Goal: Task Accomplishment & Management: Use online tool/utility

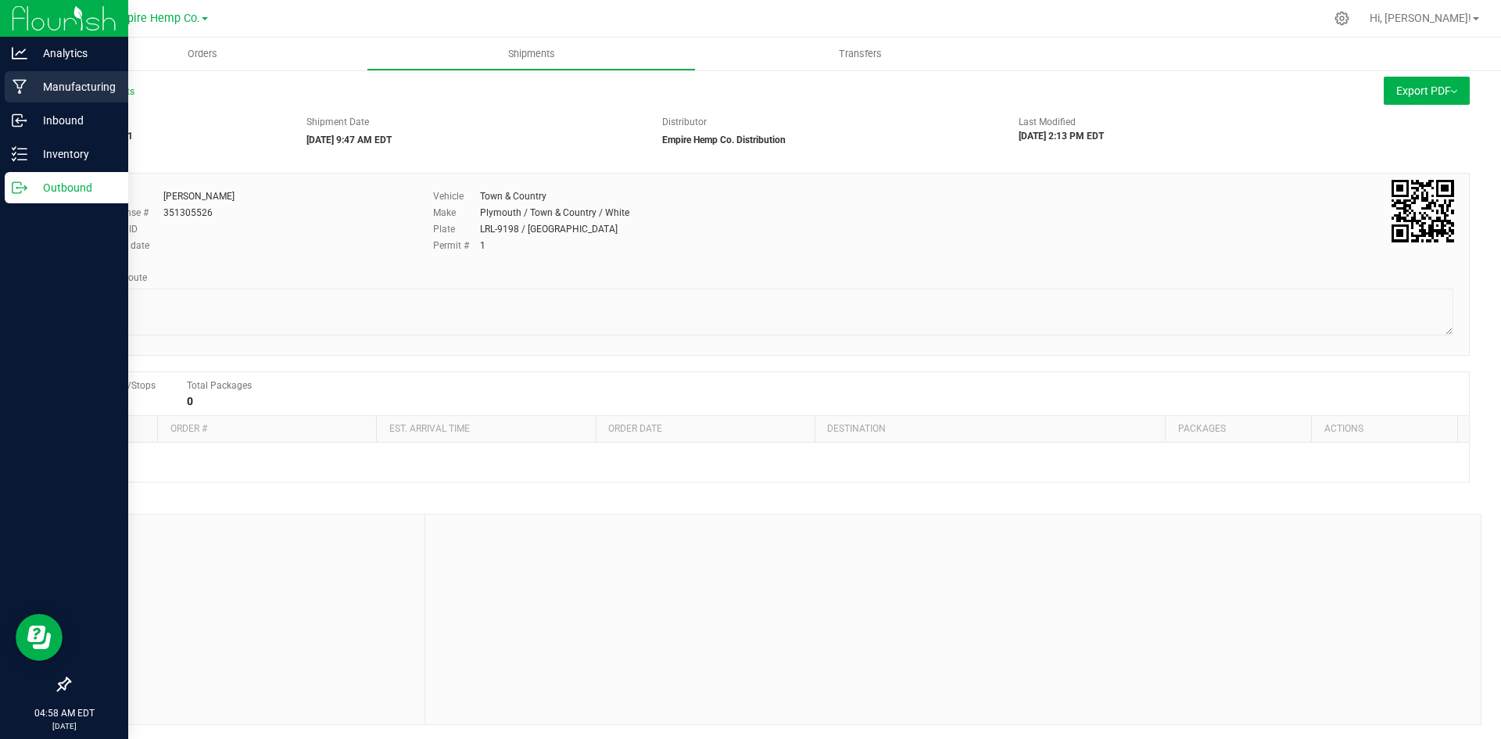
click at [41, 85] on p "Manufacturing" at bounding box center [74, 86] width 94 height 19
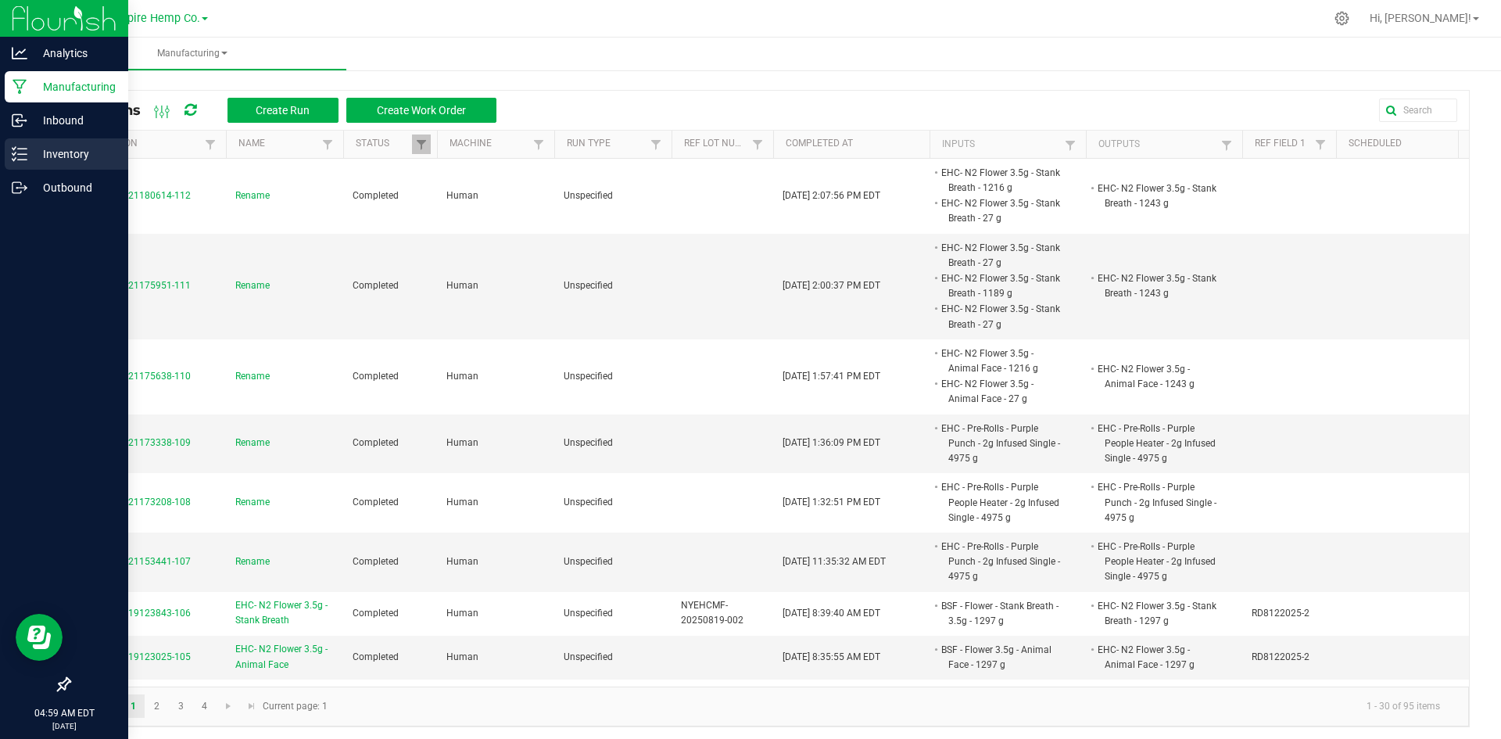
click at [88, 155] on p "Inventory" at bounding box center [74, 154] width 94 height 19
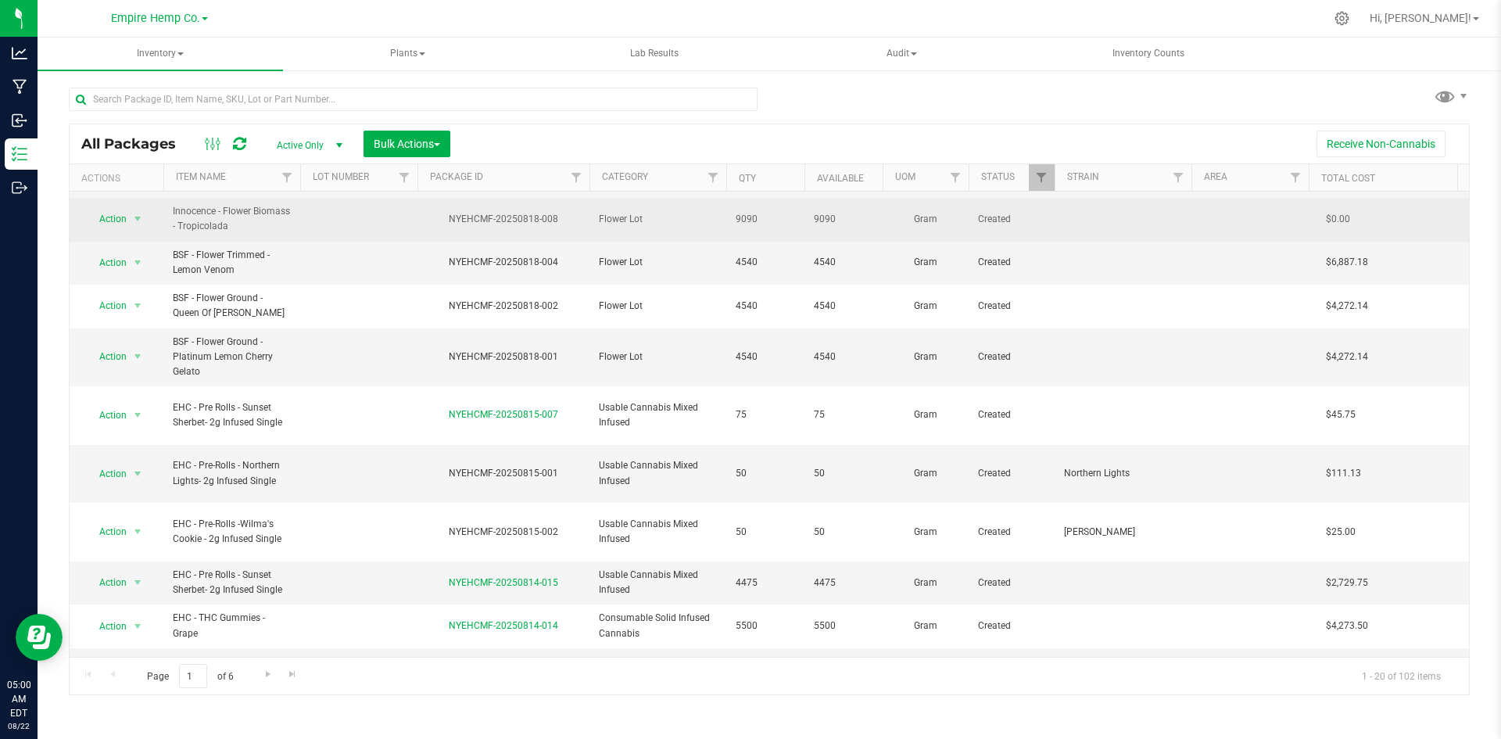
scroll to position [442, 0]
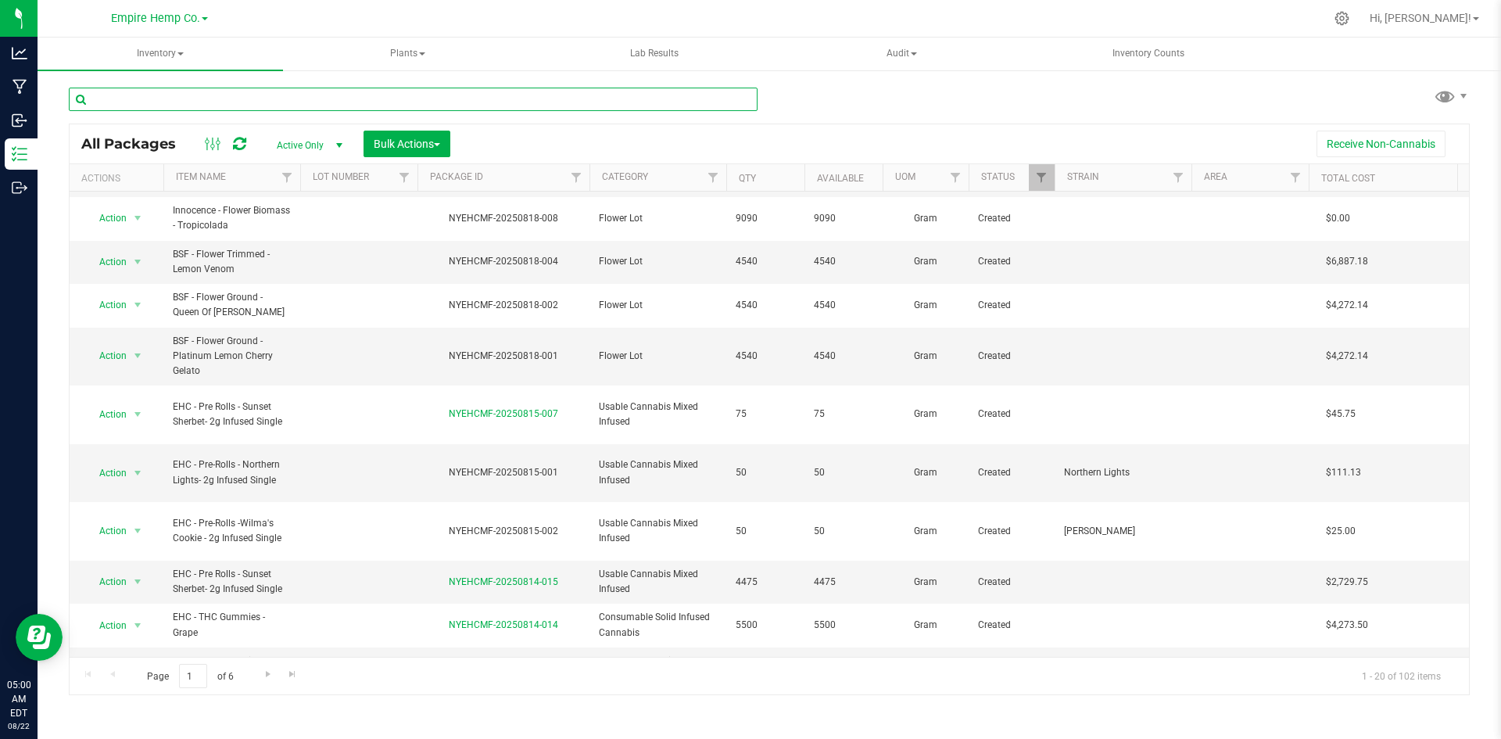
click at [245, 101] on input "text" at bounding box center [413, 99] width 689 height 23
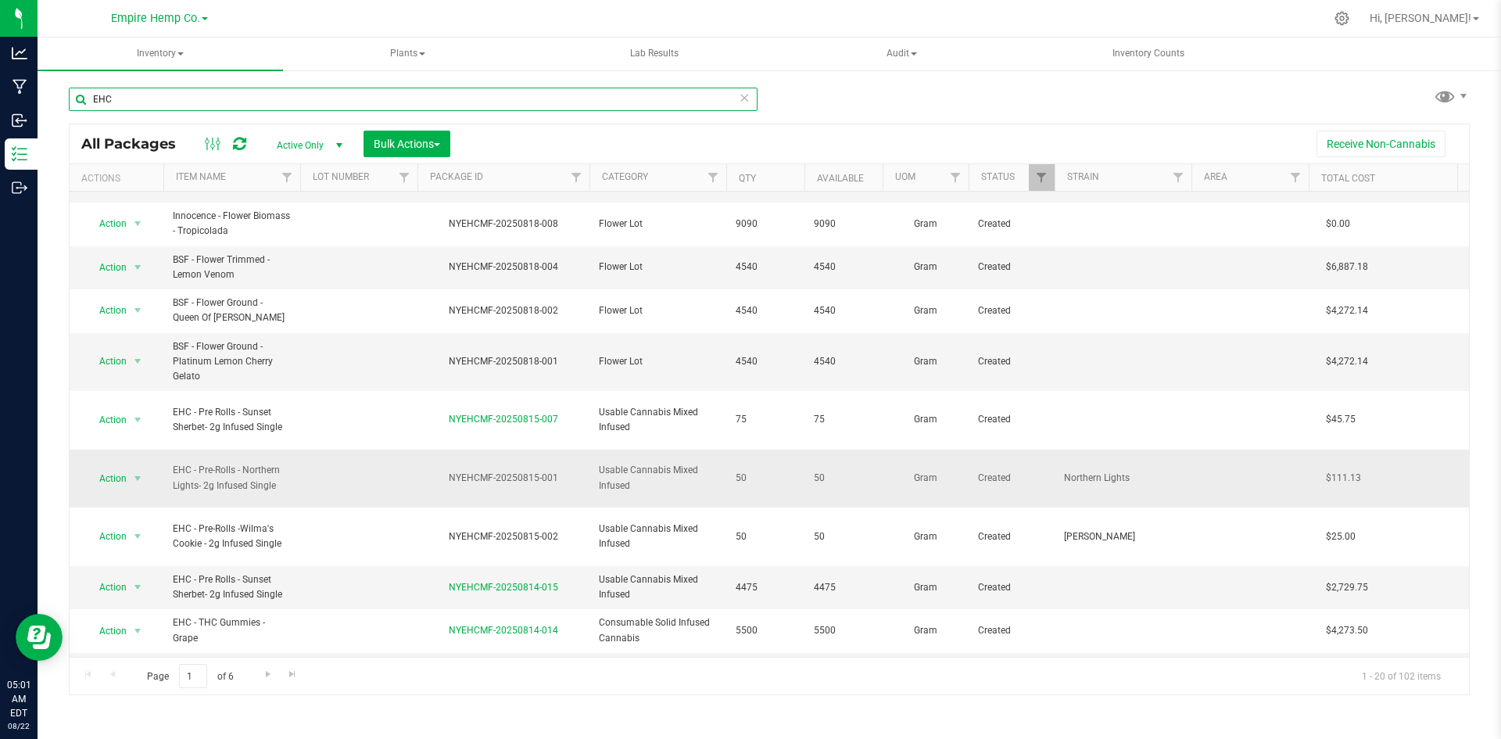
scroll to position [442, 0]
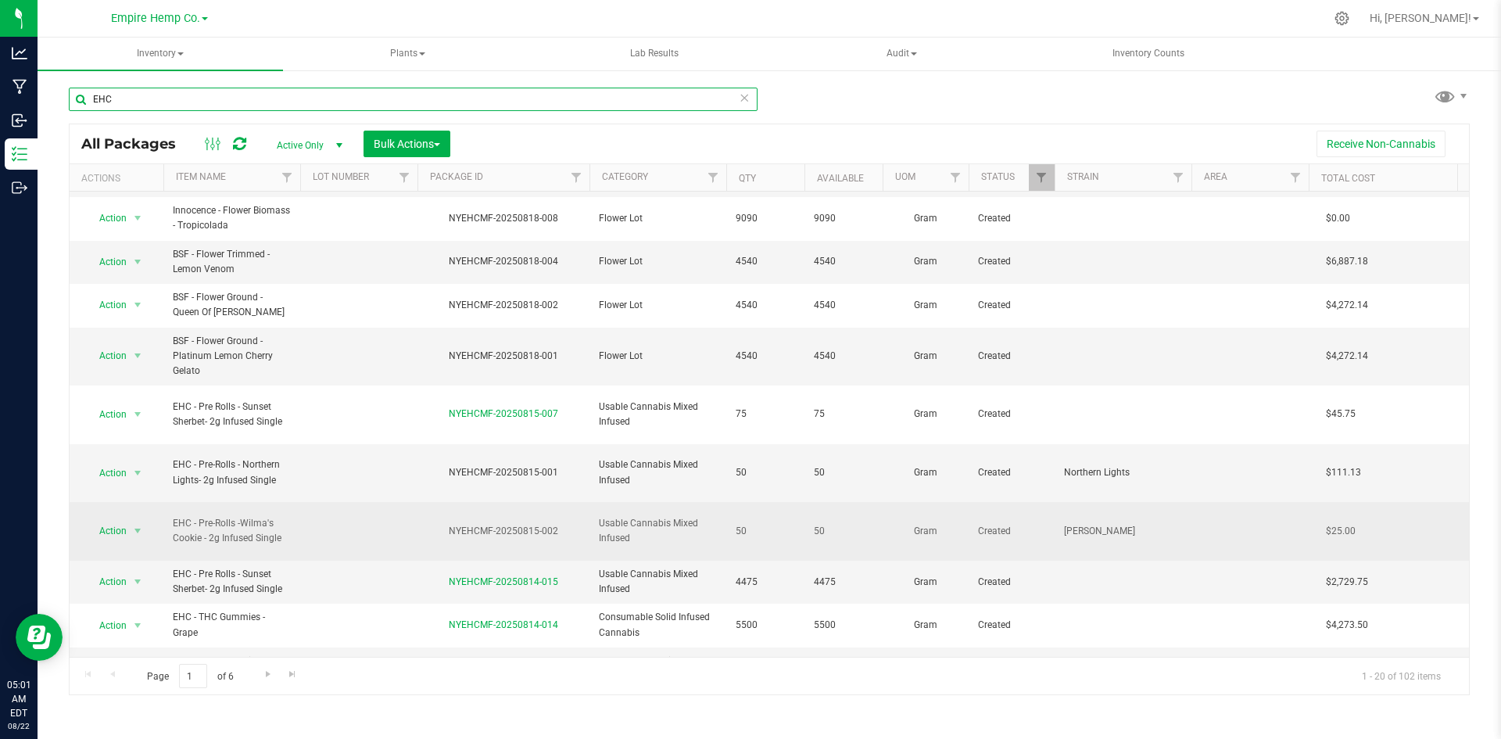
type input "EHC"
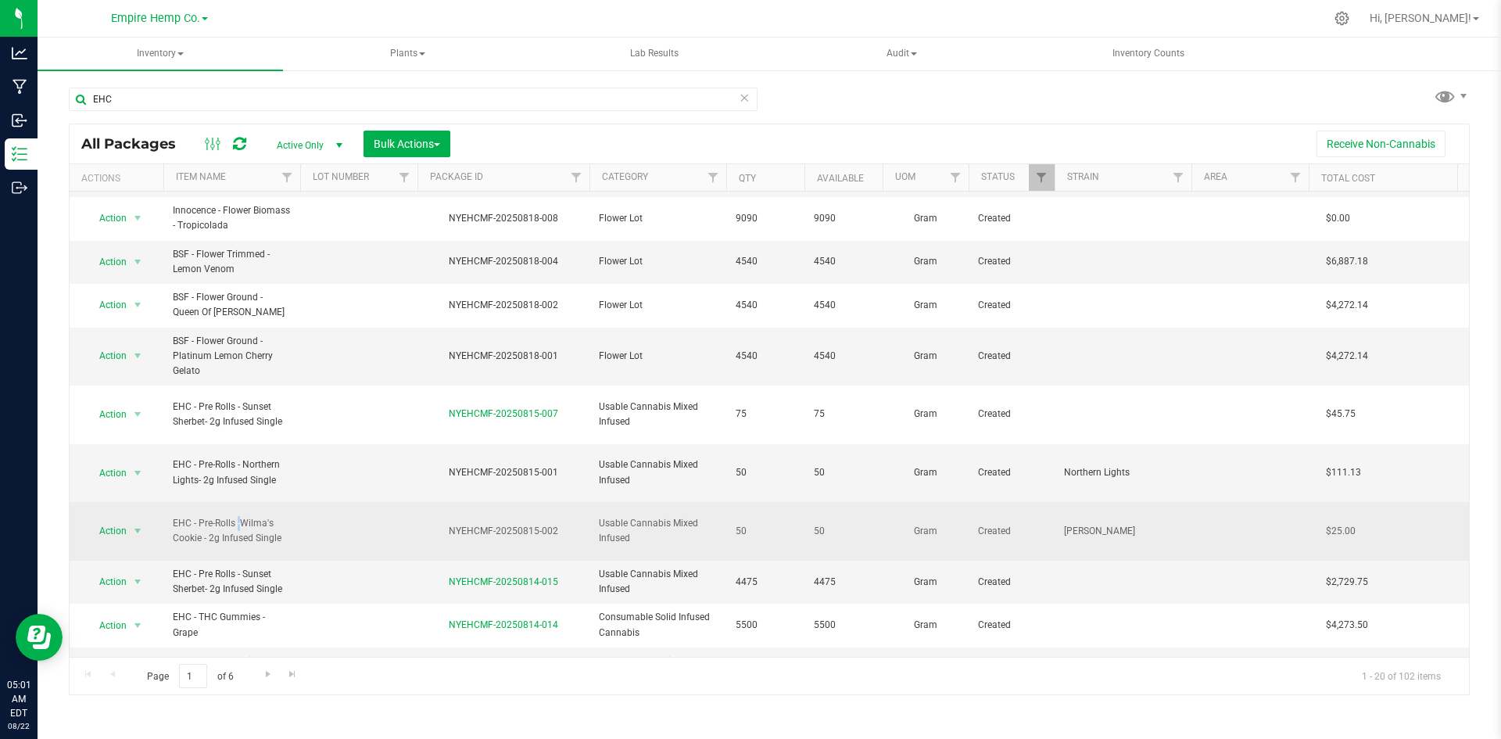
click at [209, 516] on span "EHC - Pre-Rolls -Wilma's Cookie - 2g Infused Single" at bounding box center [232, 531] width 118 height 30
click at [481, 524] on div "NYEHCMF-20250815-002" at bounding box center [503, 531] width 177 height 15
click at [624, 516] on span "Usable Cannabis Mixed Infused" at bounding box center [658, 531] width 118 height 30
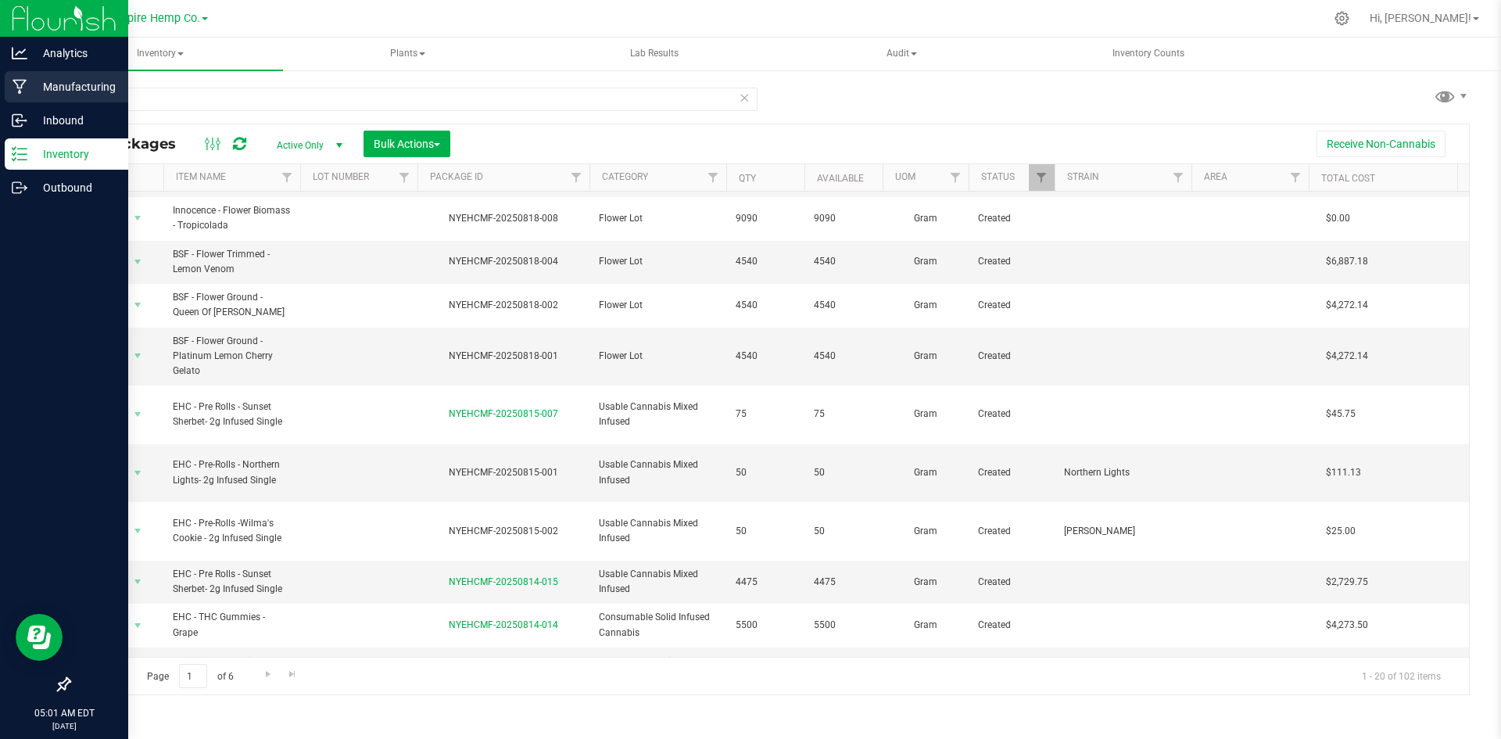
click at [15, 82] on icon at bounding box center [20, 87] width 14 height 15
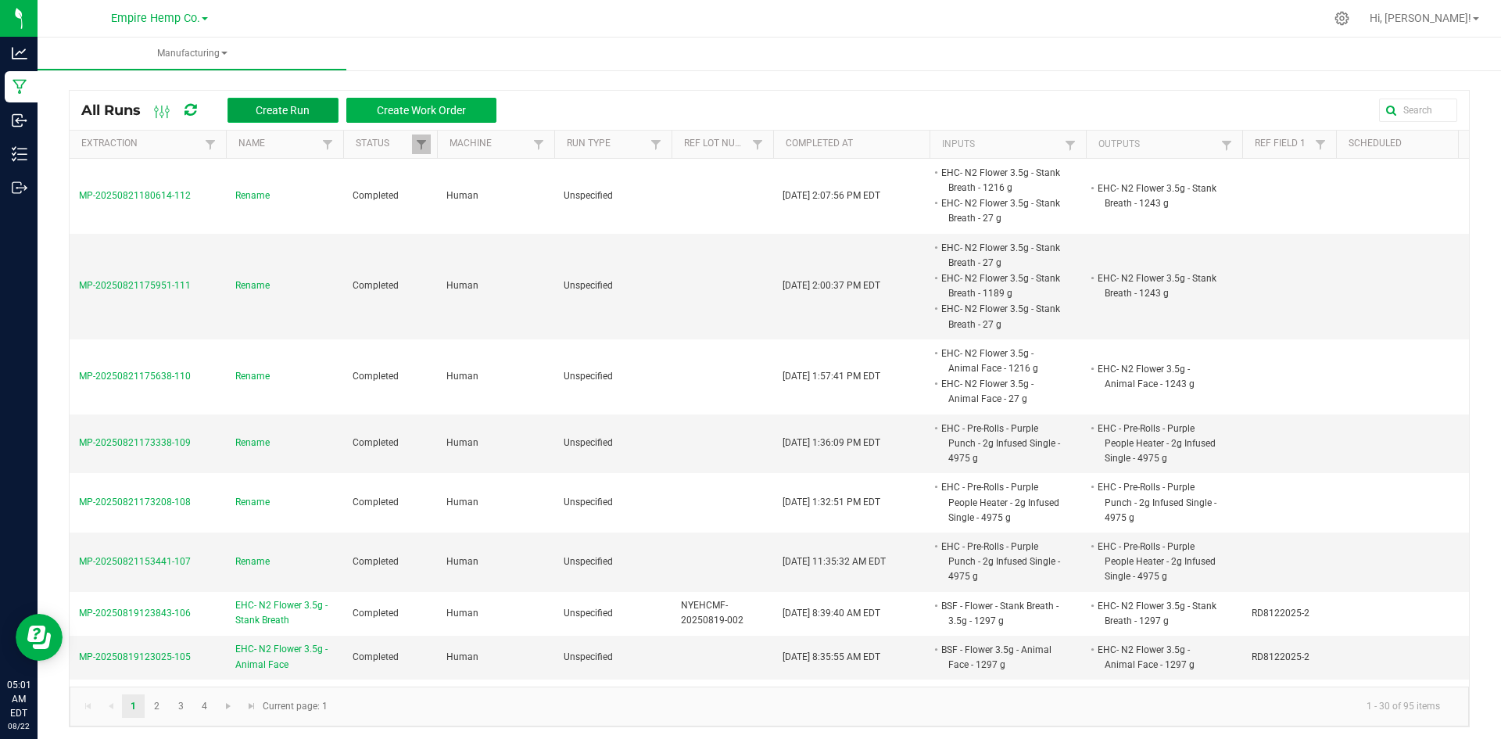
click at [255, 109] on button "Create Run" at bounding box center [282, 110] width 111 height 25
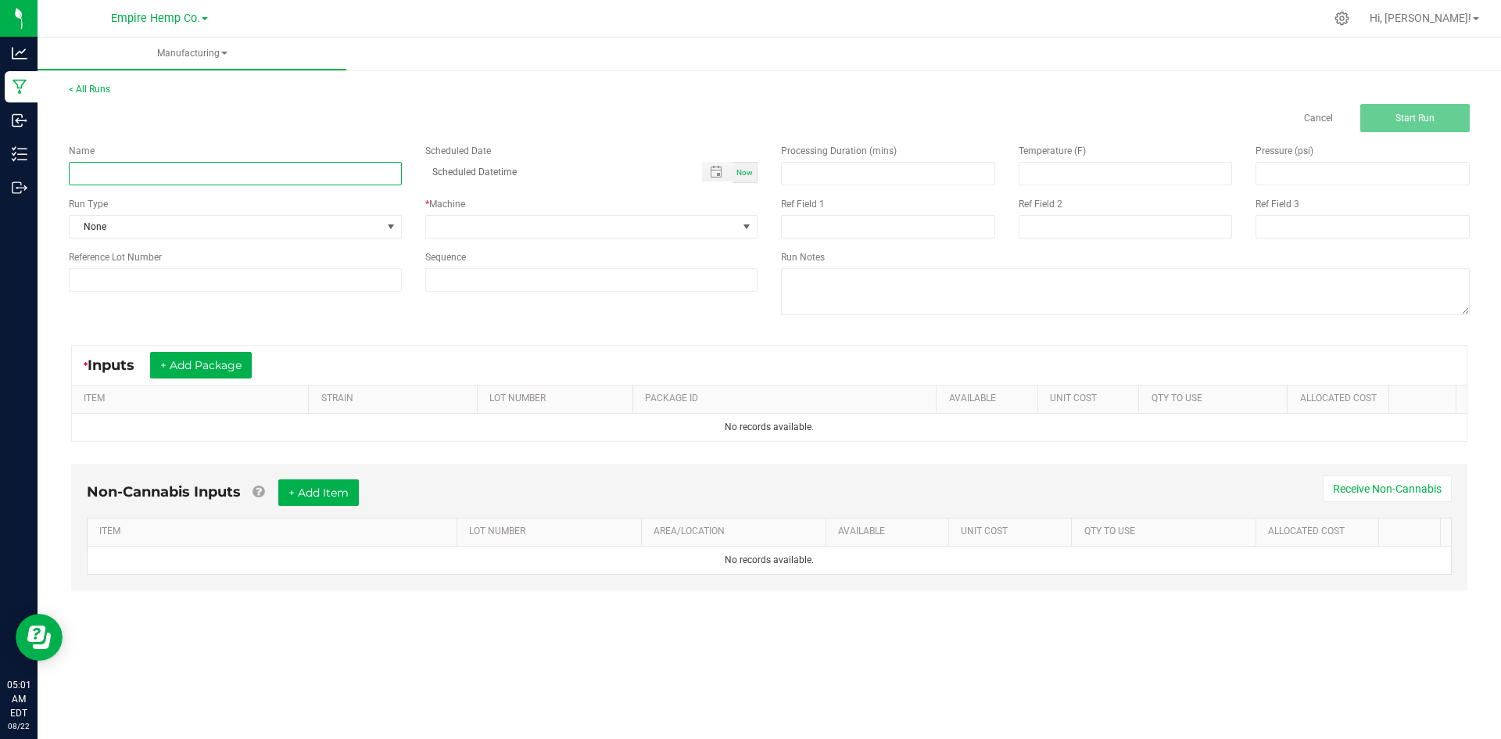
click at [216, 182] on input at bounding box center [235, 173] width 333 height 23
click at [113, 361] on span "Inputs" at bounding box center [119, 364] width 63 height 17
click at [180, 362] on button "+ Add Package" at bounding box center [201, 365] width 102 height 27
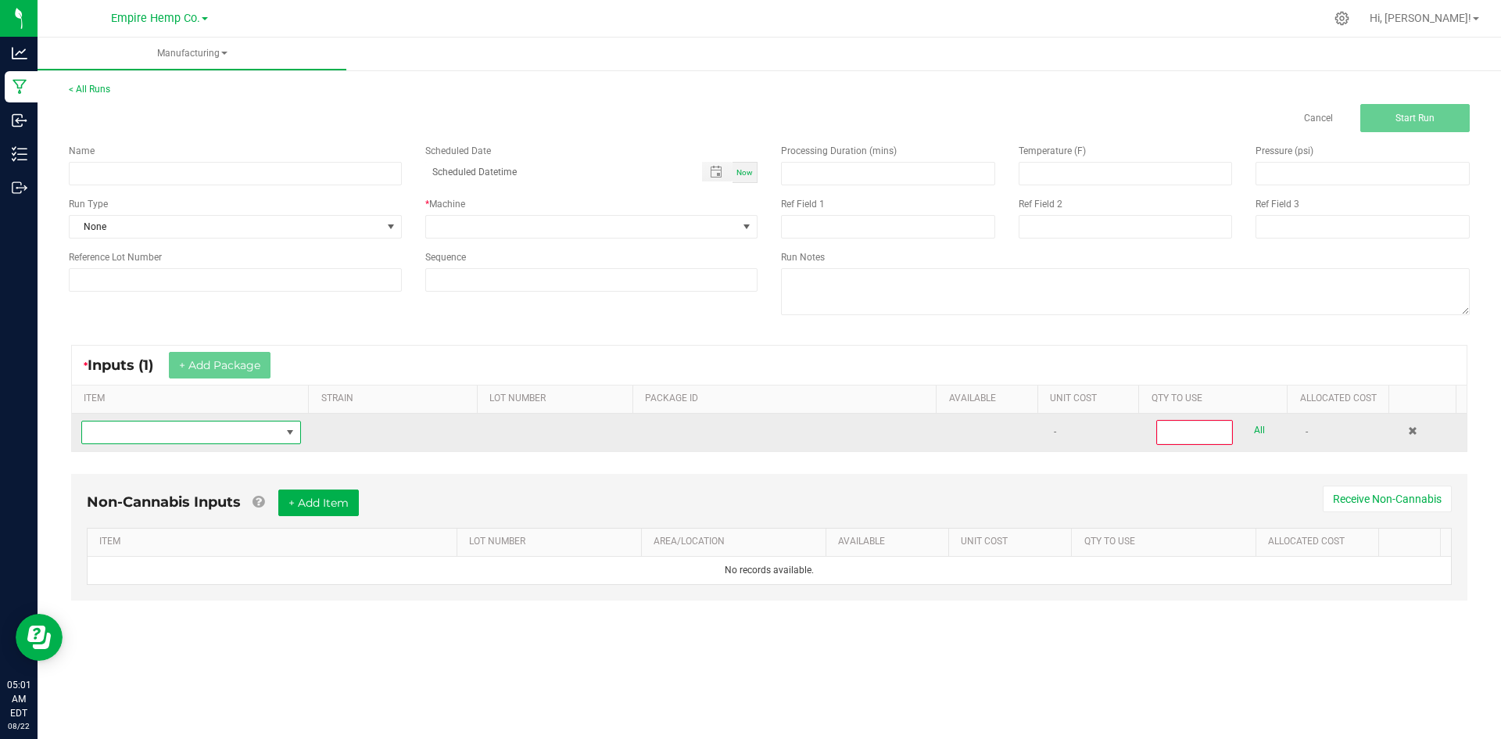
click at [240, 424] on span "NO DATA FOUND" at bounding box center [181, 432] width 199 height 22
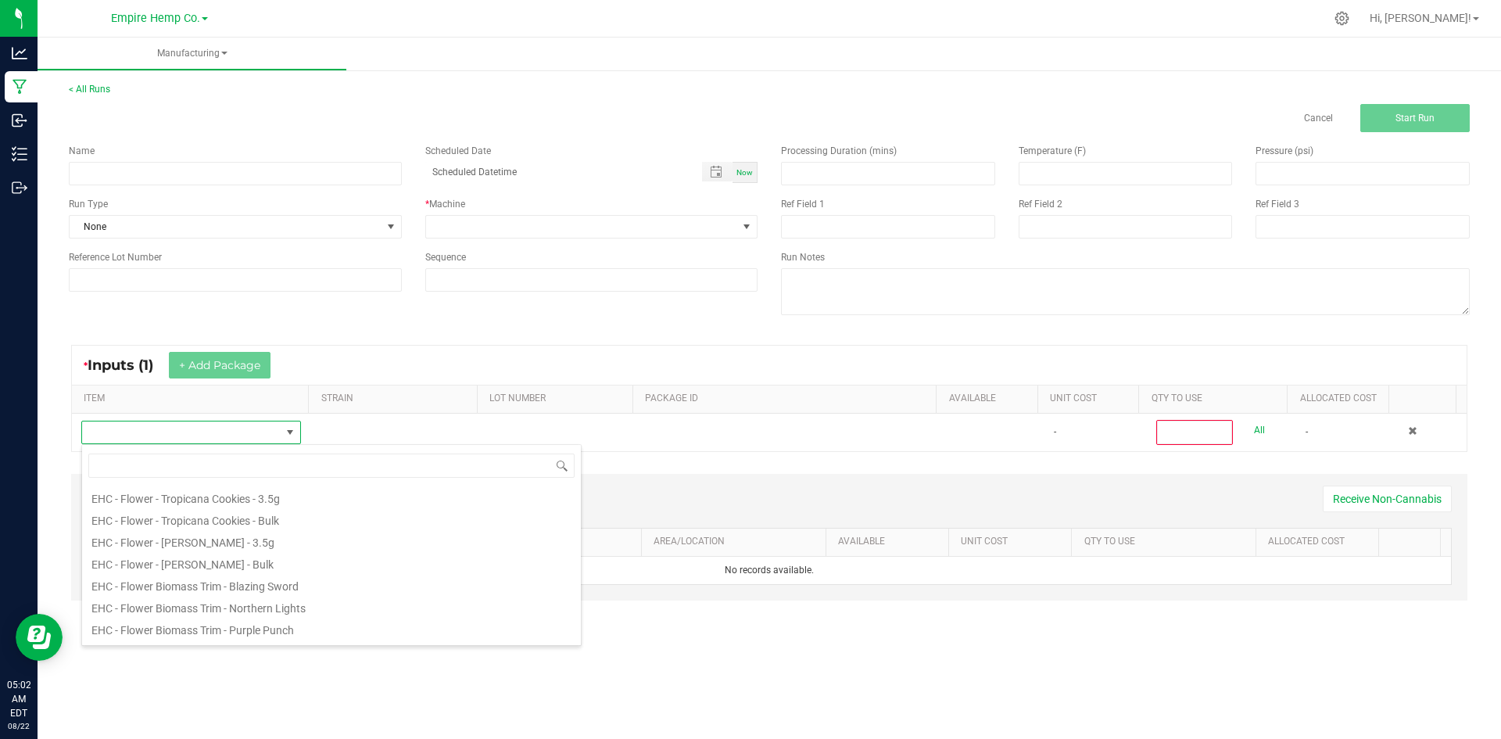
scroll to position [625, 0]
type input "gummies"
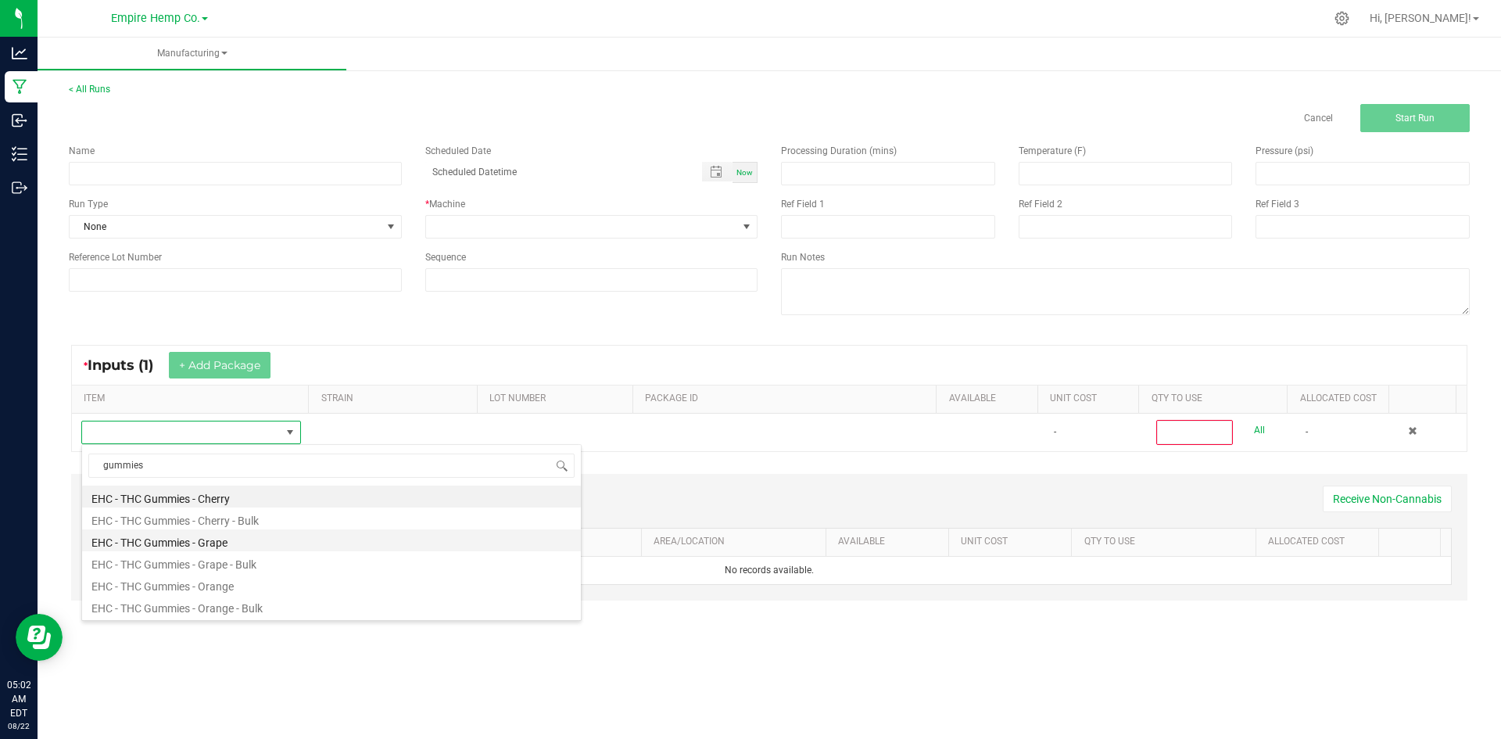
click at [206, 535] on li "EHC - THC Gummies - Grape" at bounding box center [331, 540] width 499 height 22
type input "0"
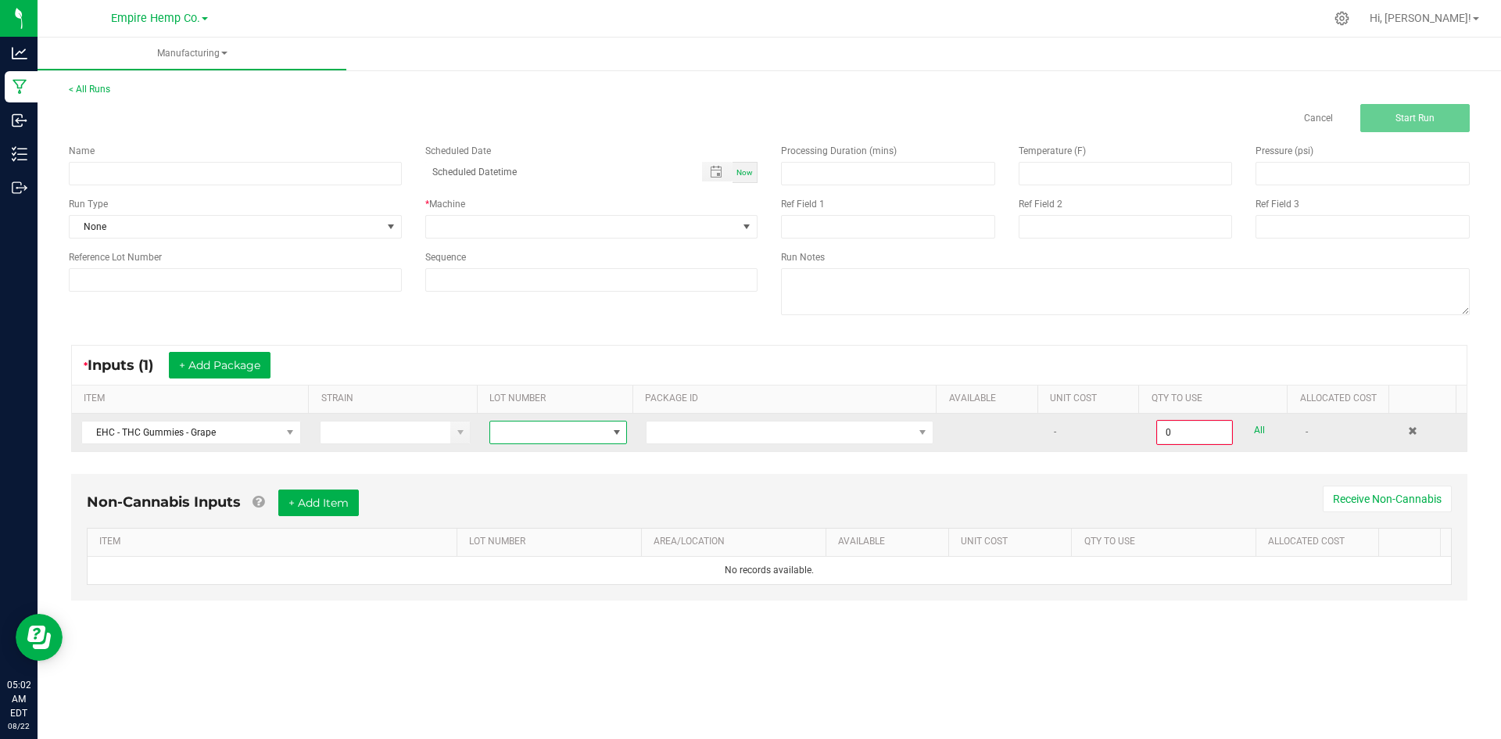
click at [558, 431] on span at bounding box center [548, 432] width 116 height 22
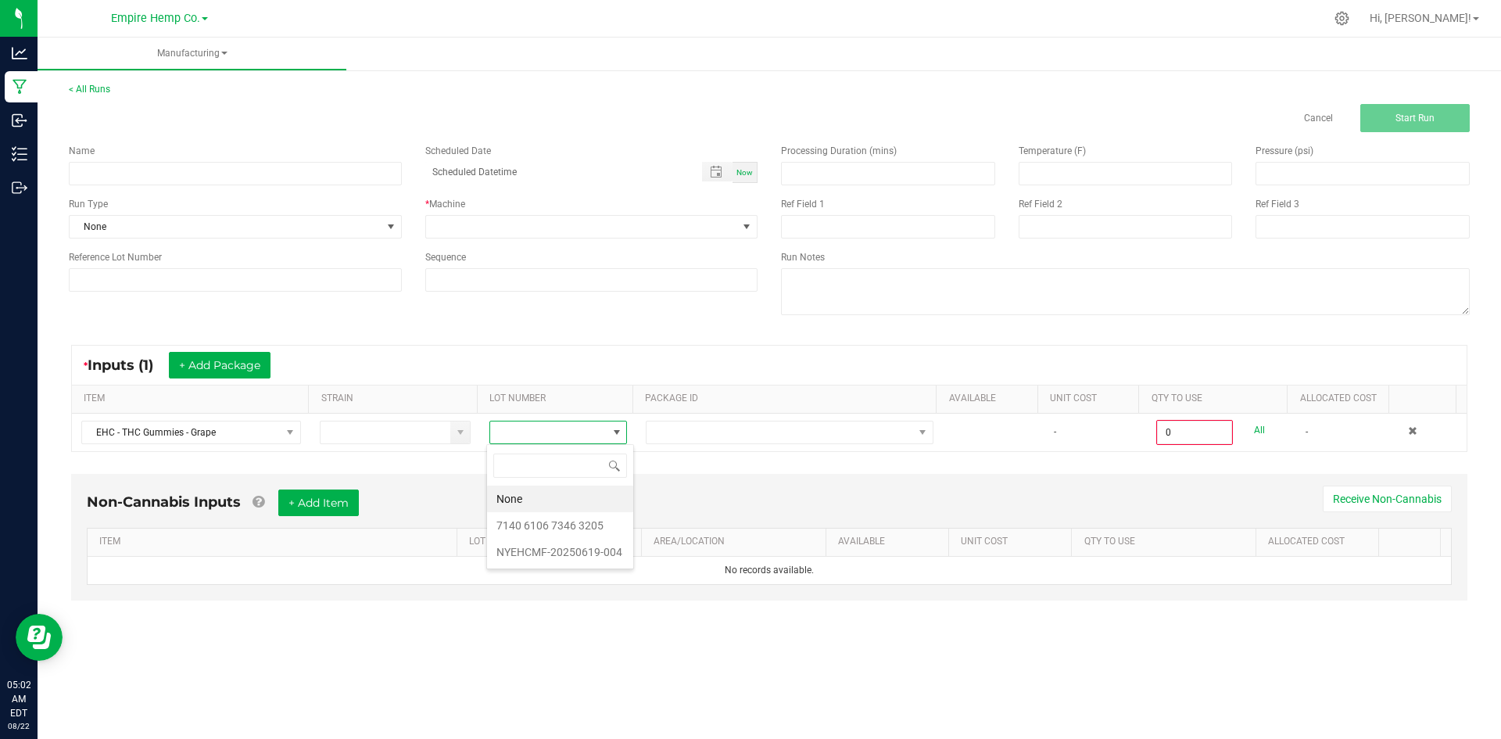
click at [601, 365] on div "* Inputs (1) + Add Package" at bounding box center [769, 364] width 1394 height 39
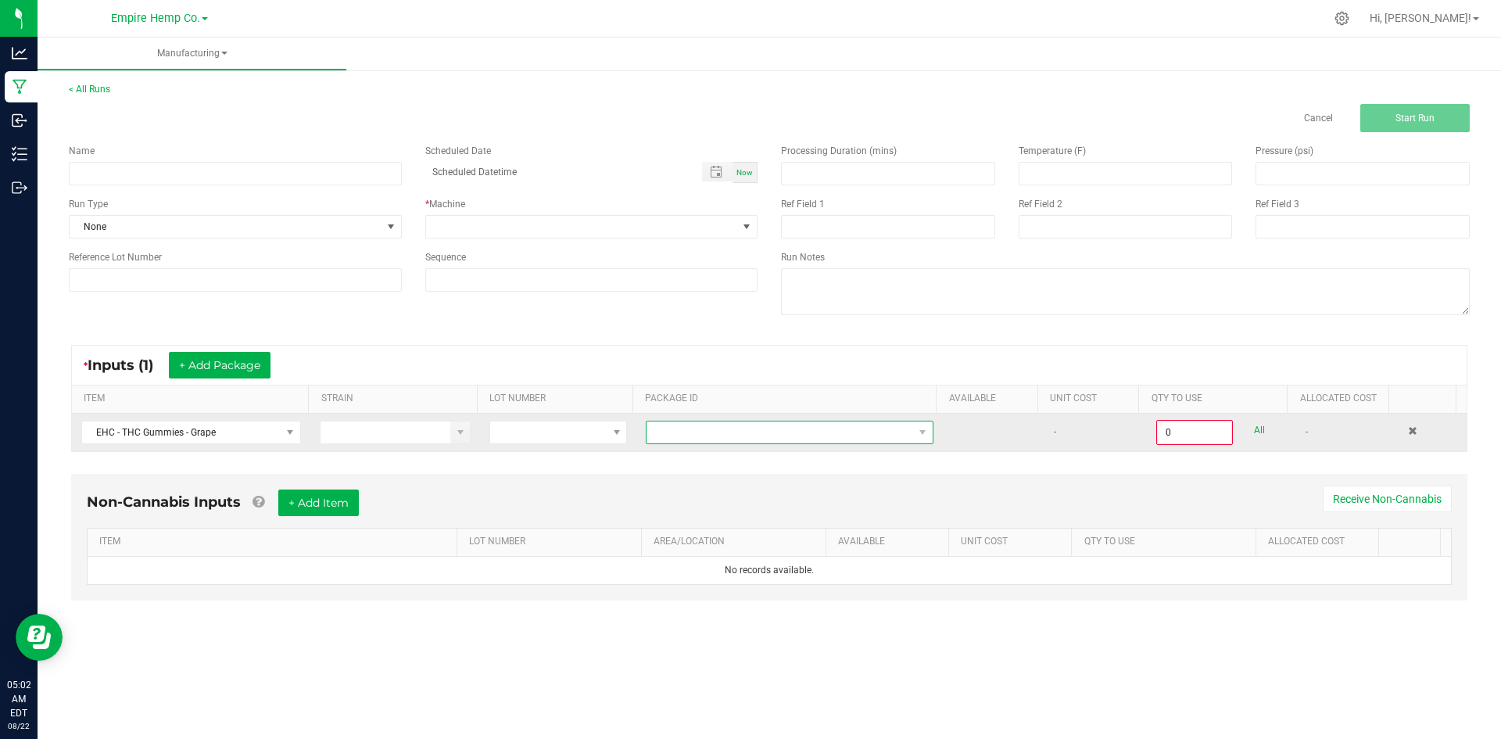
click at [729, 437] on span at bounding box center [779, 432] width 266 height 22
click at [601, 429] on span at bounding box center [548, 432] width 116 height 22
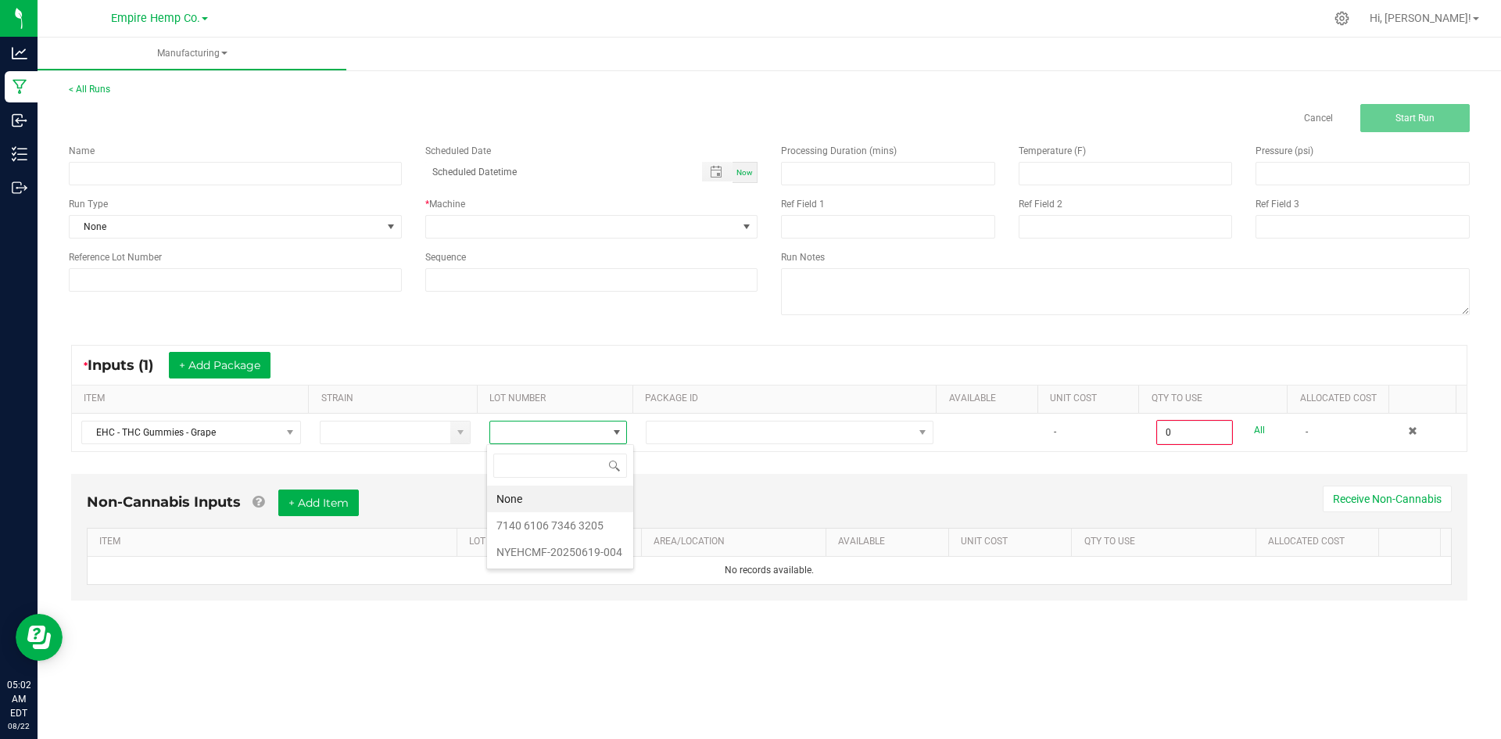
scroll to position [23, 137]
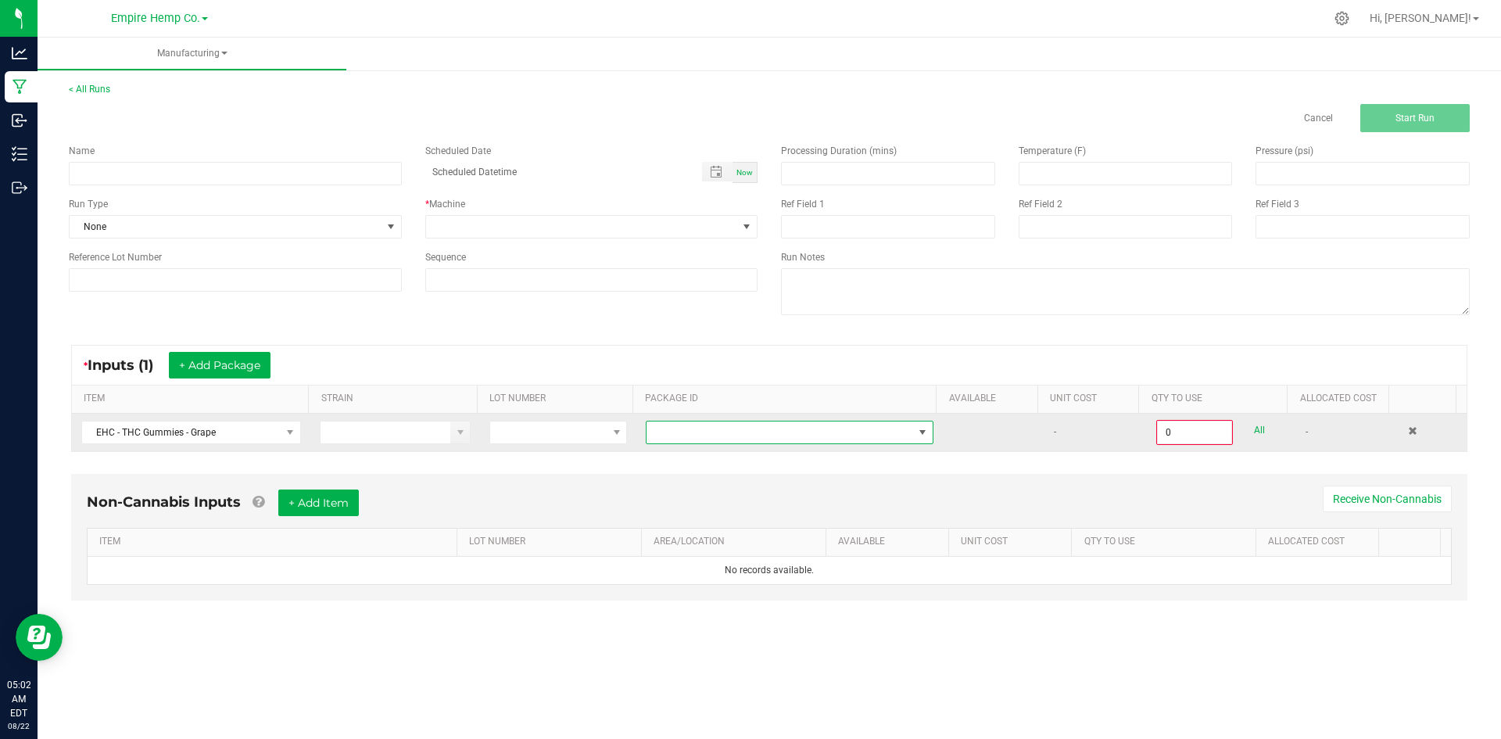
click at [673, 443] on span at bounding box center [790, 431] width 288 height 23
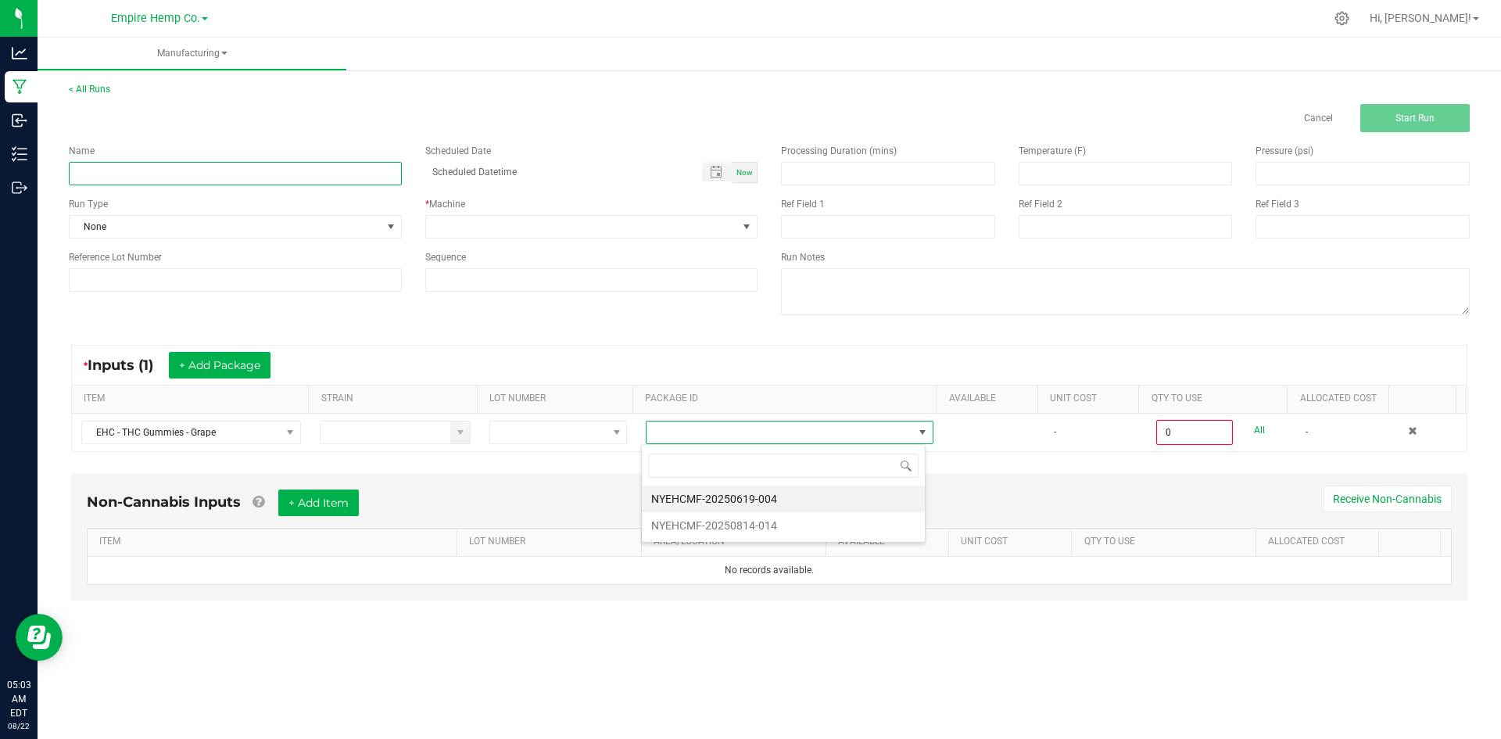
click at [232, 173] on input at bounding box center [235, 173] width 333 height 23
type input "Rename"
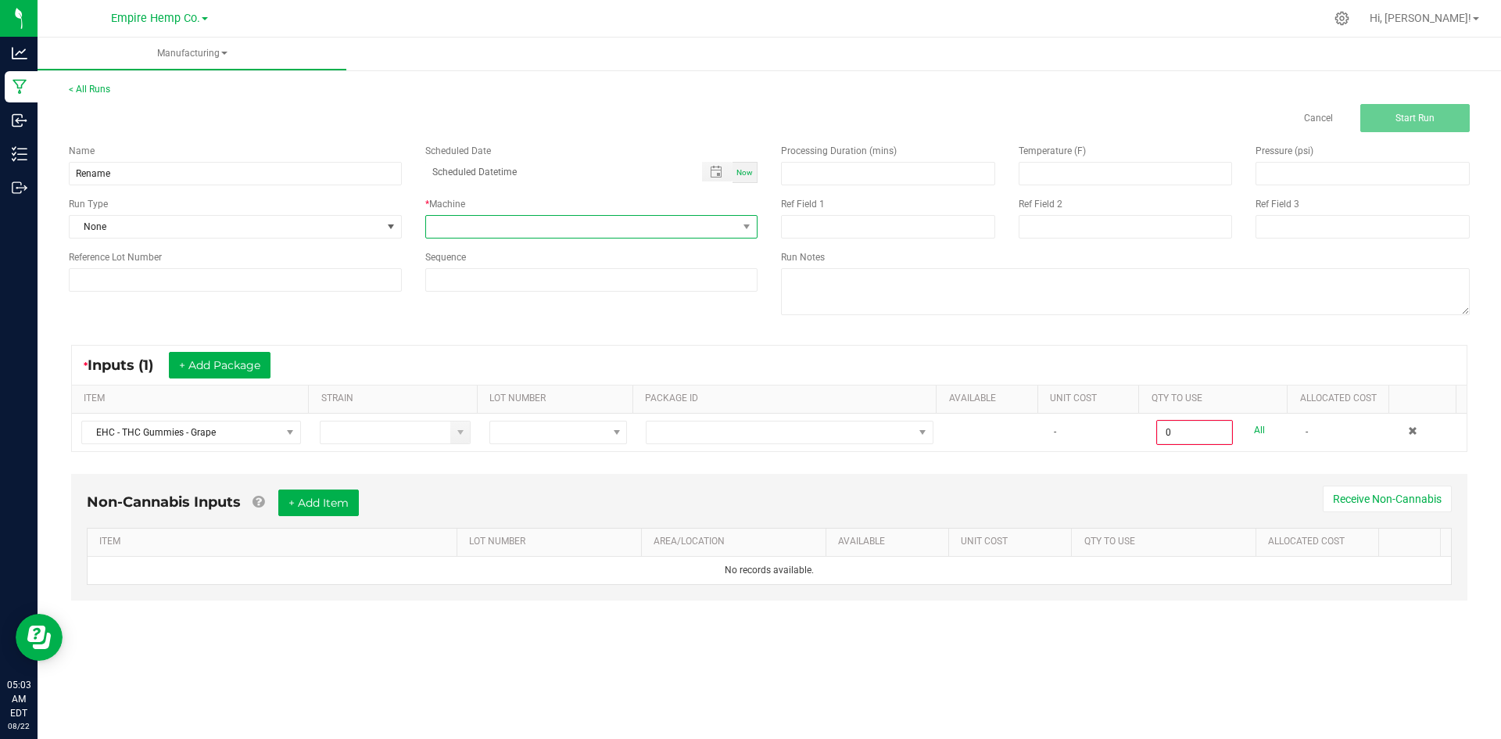
click at [471, 224] on span at bounding box center [582, 227] width 312 height 22
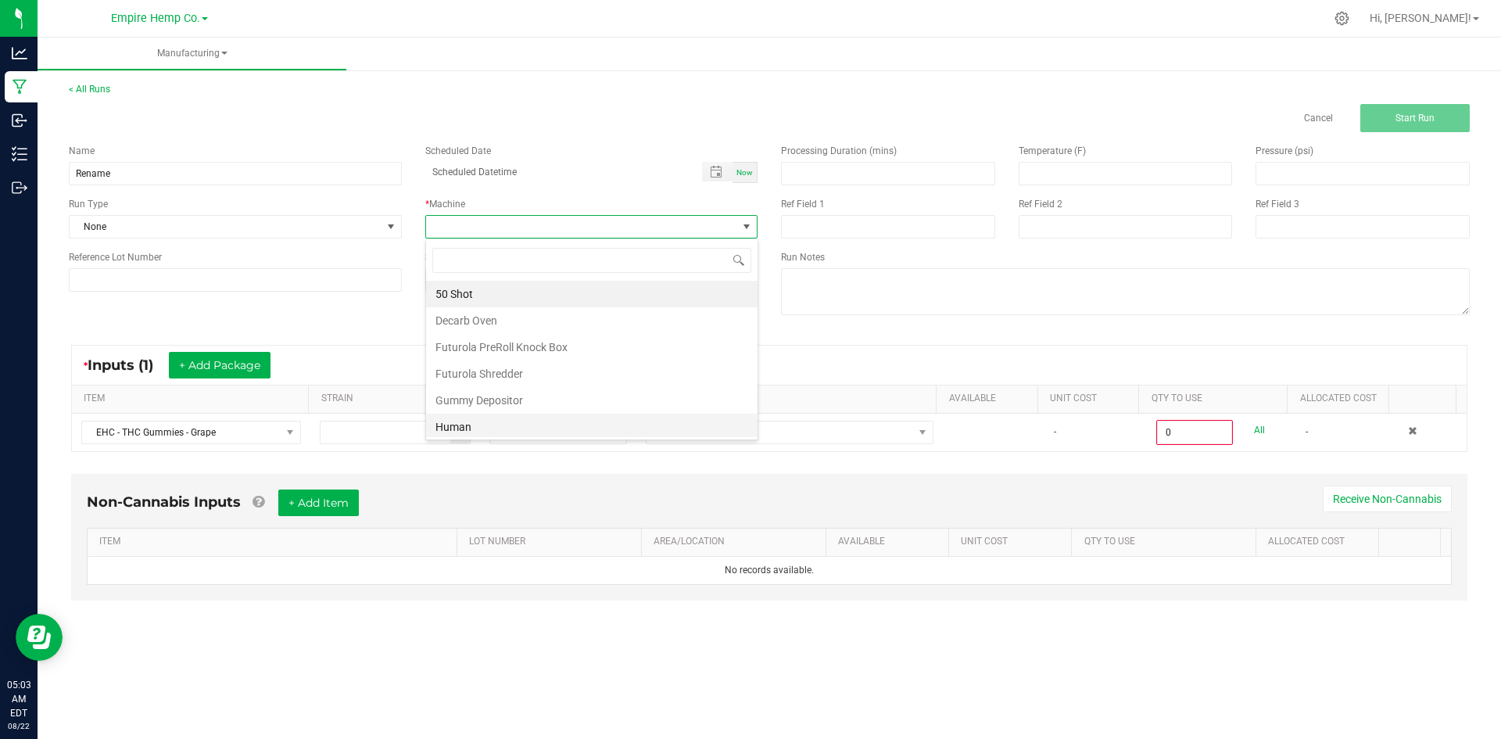
click at [526, 419] on li "Human" at bounding box center [591, 426] width 331 height 27
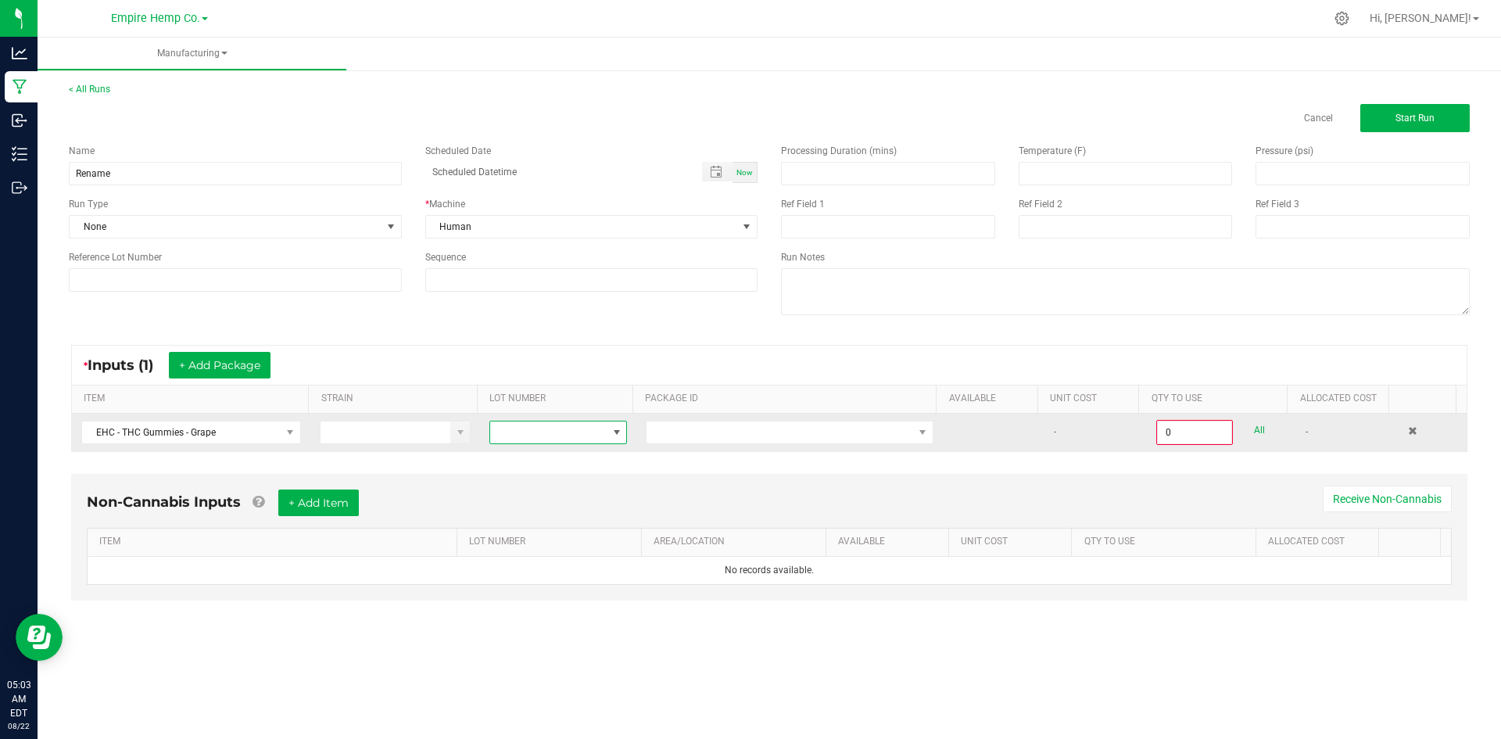
click at [610, 432] on span at bounding box center [616, 432] width 13 height 13
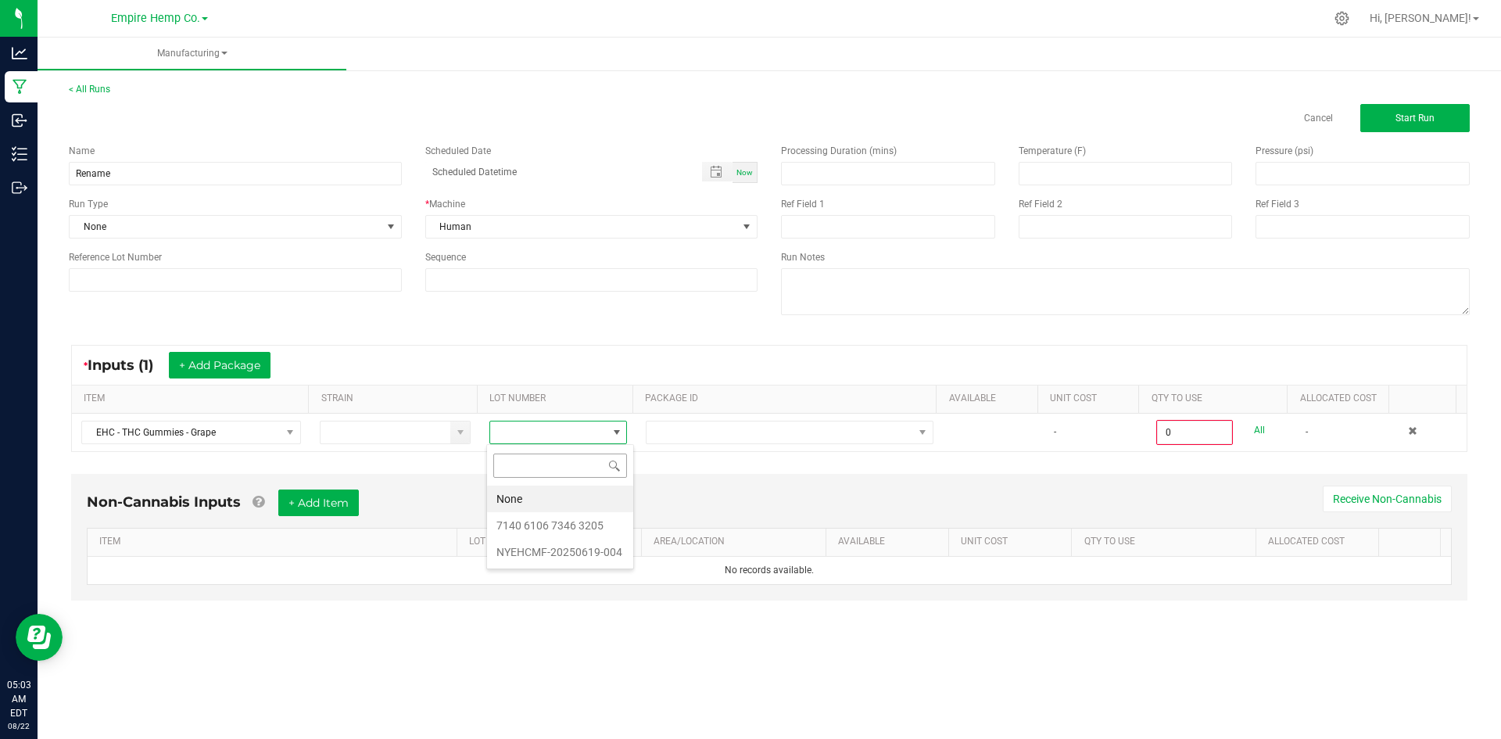
scroll to position [23, 137]
click at [597, 526] on 3205 "7140 6106 7346 3205" at bounding box center [560, 525] width 146 height 27
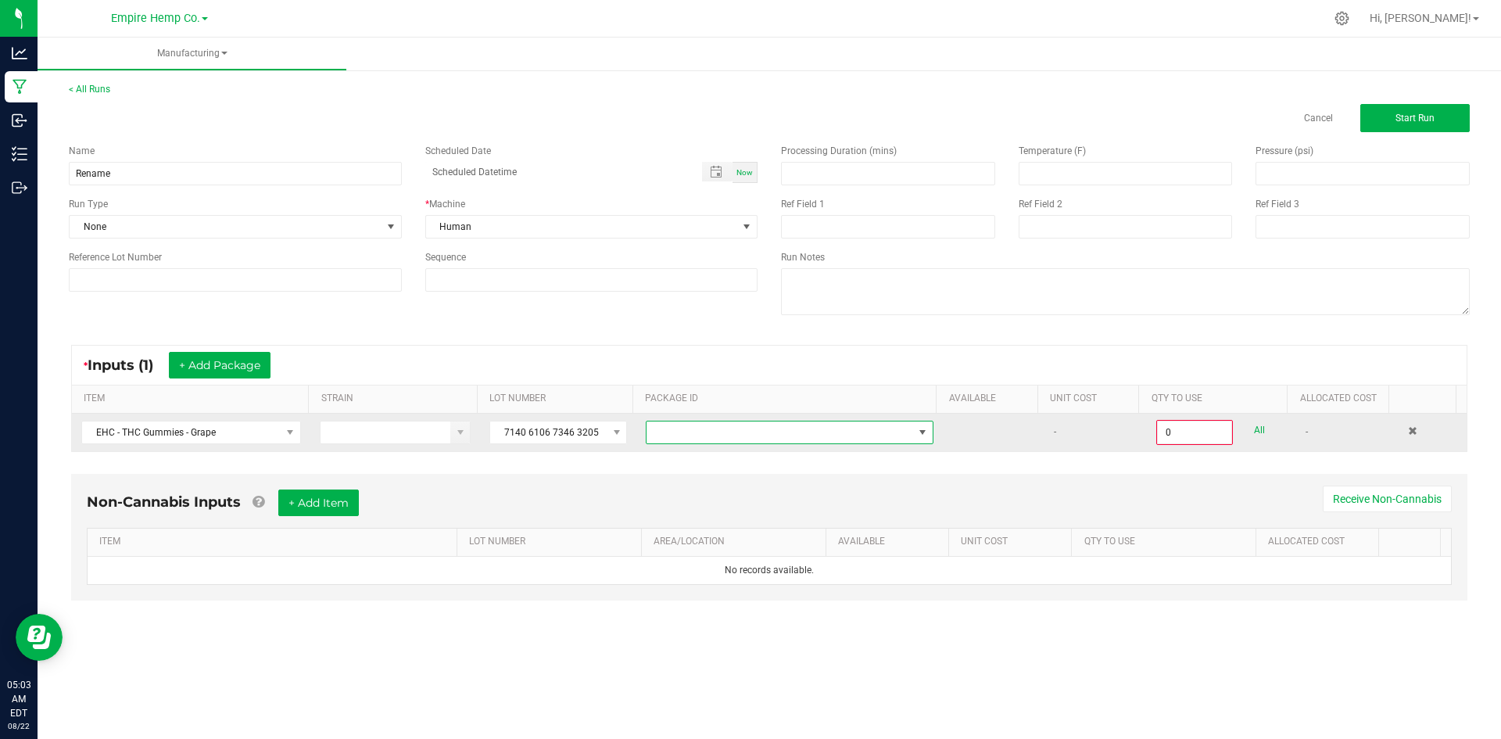
click at [739, 433] on span at bounding box center [779, 432] width 266 height 22
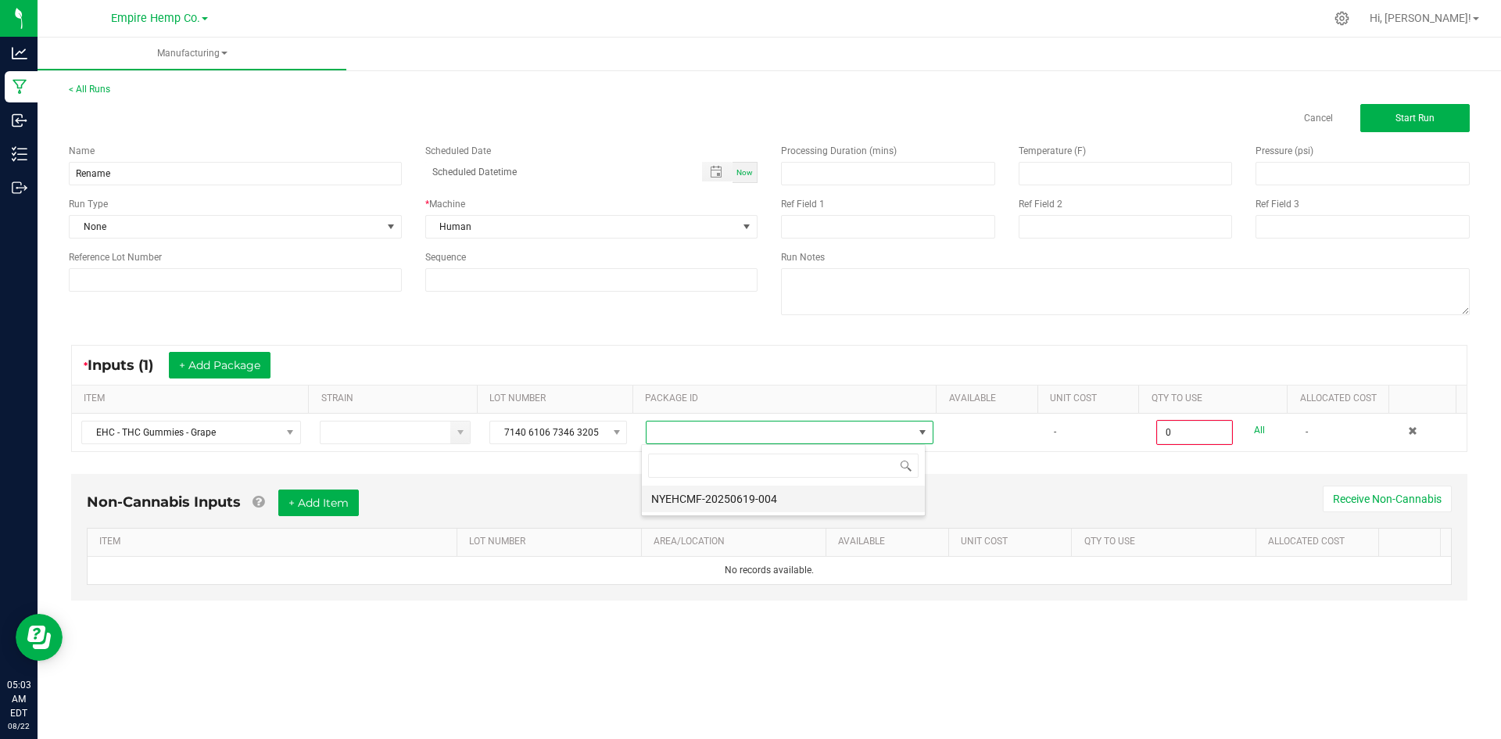
scroll to position [23, 285]
click at [746, 504] on li "NYEHCMF-20250619-004" at bounding box center [783, 498] width 283 height 27
type input "0.0000 g"
click at [226, 353] on button "+ Add Package" at bounding box center [220, 365] width 102 height 27
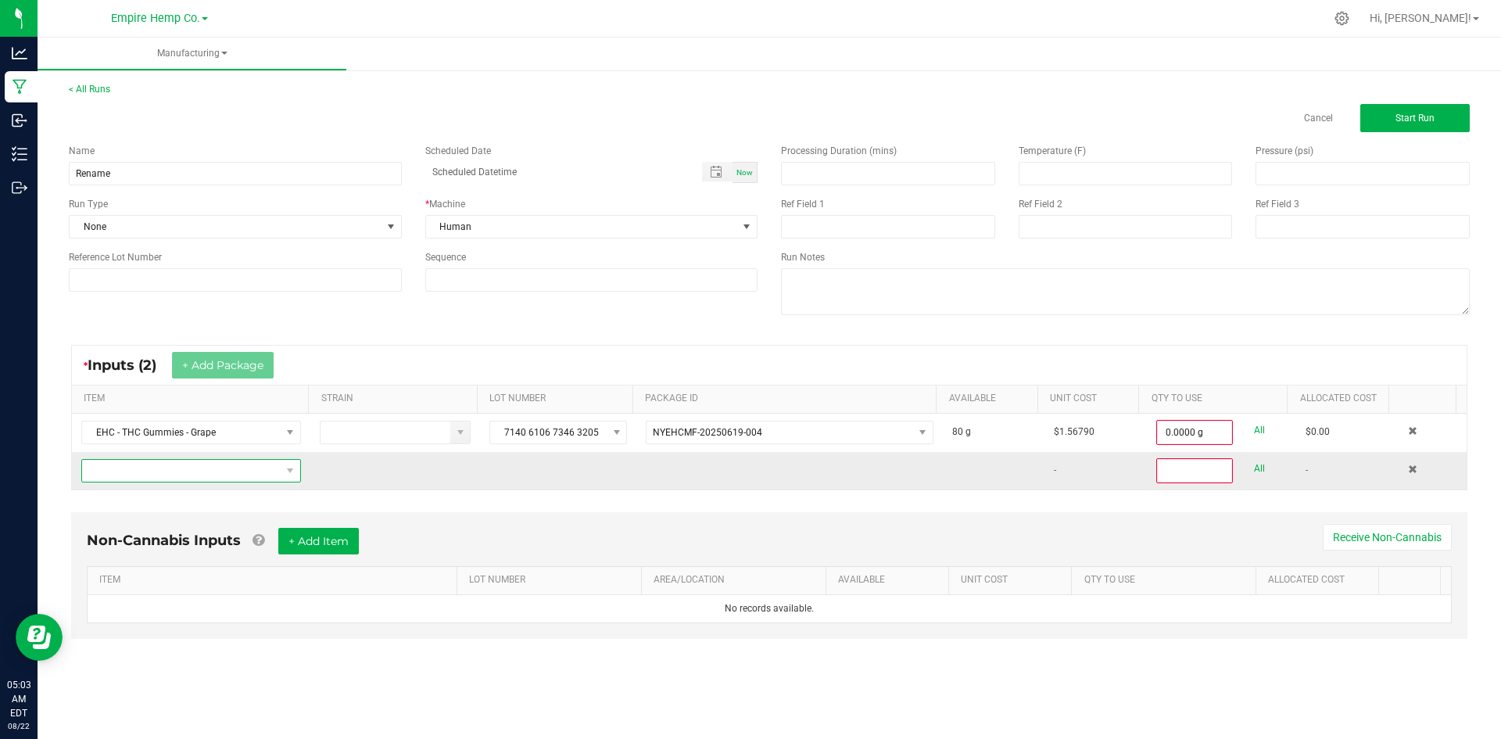
click at [222, 469] on span "NO DATA FOUND" at bounding box center [181, 471] width 199 height 22
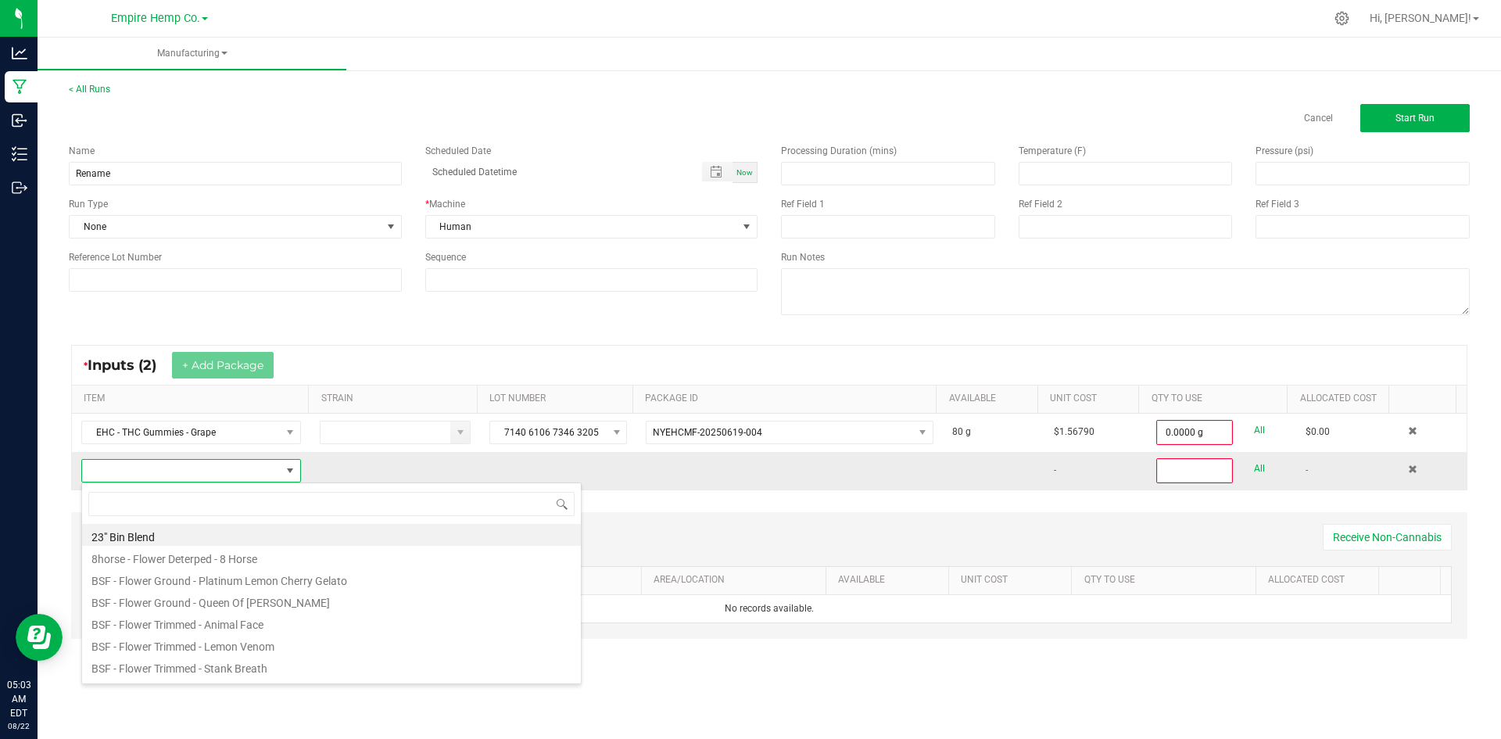
scroll to position [23, 216]
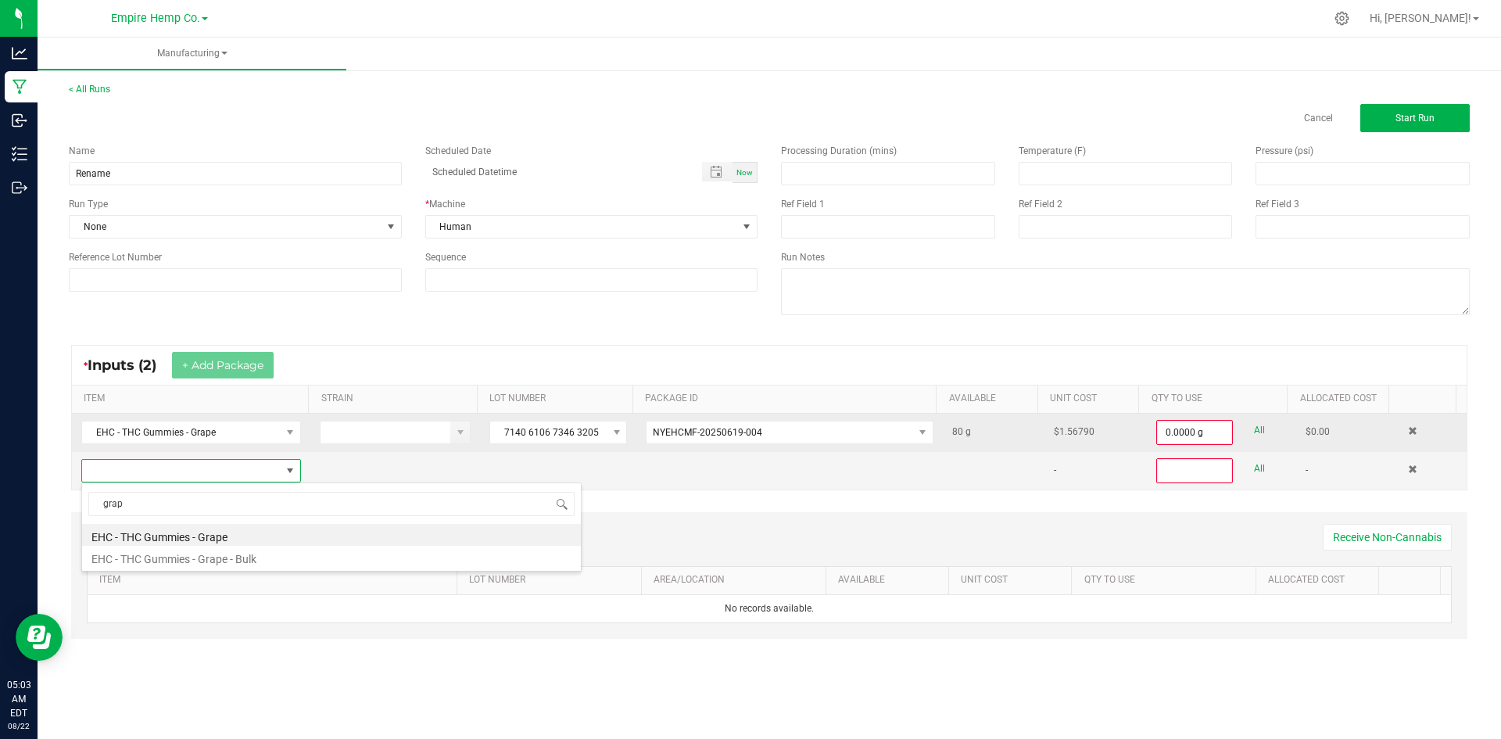
type input "grape"
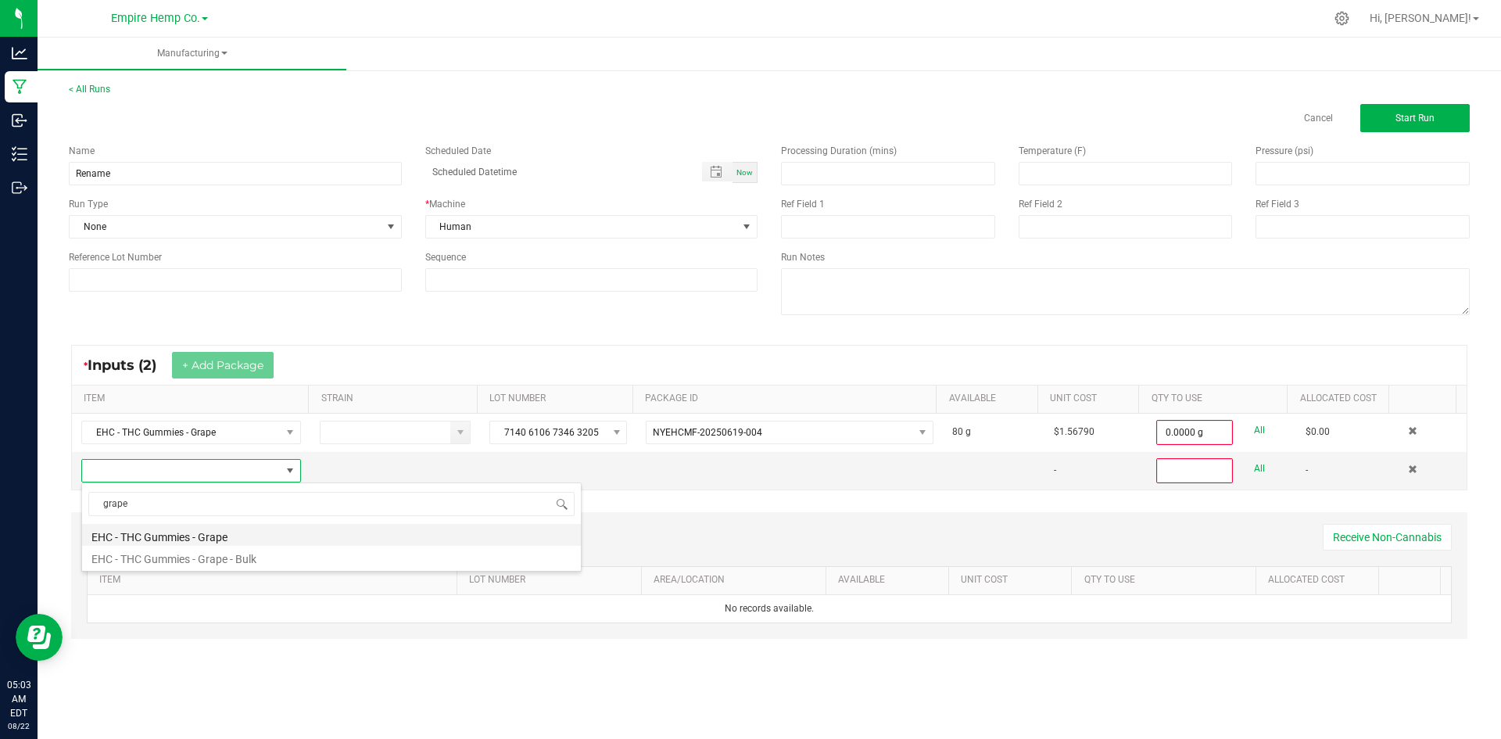
click at [261, 535] on li "EHC - THC Gummies - Grape" at bounding box center [331, 535] width 499 height 22
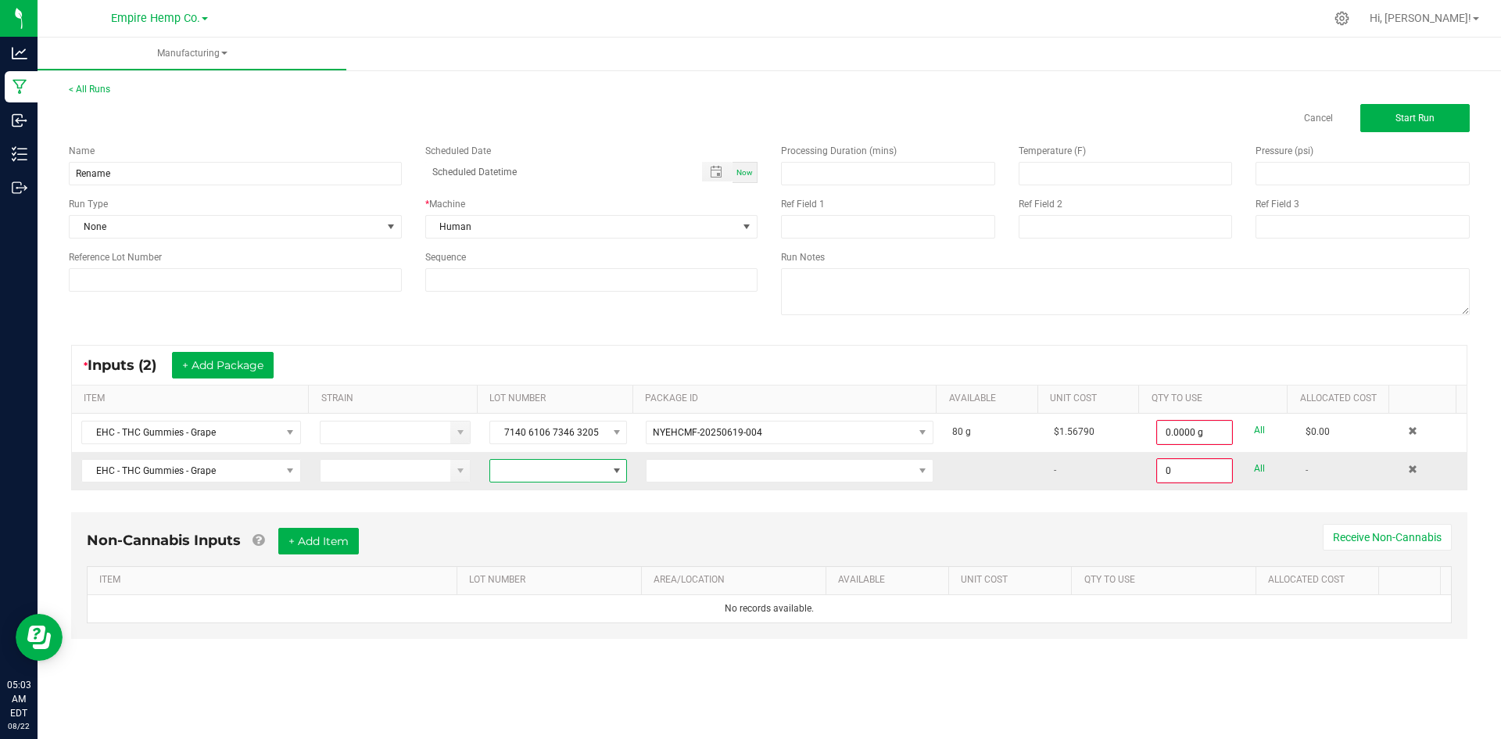
click at [617, 476] on span at bounding box center [616, 470] width 13 height 13
click at [591, 588] on li "NYEHCMF-20250619-004" at bounding box center [560, 590] width 146 height 27
click at [671, 466] on span "NO DATA FOUND" at bounding box center [779, 471] width 266 height 22
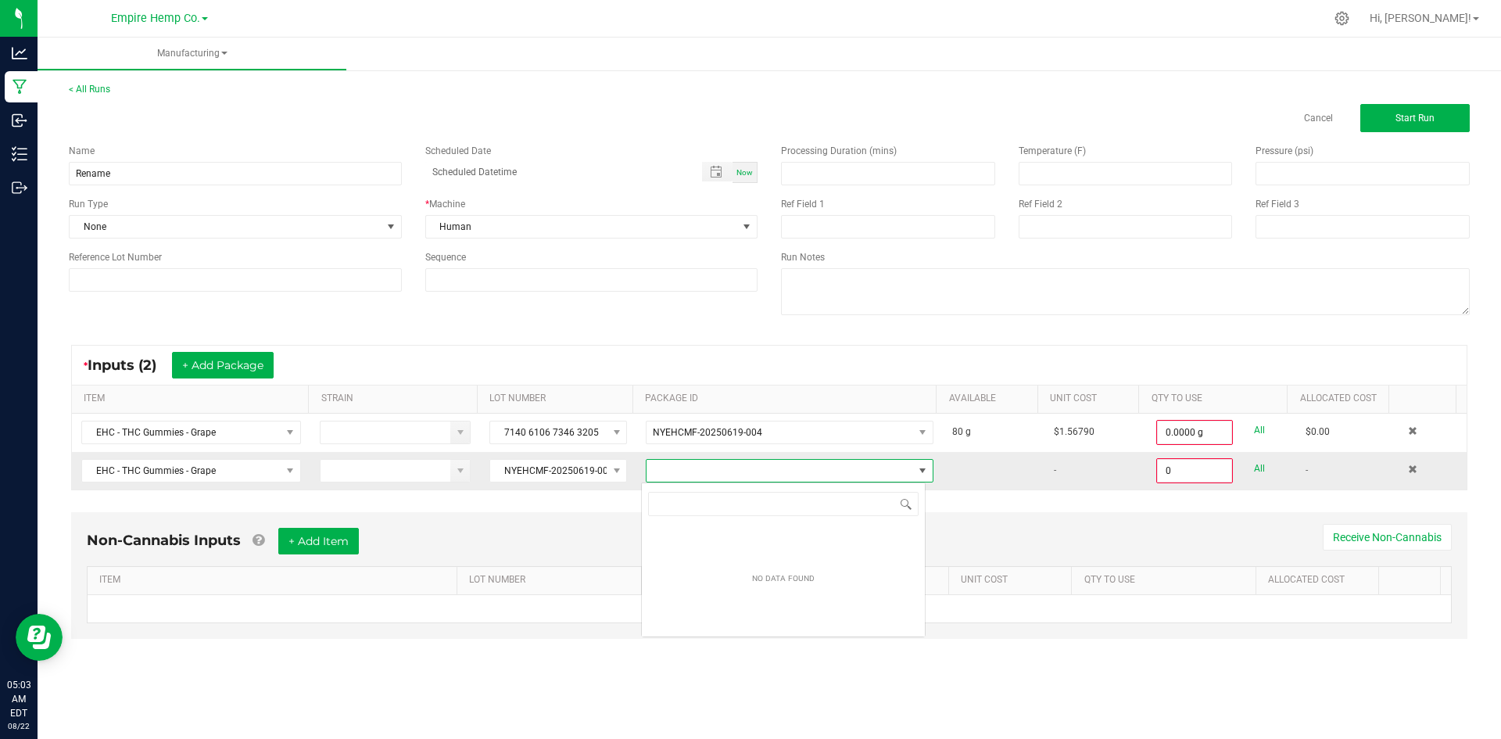
scroll to position [23, 285]
click at [595, 477] on span "NYEHCMF-20250619-004" at bounding box center [548, 471] width 116 height 22
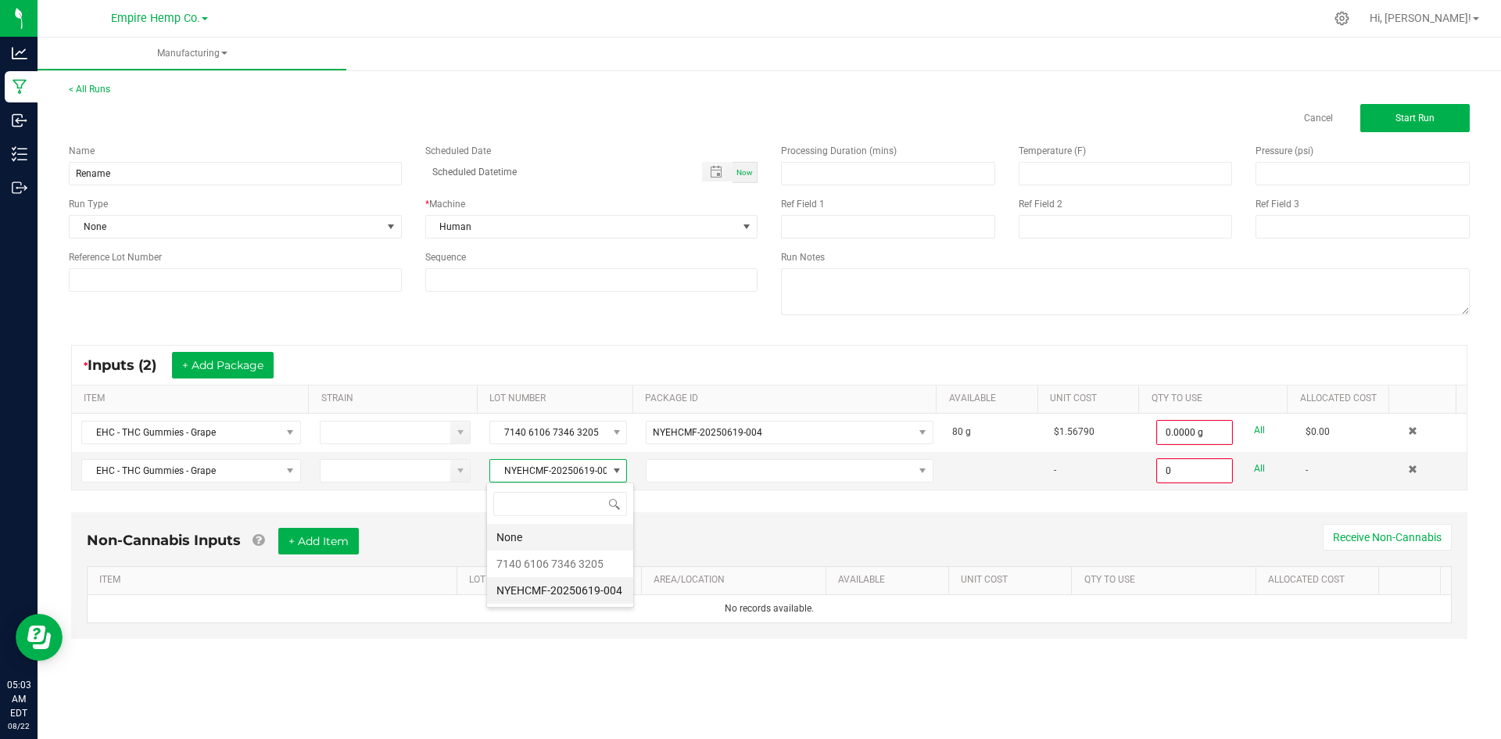
scroll to position [23, 137]
click at [597, 553] on 3205 "7140 6106 7346 3205" at bounding box center [560, 563] width 146 height 27
click at [668, 479] on span "NO DATA FOUND" at bounding box center [779, 471] width 266 height 22
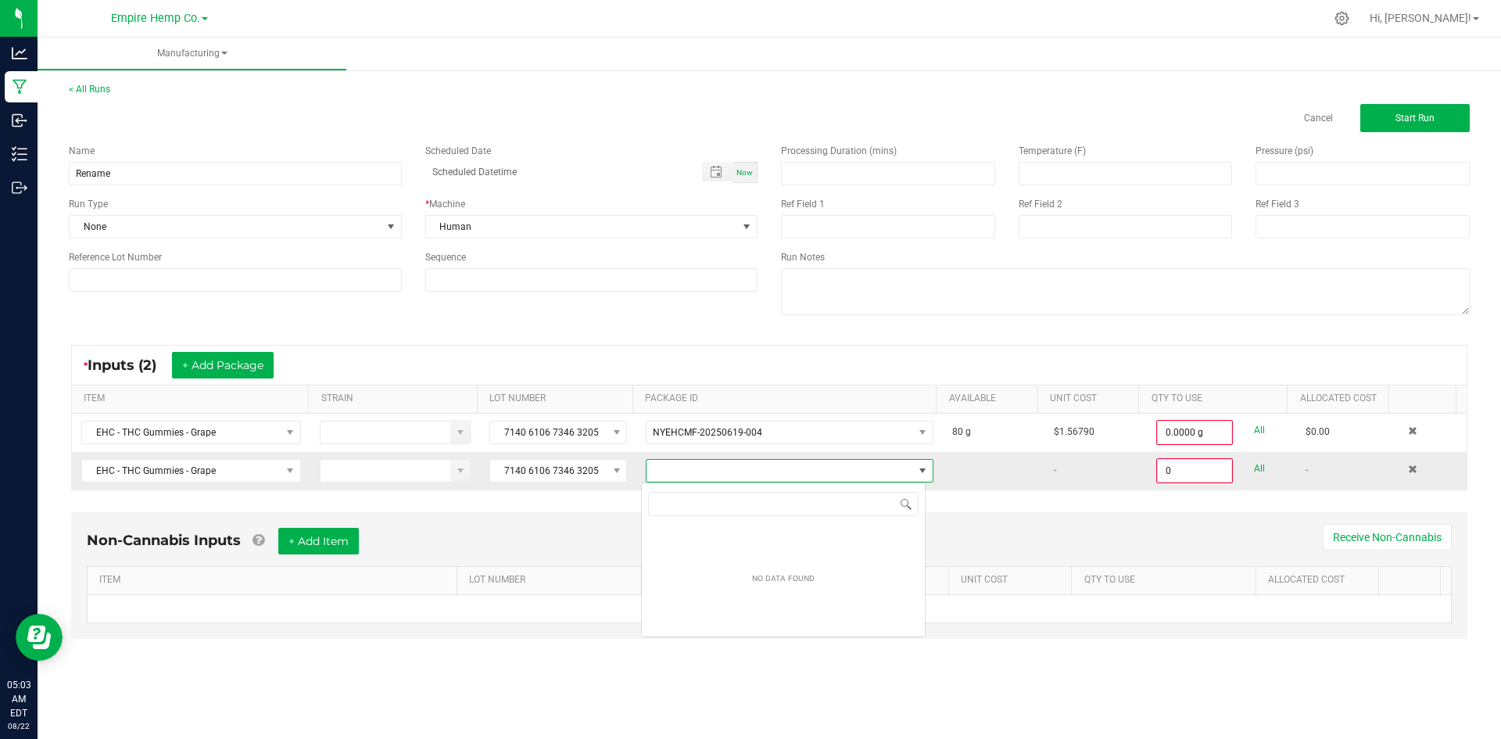
scroll to position [23, 285]
click at [575, 469] on span "7140 6106 7346 3205" at bounding box center [548, 471] width 116 height 22
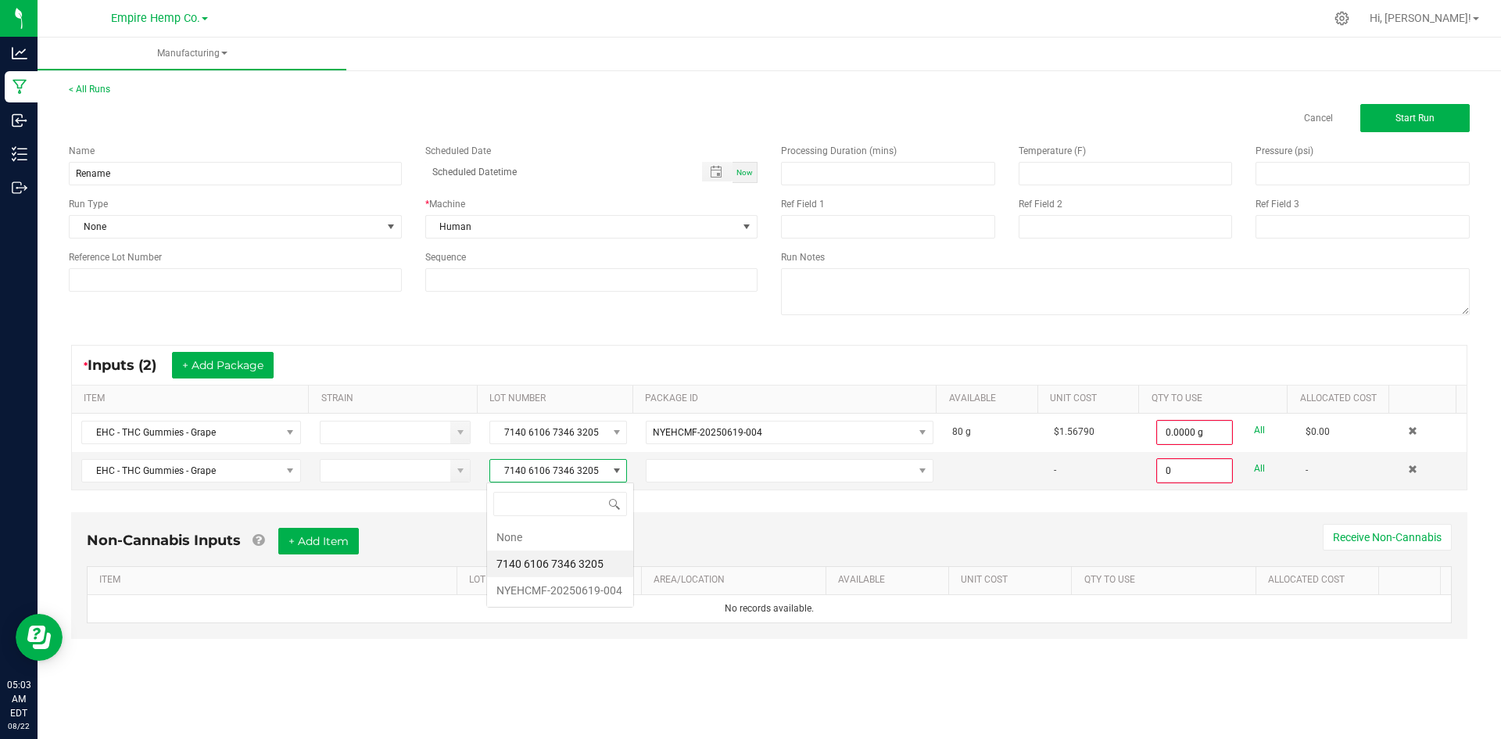
scroll to position [23, 137]
click at [586, 538] on li "None" at bounding box center [560, 537] width 146 height 27
click at [680, 474] on span at bounding box center [779, 471] width 266 height 22
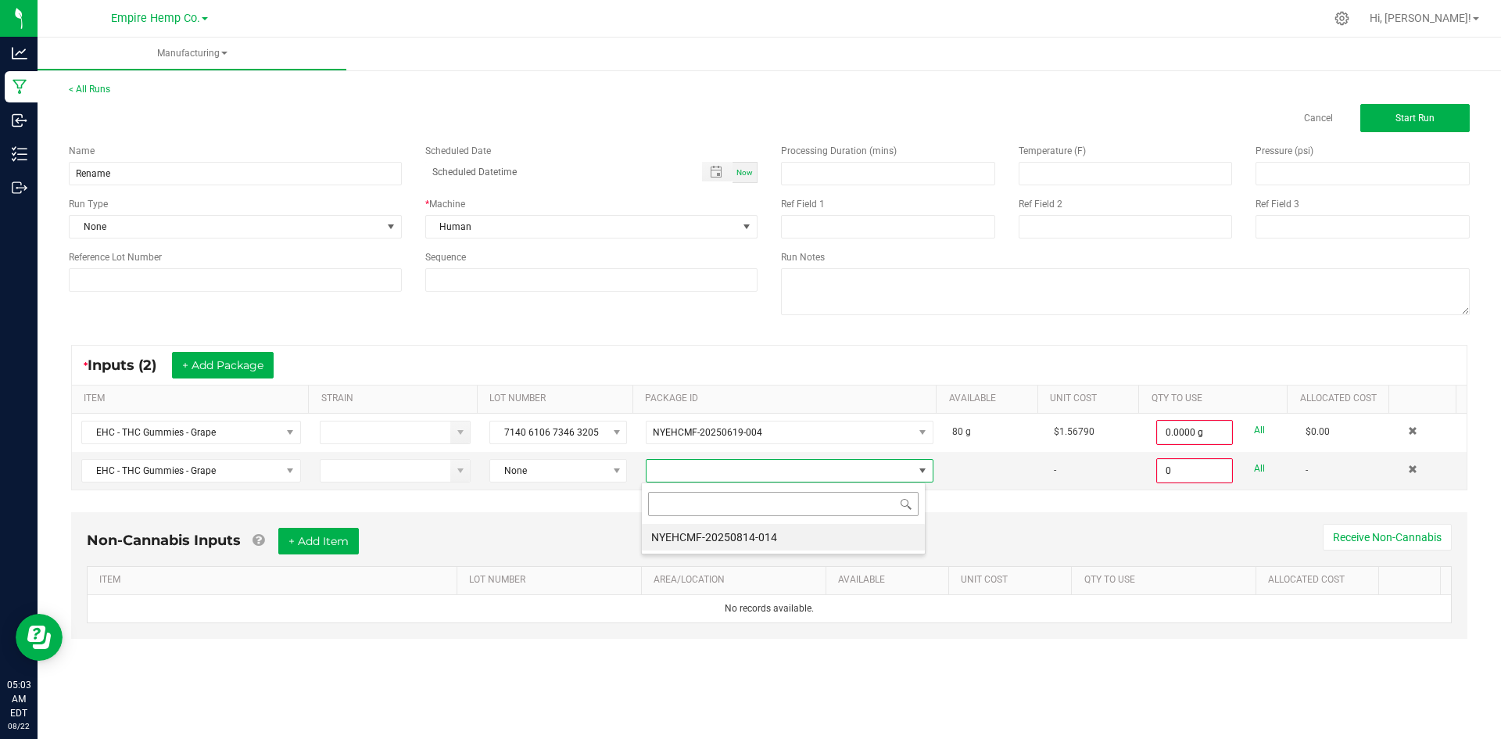
scroll to position [23, 285]
click at [696, 540] on li "NYEHCMF-20250814-014" at bounding box center [783, 537] width 283 height 27
type input "0.0000 g"
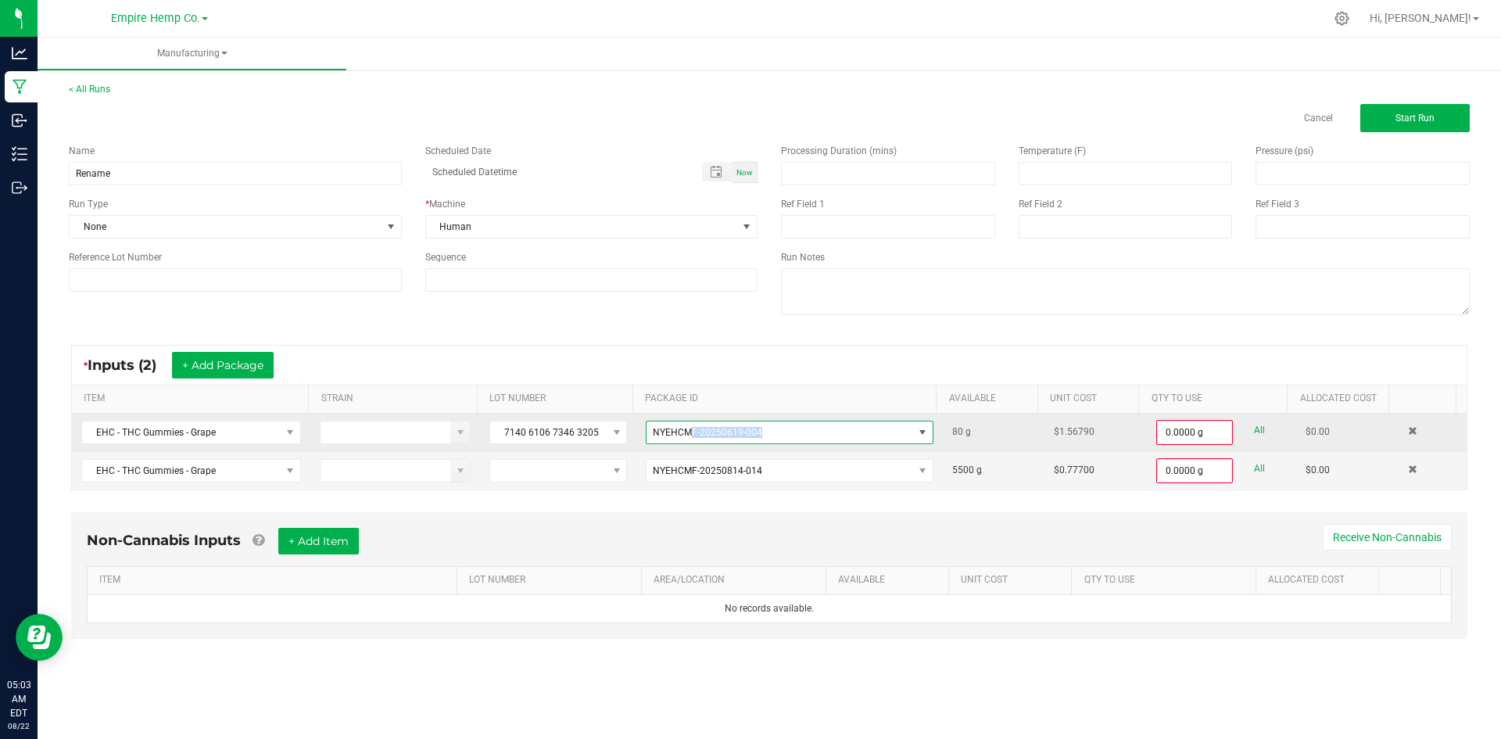
drag, startPoint x: 759, startPoint y: 433, endPoint x: 685, endPoint y: 432, distance: 73.5
click at [685, 432] on span "NYEHCMF-20250619-004" at bounding box center [779, 432] width 266 height 22
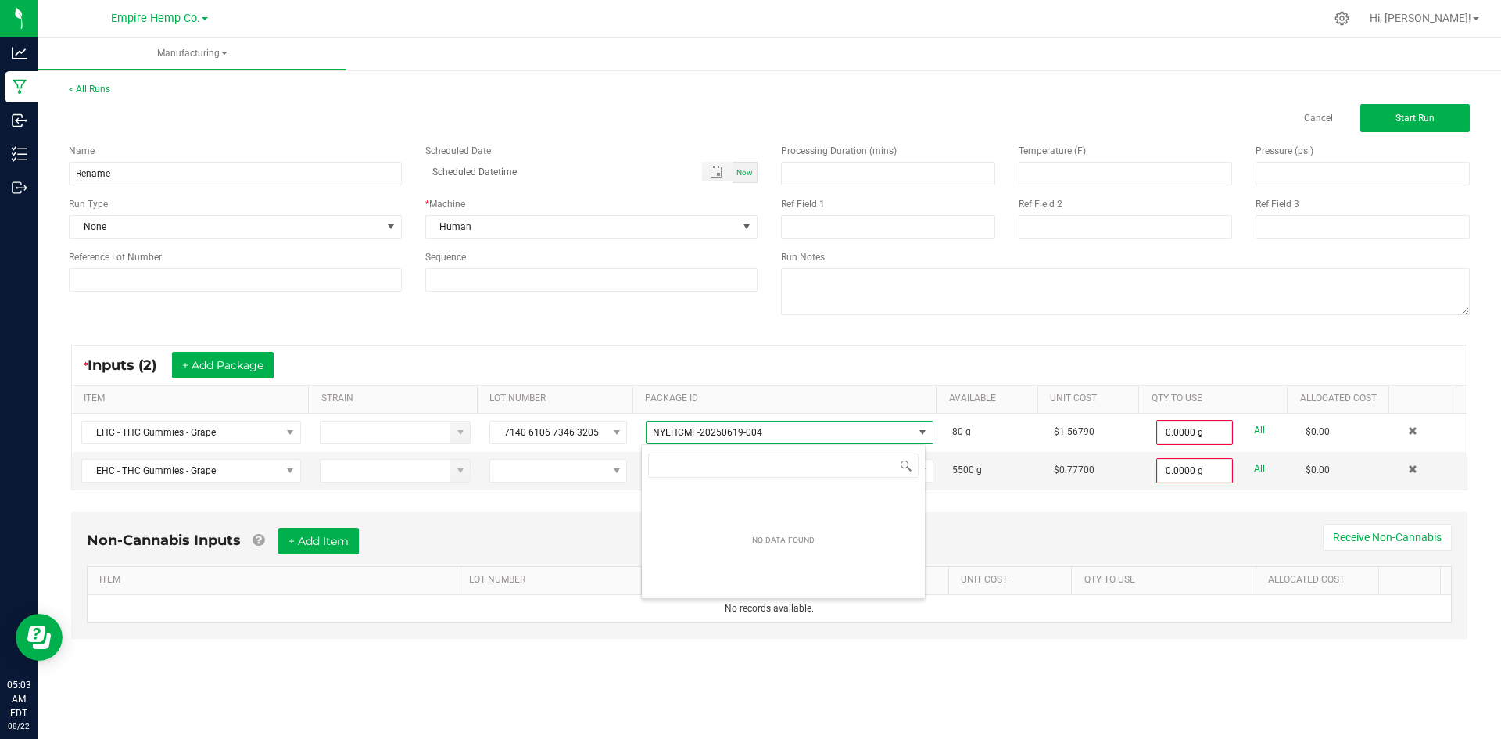
click at [721, 364] on div "* Inputs (2) + Add Package" at bounding box center [769, 364] width 1394 height 39
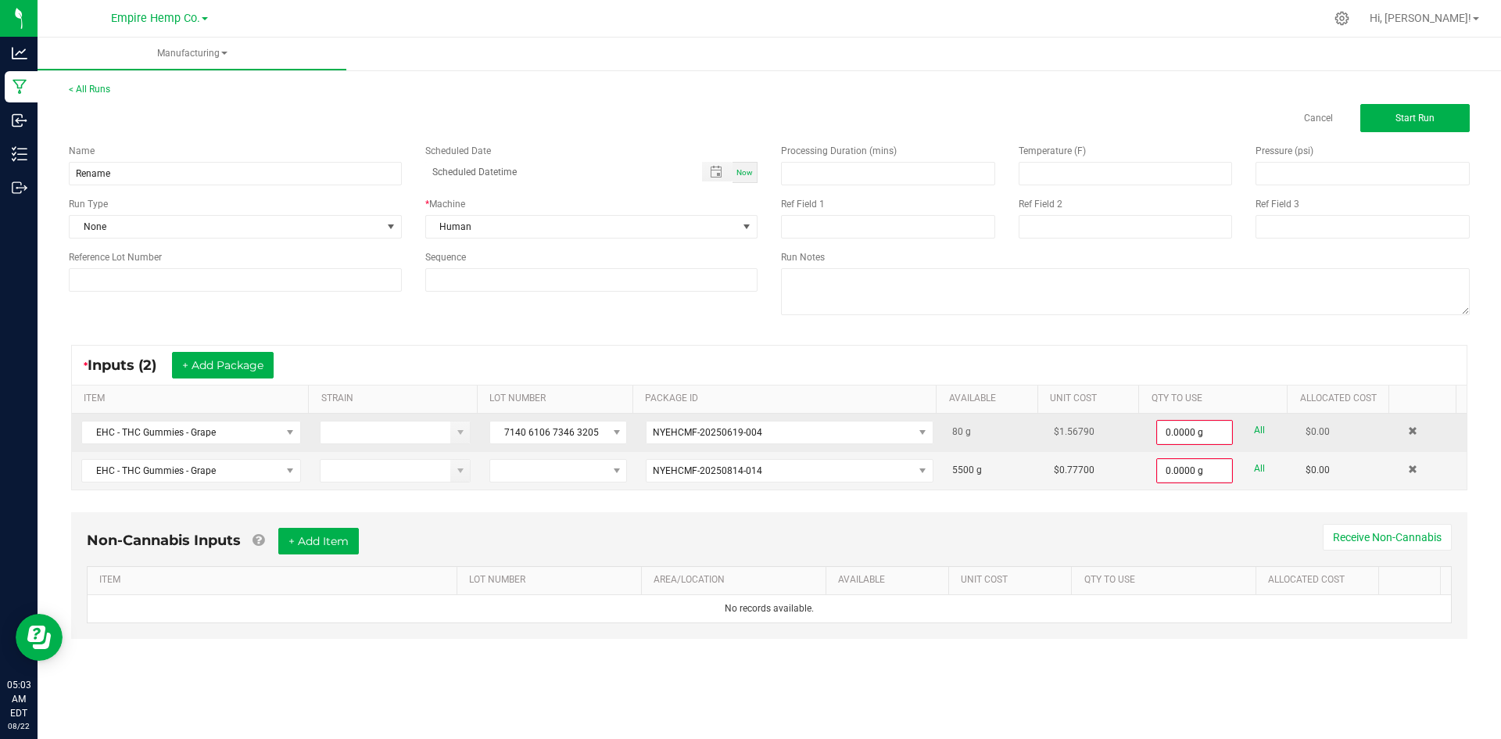
click at [1254, 430] on link "All" at bounding box center [1259, 430] width 11 height 21
type input "80.0000 g"
click at [1254, 470] on link "All" at bounding box center [1259, 466] width 11 height 21
type input "5500.0000 g"
click at [1408, 124] on button "Start Run" at bounding box center [1414, 118] width 109 height 28
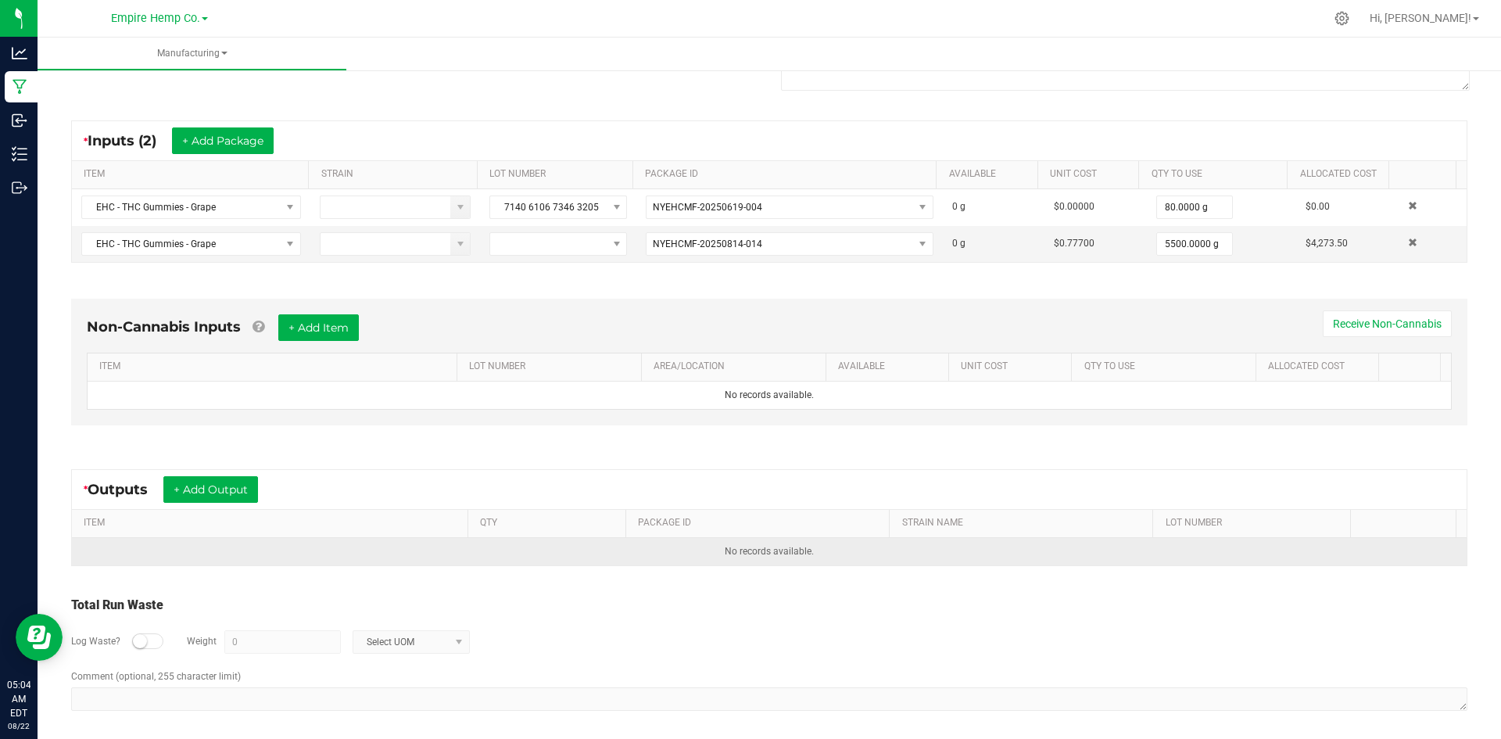
scroll to position [250, 0]
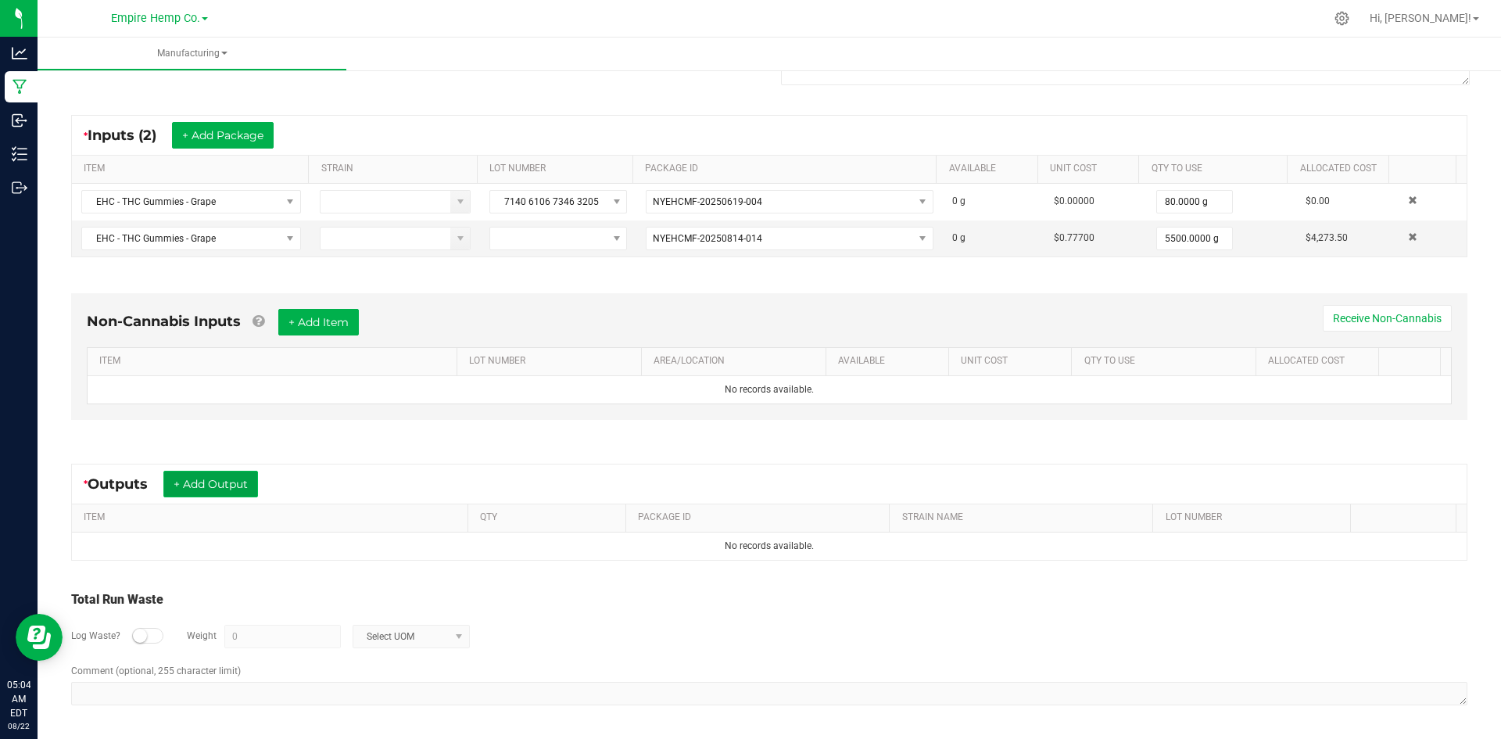
click at [231, 492] on button "+ Add Output" at bounding box center [210, 483] width 95 height 27
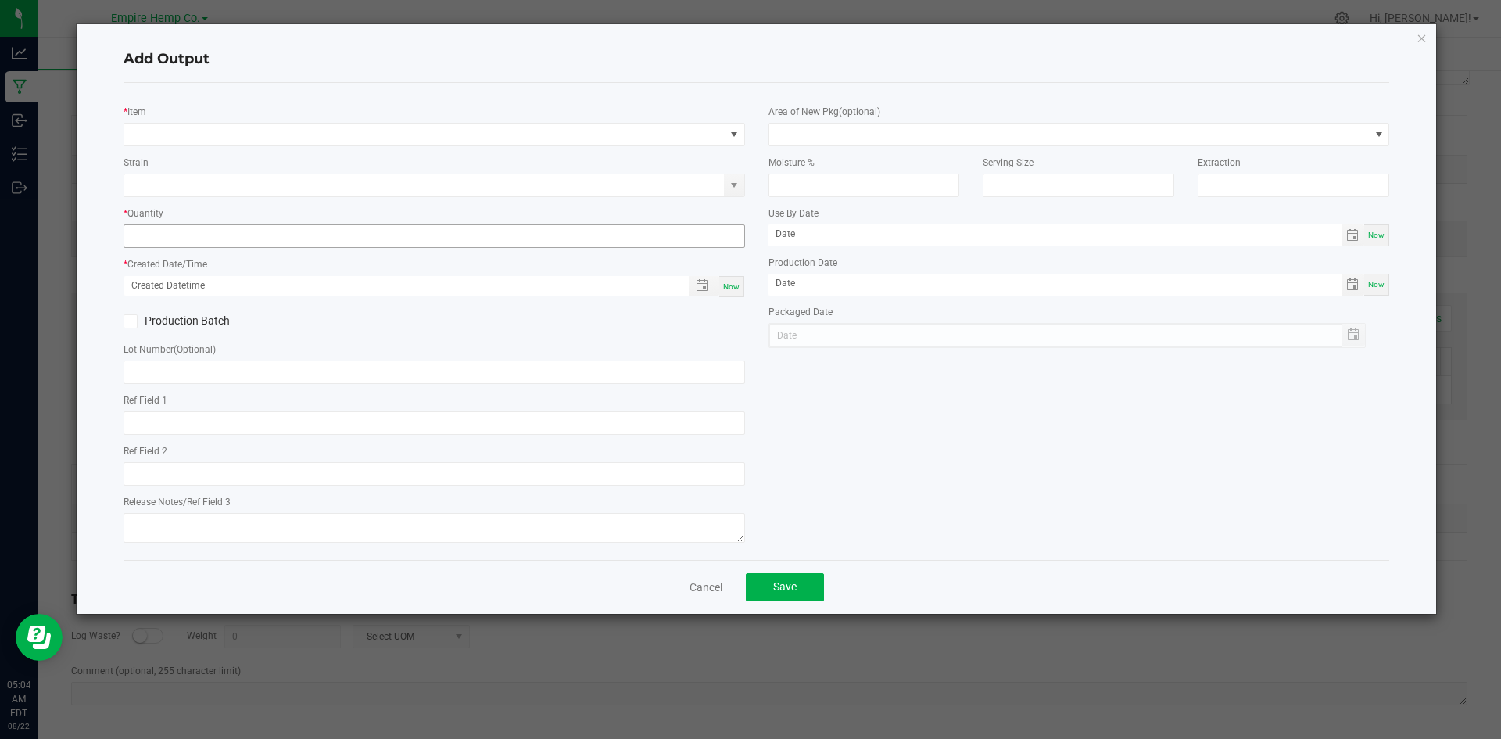
click at [301, 239] on input at bounding box center [434, 236] width 620 height 22
click at [294, 128] on span "NO DATA FOUND" at bounding box center [424, 134] width 600 height 22
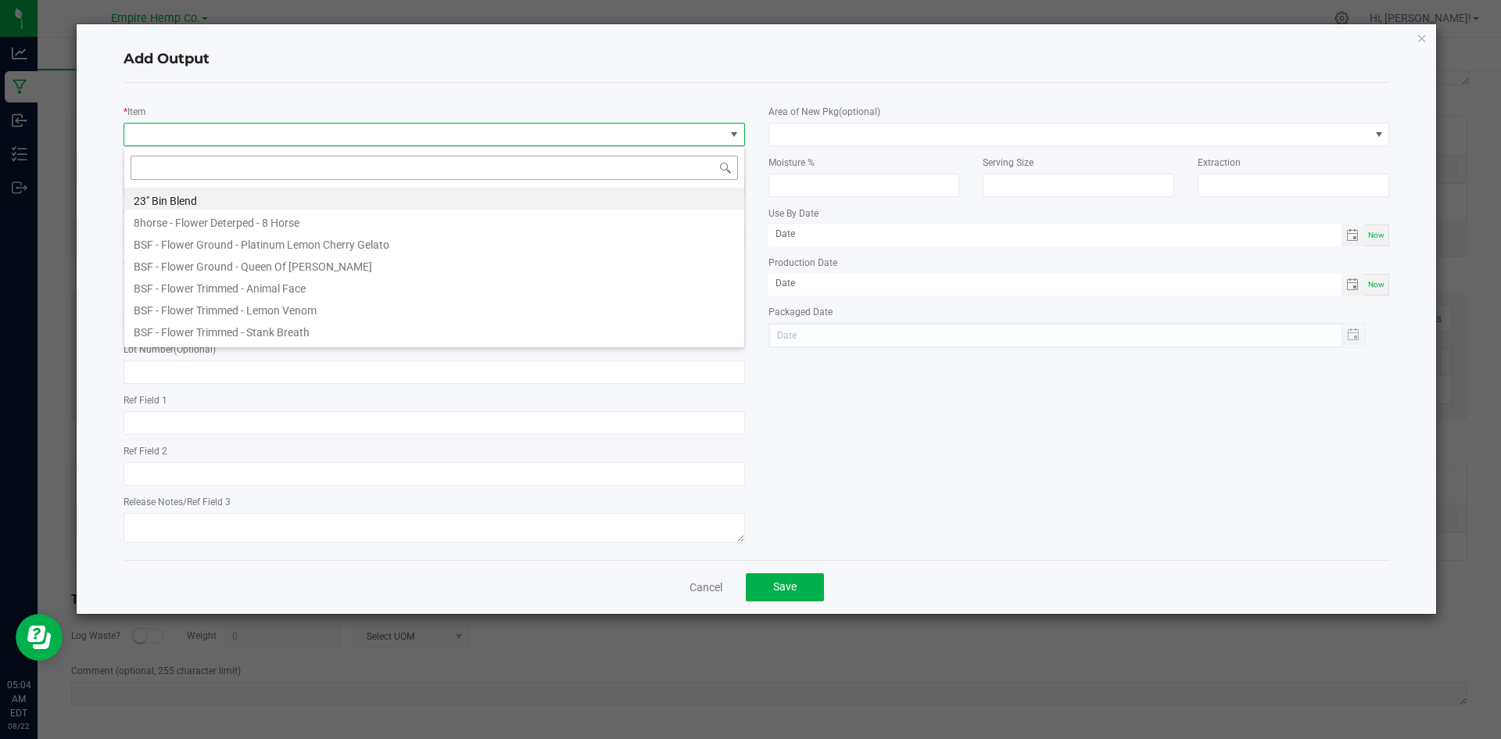
scroll to position [23, 621]
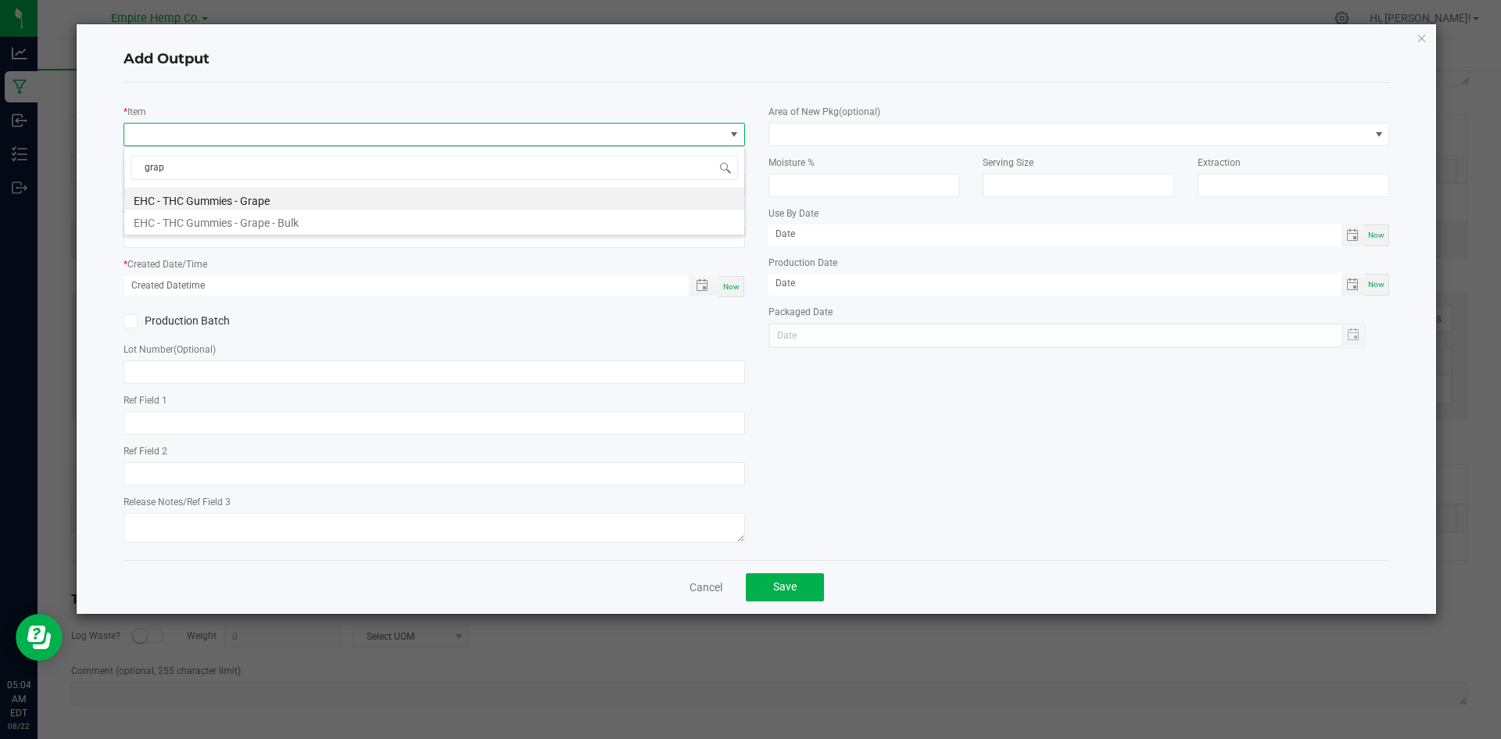
type input "grape"
click at [314, 203] on li "EHC - THC Gummies - Grape" at bounding box center [434, 199] width 620 height 22
type input "0.0000 g"
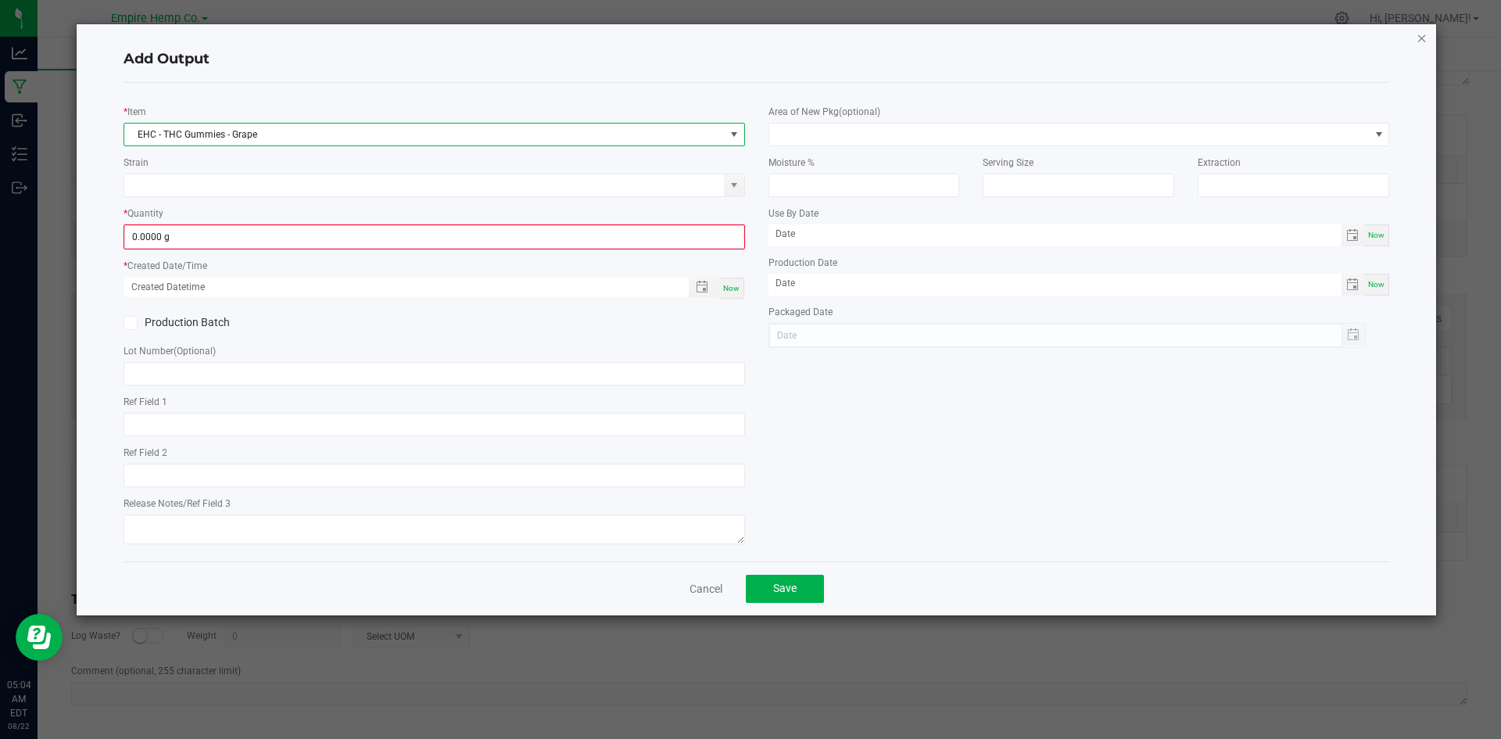
click at [1420, 34] on icon "button" at bounding box center [1421, 37] width 11 height 19
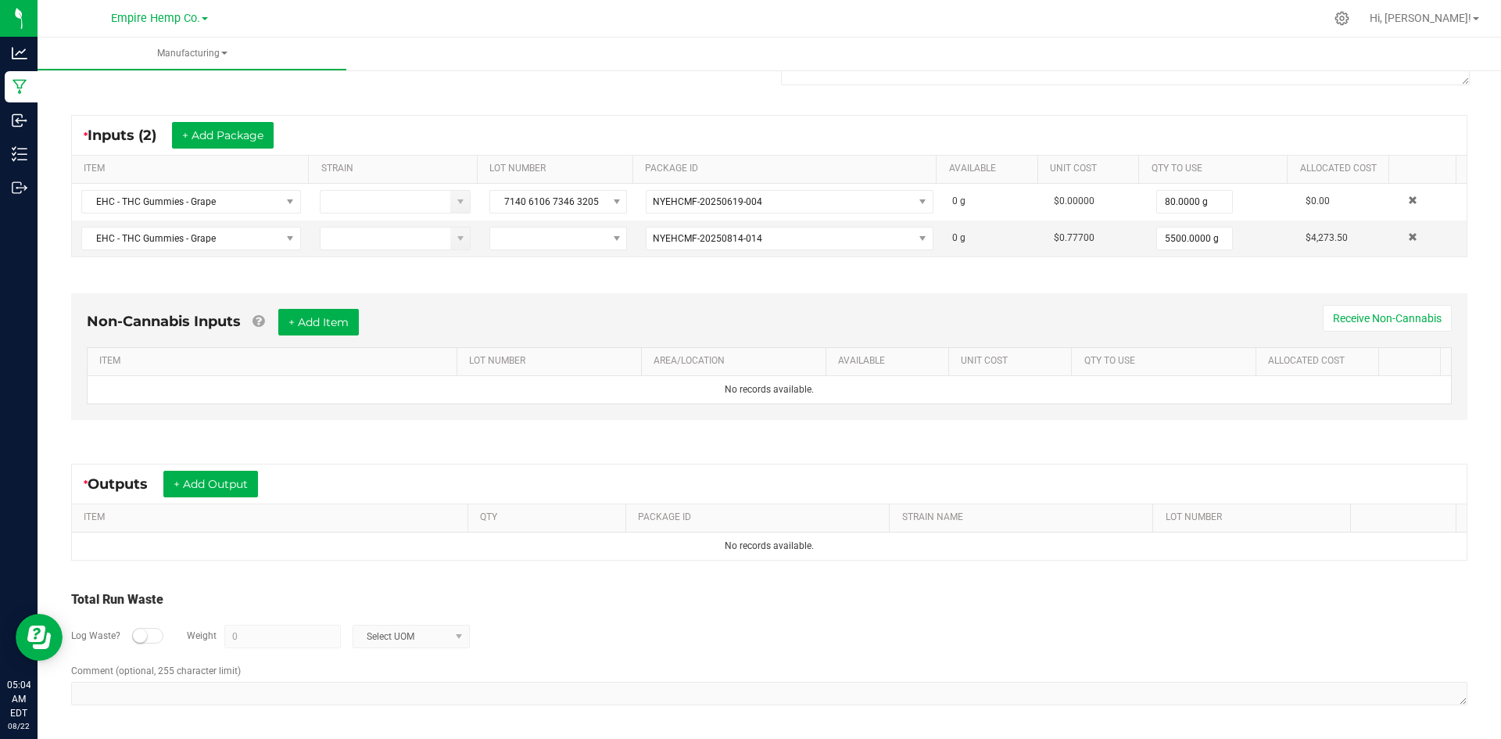
click at [1202, 265] on div "* Inputs (2) + Add Package ITEM STRAIN LOT NUMBER PACKAGE ID AVAILABLE Unit Cos…" at bounding box center [769, 186] width 1424 height 170
click at [202, 478] on button "+ Add Output" at bounding box center [210, 483] width 95 height 27
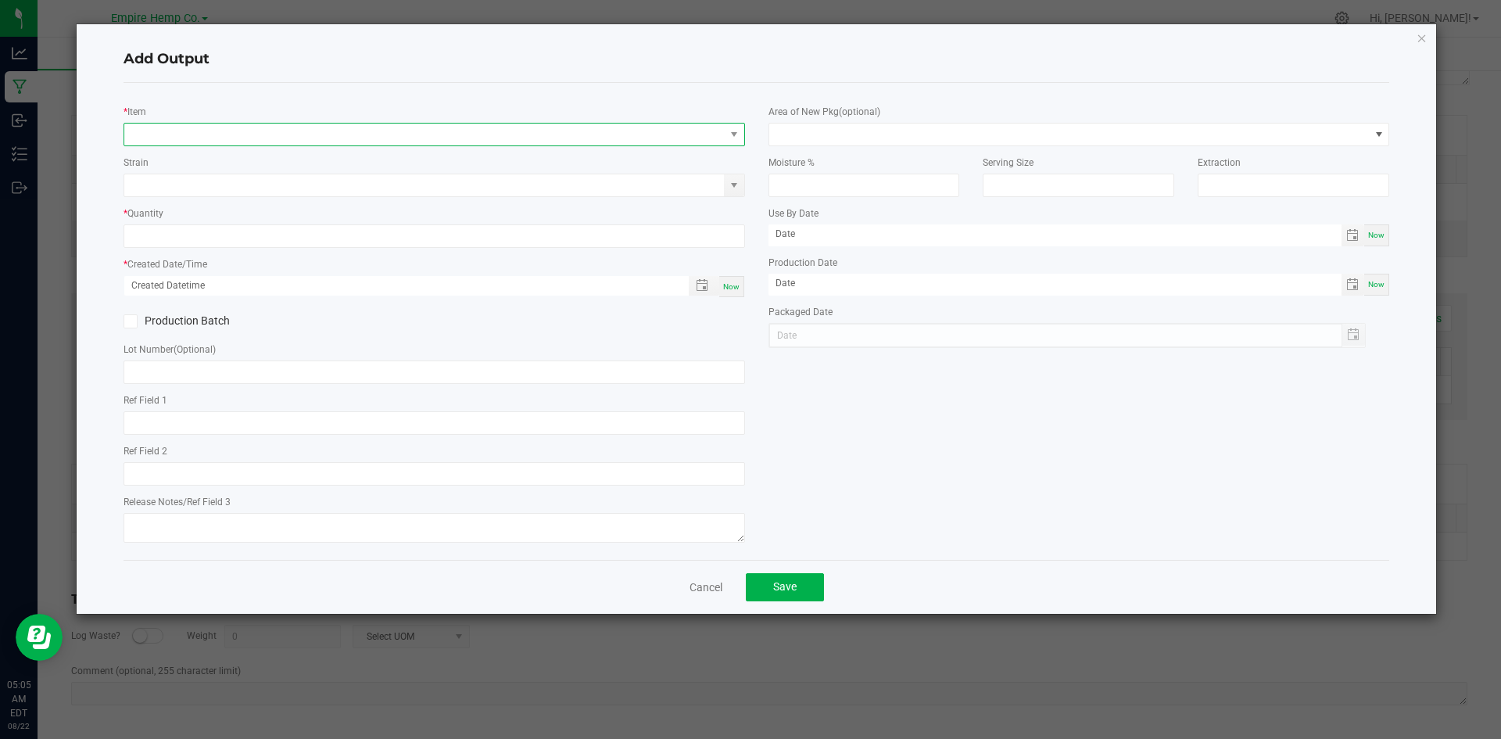
click at [239, 125] on span "NO DATA FOUND" at bounding box center [424, 134] width 600 height 22
type input "grape"
click at [274, 202] on li "EHC - THC Gummies - Grape" at bounding box center [434, 199] width 620 height 22
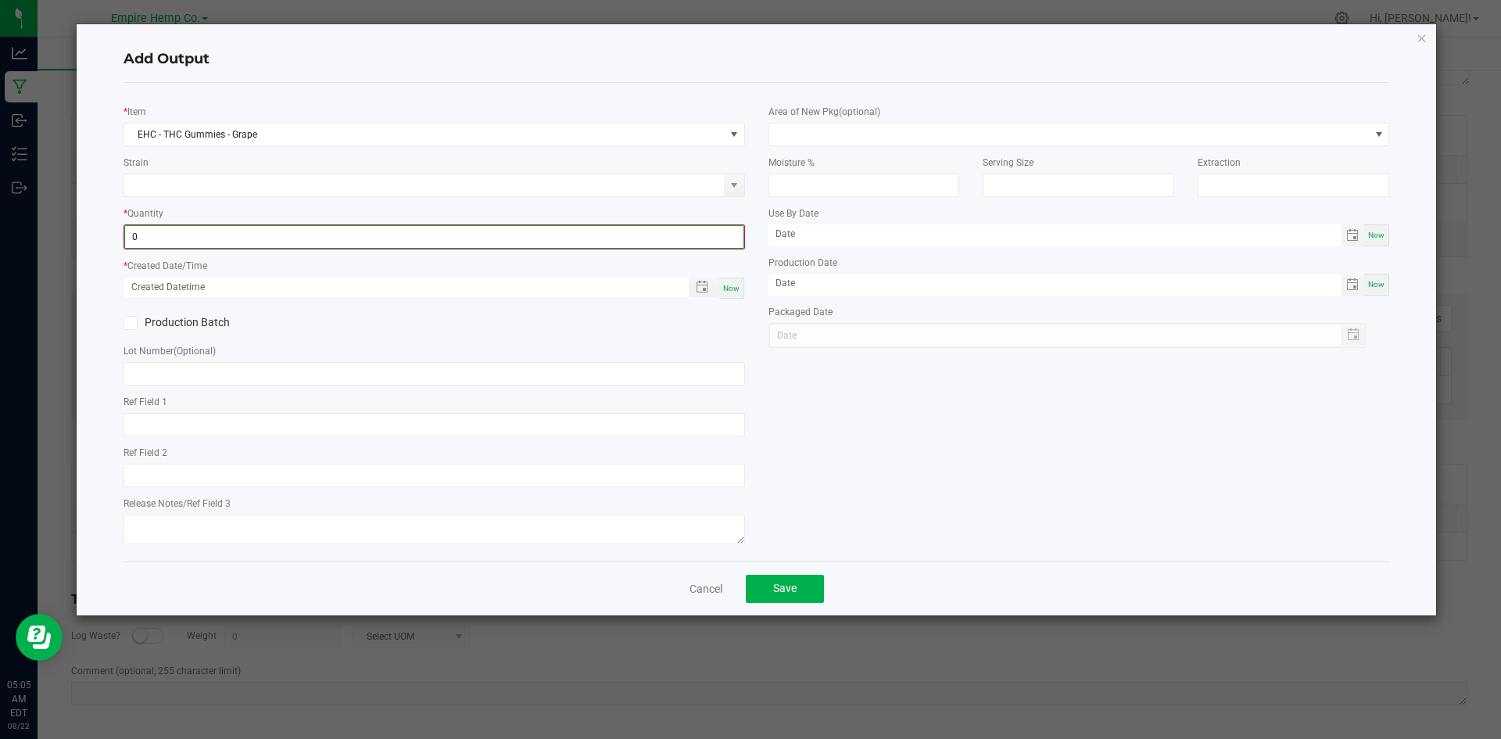
click at [248, 239] on input "0" at bounding box center [434, 237] width 618 height 22
type input "5580.0000 g"
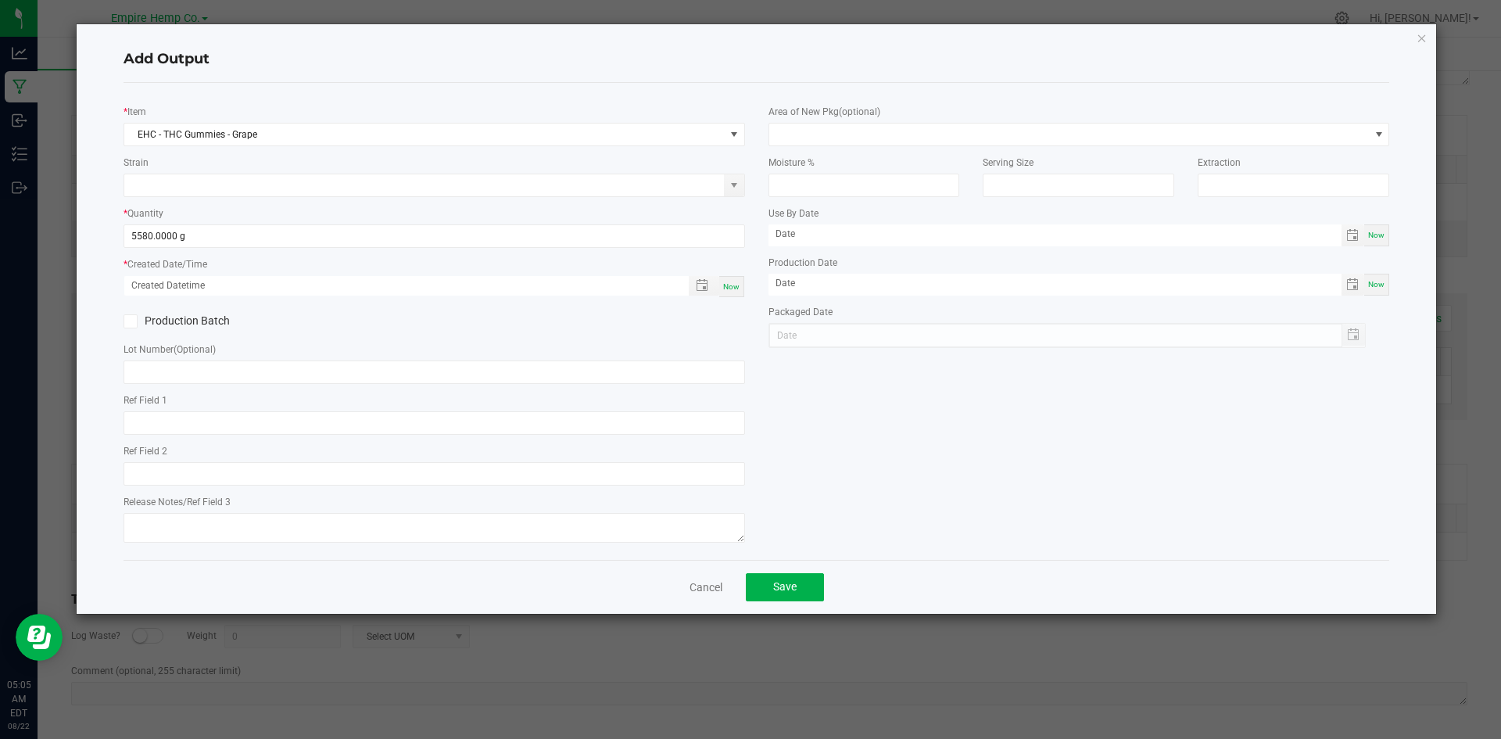
click at [742, 289] on div "Now" at bounding box center [731, 286] width 25 height 21
type input "[DATE] 5:05 AM"
type input "[DATE]"
click at [615, 377] on input "text" at bounding box center [433, 371] width 621 height 23
paste input "NYEHCMF-20250819-002"
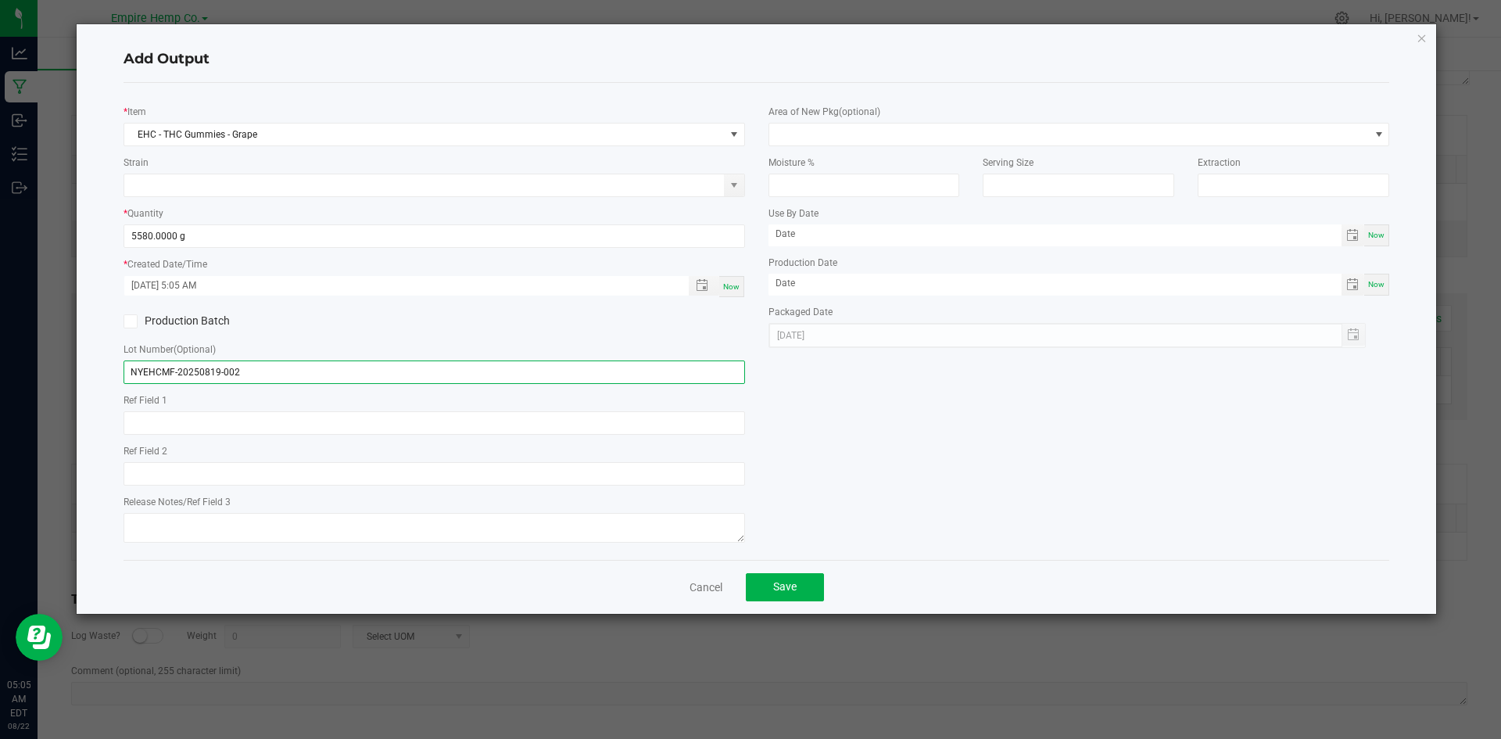
type input "NYEHCMF-20250819-002"
drag, startPoint x: 420, startPoint y: 353, endPoint x: 45, endPoint y: 374, distance: 375.7
click at [45, 374] on ngb-modal-window "Add Output * Item EHC - THC Gummies - Grape Strain * Quantity 5580.0000 g * Cre…" at bounding box center [756, 369] width 1512 height 739
paste input "NYEHCMF-20250619-004"
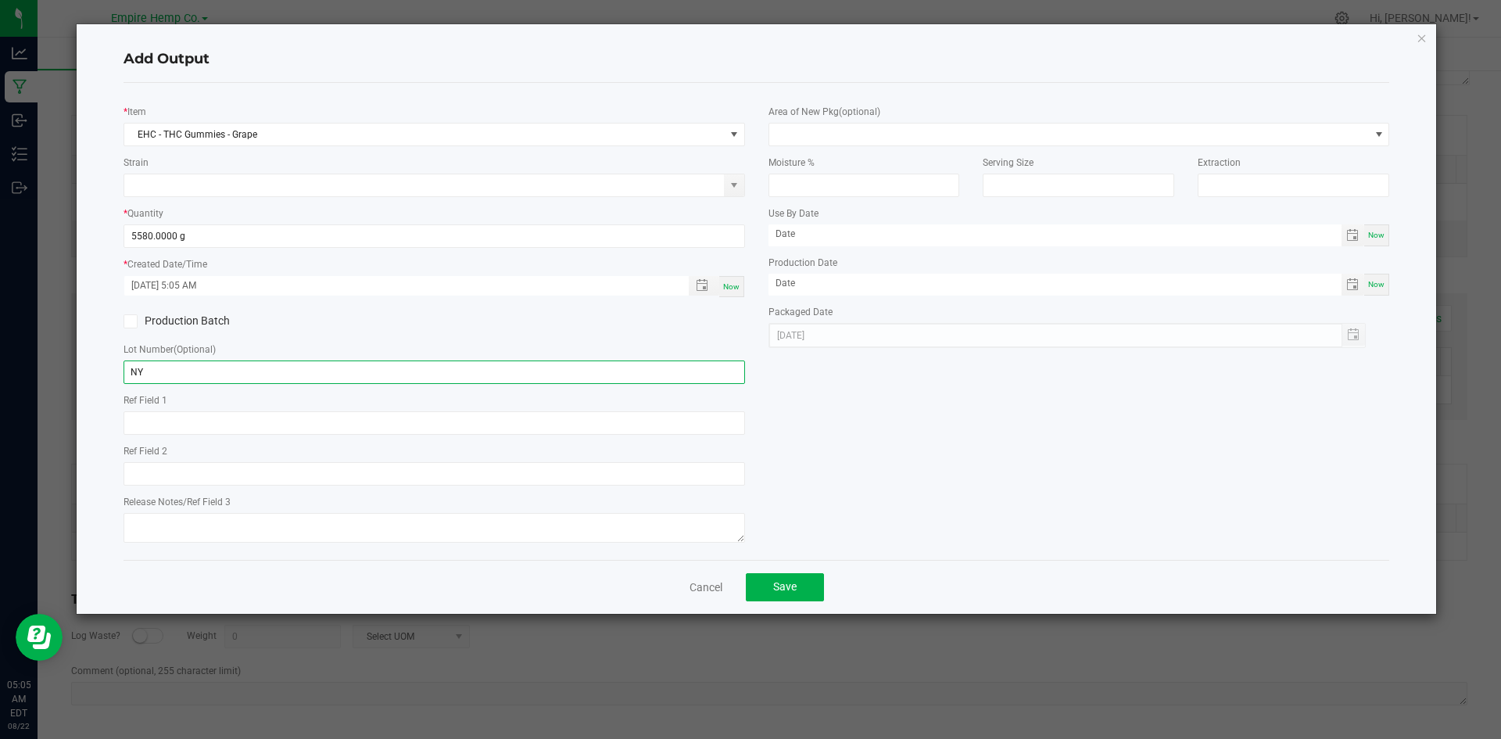
type input "N"
paste input "NYEHCMF-20250619-004"
type input "NYEHCMF-20250619-004"
click at [324, 328] on label "Production Batch" at bounding box center [272, 321] width 299 height 16
click at [0, 0] on input "Production Batch" at bounding box center [0, 0] width 0 height 0
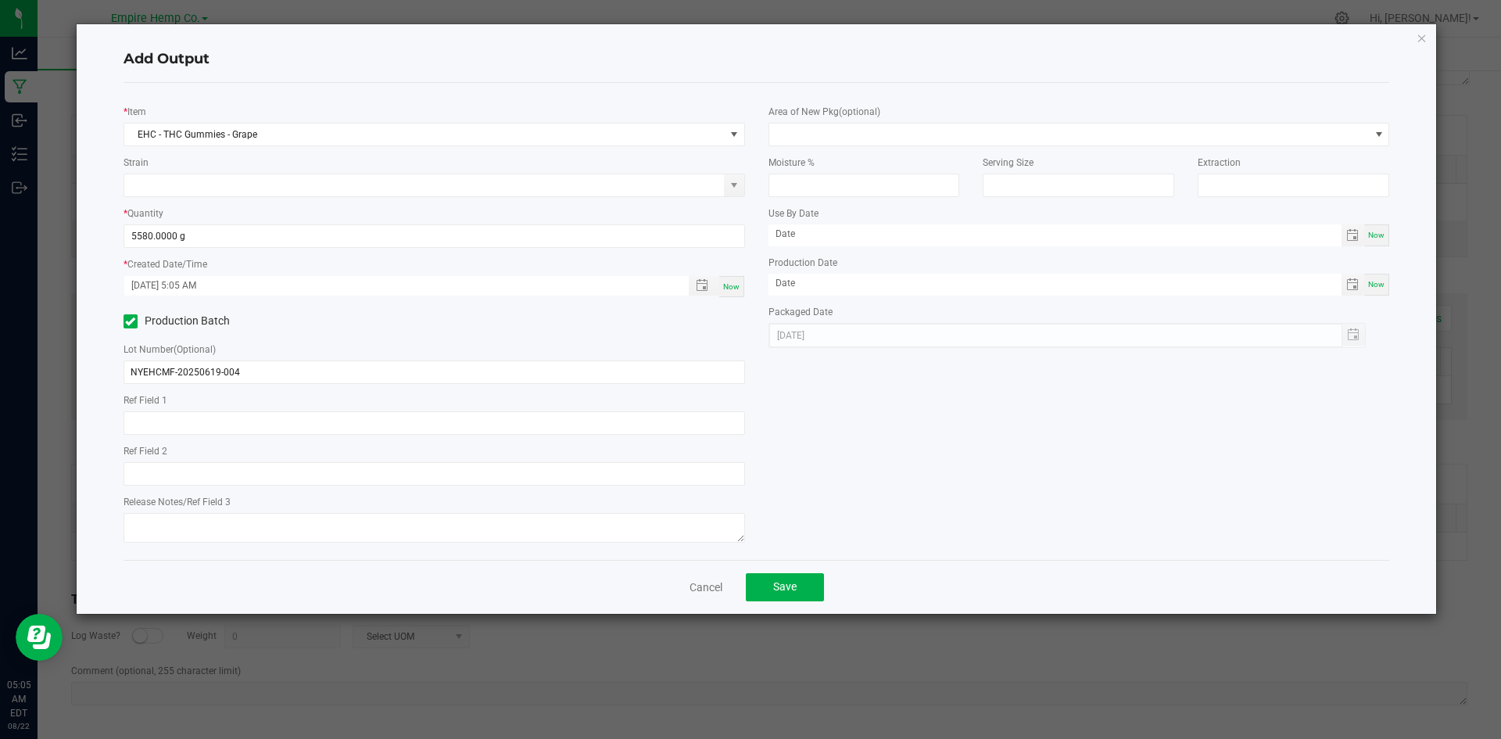
click at [218, 323] on label "Production Batch" at bounding box center [272, 321] width 299 height 16
click at [0, 0] on input "Production Batch" at bounding box center [0, 0] width 0 height 0
click at [327, 403] on div "Ref Field 1" at bounding box center [433, 413] width 621 height 43
click at [781, 594] on button "Save" at bounding box center [785, 587] width 78 height 28
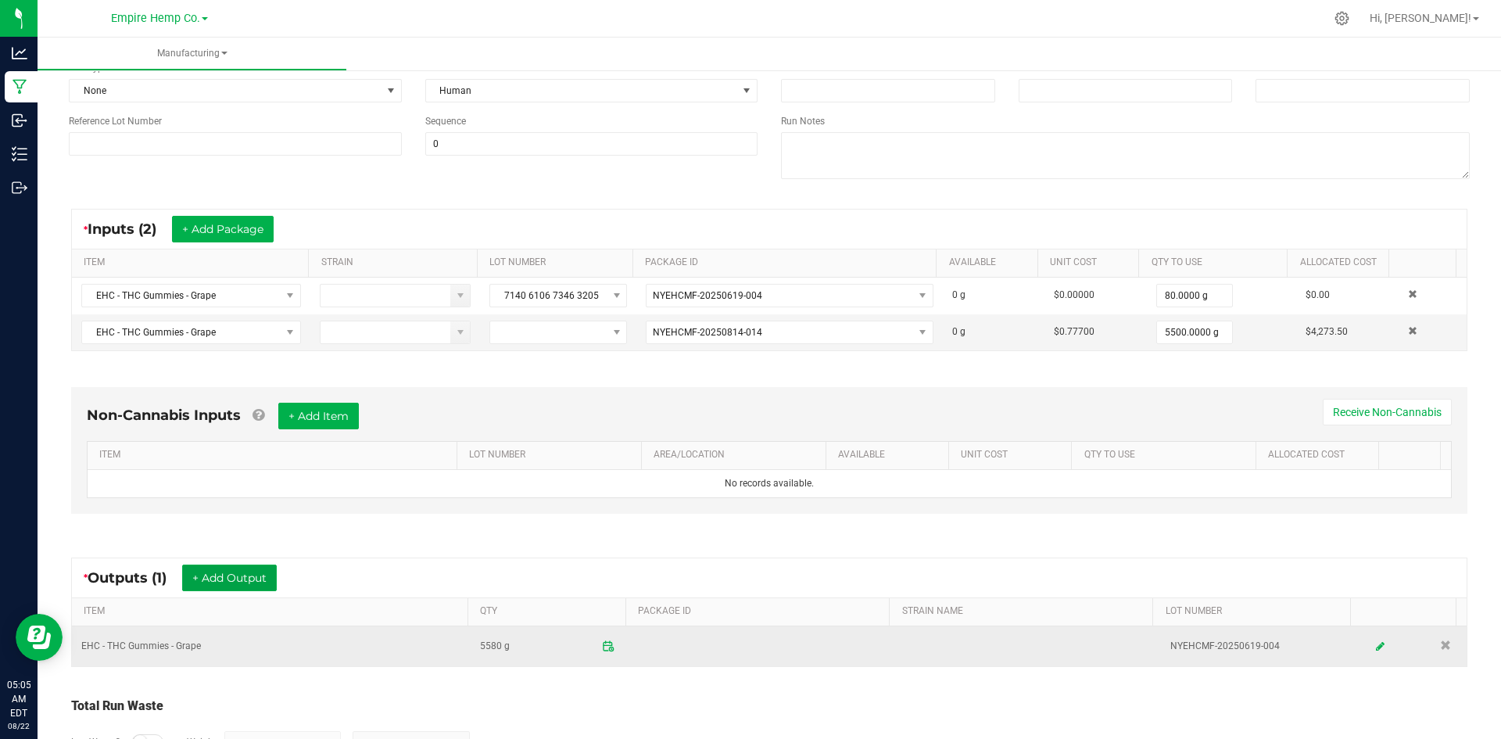
scroll to position [16, 0]
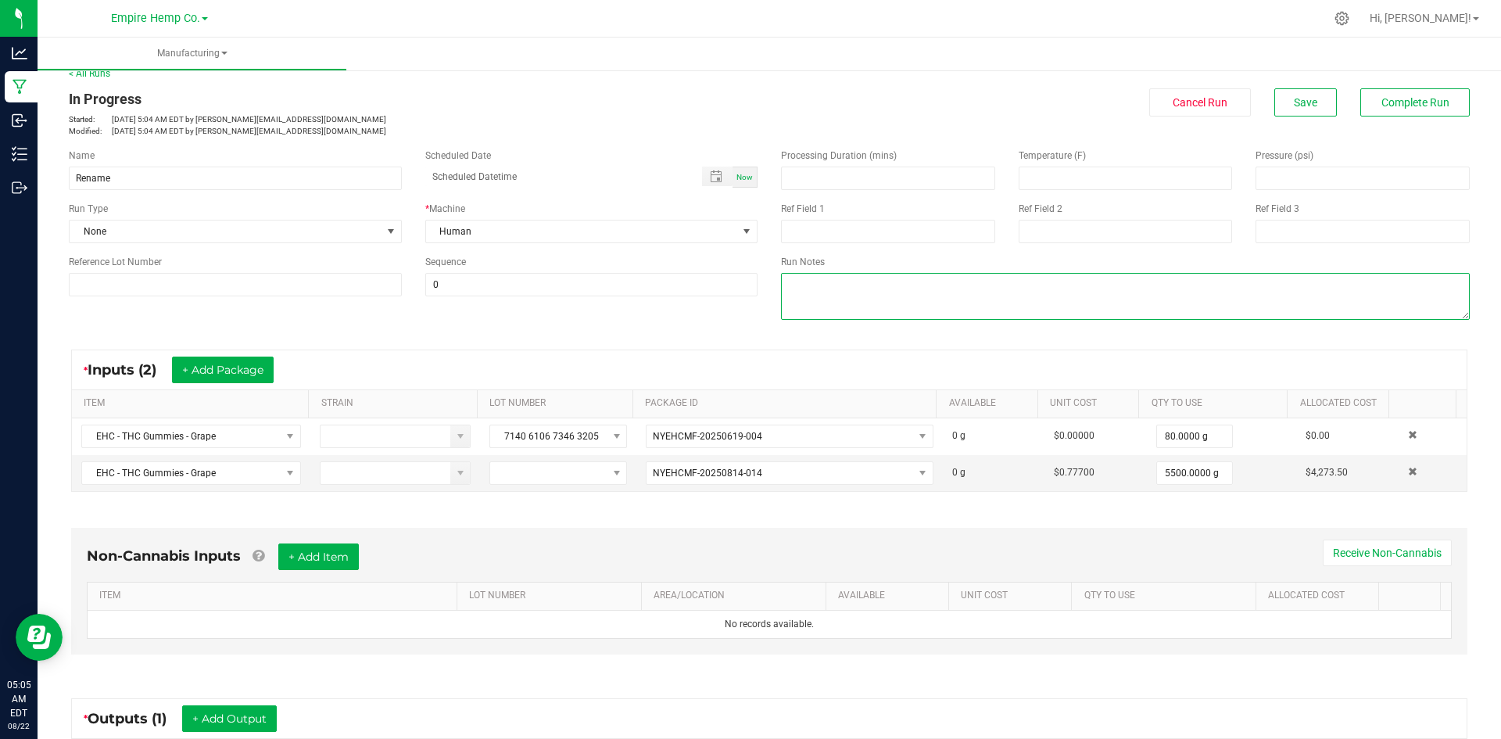
click at [889, 289] on textarea at bounding box center [1125, 296] width 689 height 47
type textarea "g"
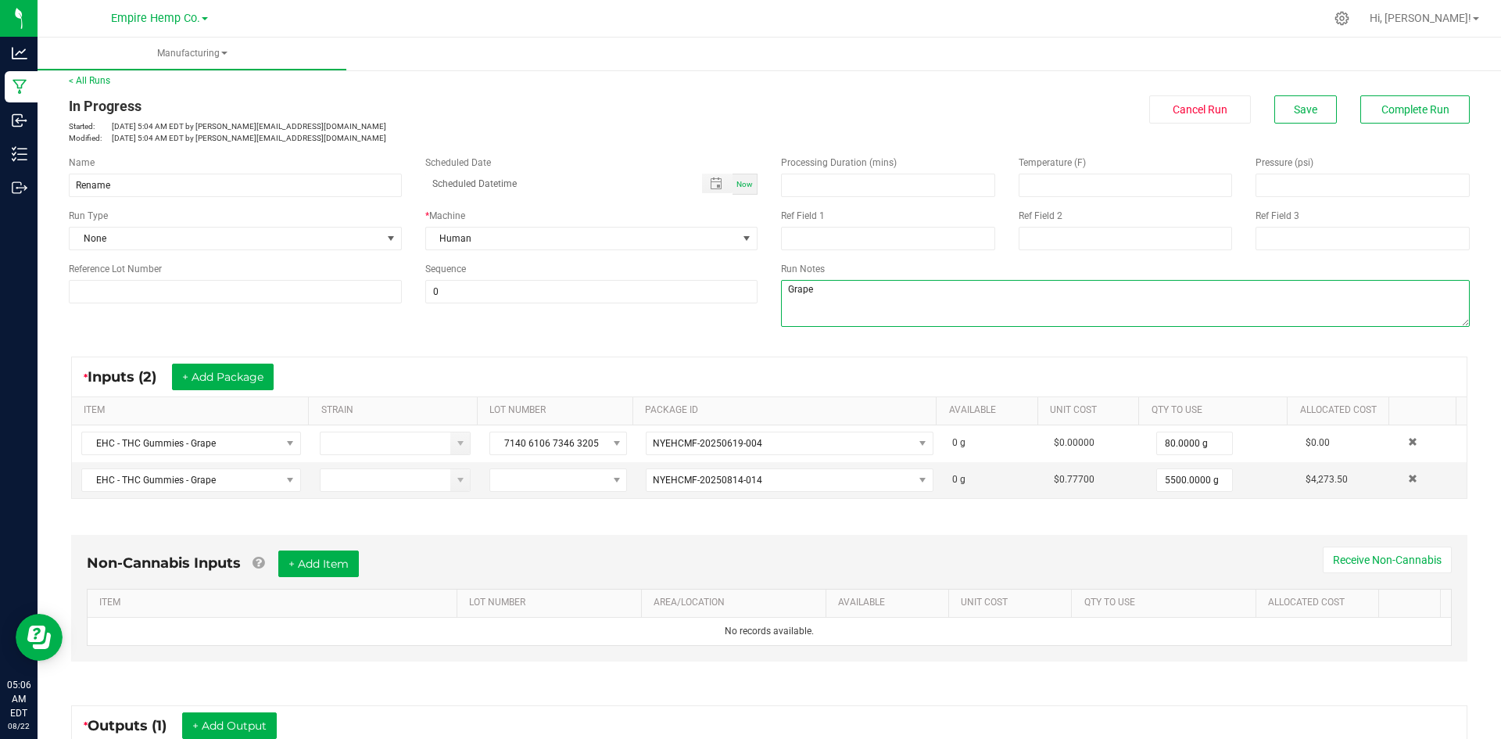
scroll to position [0, 0]
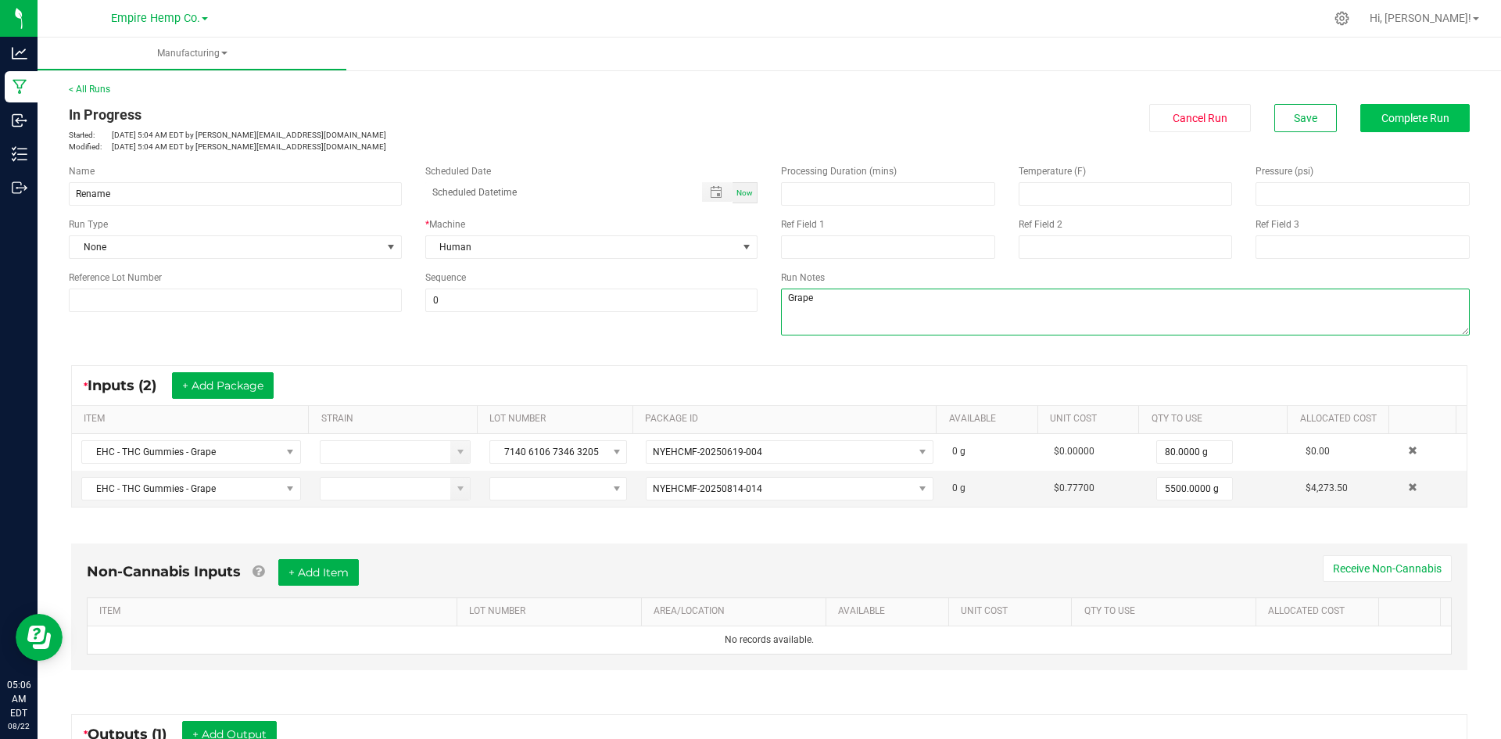
type textarea "Grape"
click at [1365, 125] on button "Complete Run" at bounding box center [1414, 118] width 109 height 28
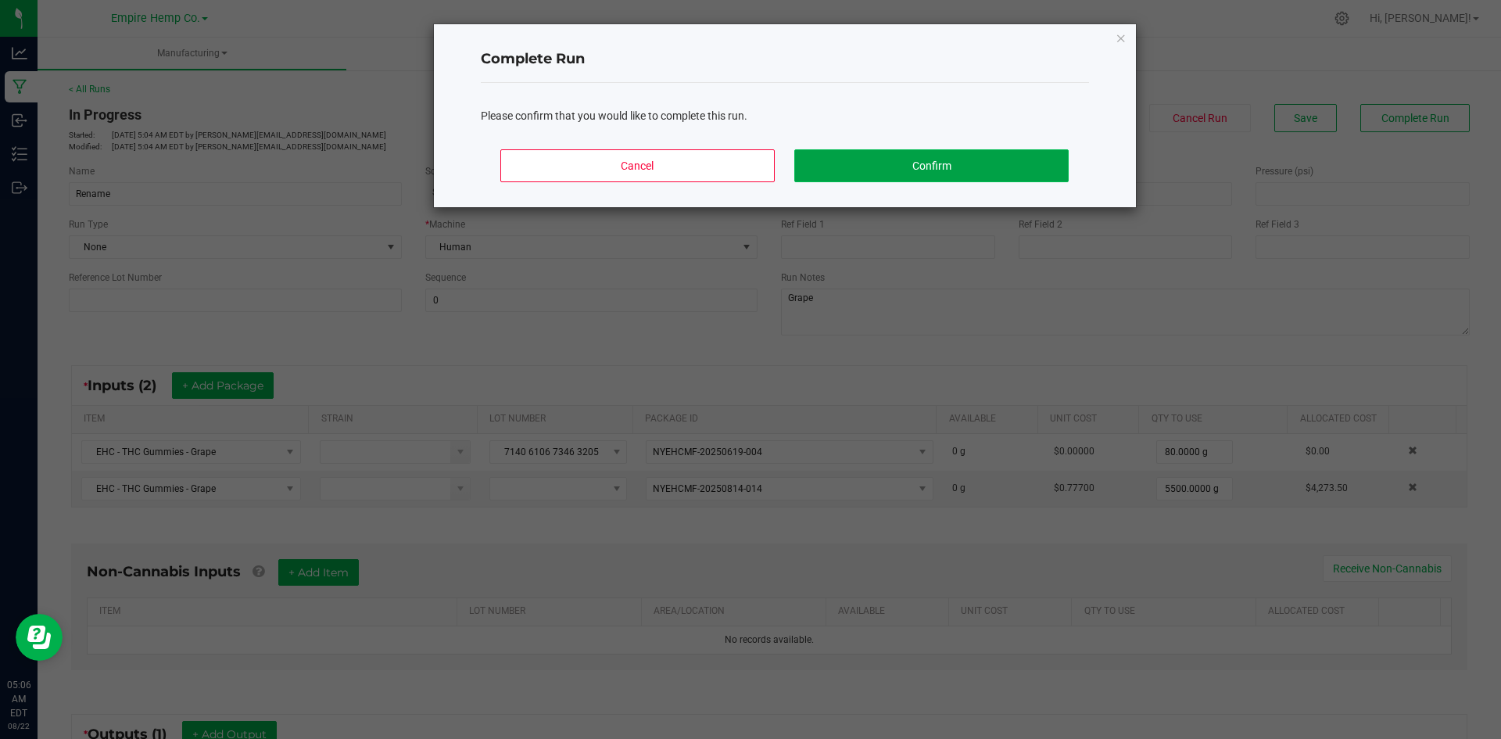
click at [932, 153] on button "Confirm" at bounding box center [931, 165] width 274 height 33
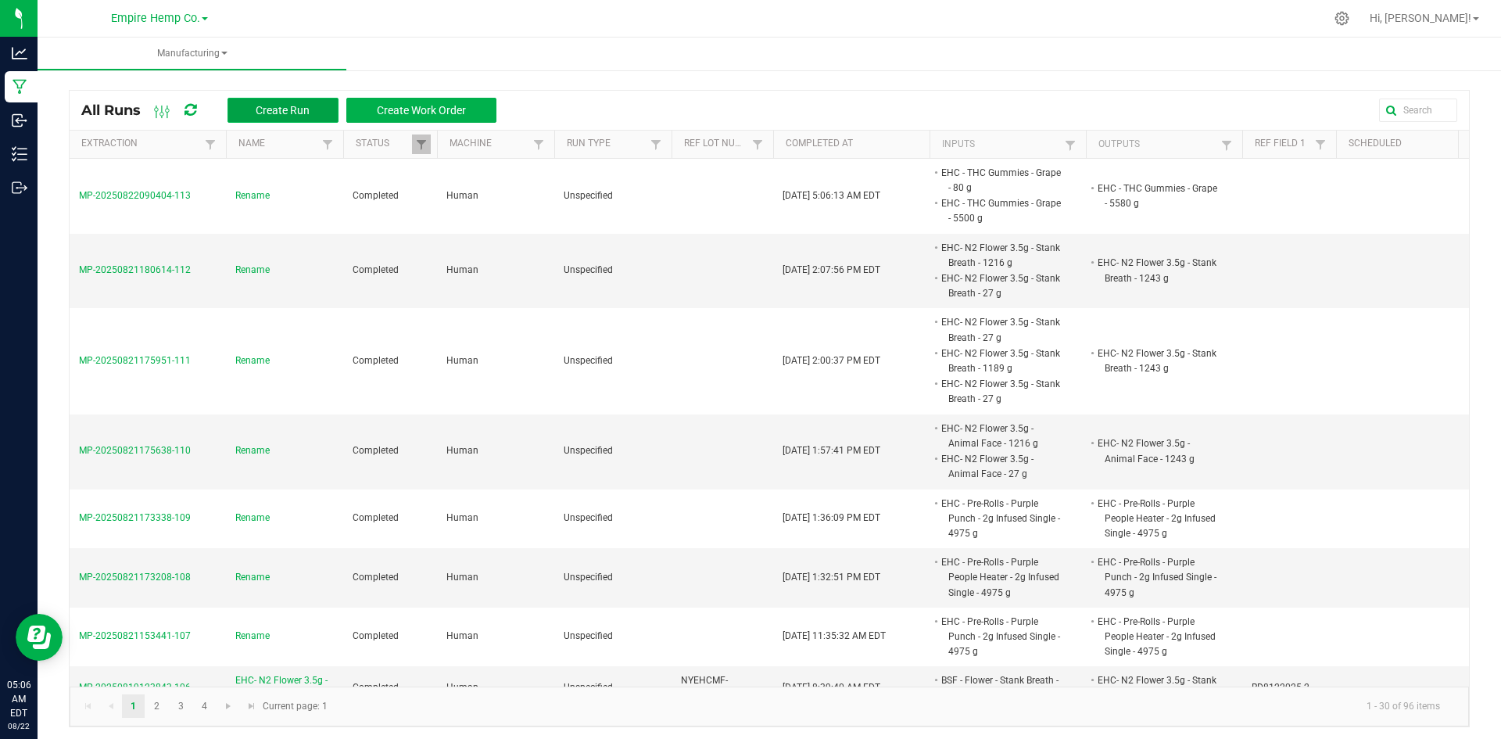
click at [270, 98] on button "Create Run" at bounding box center [282, 110] width 111 height 25
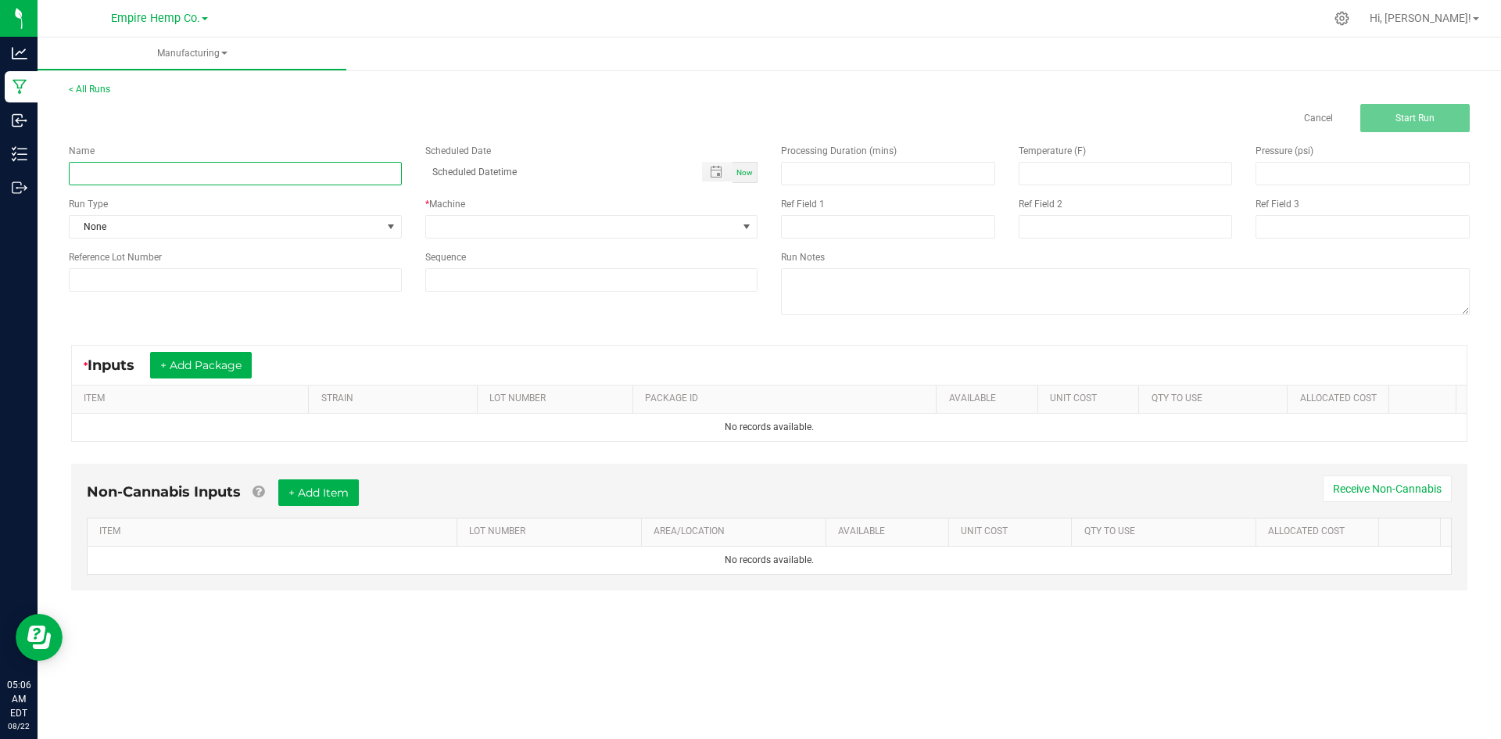
click at [237, 170] on input at bounding box center [235, 173] width 333 height 23
type input "Rename"
click at [246, 356] on button "+ Add Package" at bounding box center [201, 365] width 102 height 27
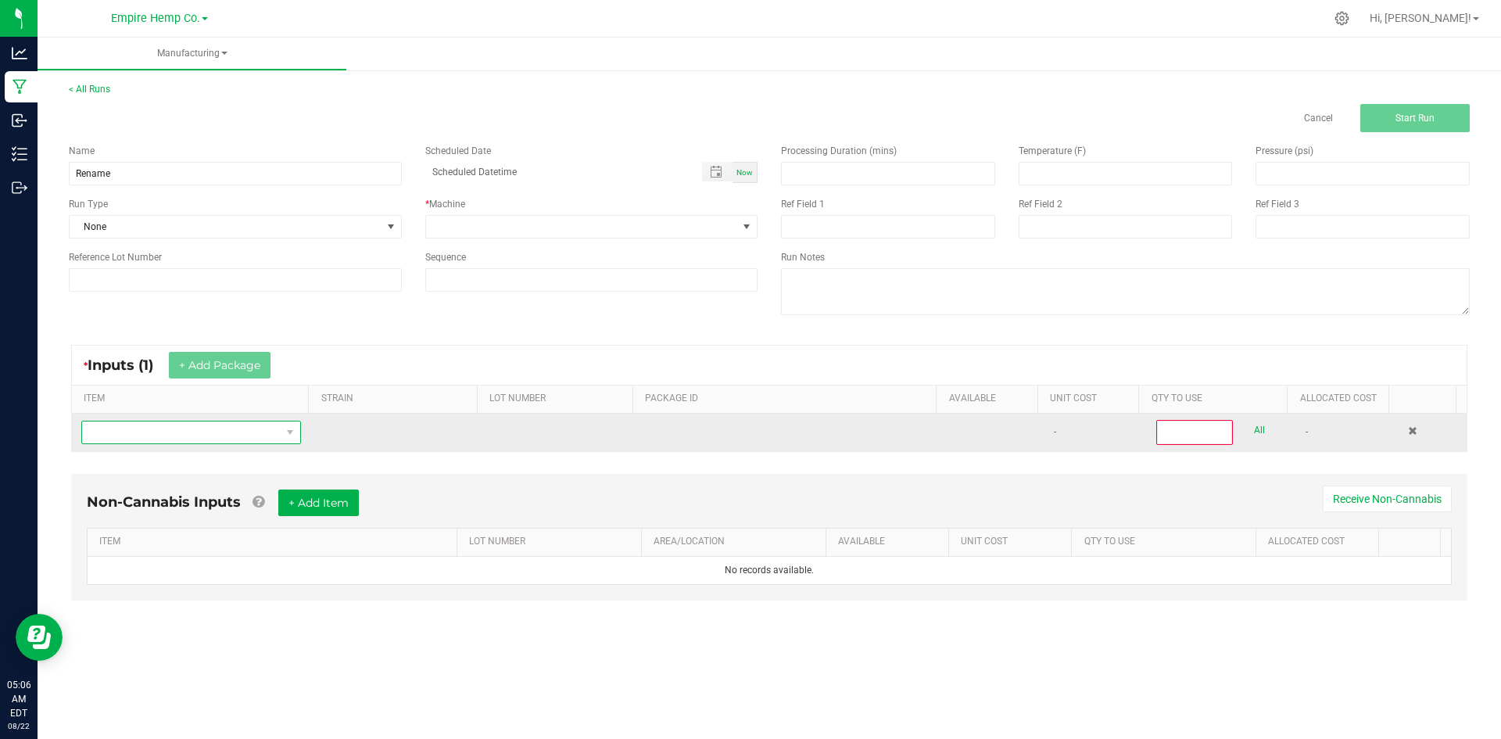
click at [240, 429] on span "NO DATA FOUND" at bounding box center [181, 432] width 199 height 22
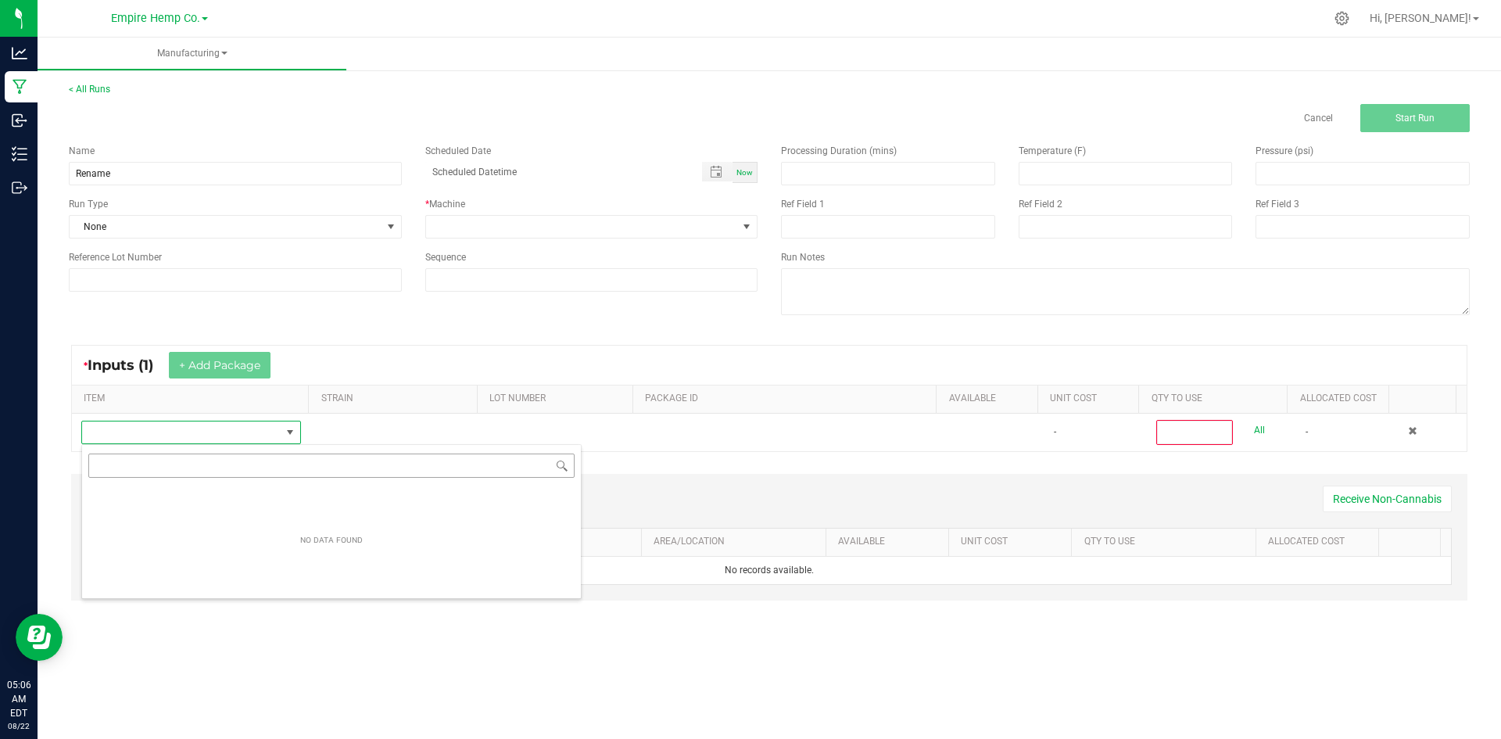
scroll to position [23, 216]
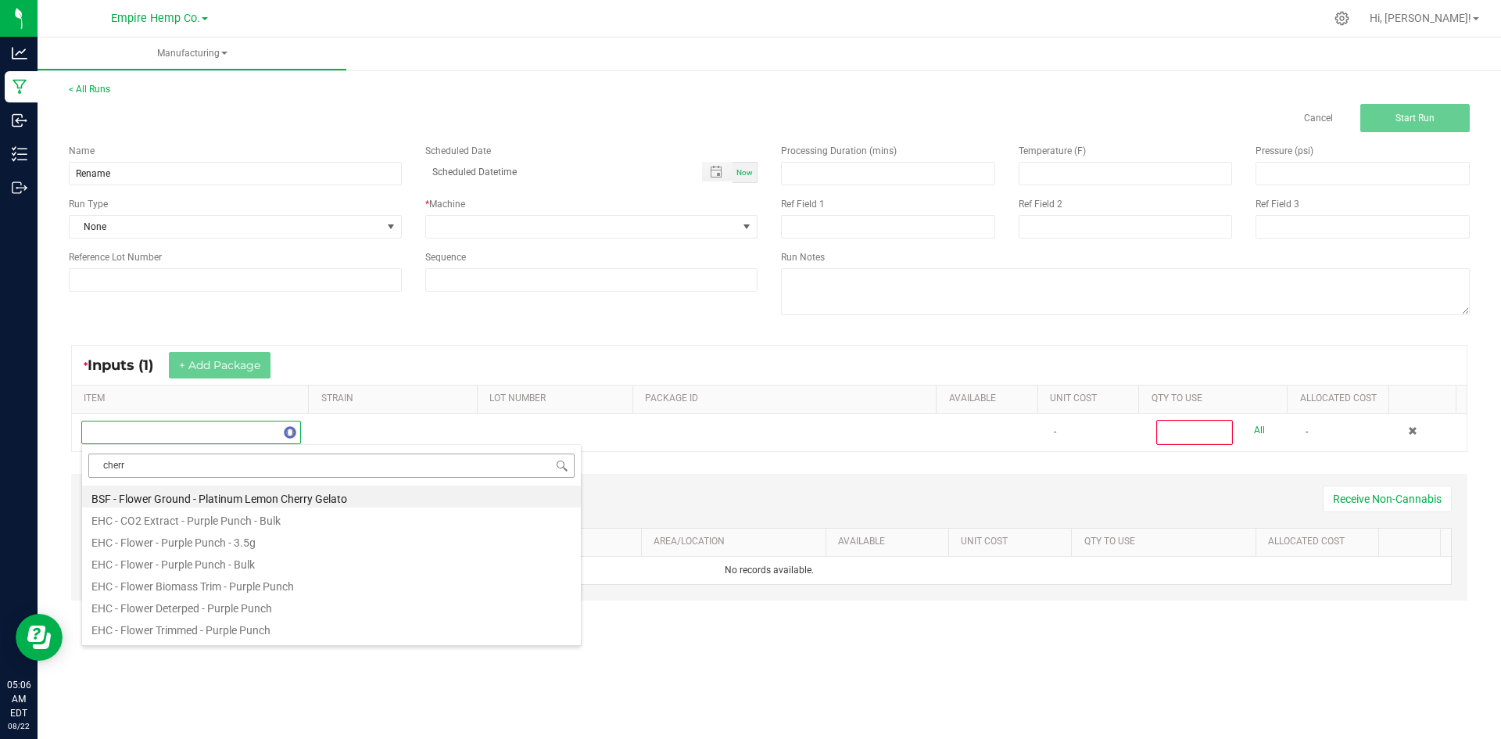
type input "cherry"
click at [231, 517] on li "EHC - THC Gummies - Cherry" at bounding box center [331, 518] width 499 height 22
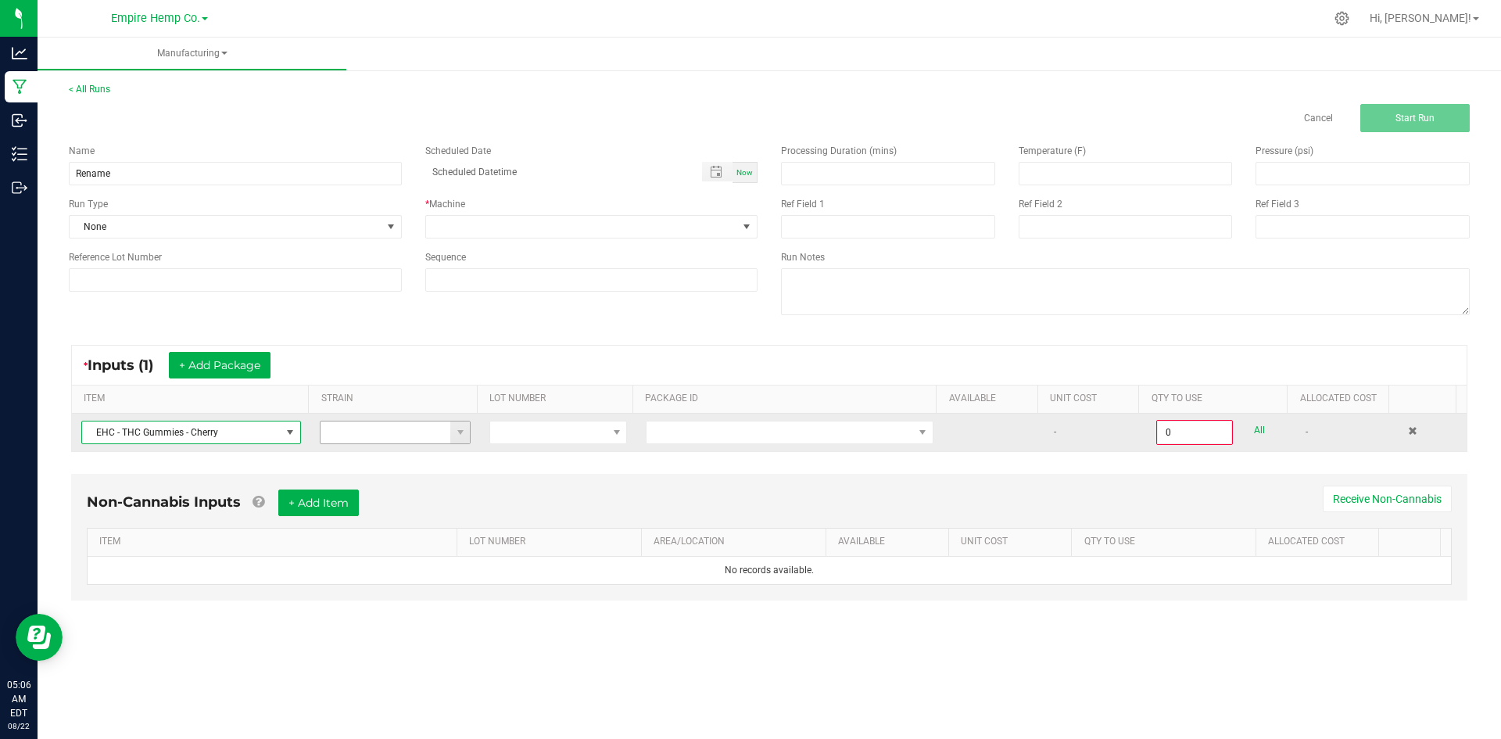
click at [450, 440] on span at bounding box center [460, 432] width 20 height 22
click at [548, 431] on span at bounding box center [548, 432] width 116 height 22
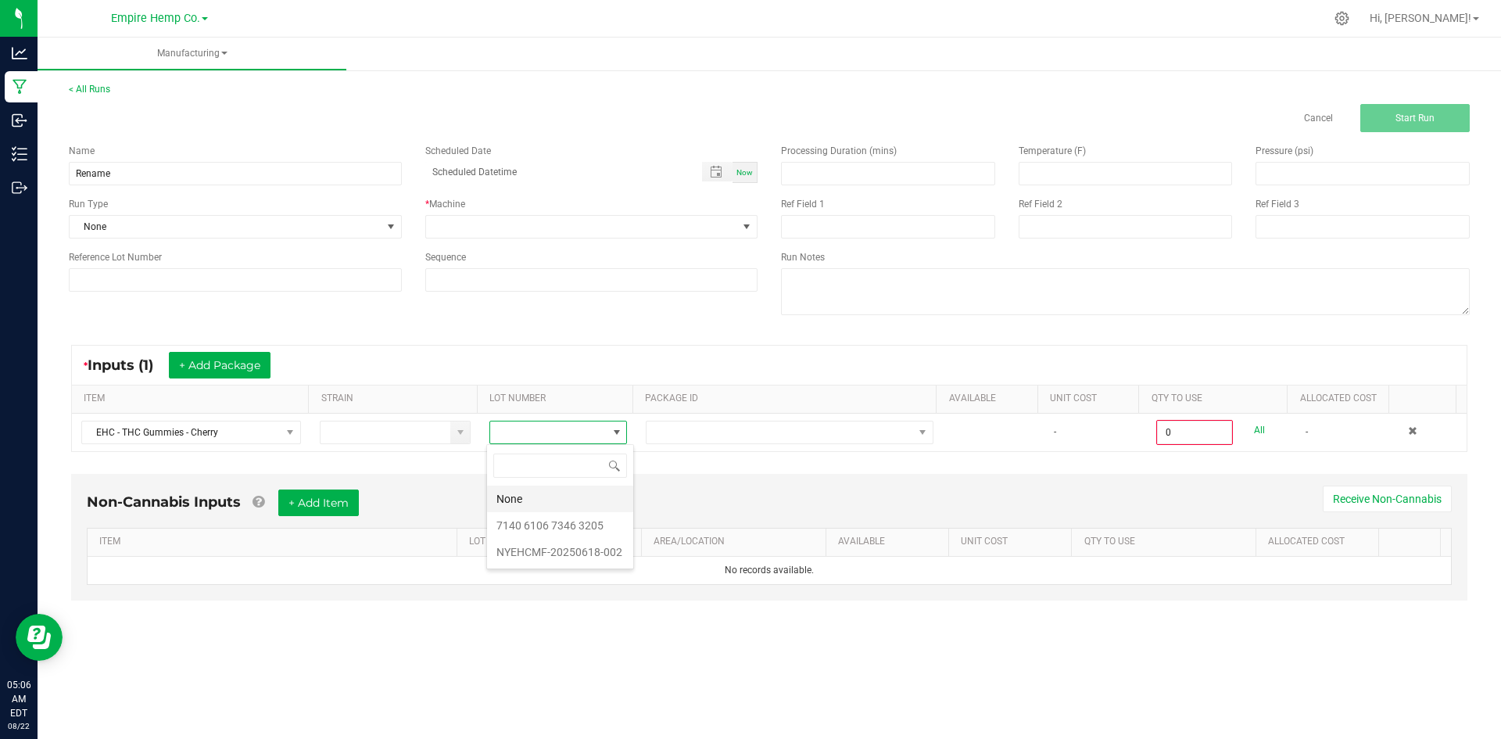
scroll to position [23, 137]
click at [534, 520] on 3205 "7140 6106 7346 3205" at bounding box center [560, 525] width 146 height 27
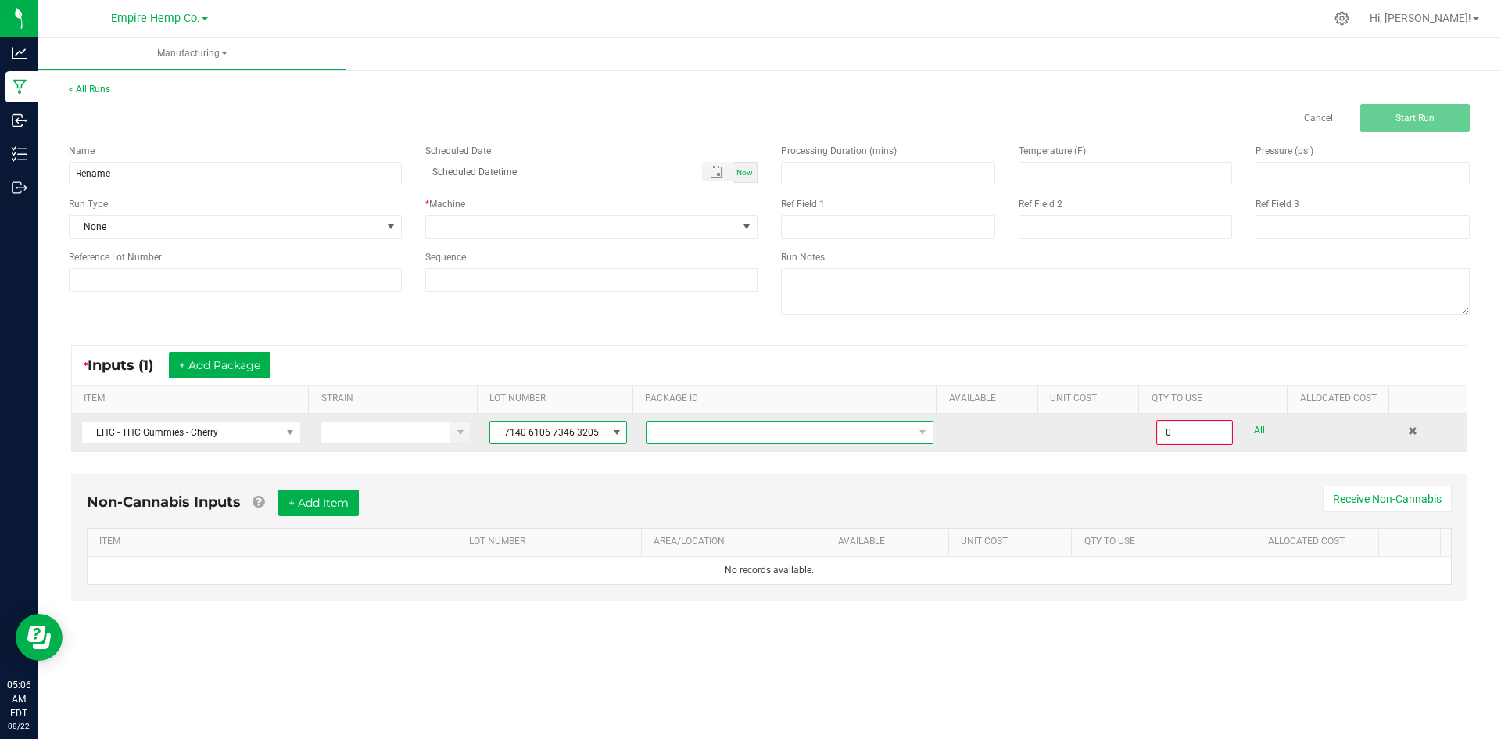
click at [667, 428] on span at bounding box center [779, 432] width 266 height 22
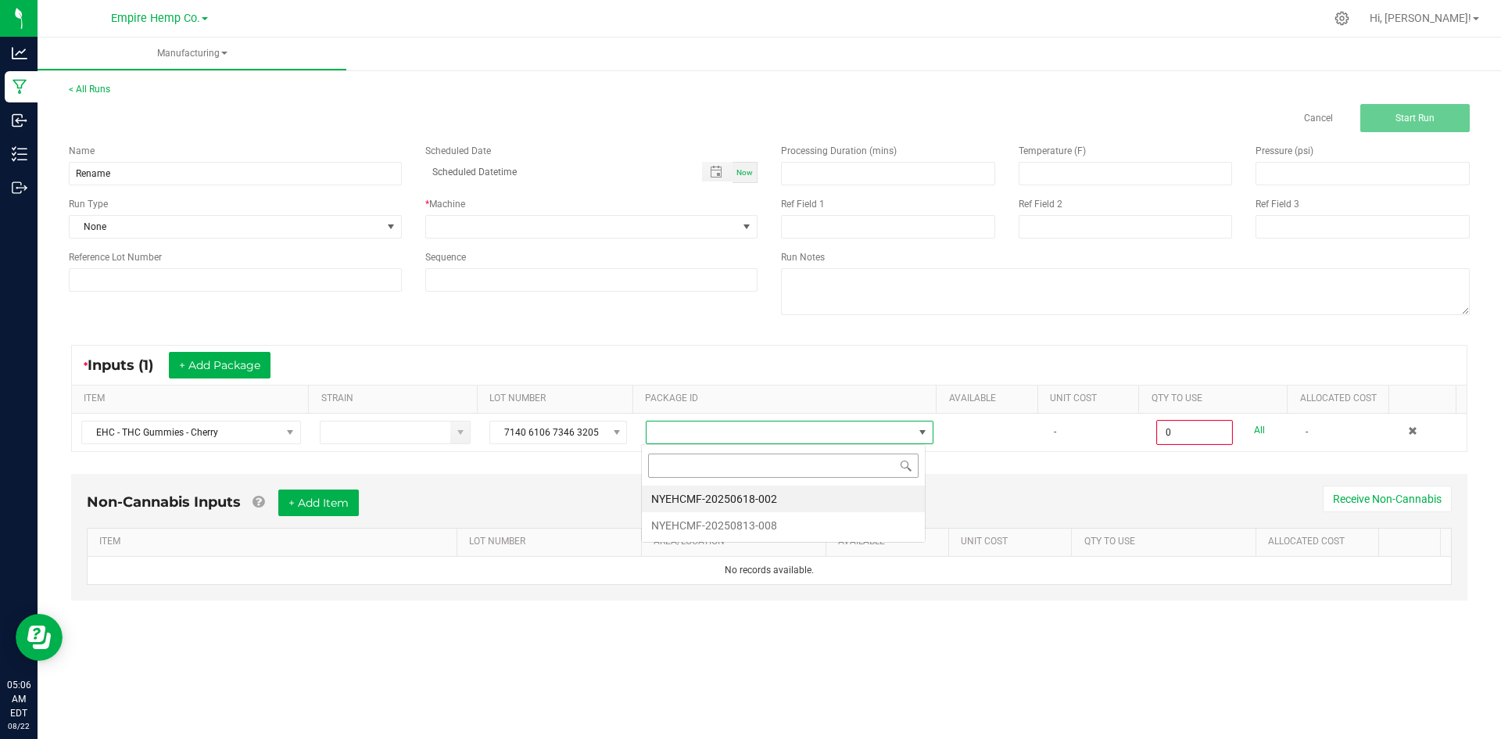
scroll to position [23, 285]
click at [694, 499] on li "NYEHCMF-20250618-002" at bounding box center [783, 498] width 283 height 27
type input "0.0000 g"
click at [206, 377] on button "+ Add Package" at bounding box center [220, 365] width 102 height 27
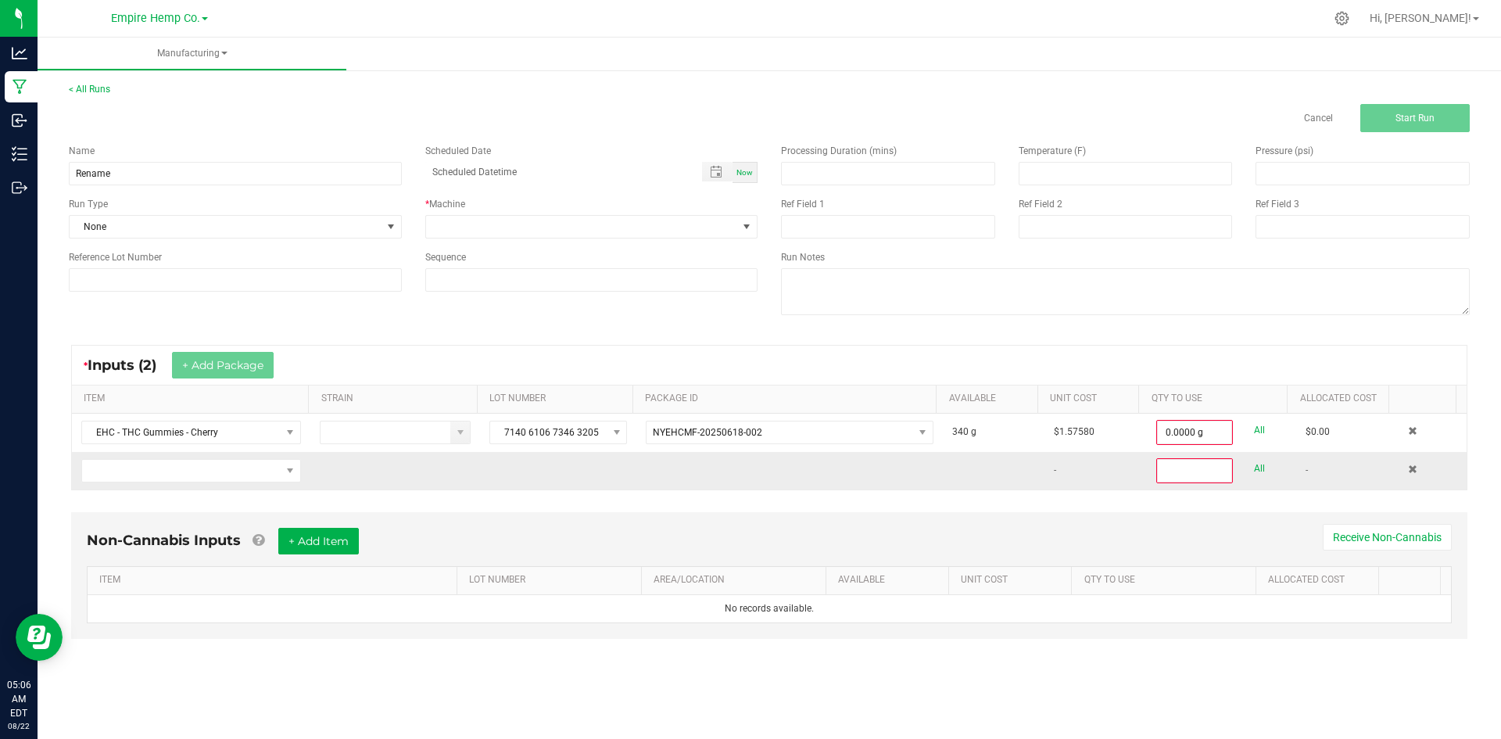
click at [202, 485] on td at bounding box center [191, 471] width 238 height 38
click at [202, 479] on span "NO DATA FOUND" at bounding box center [181, 471] width 199 height 22
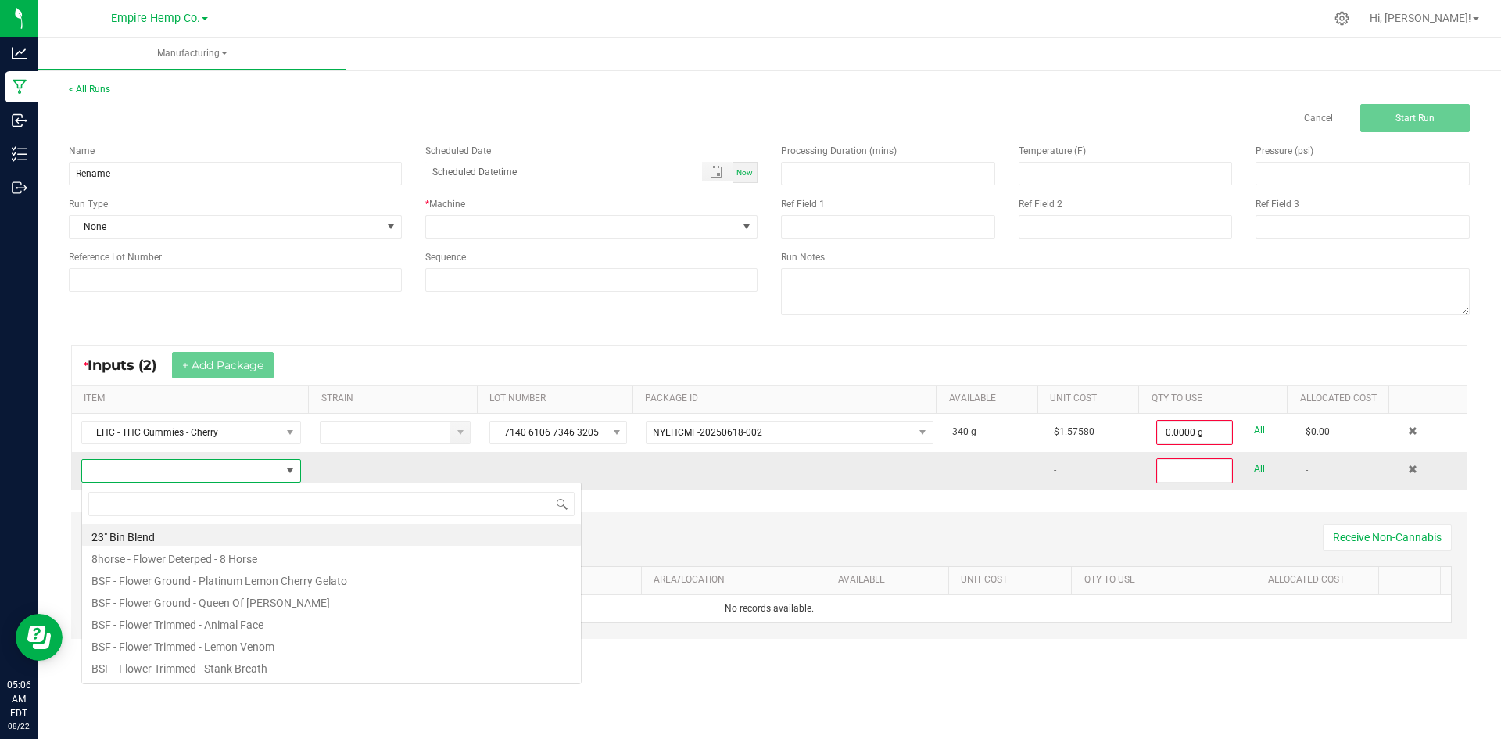
scroll to position [23, 216]
type input "thc"
click at [224, 531] on li "EHC - THC Gummies - Cherry" at bounding box center [331, 535] width 499 height 22
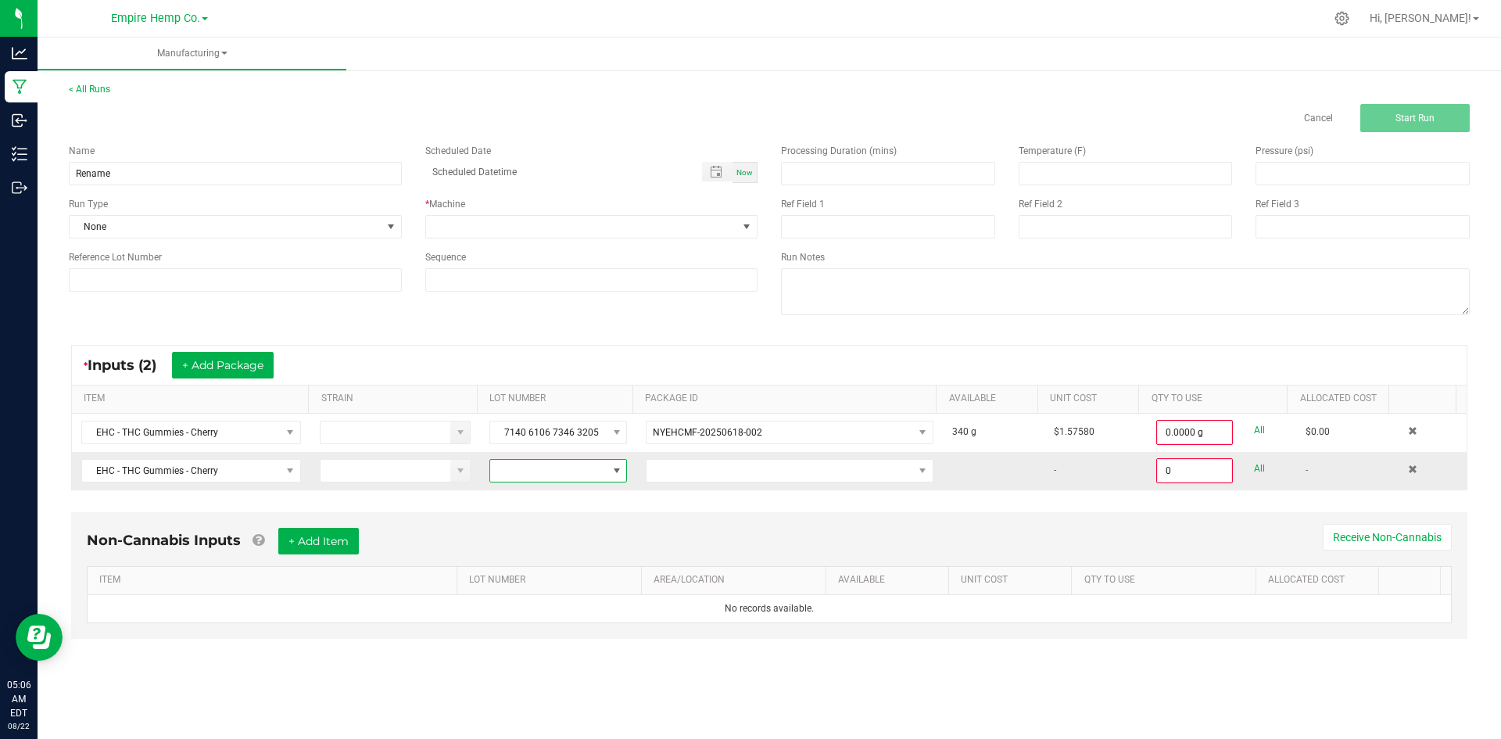
click at [553, 474] on span at bounding box center [548, 471] width 116 height 22
click at [550, 581] on li "NYEHCMF-20250618-002" at bounding box center [560, 590] width 146 height 27
click at [674, 470] on span at bounding box center [779, 471] width 266 height 22
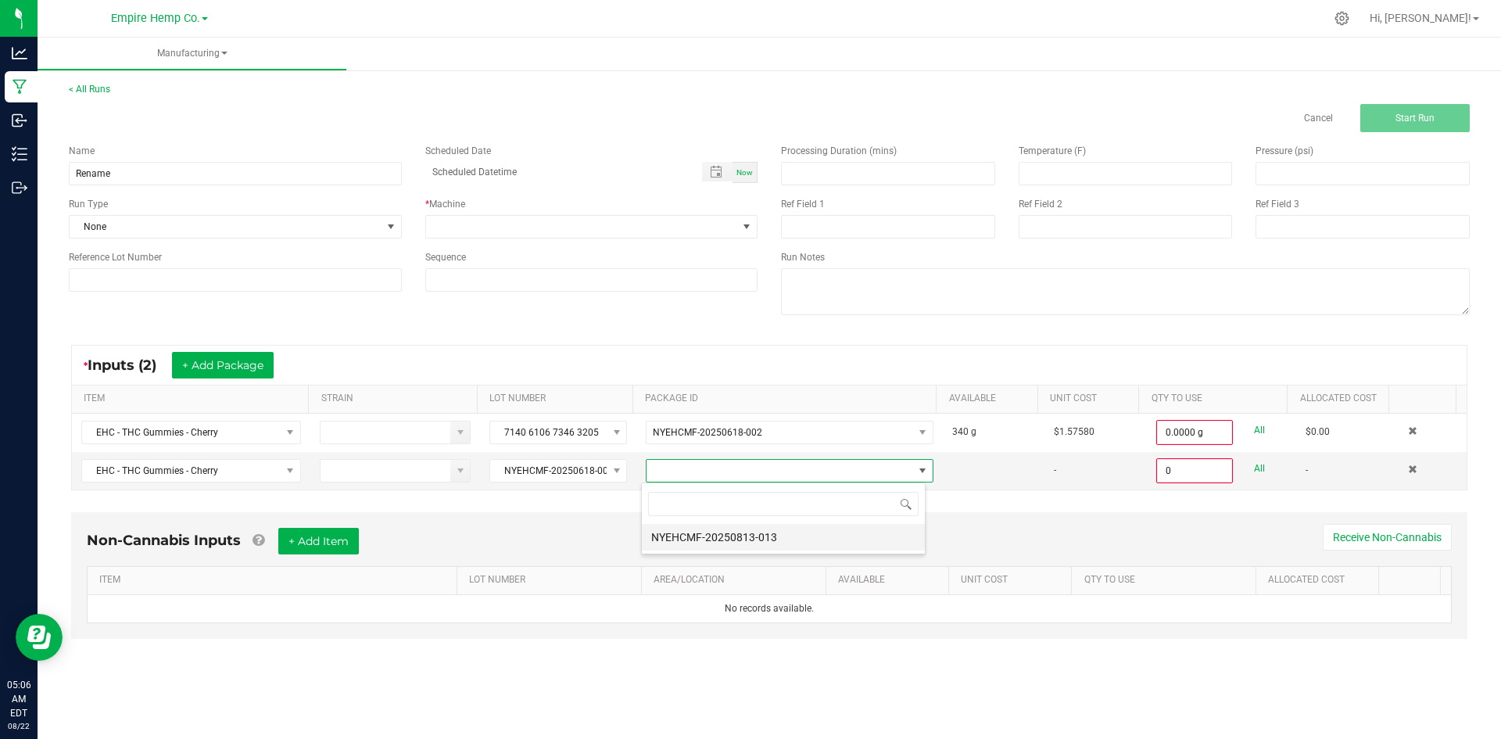
click at [690, 525] on li "NYEHCMF-20250813-013" at bounding box center [783, 537] width 283 height 27
type input "0.0000 g"
click at [232, 373] on button "+ Add Package" at bounding box center [223, 365] width 102 height 27
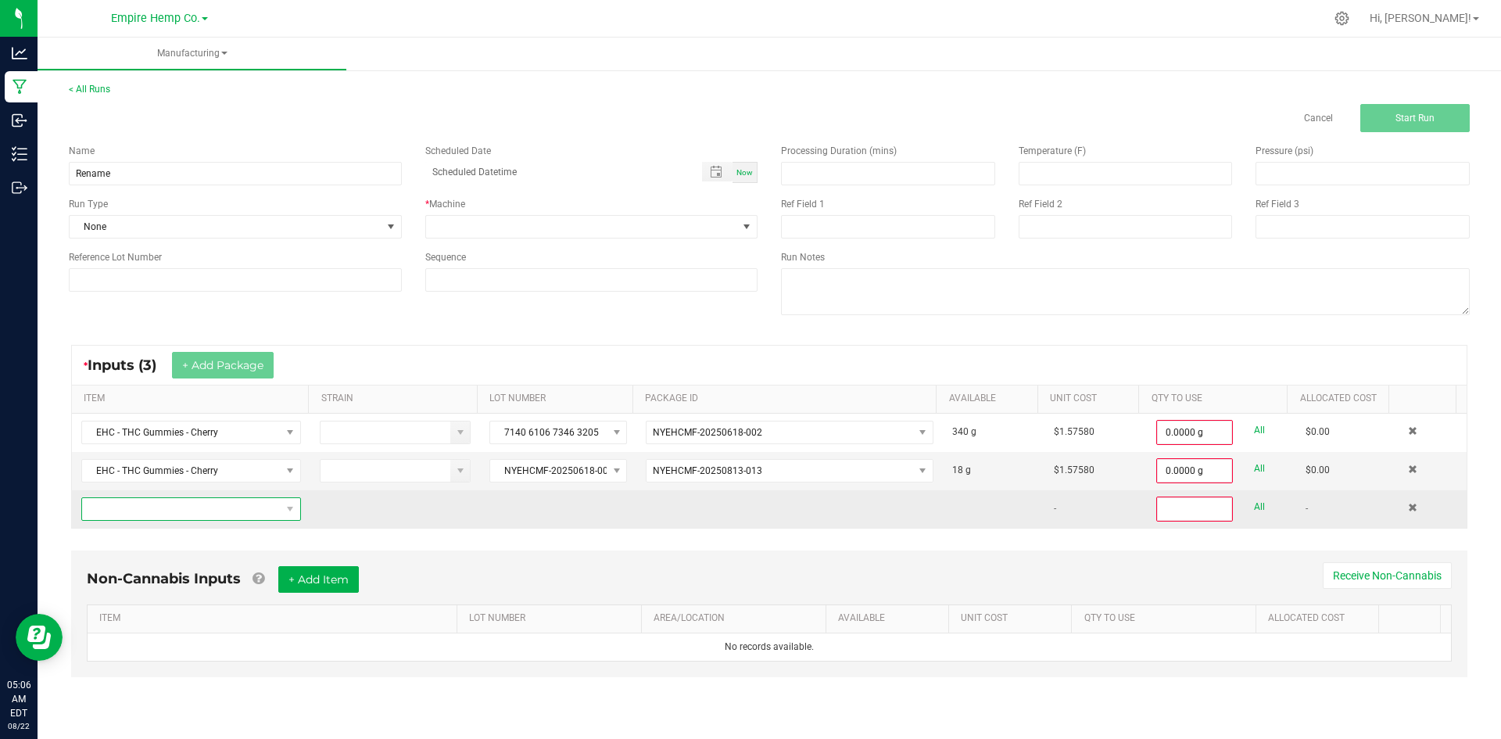
click at [249, 508] on span "NO DATA FOUND" at bounding box center [181, 509] width 199 height 22
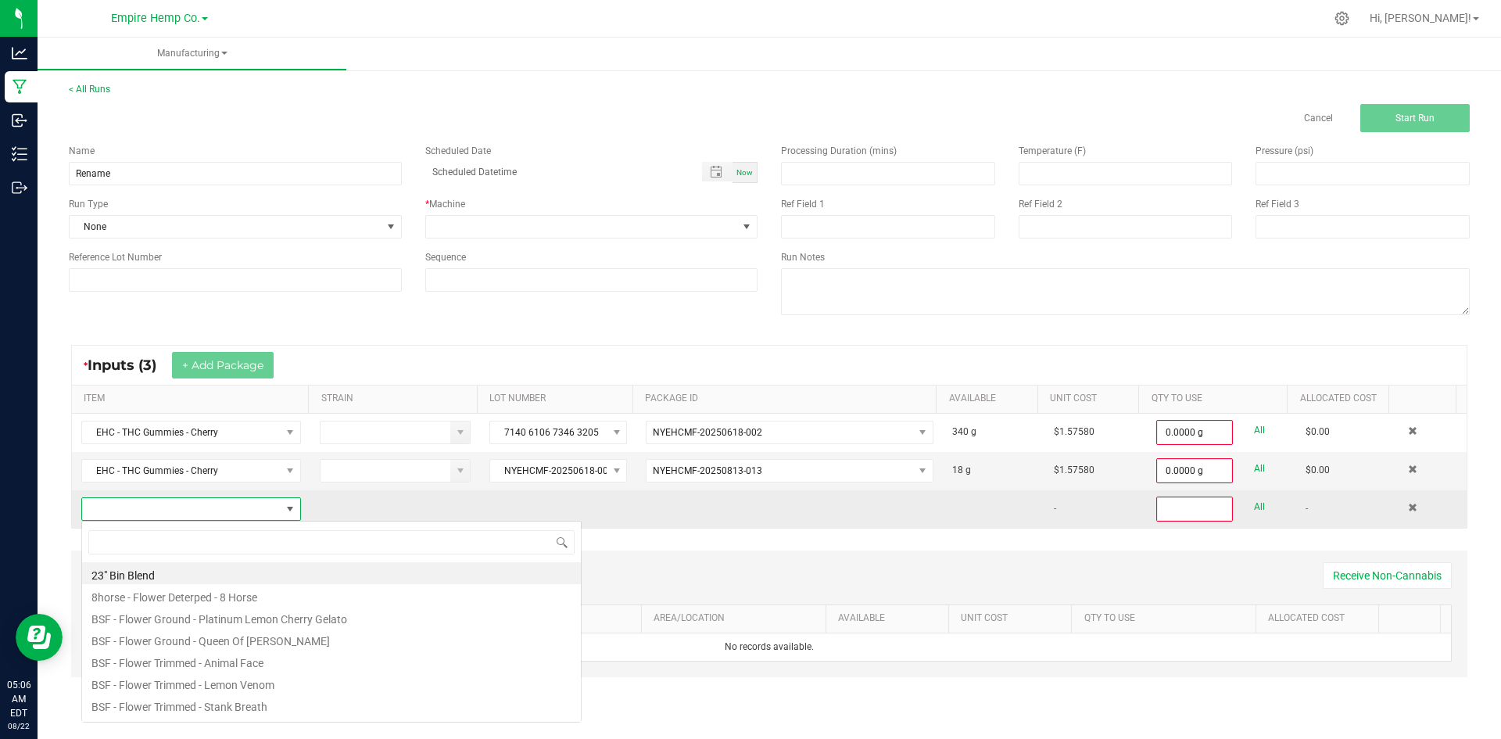
scroll to position [23, 216]
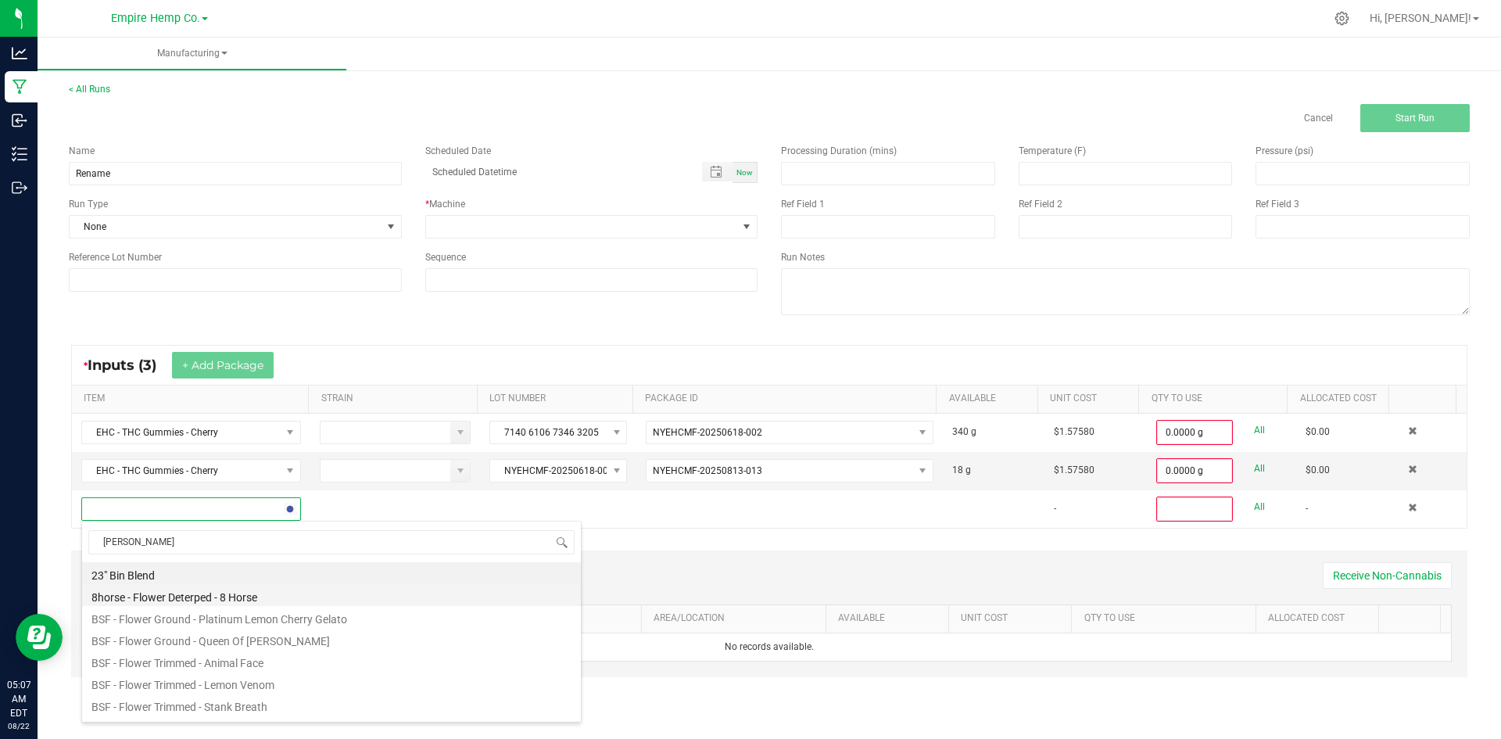
type input "cherr"
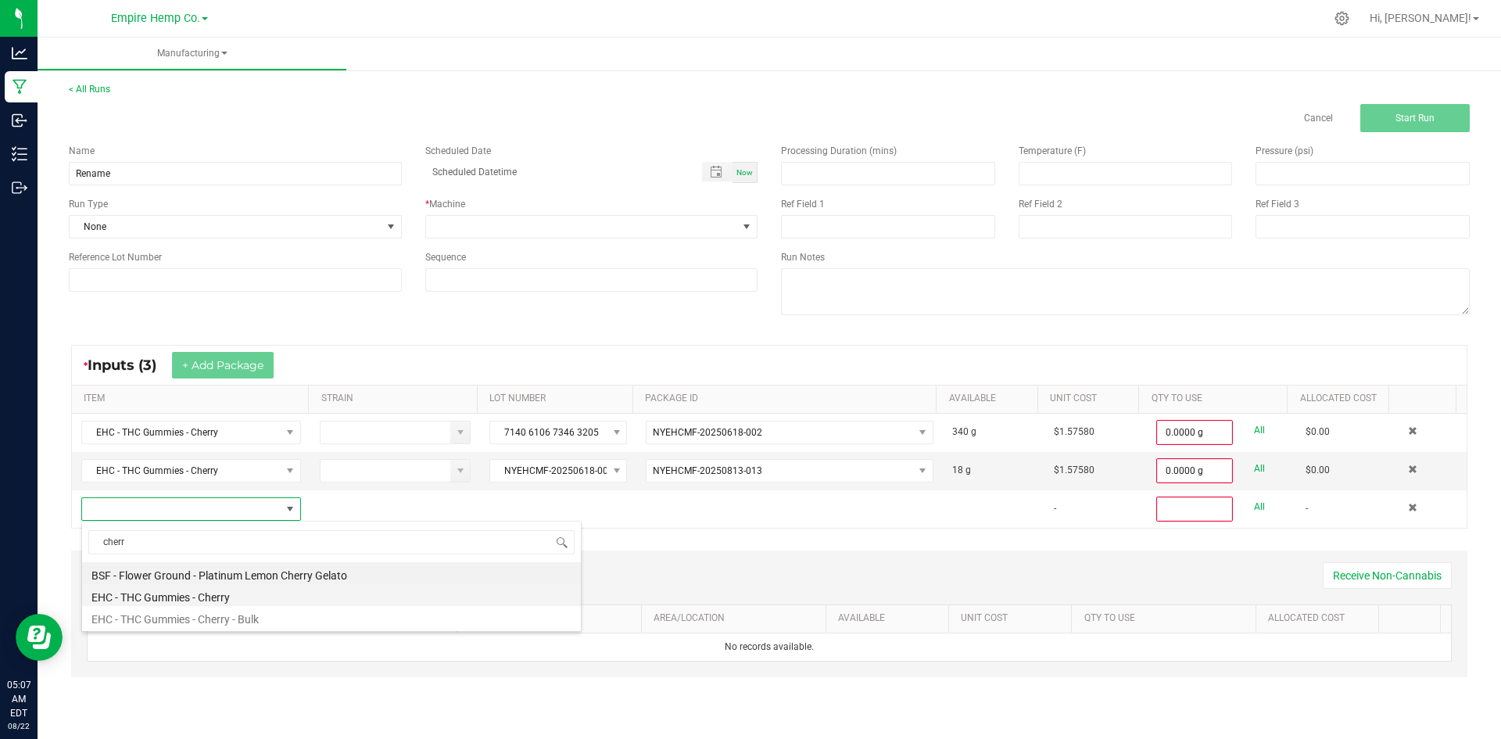
click at [246, 605] on li "EHC - THC Gummies - Cherry" at bounding box center [331, 595] width 499 height 22
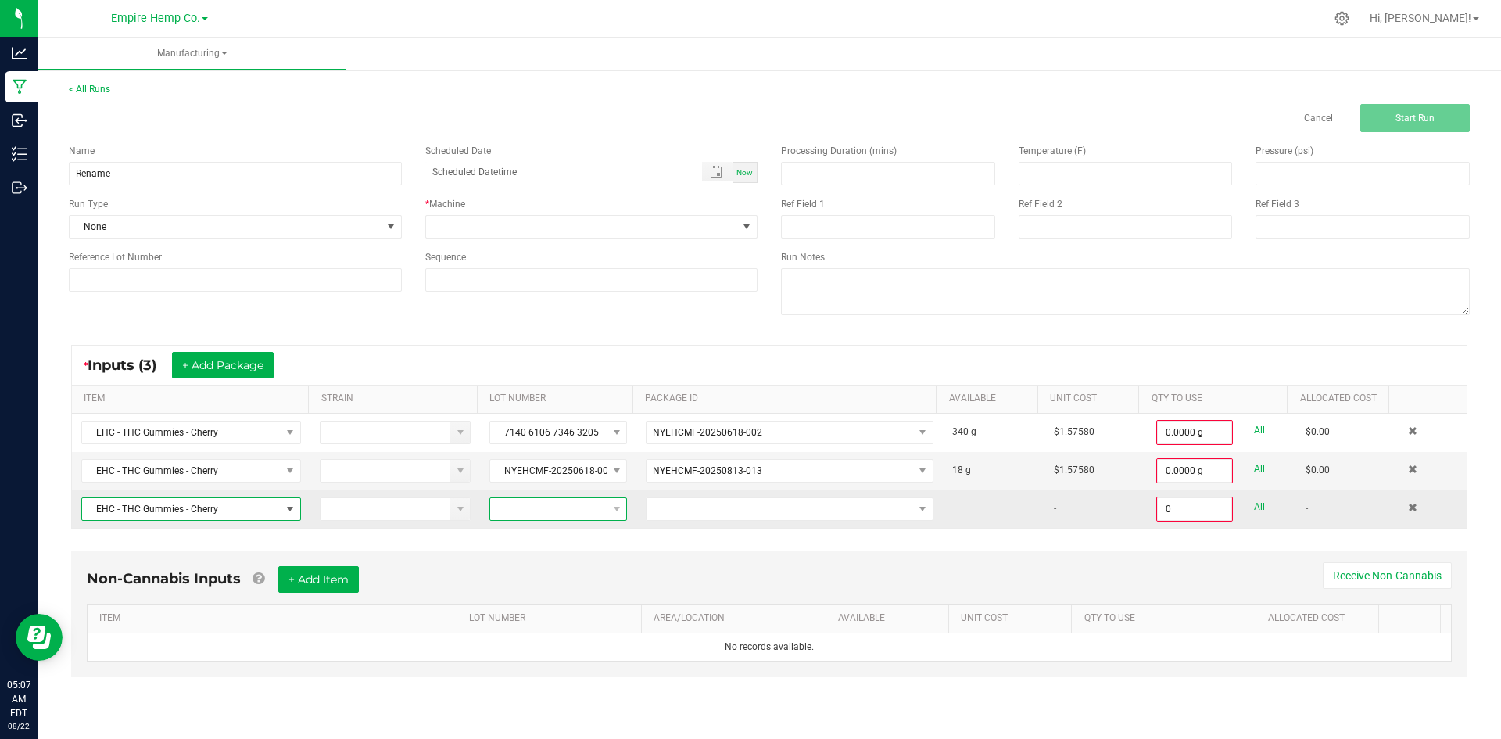
click at [540, 511] on span at bounding box center [548, 509] width 116 height 22
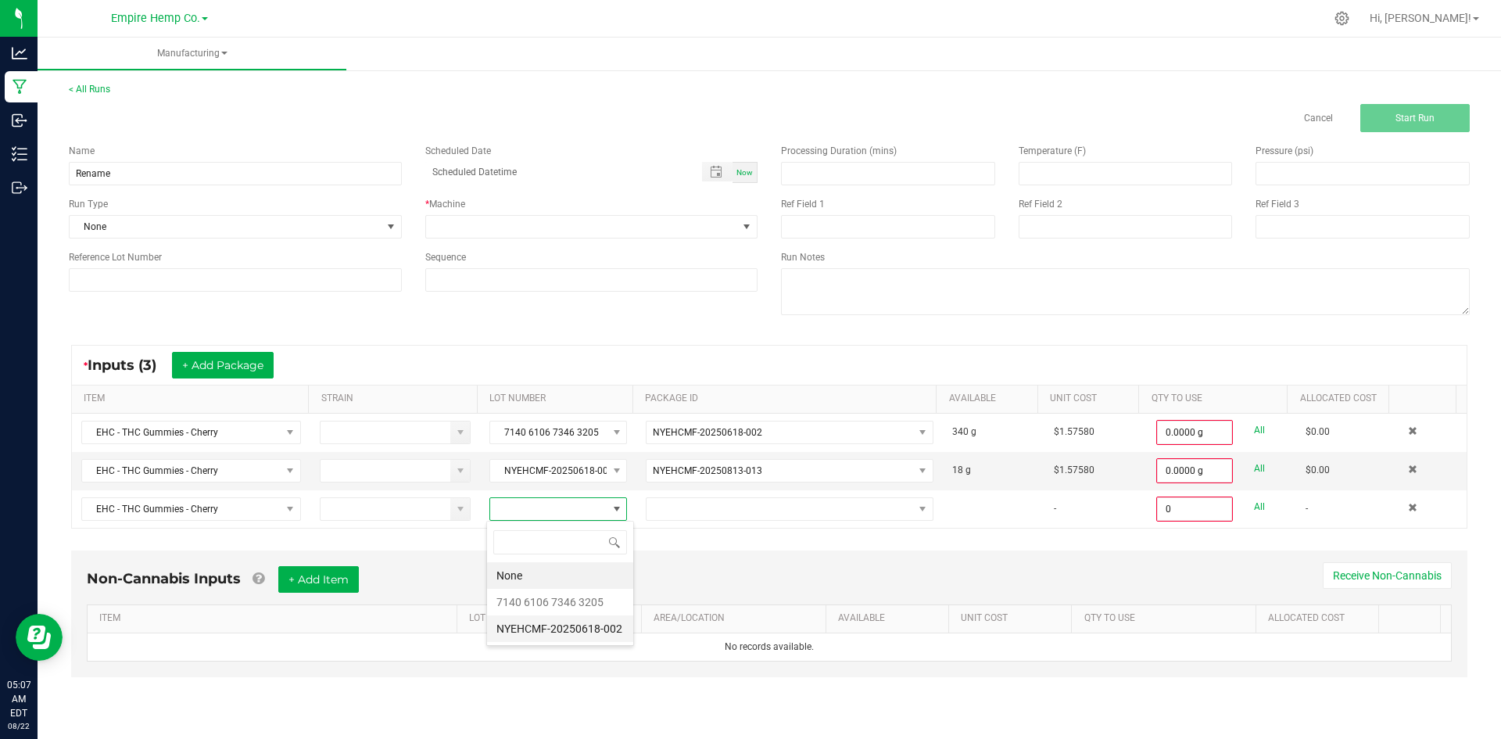
drag, startPoint x: 559, startPoint y: 627, endPoint x: 657, endPoint y: 526, distance: 140.9
click at [560, 626] on li "NYEHCMF-20250618-002" at bounding box center [560, 628] width 146 height 27
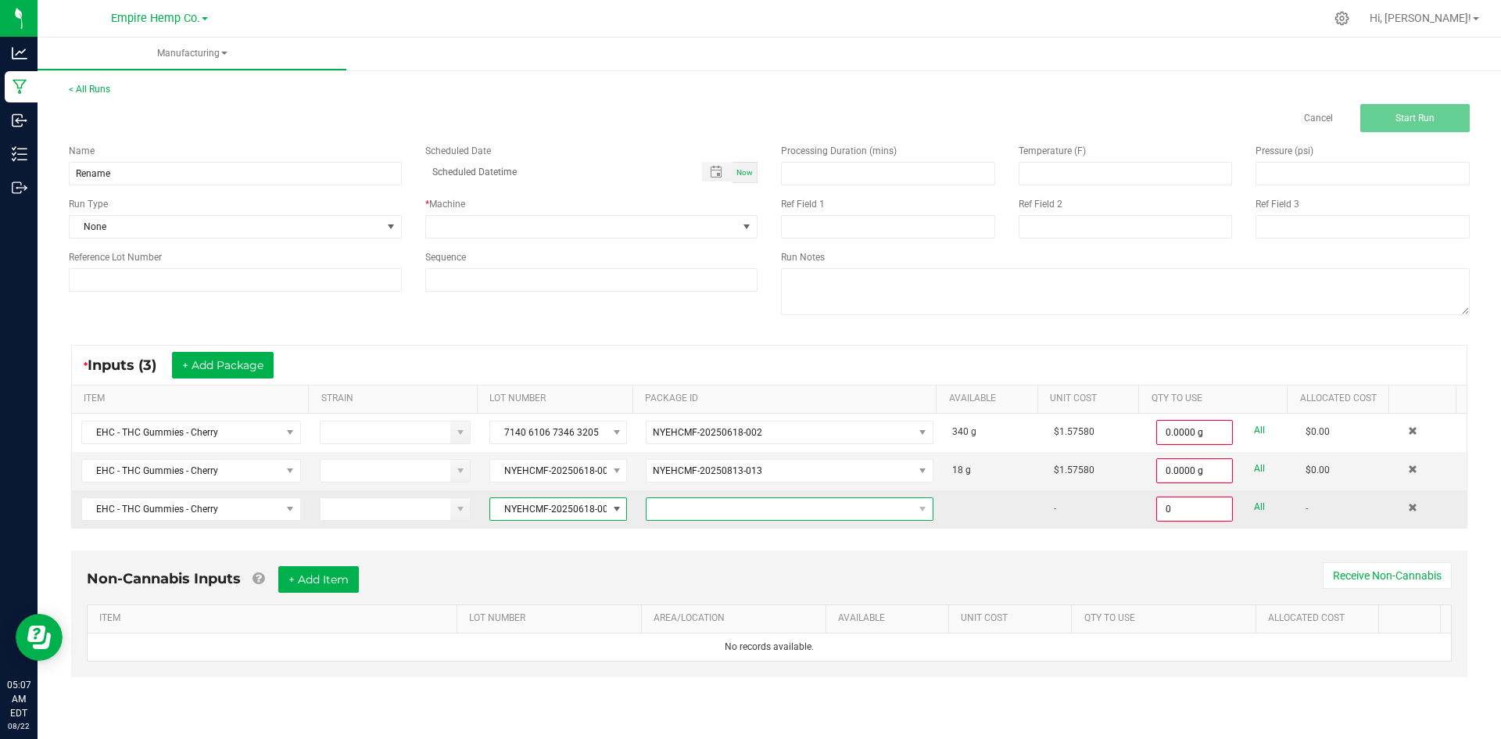
click at [676, 502] on span "NO DATA FOUND" at bounding box center [779, 509] width 266 height 22
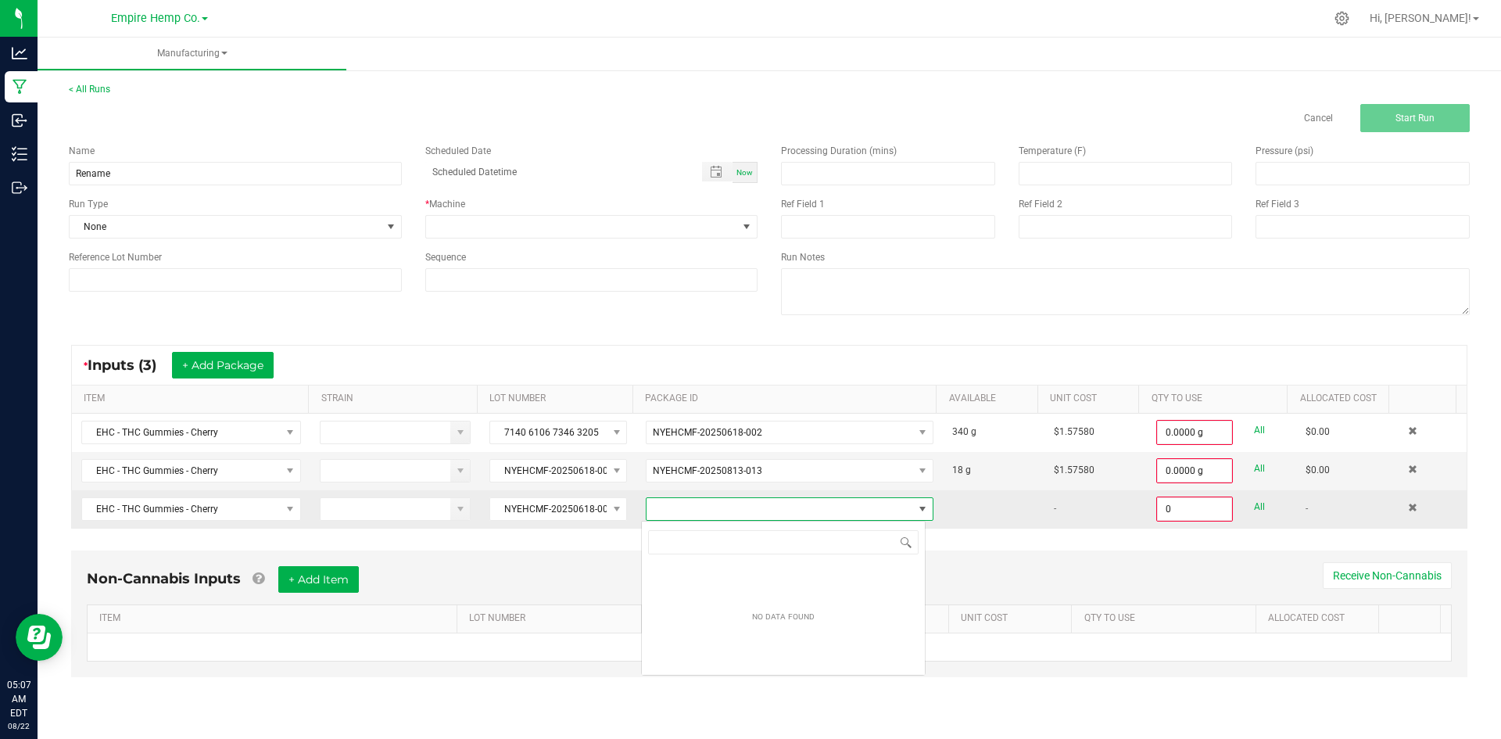
scroll to position [23, 285]
click at [592, 517] on span "NYEHCMF-20250618-002" at bounding box center [548, 509] width 116 height 22
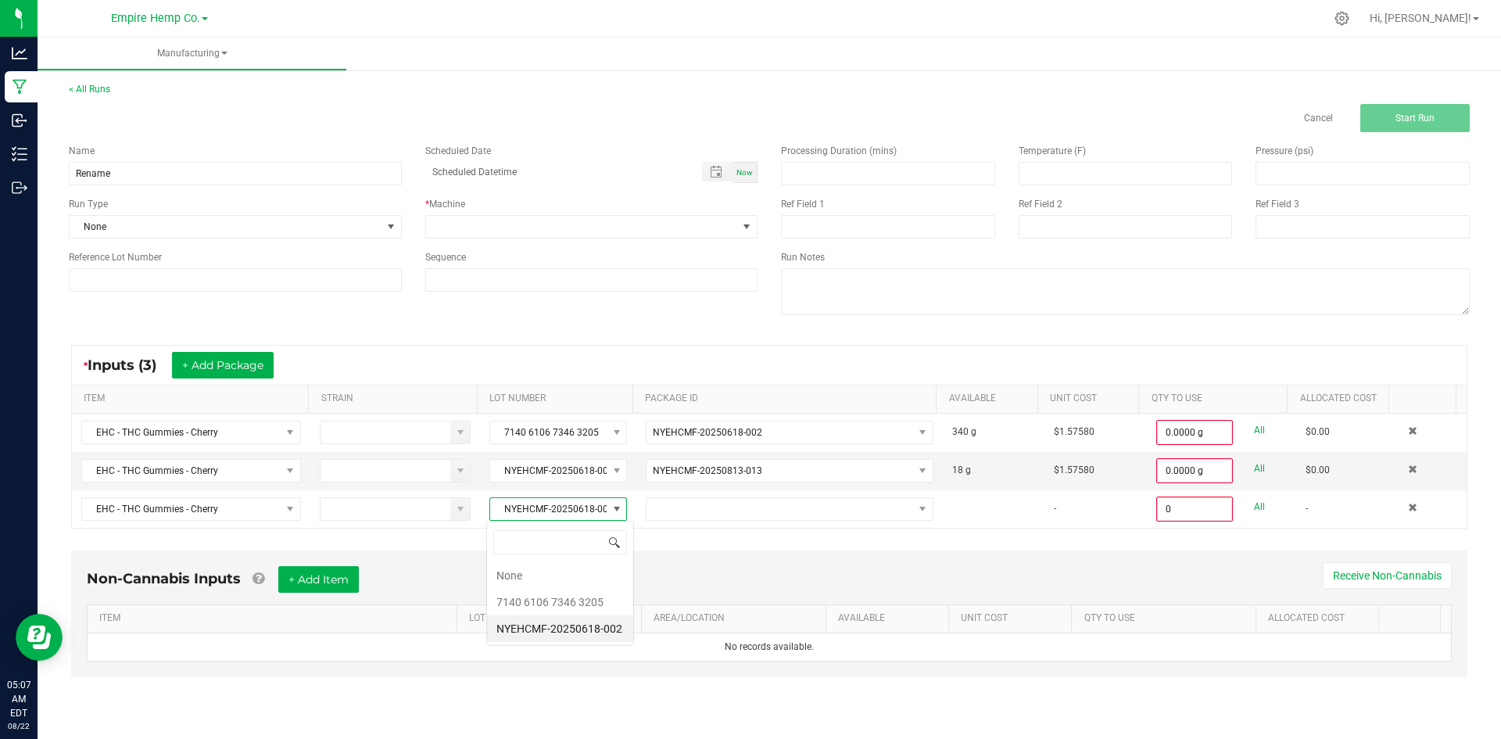
scroll to position [23, 137]
click at [591, 592] on 3205 "7140 6106 7346 3205" at bounding box center [560, 601] width 146 height 27
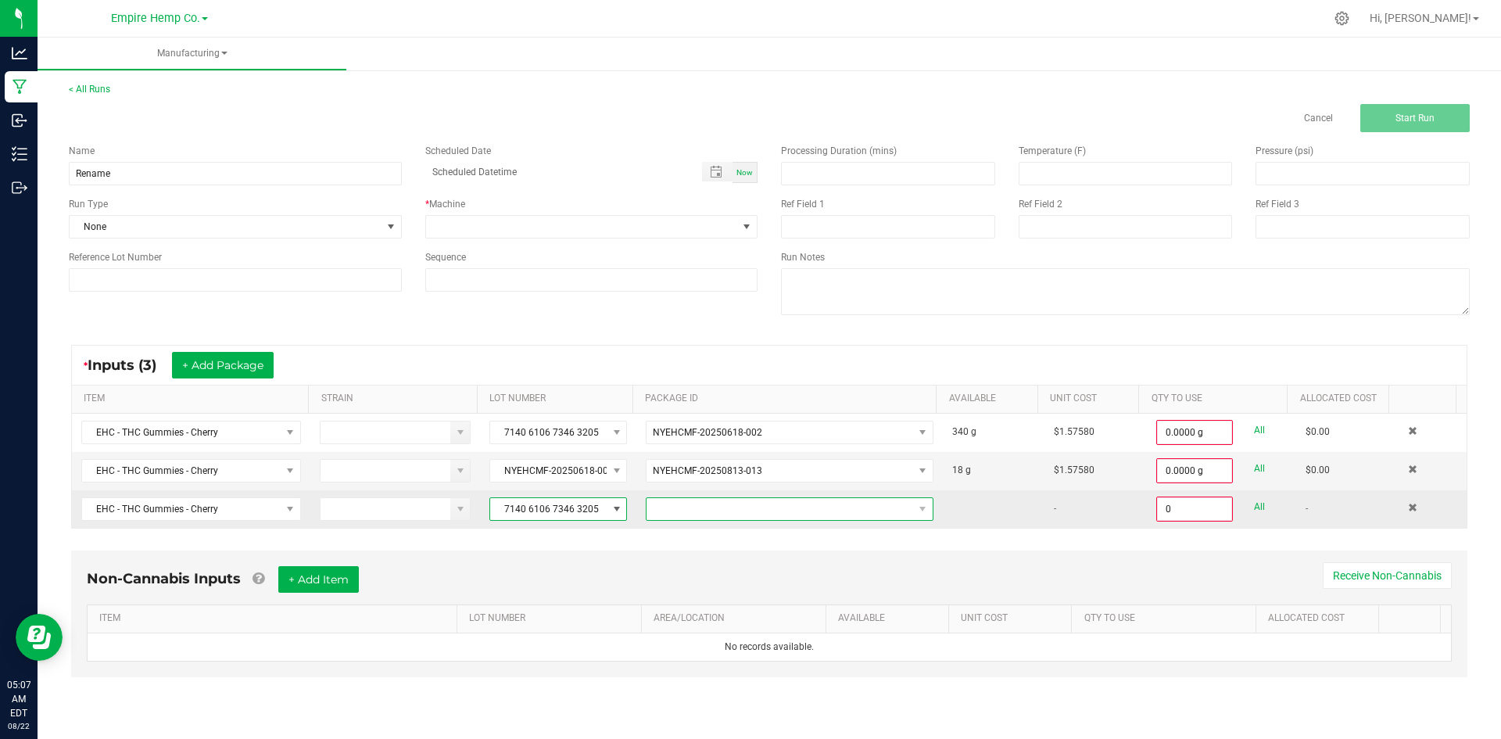
click at [681, 514] on span at bounding box center [779, 509] width 266 height 22
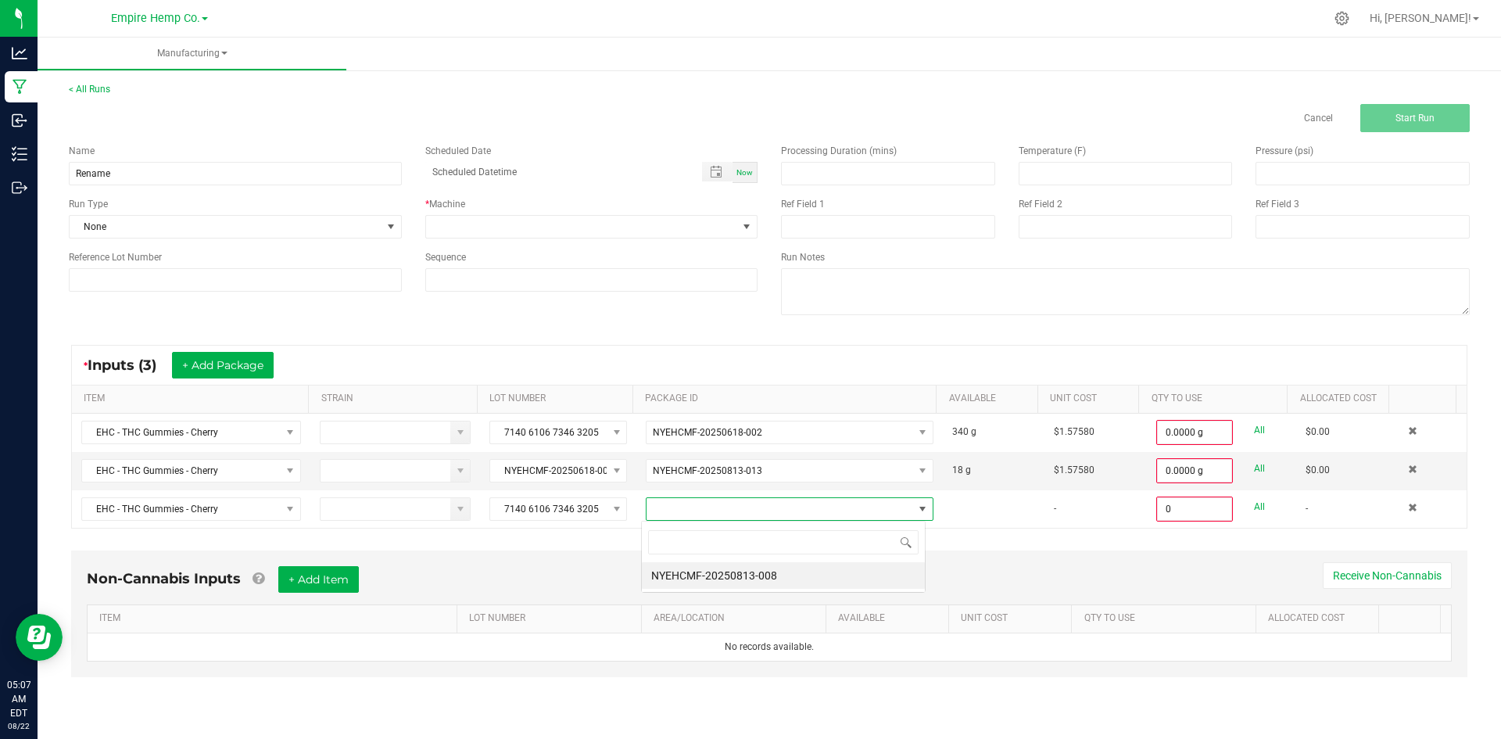
scroll to position [23, 285]
click at [690, 574] on li "NYEHCMF-20250813-008" at bounding box center [783, 575] width 283 height 27
type input "0.0000 g"
click at [224, 365] on button "+ Add Package" at bounding box center [223, 365] width 102 height 27
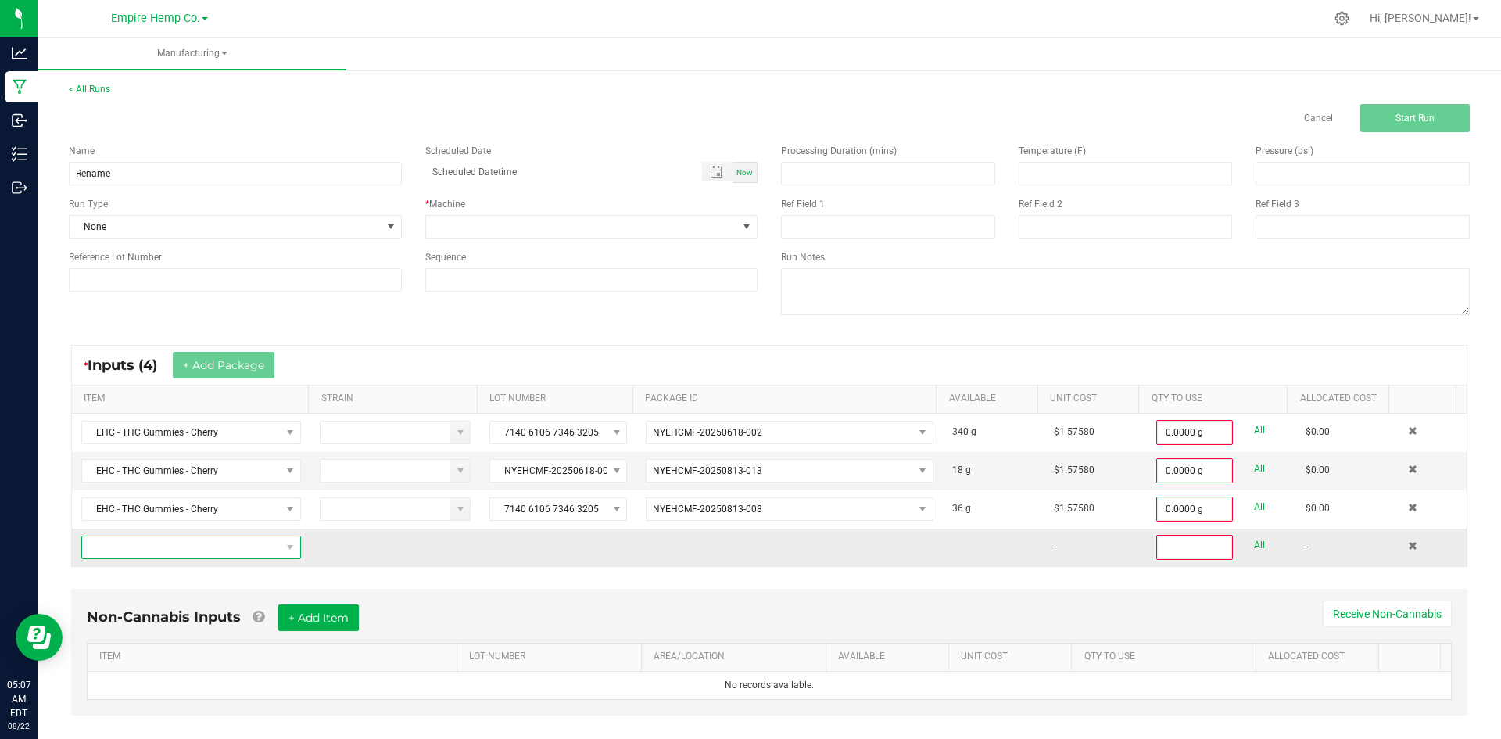
click at [260, 546] on span "NO DATA FOUND" at bounding box center [181, 547] width 199 height 22
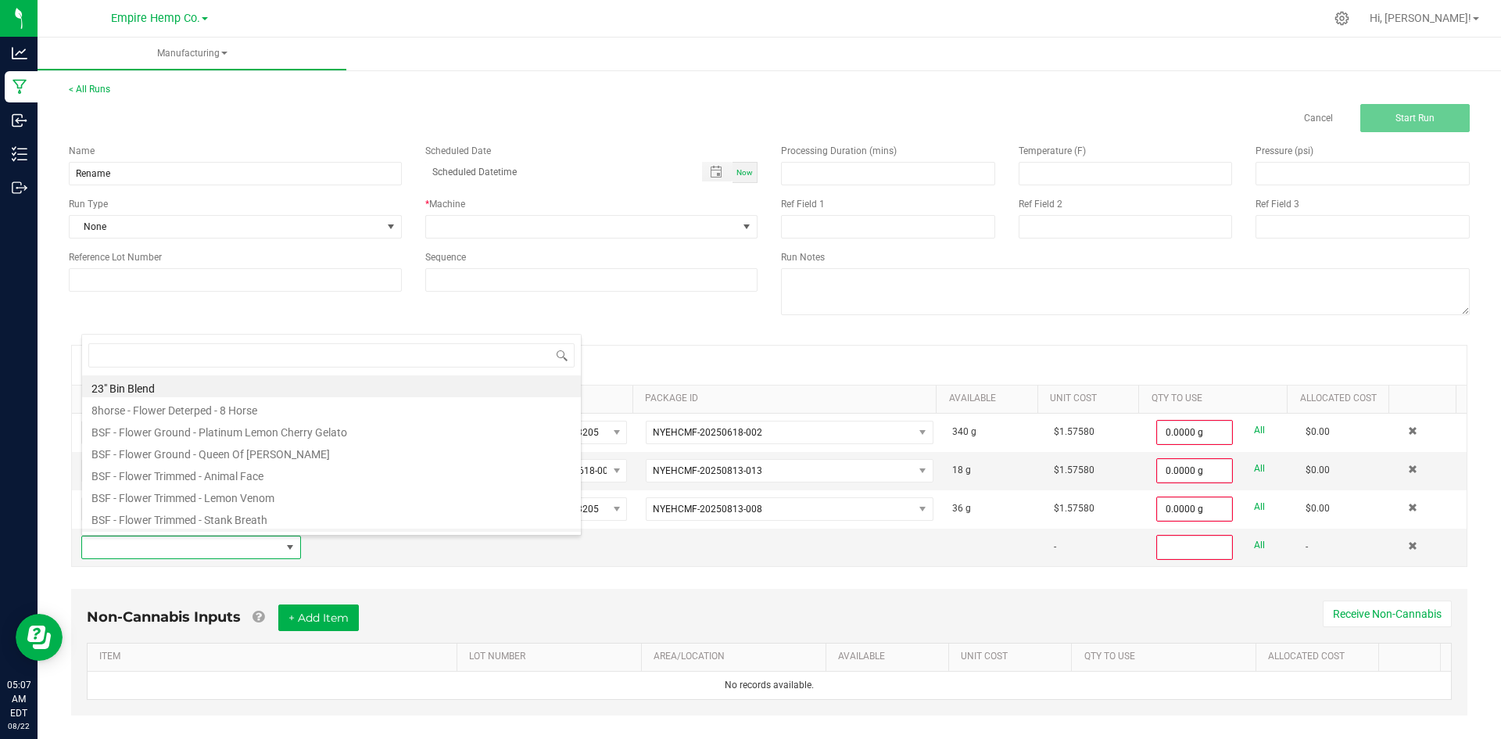
scroll to position [23, 213]
type input "cherry"
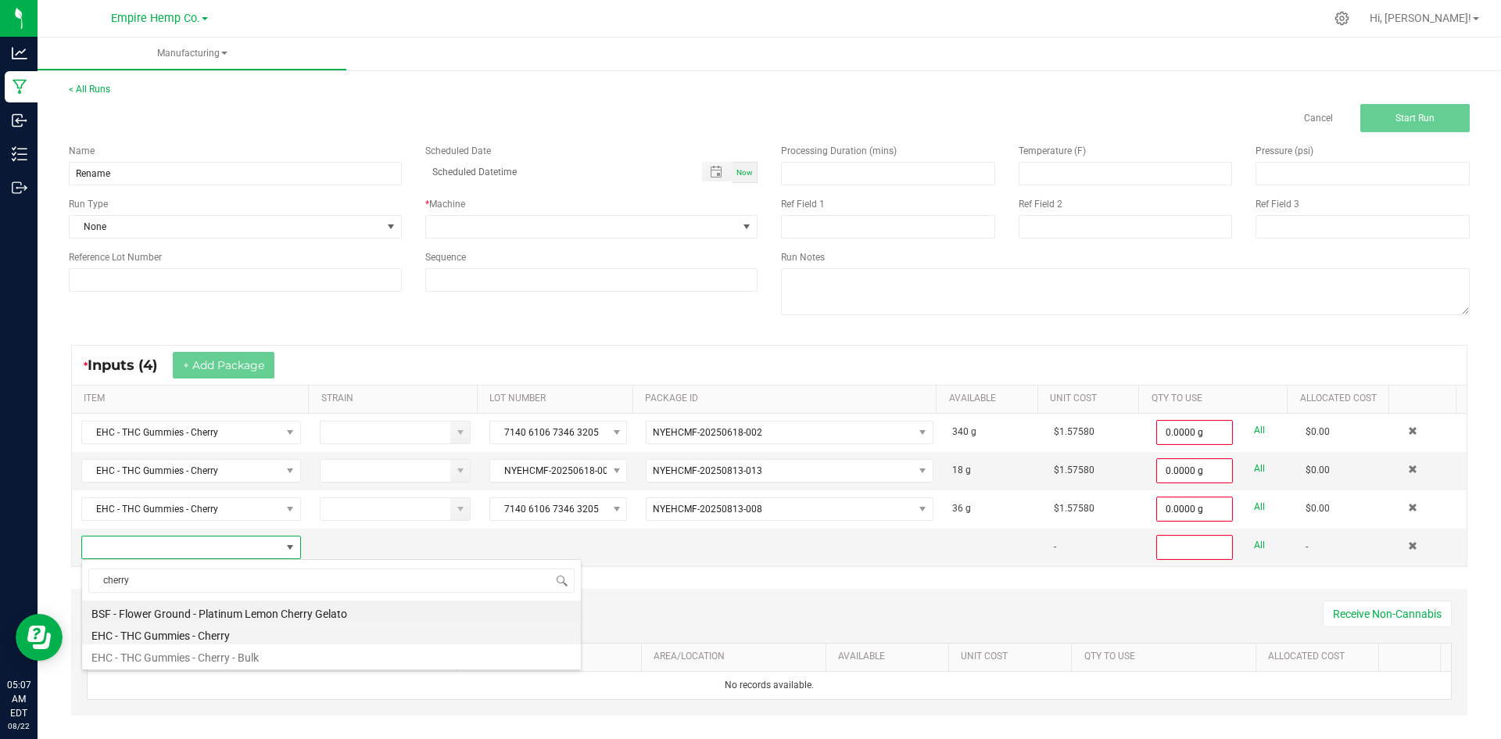
click at [290, 635] on li "EHC - THC Gummies - Cherry" at bounding box center [331, 633] width 499 height 22
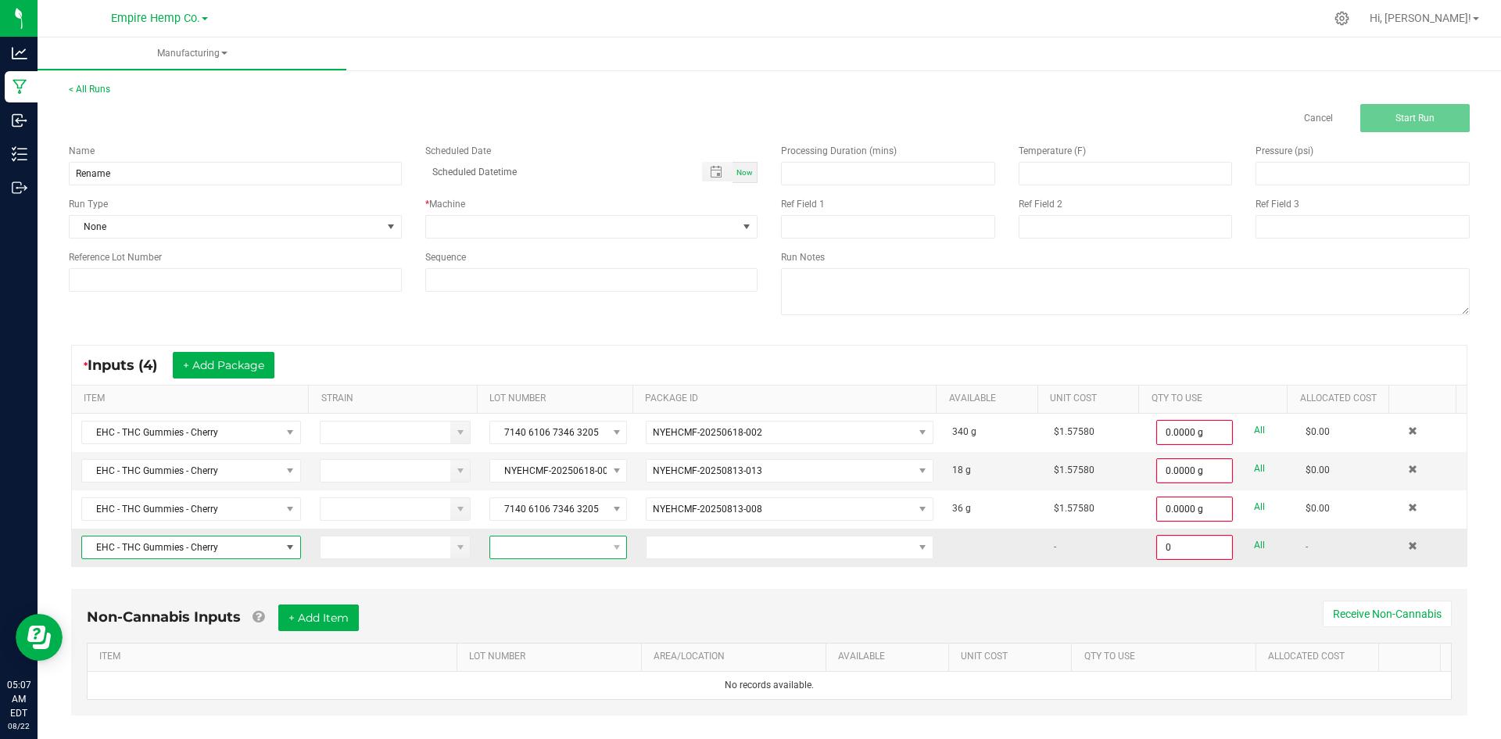
click at [506, 544] on span at bounding box center [548, 547] width 116 height 22
click at [560, 608] on li "None" at bounding box center [556, 613] width 146 height 27
click at [646, 548] on span at bounding box center [779, 547] width 266 height 22
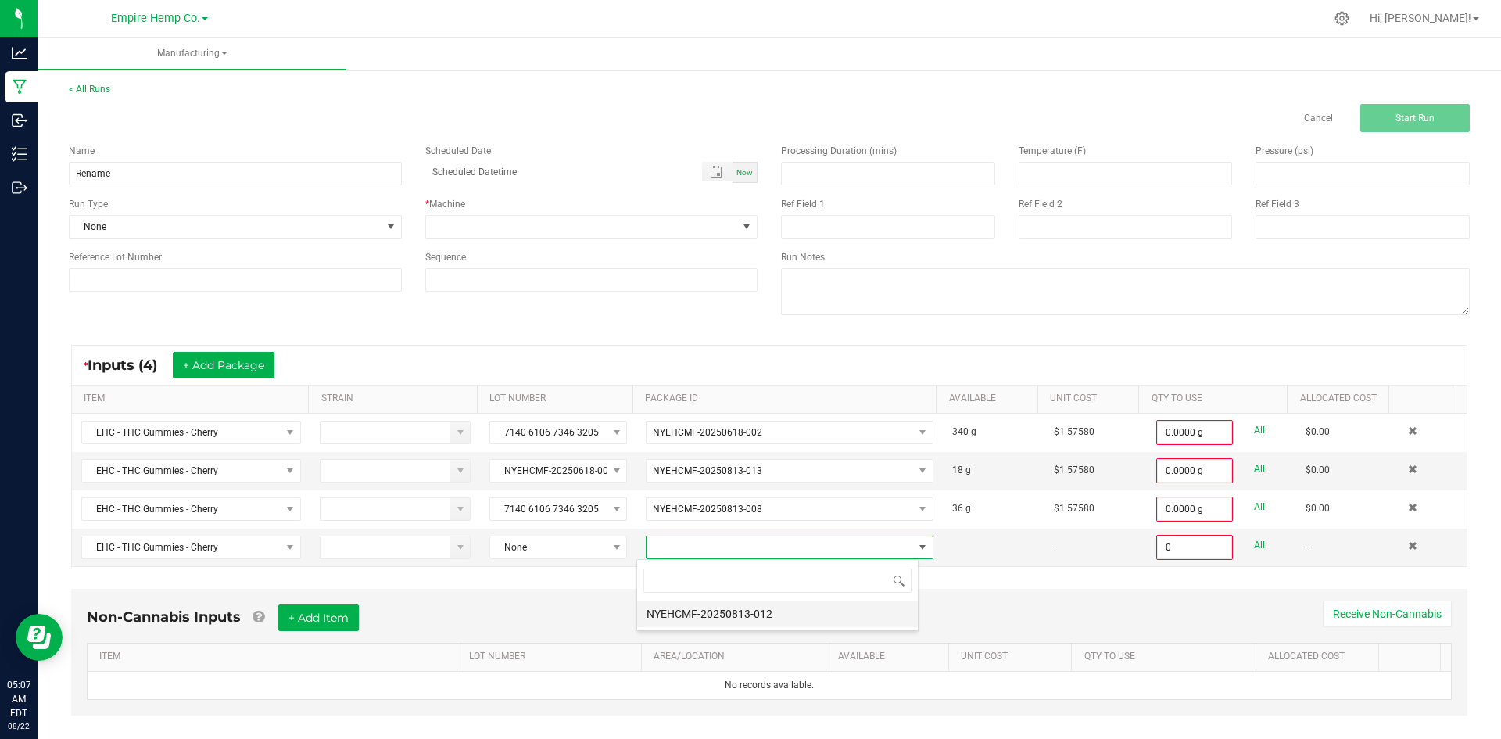
click at [689, 607] on li "NYEHCMF-20250813-012" at bounding box center [777, 613] width 281 height 27
type input "0.0000 g"
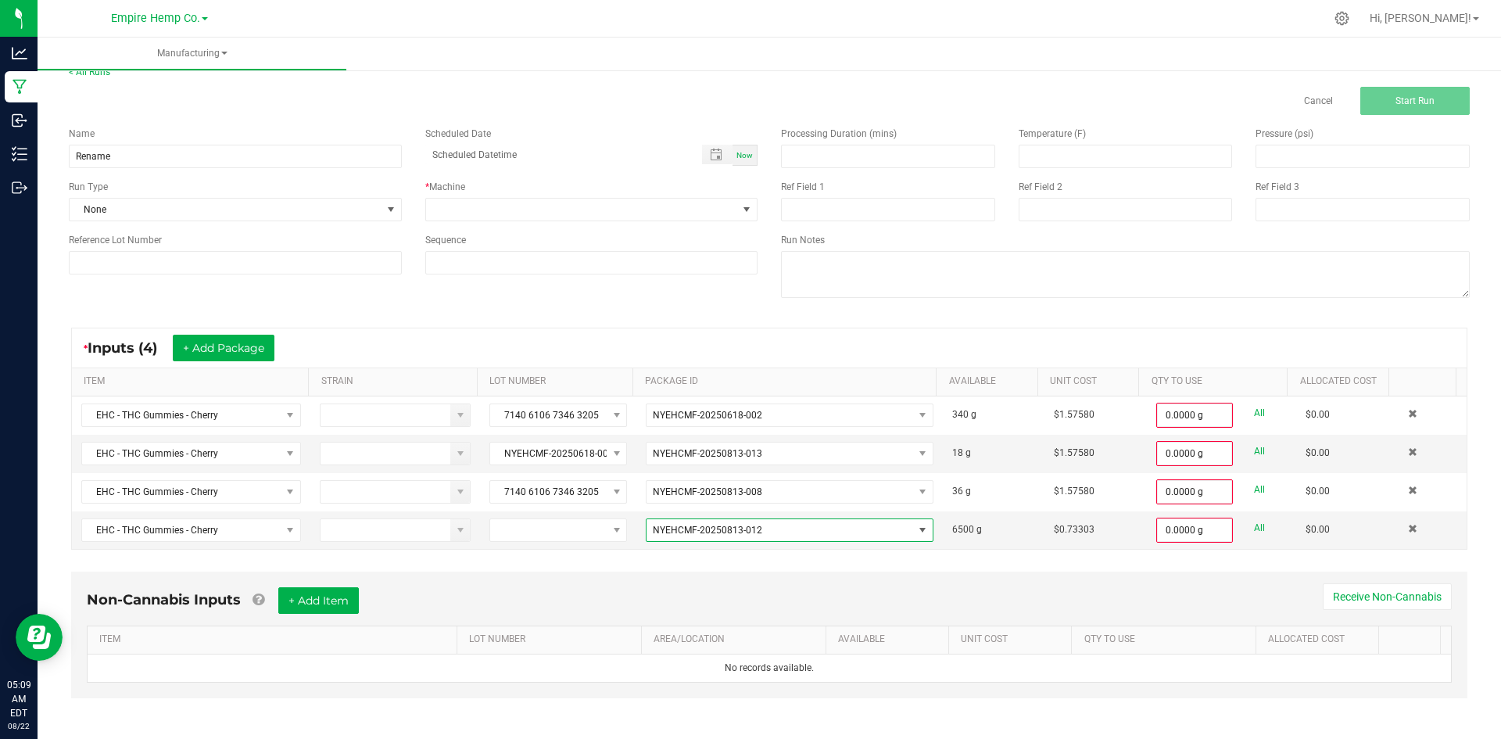
scroll to position [22, 0]
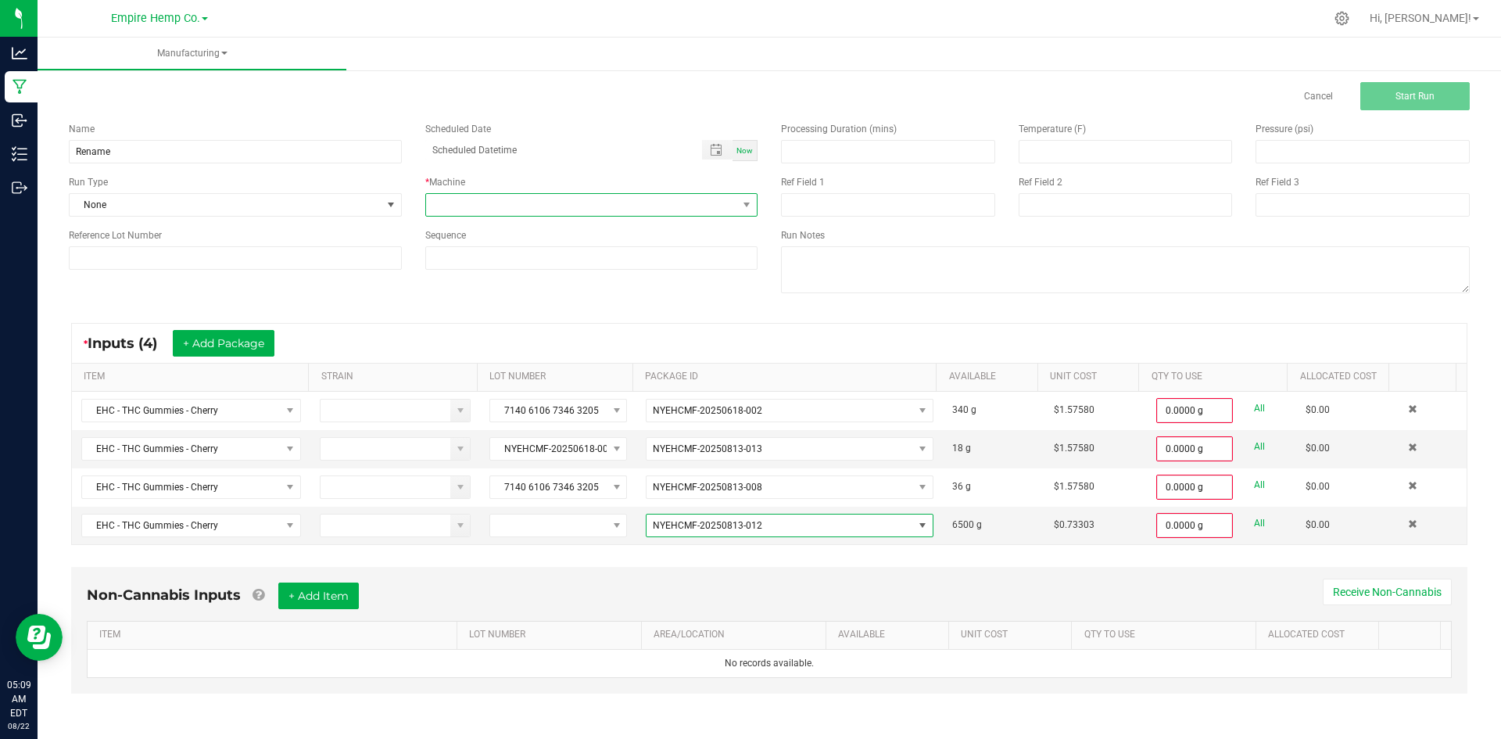
click at [495, 199] on span at bounding box center [582, 205] width 312 height 22
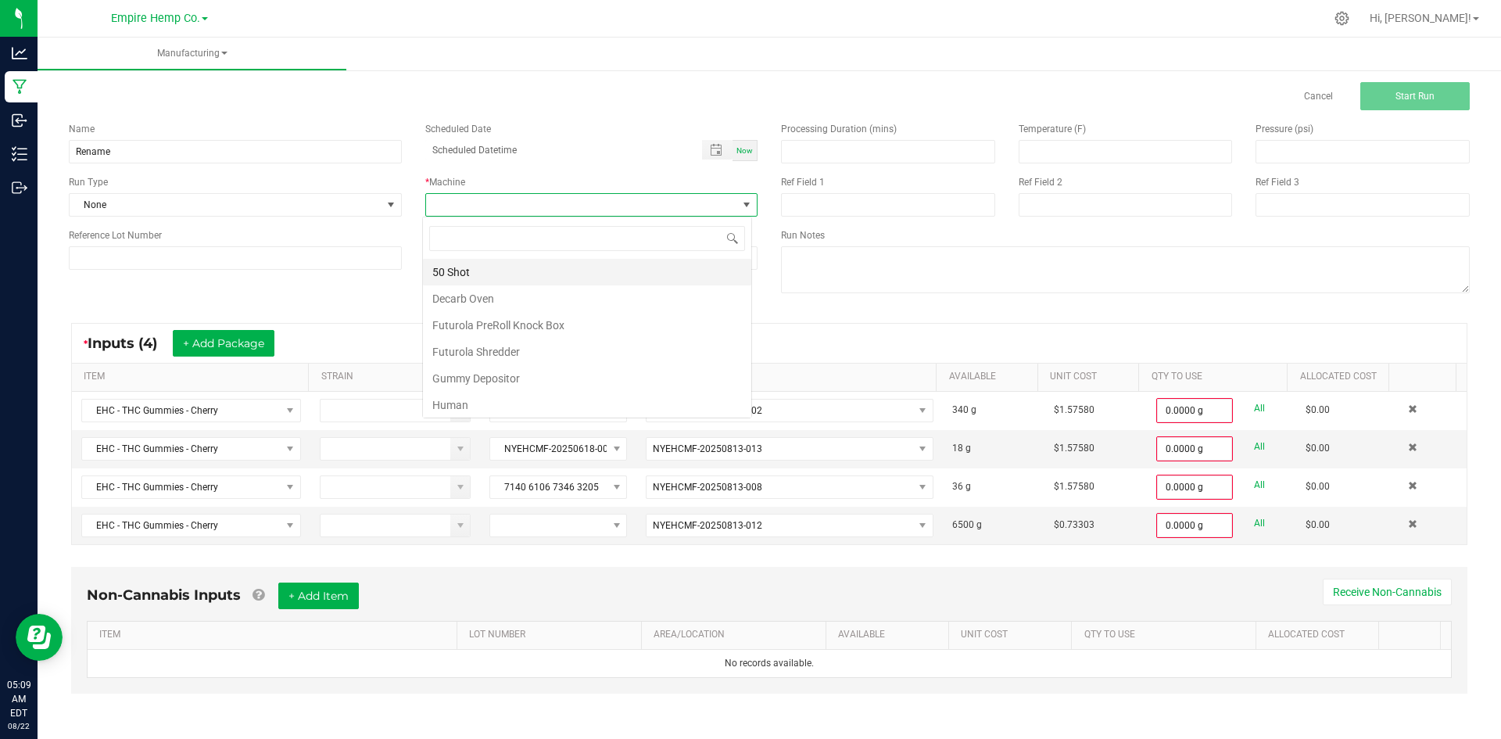
scroll to position [23, 330]
click at [503, 401] on li "Human" at bounding box center [587, 405] width 328 height 27
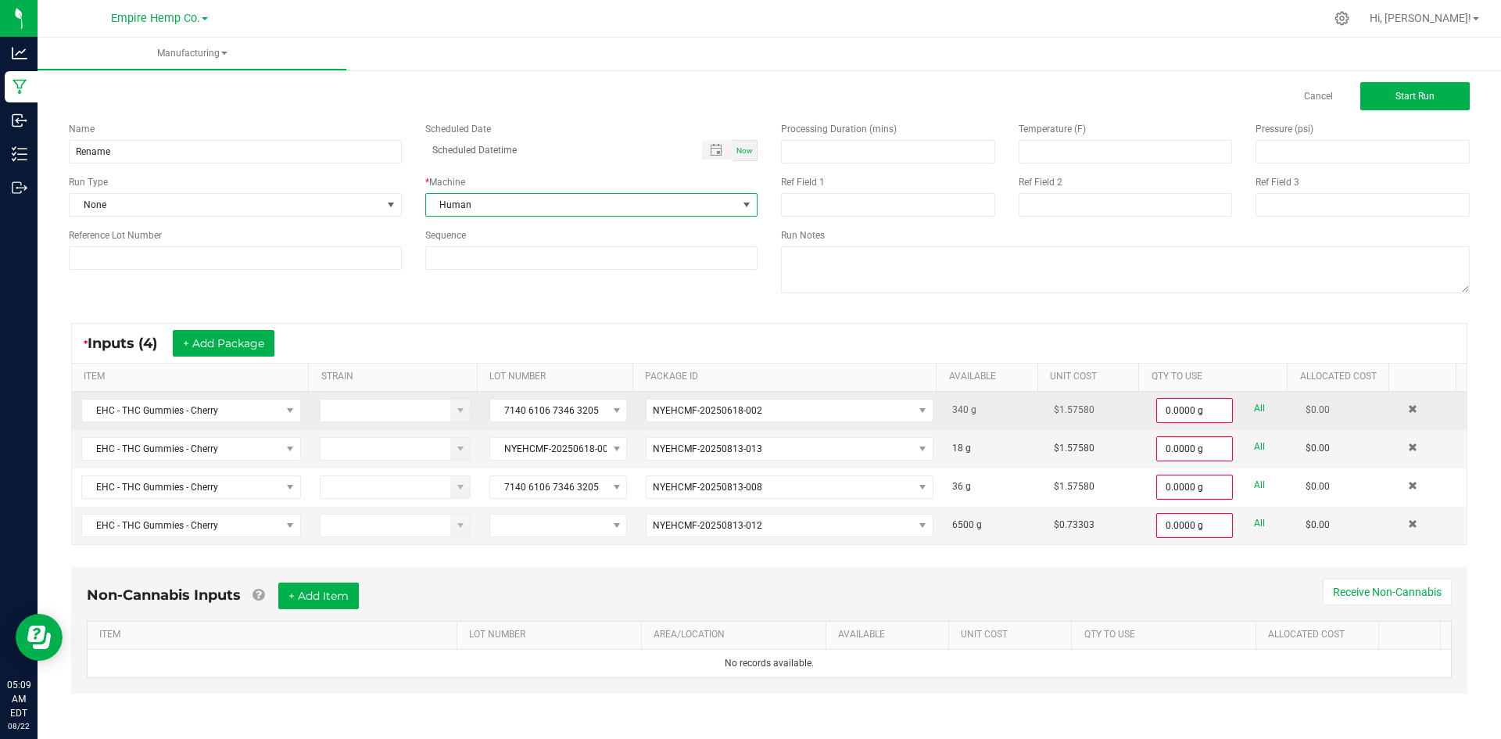
click at [1254, 412] on link "All" at bounding box center [1259, 408] width 11 height 21
type input "340.0000 g"
click at [1254, 442] on link "All" at bounding box center [1259, 446] width 11 height 21
type input "18.0000 g"
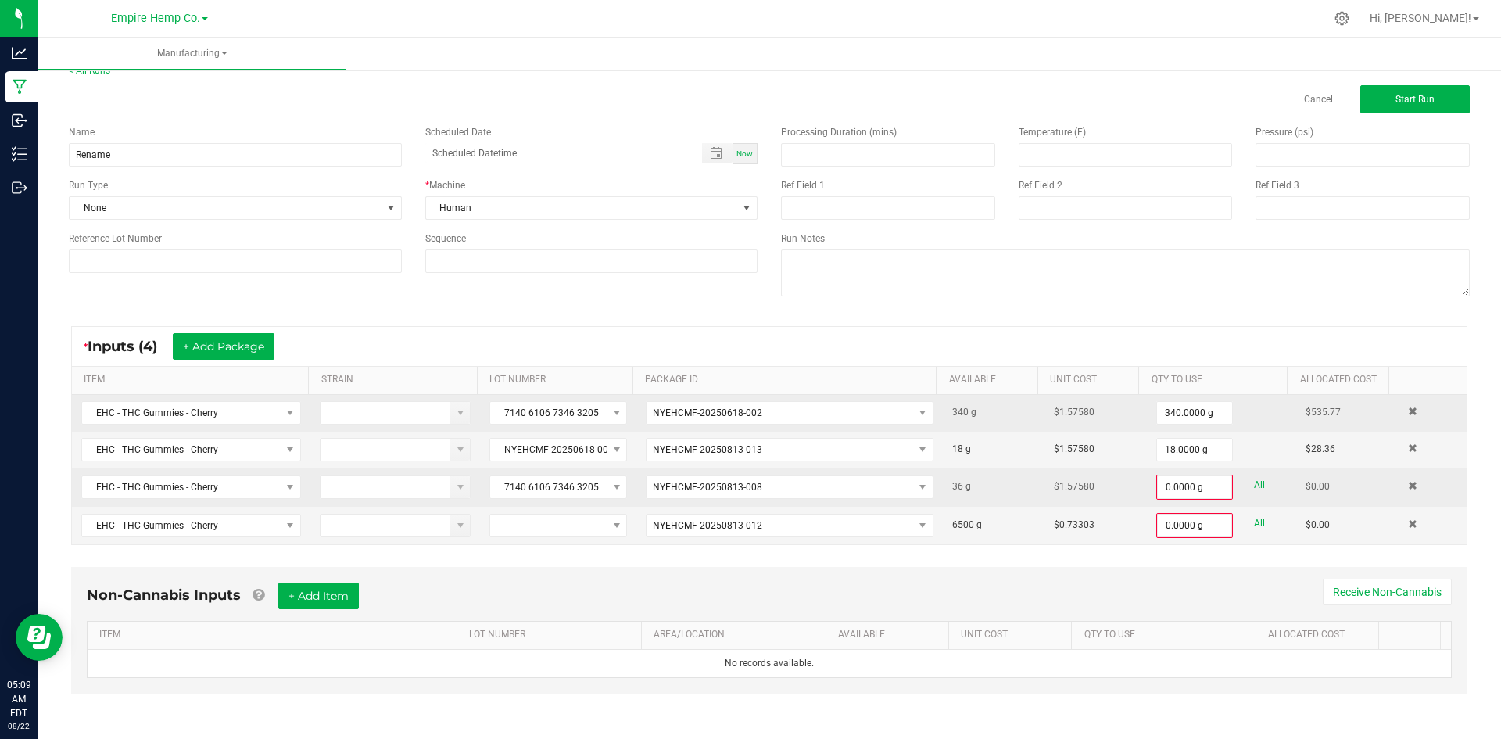
click at [1254, 487] on link "All" at bounding box center [1259, 484] width 11 height 21
type input "36.0000 g"
click at [1254, 528] on link "All" at bounding box center [1259, 523] width 11 height 21
type input "6500.0000 g"
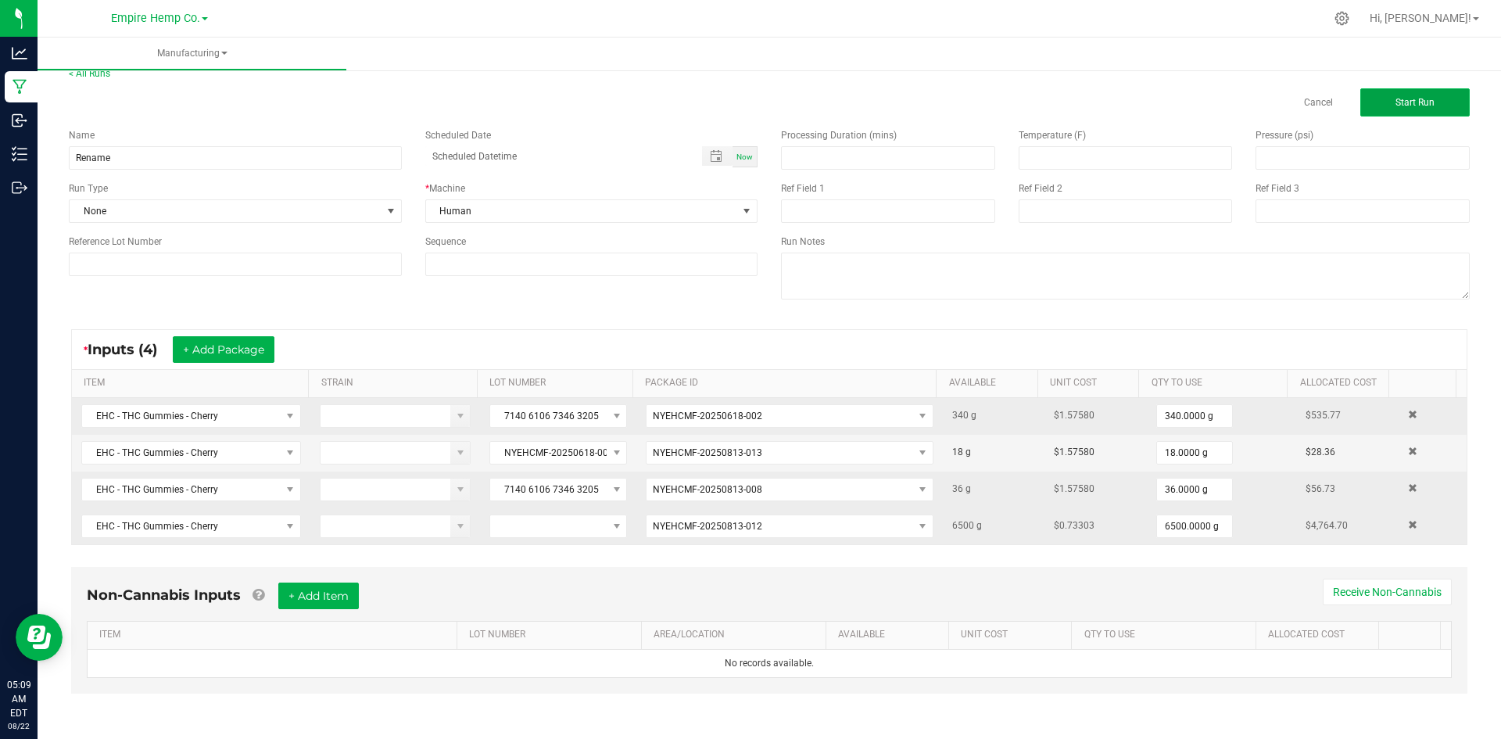
click at [1385, 95] on button "Start Run" at bounding box center [1414, 102] width 109 height 28
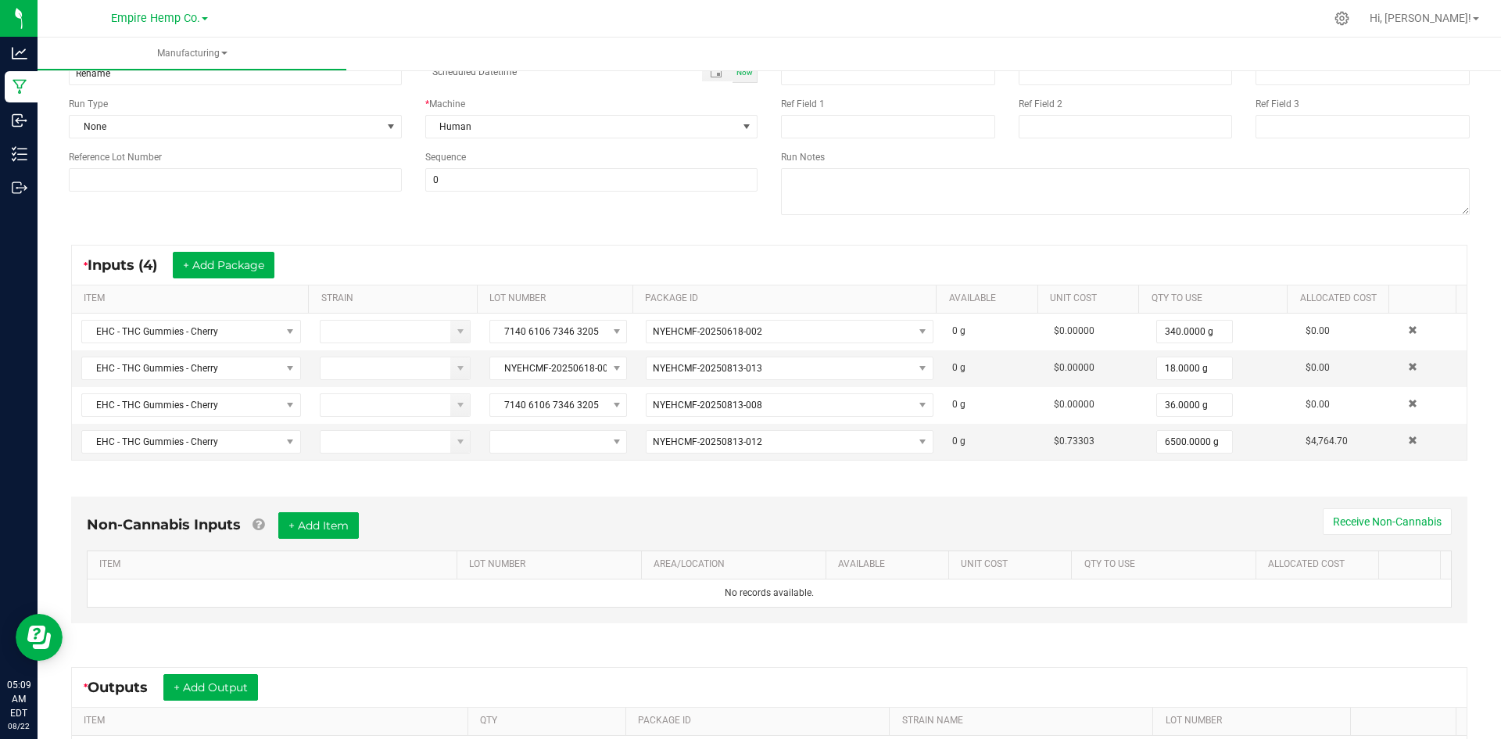
scroll to position [234, 0]
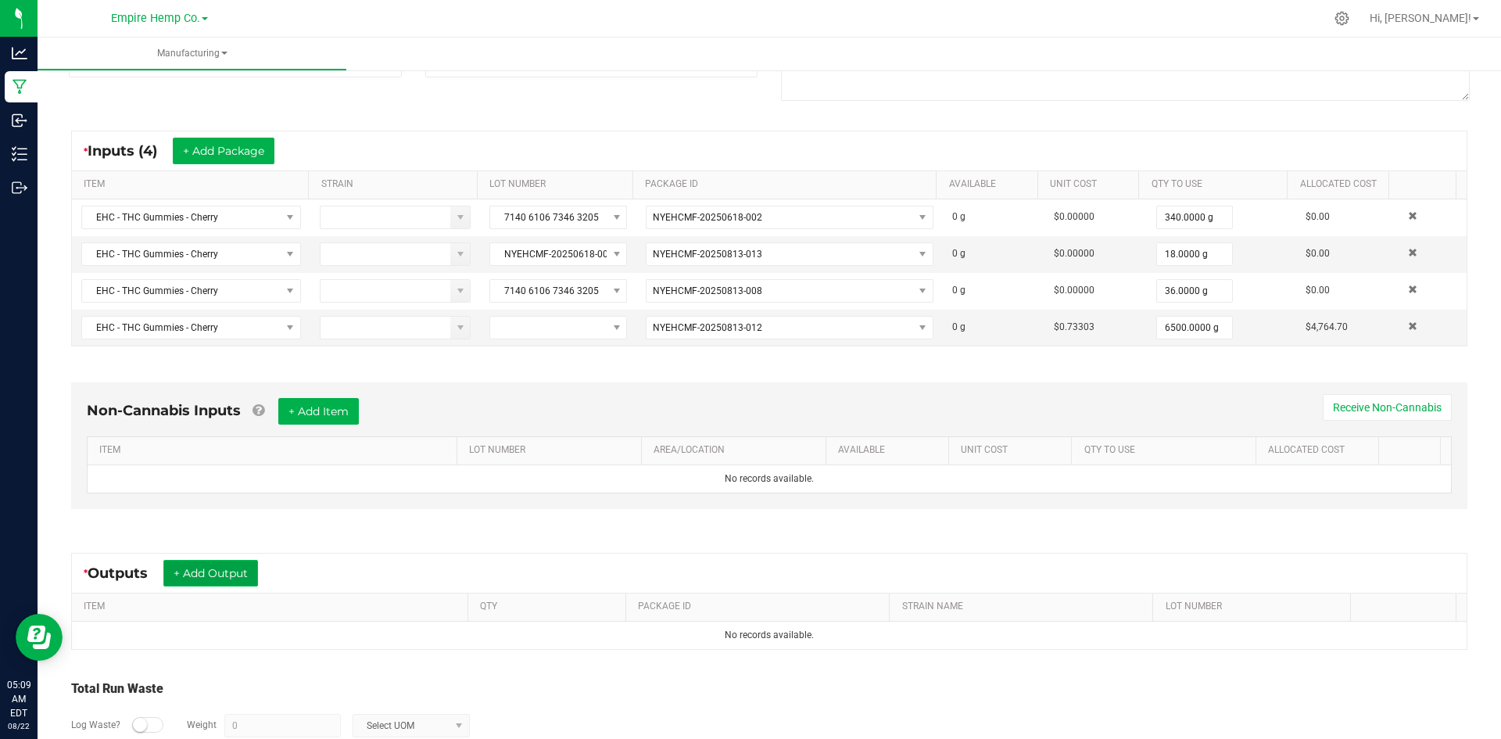
click at [202, 577] on button "+ Add Output" at bounding box center [210, 573] width 95 height 27
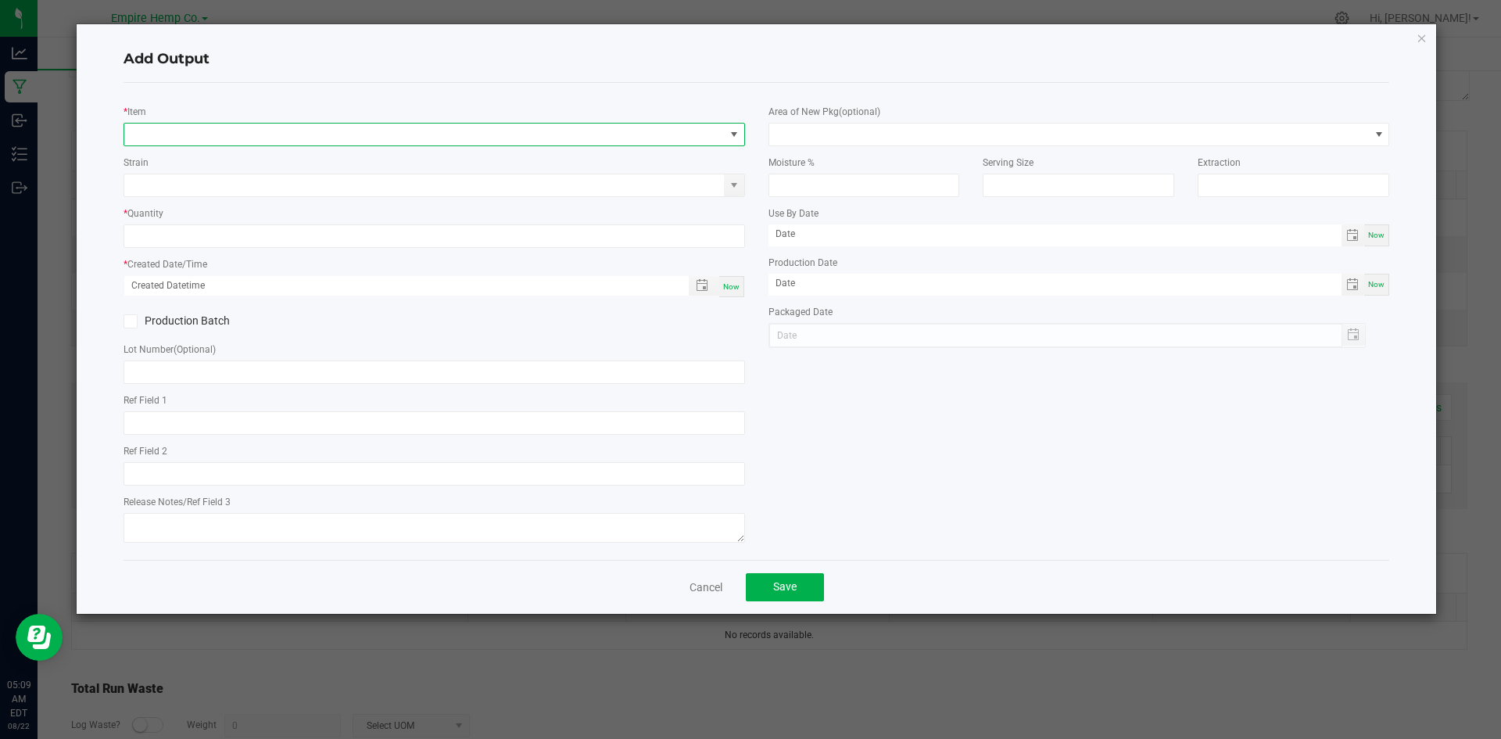
click at [243, 128] on span "NO DATA FOUND" at bounding box center [424, 134] width 600 height 22
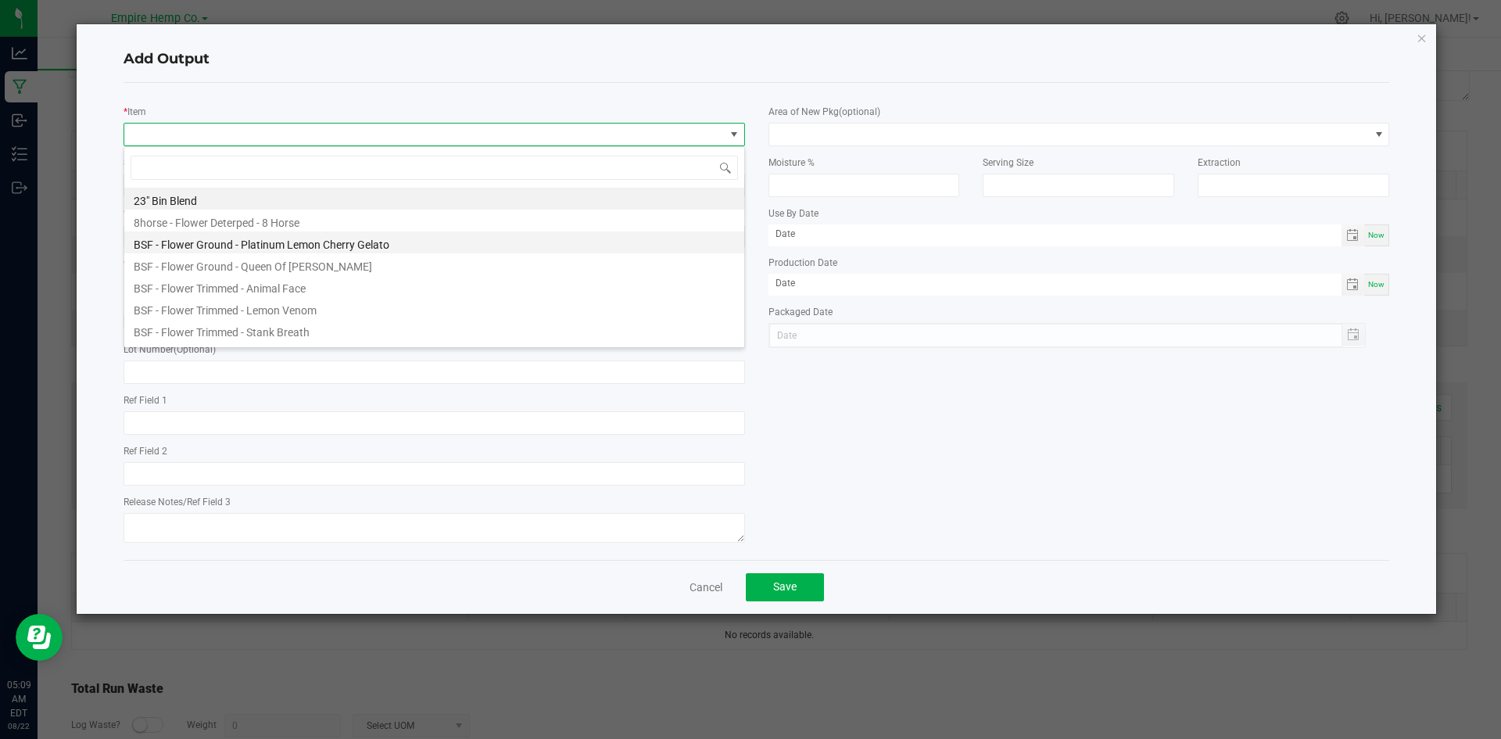
scroll to position [23, 621]
type input "cherr"
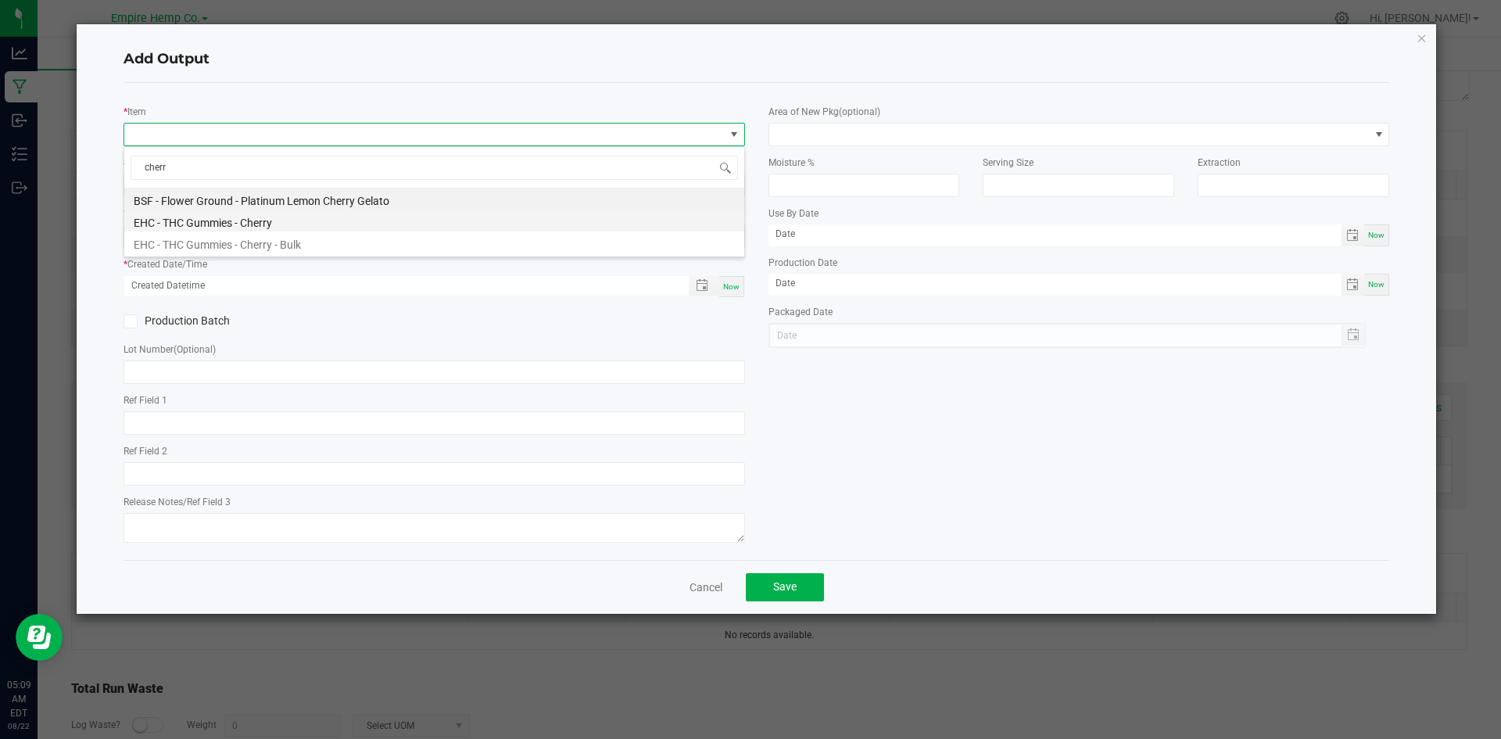
click at [279, 217] on li "EHC - THC Gummies - Cherry" at bounding box center [434, 220] width 620 height 22
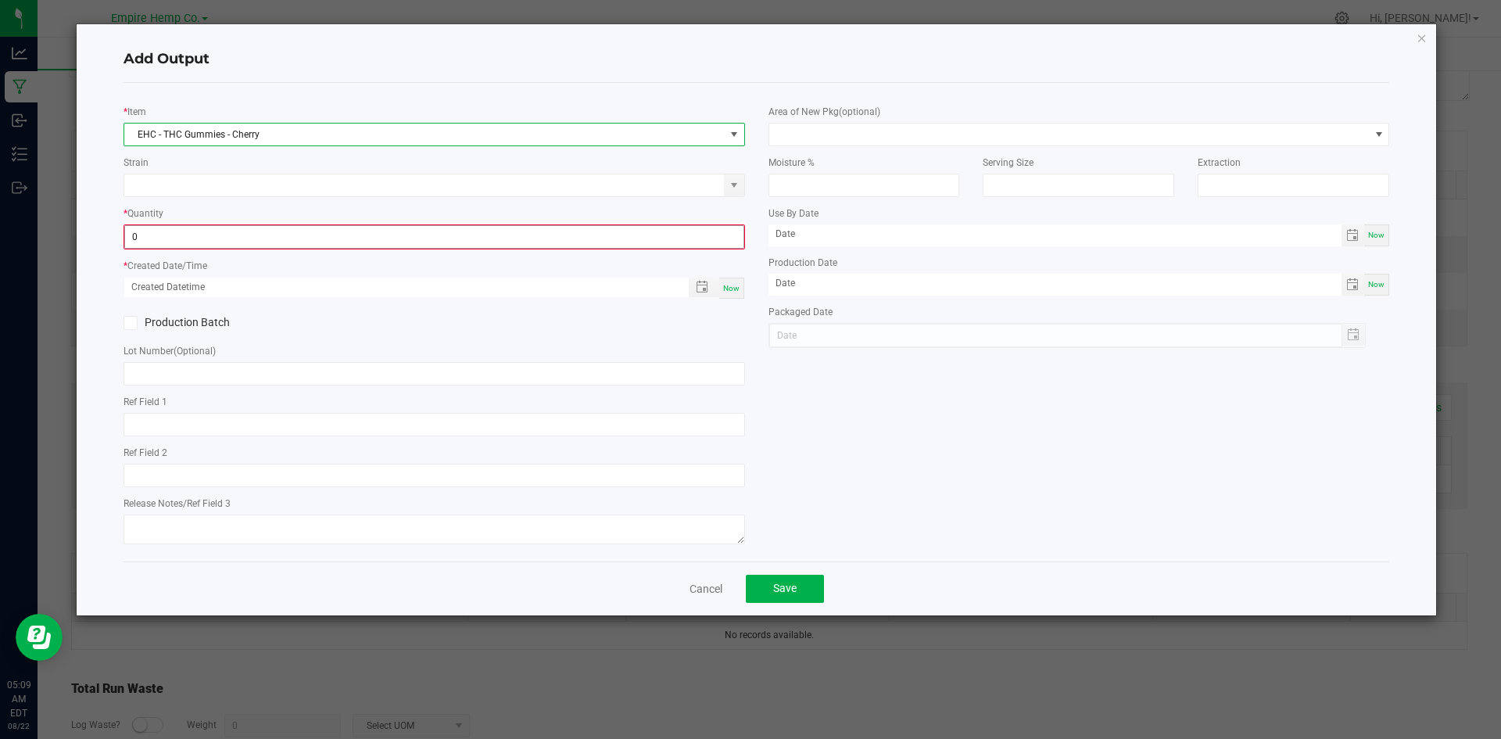
click at [266, 239] on input "0" at bounding box center [434, 237] width 618 height 22
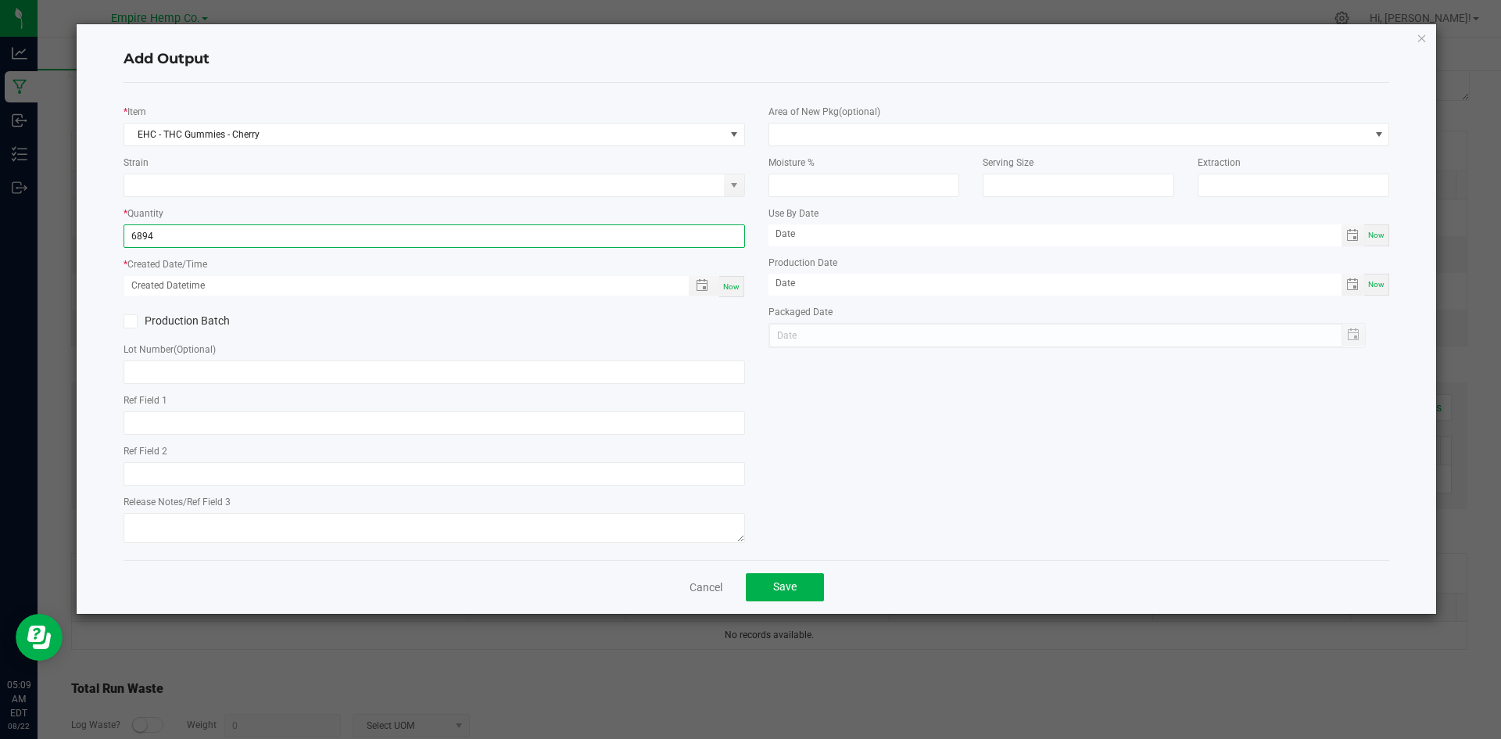
type input "6894.0000 g"
click at [736, 277] on div "Now" at bounding box center [731, 286] width 25 height 21
type input "[DATE] 5:09 AM"
type input "[DATE]"
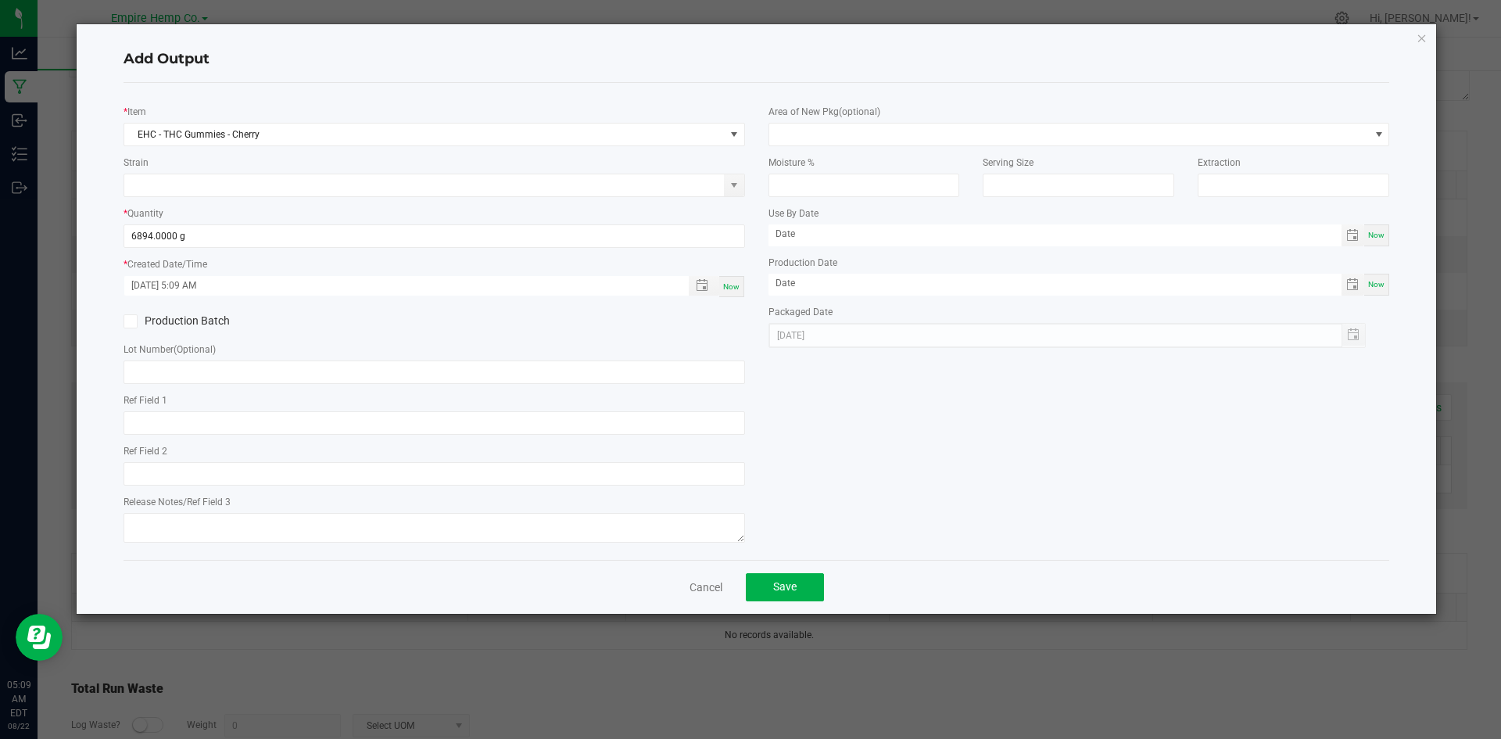
click at [483, 326] on div "Production Batch" at bounding box center [434, 320] width 645 height 23
click at [232, 364] on input "text" at bounding box center [433, 371] width 621 height 23
paste input "NYEHCMF-20250618-002"
type input "NYEHCMF-20250618-002"
click at [462, 386] on div "* Item EHC - THC Gummies - Cherry Strain * Quantity 6894.0000 g * Created Date/…" at bounding box center [434, 321] width 645 height 452
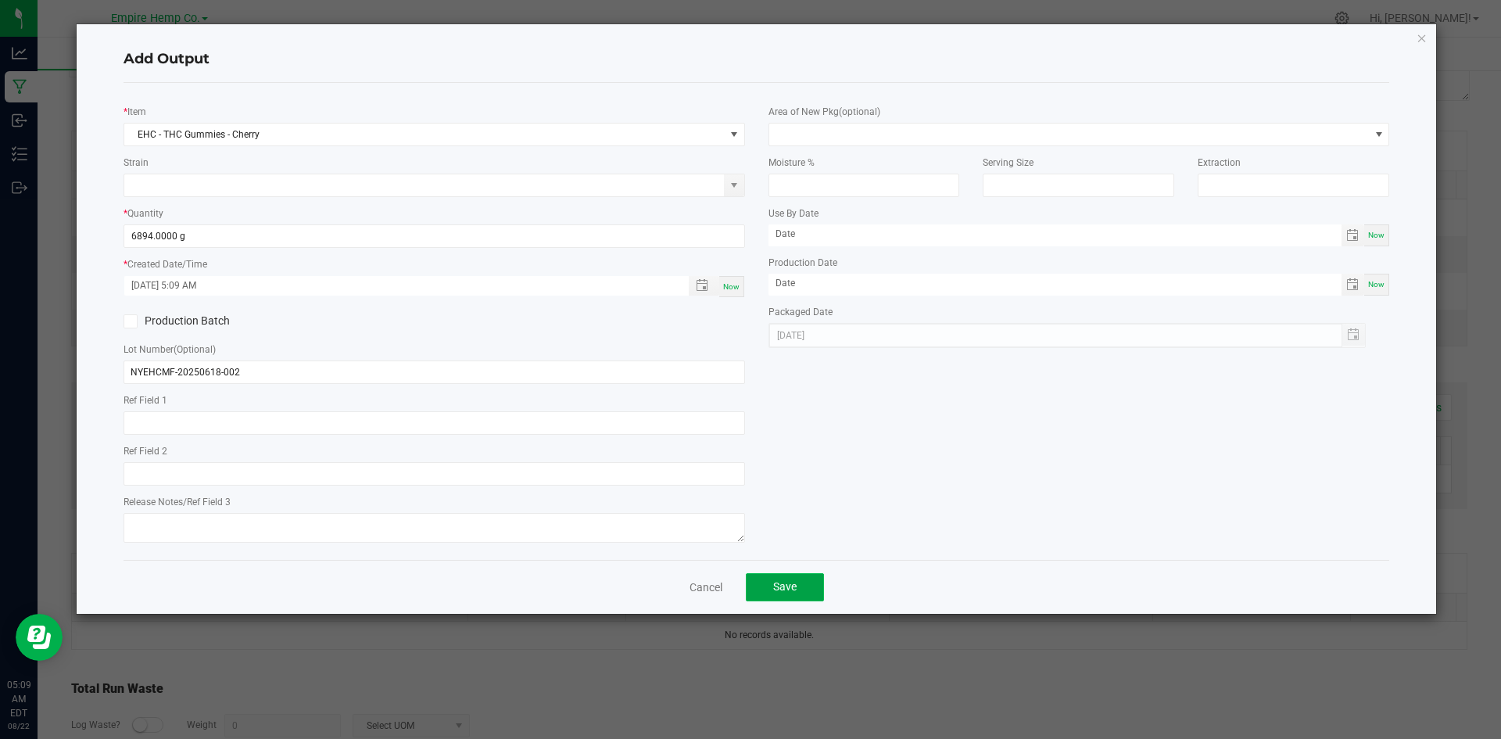
click at [800, 578] on button "Save" at bounding box center [785, 587] width 78 height 28
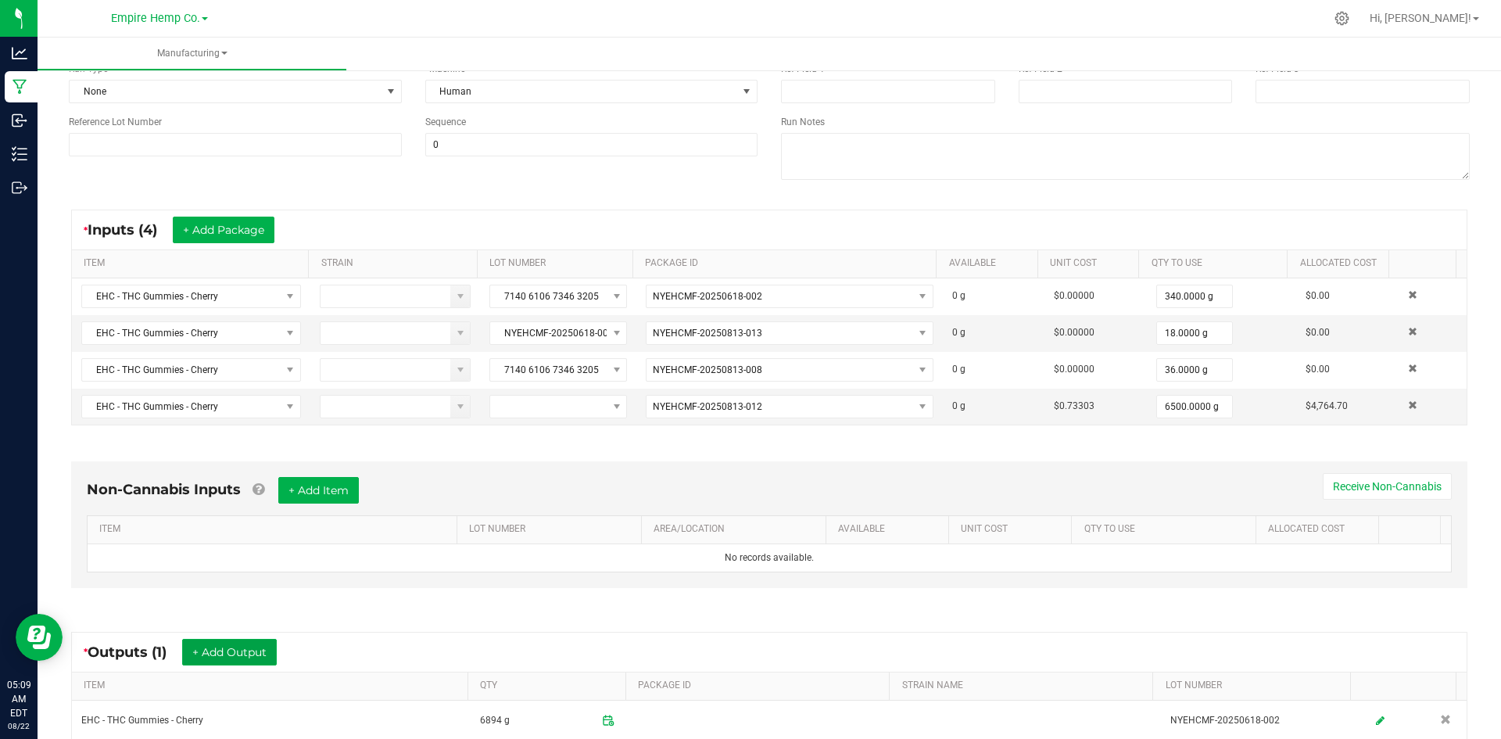
scroll to position [0, 0]
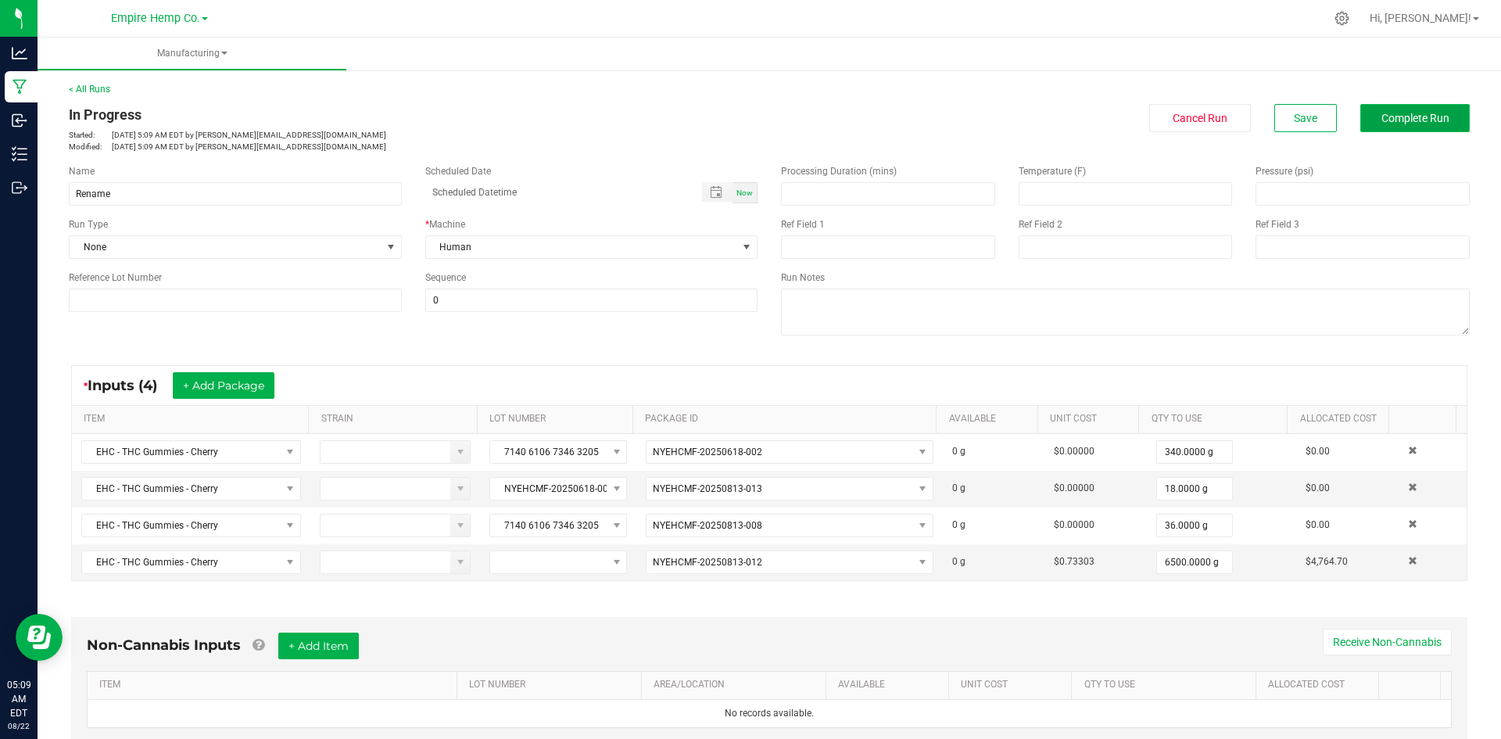
click at [1365, 121] on button "Complete Run" at bounding box center [1414, 118] width 109 height 28
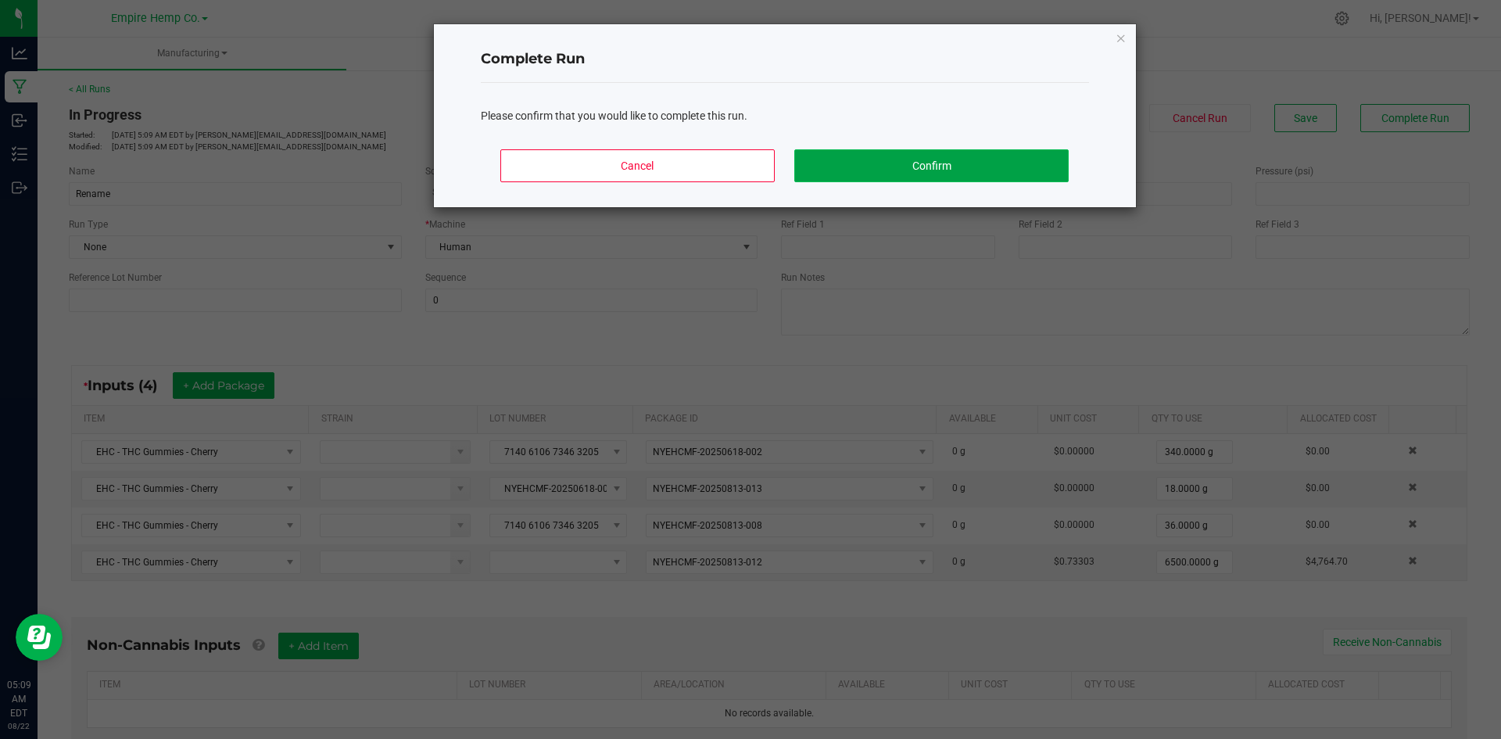
click at [947, 157] on button "Confirm" at bounding box center [931, 165] width 274 height 33
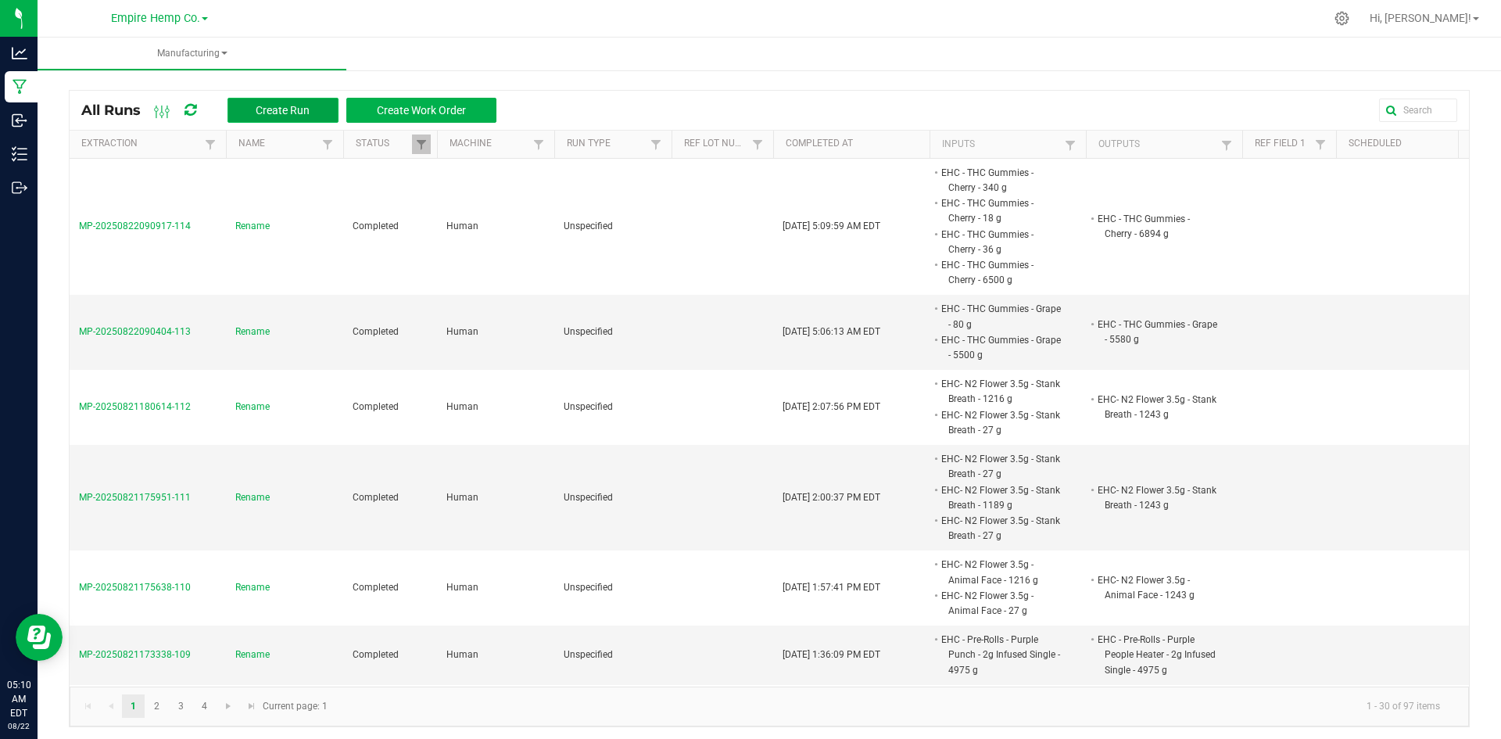
click at [292, 106] on span "Create Run" at bounding box center [283, 110] width 54 height 13
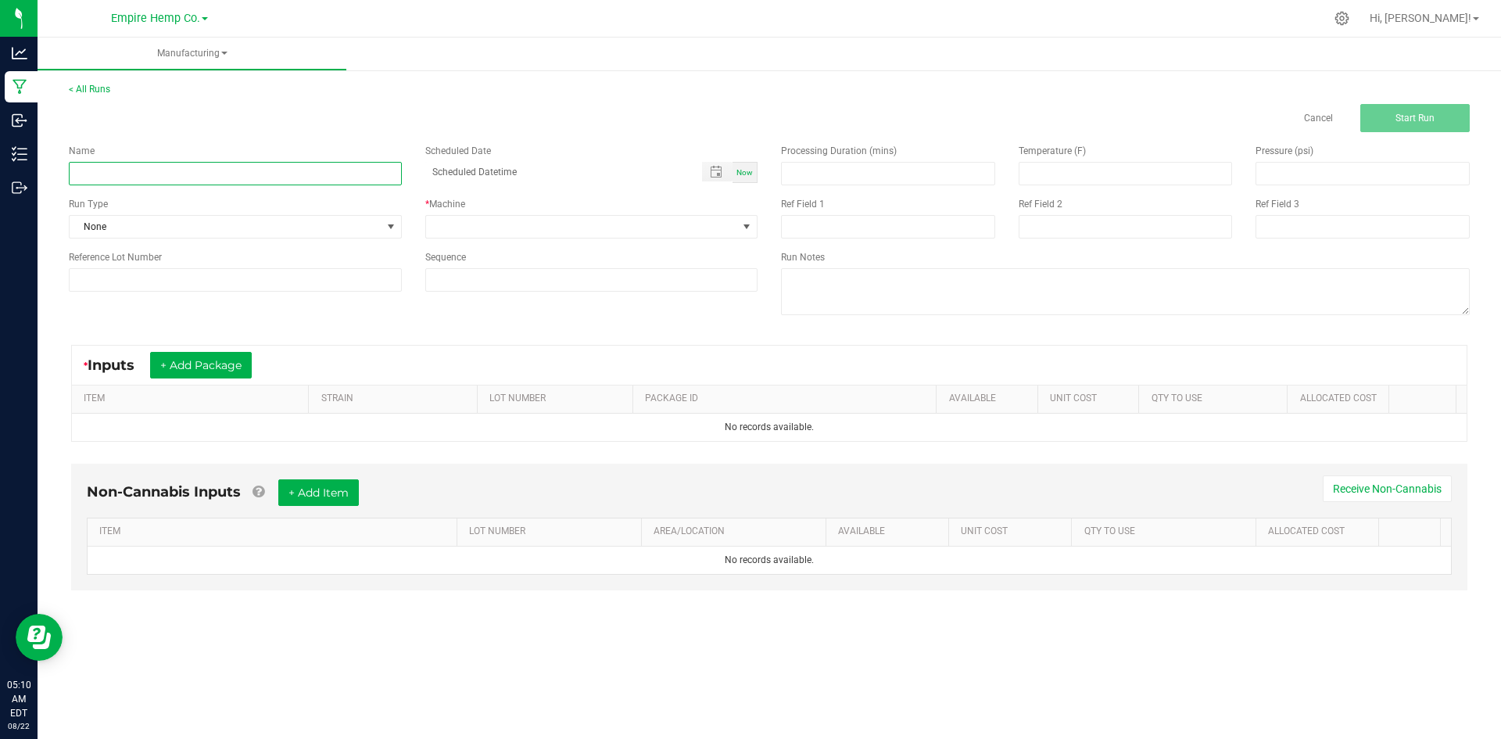
click at [252, 174] on input at bounding box center [235, 173] width 333 height 23
type input "Rename"
click at [226, 354] on button "+ Add Package" at bounding box center [201, 365] width 102 height 27
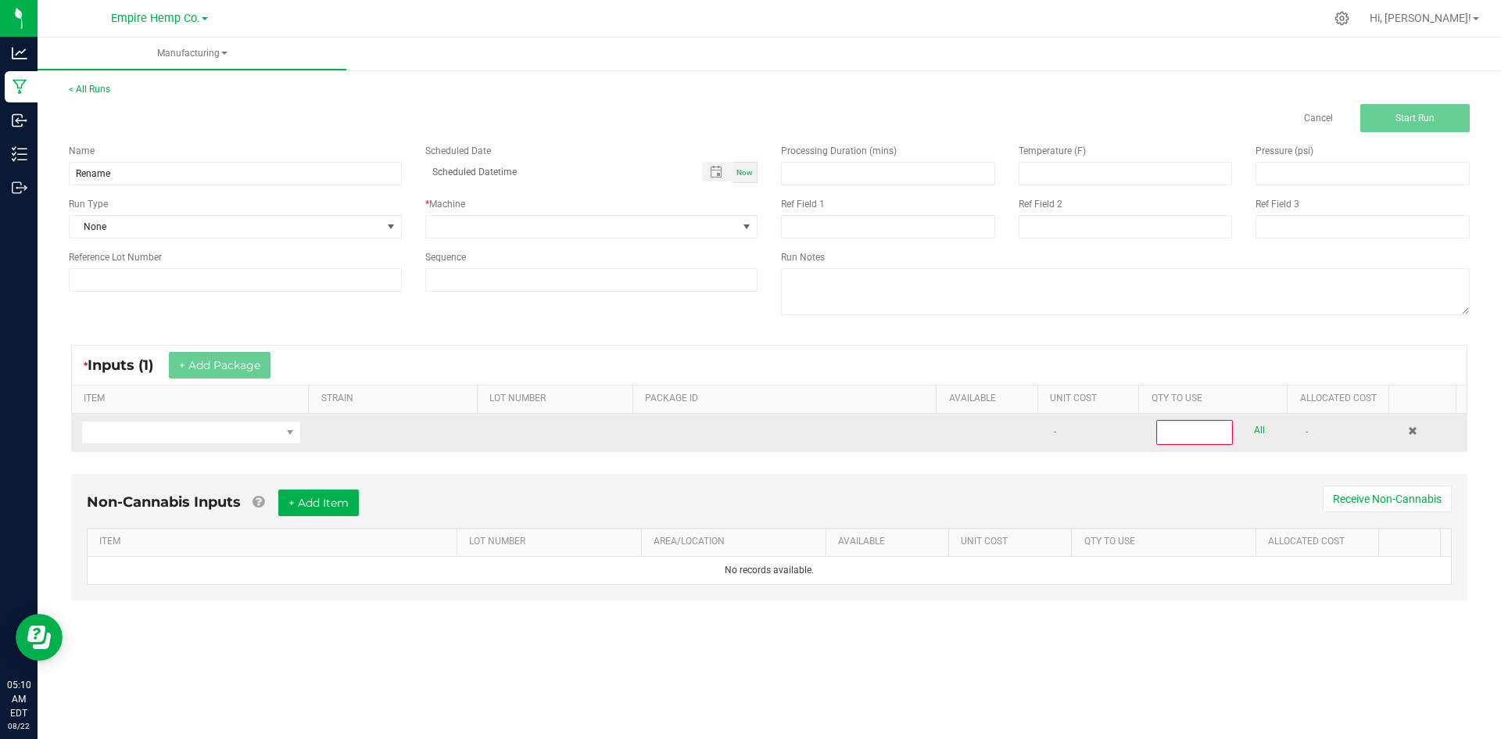
click at [203, 444] on td at bounding box center [191, 432] width 238 height 38
click at [212, 438] on span "NO DATA FOUND" at bounding box center [181, 432] width 199 height 22
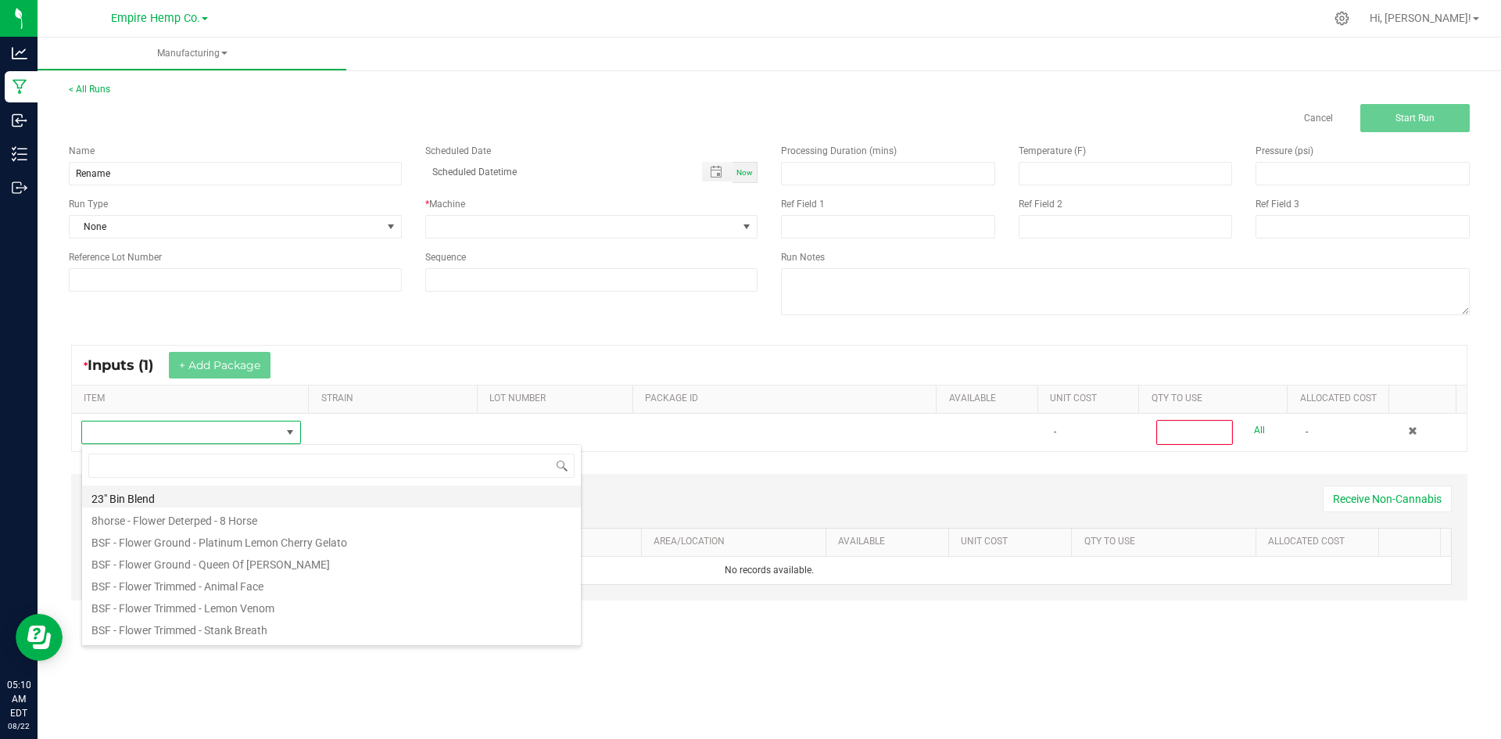
scroll to position [23, 216]
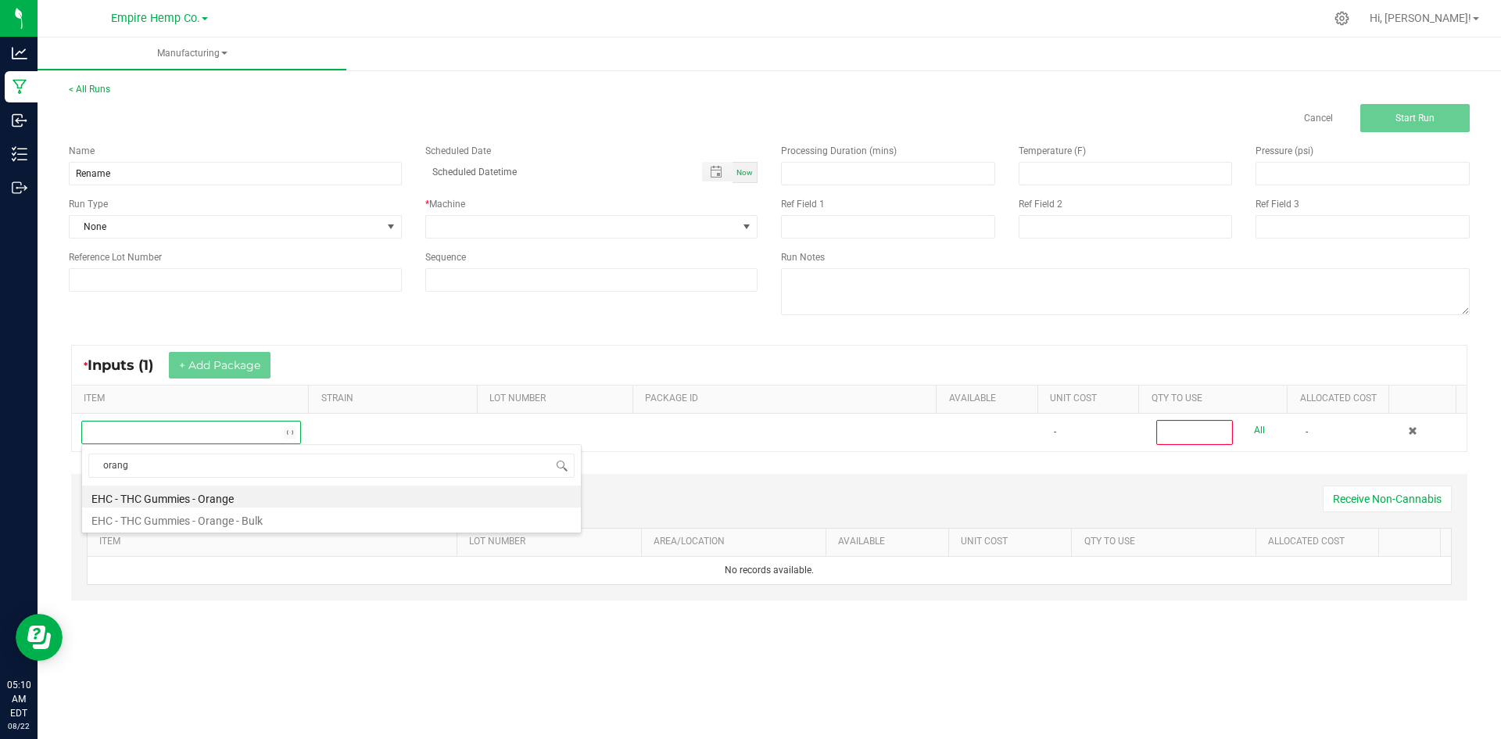
type input "orange"
click at [288, 497] on li "EHC - THC Gummies - Orange" at bounding box center [331, 496] width 499 height 22
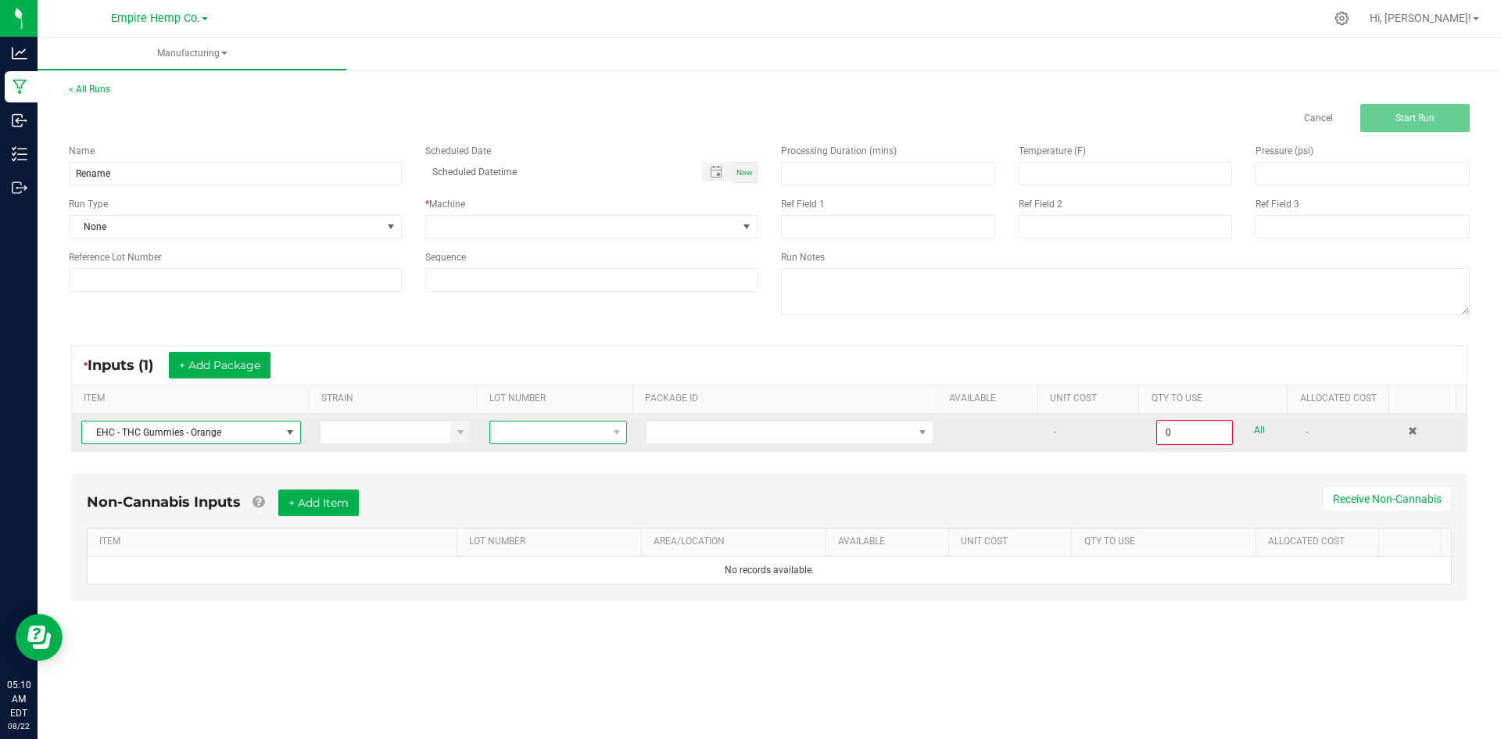
click at [512, 436] on span at bounding box center [548, 432] width 116 height 22
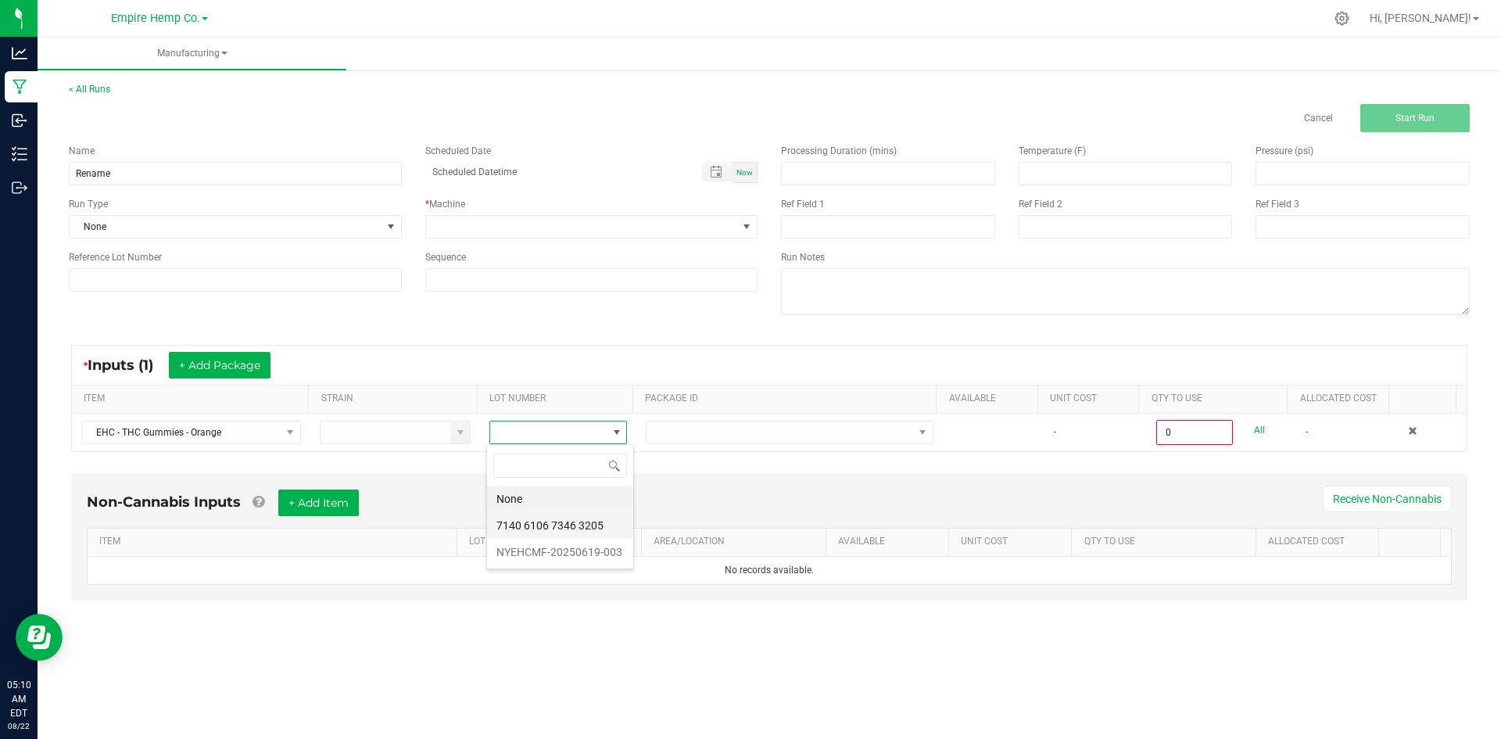
click at [540, 518] on 3205 "7140 6106 7346 3205" at bounding box center [560, 525] width 146 height 27
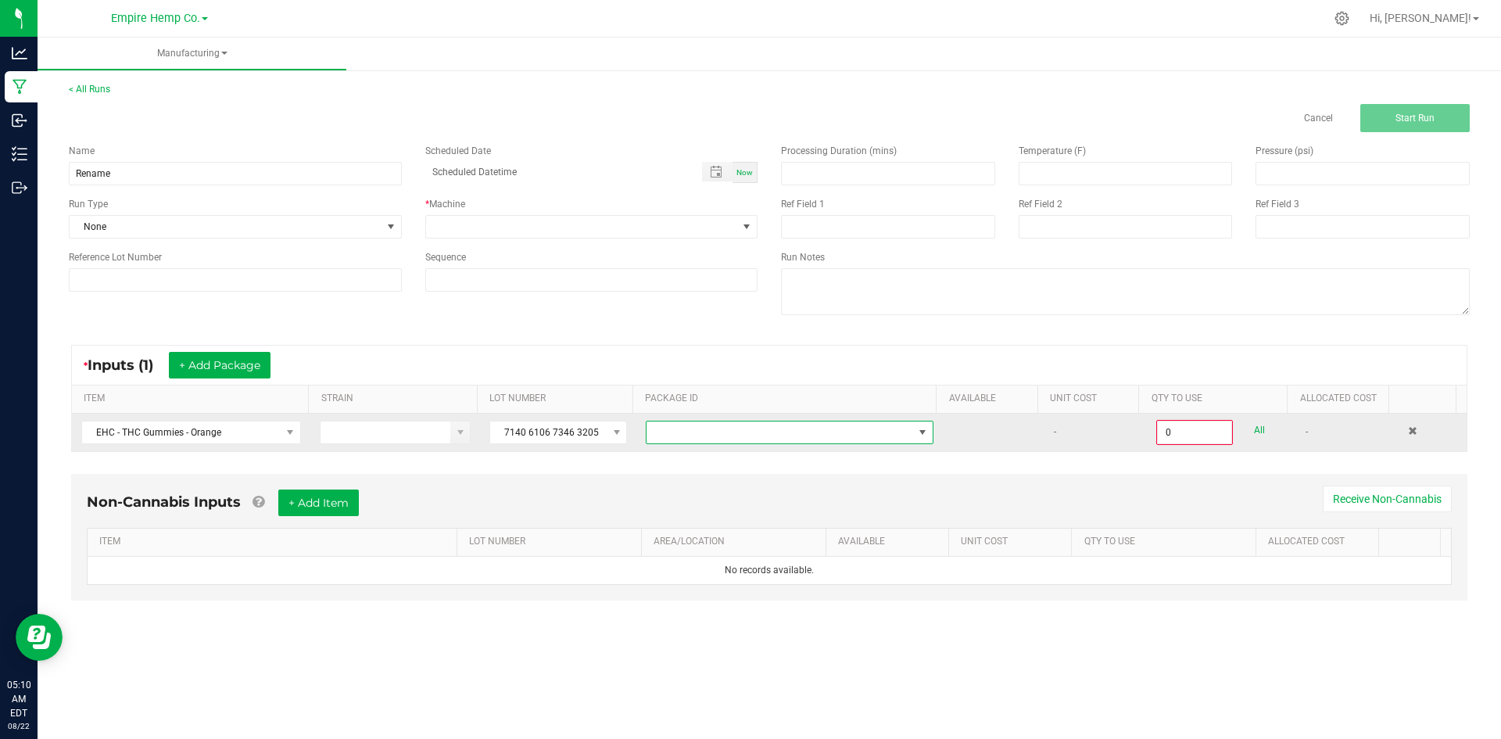
click at [681, 433] on span at bounding box center [779, 432] width 266 height 22
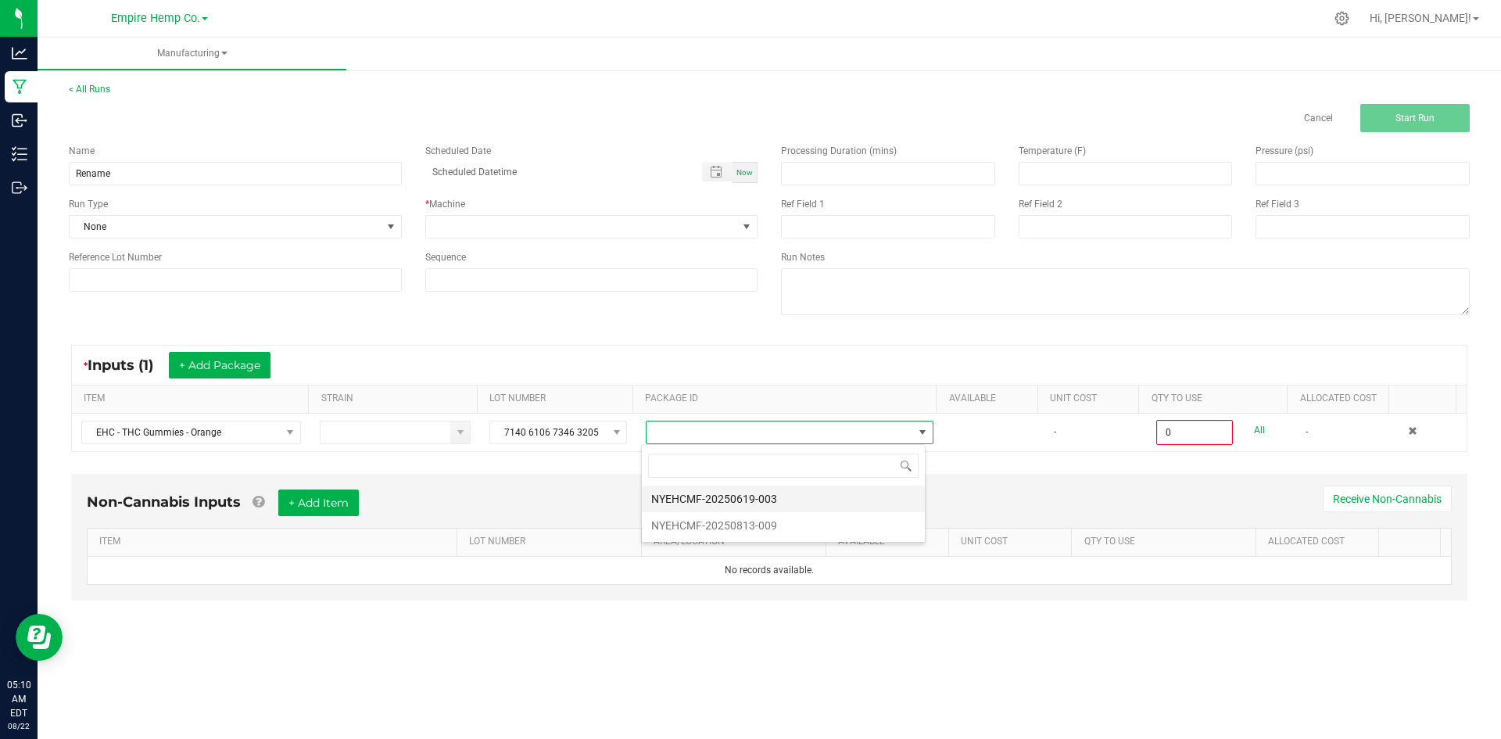
scroll to position [23, 285]
click at [696, 500] on li "NYEHCMF-20250619-003" at bounding box center [783, 498] width 283 height 27
type input "0.0000 g"
drag, startPoint x: 202, startPoint y: 379, endPoint x: 206, endPoint y: 369, distance: 10.9
click at [202, 379] on div "* Inputs (1) + Add Package" at bounding box center [769, 364] width 1394 height 39
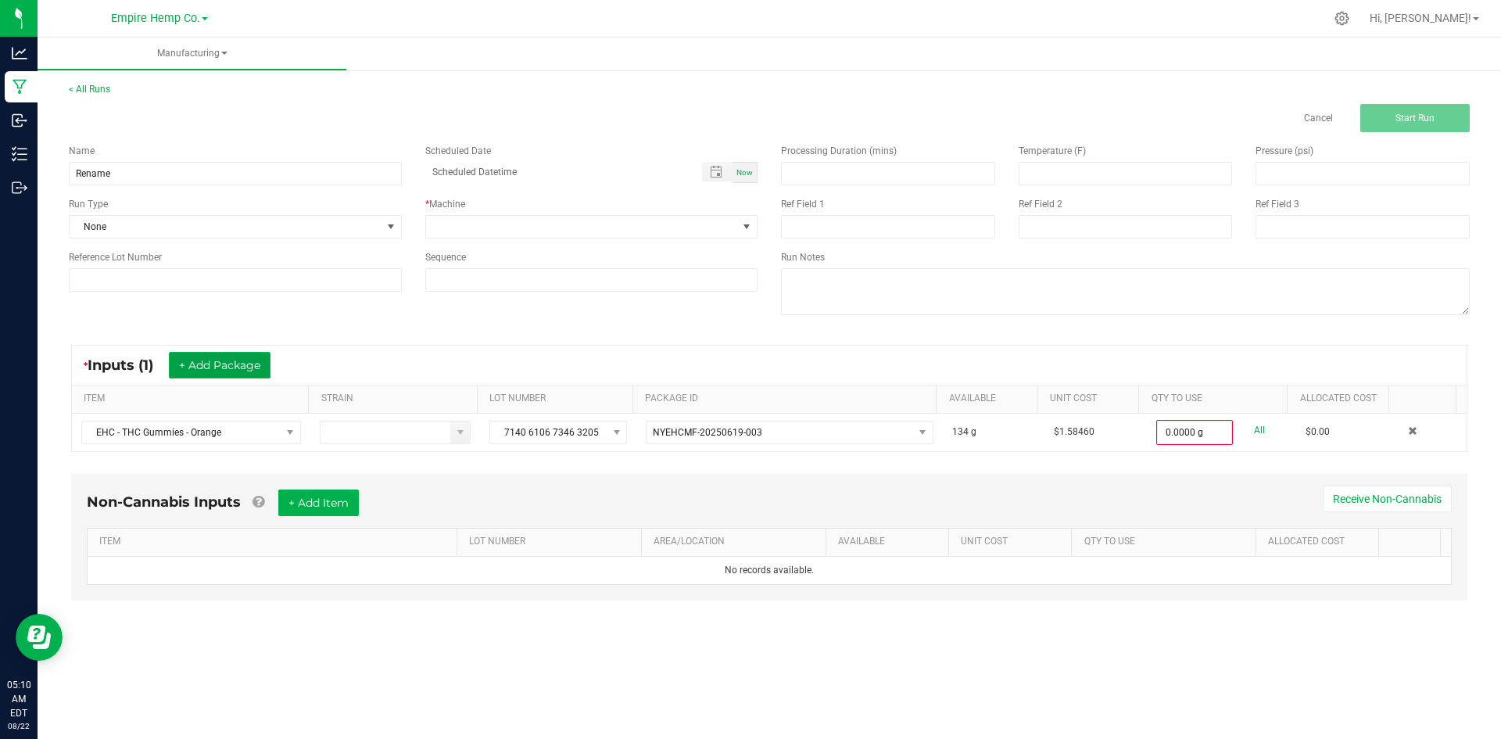
click at [207, 364] on button "+ Add Package" at bounding box center [220, 365] width 102 height 27
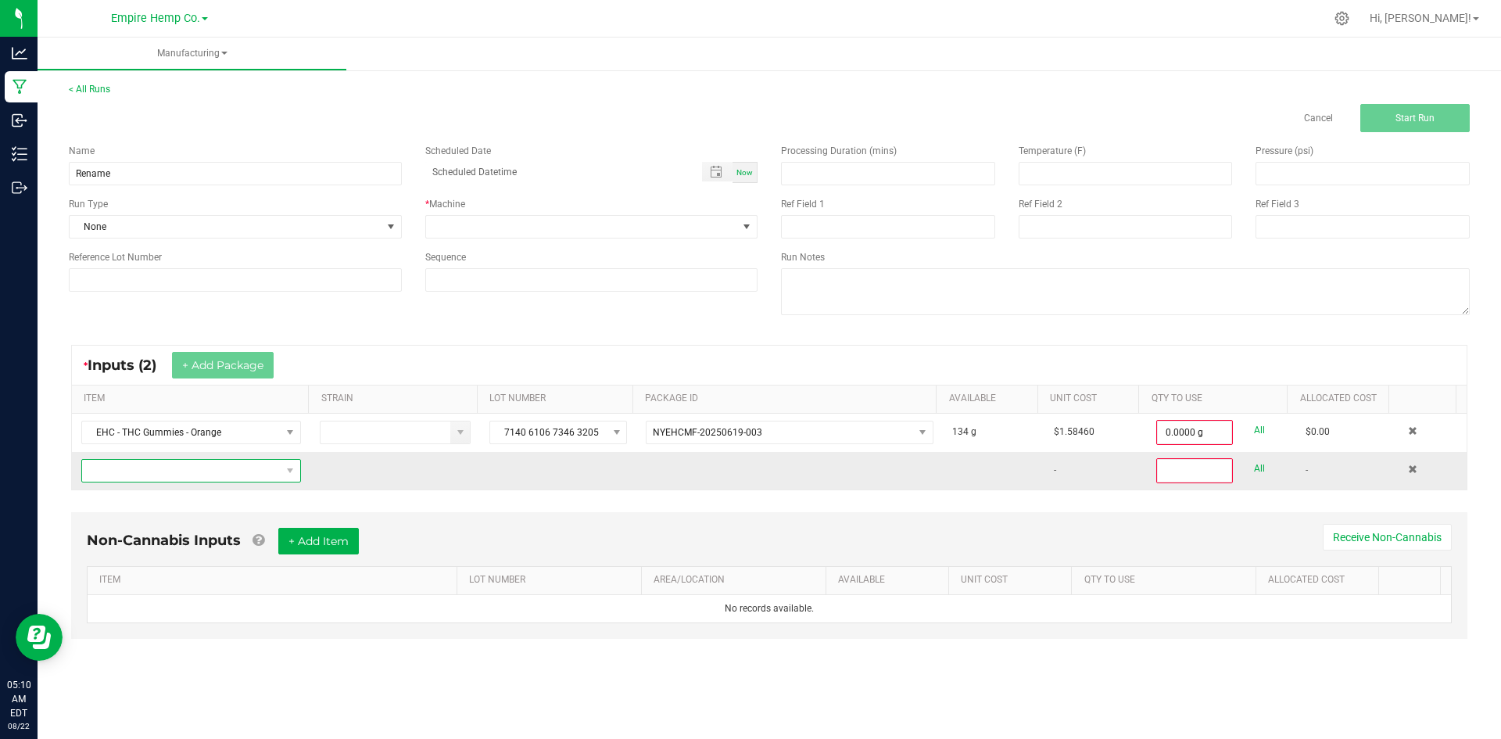
click at [216, 466] on span "NO DATA FOUND" at bounding box center [181, 471] width 199 height 22
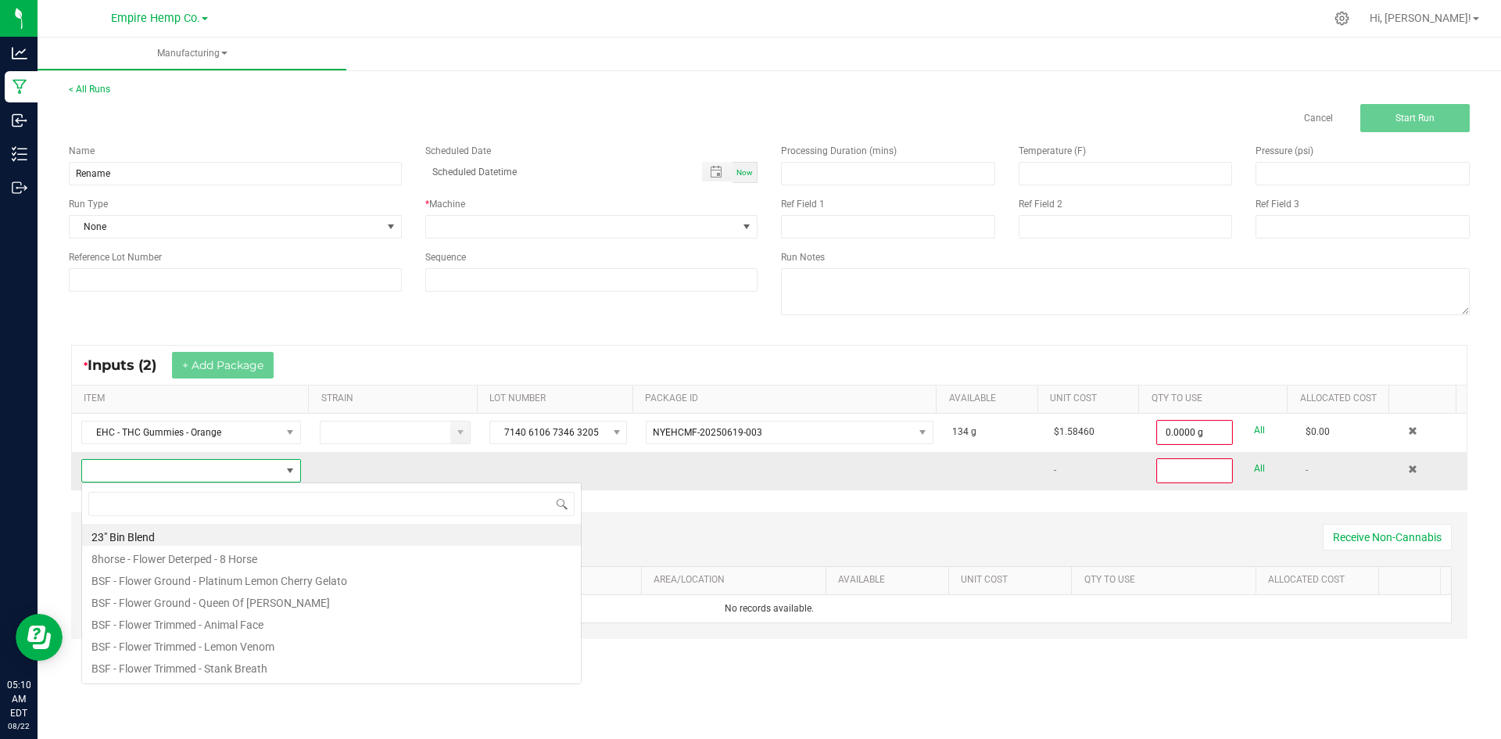
scroll to position [23, 216]
type input "oran"
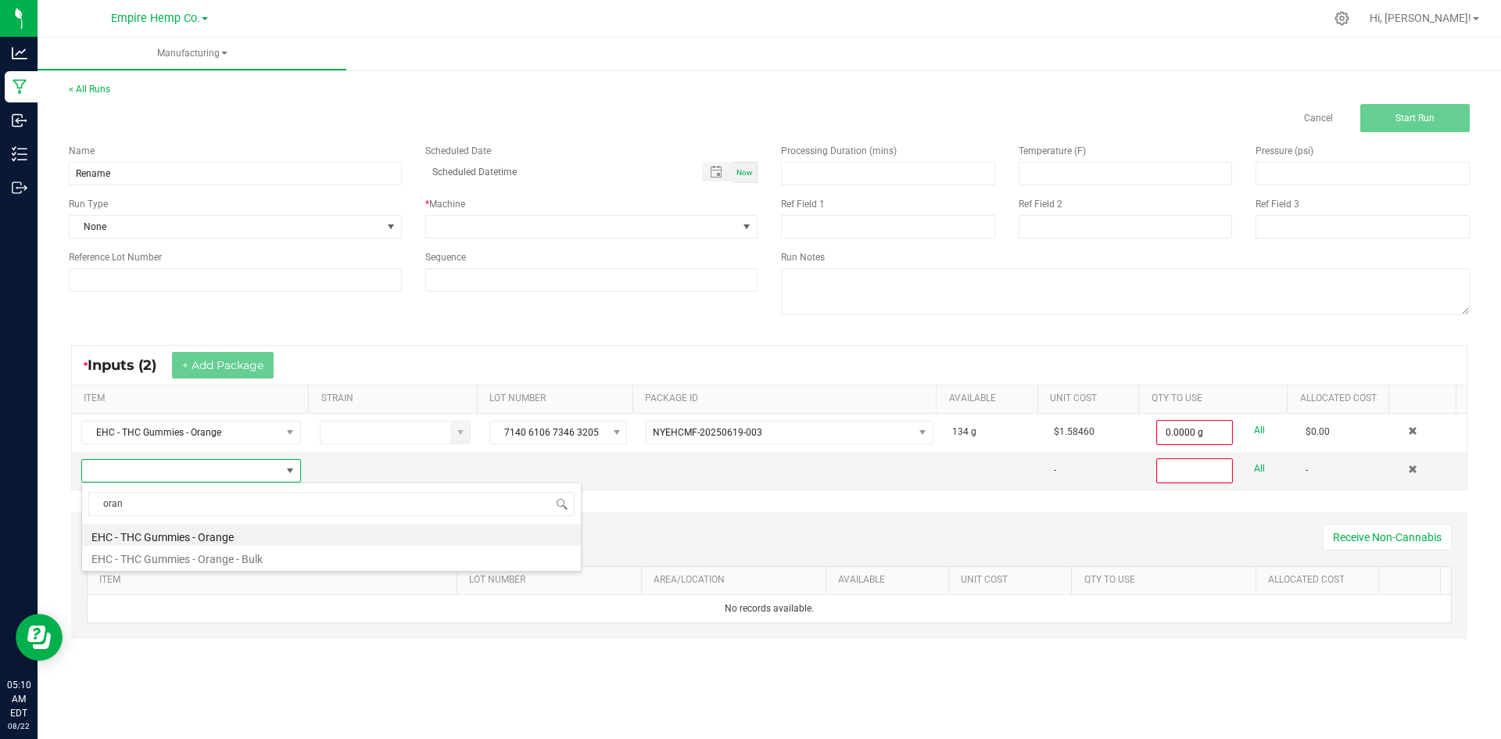
click at [191, 537] on li "EHC - THC Gummies - Orange" at bounding box center [331, 535] width 499 height 22
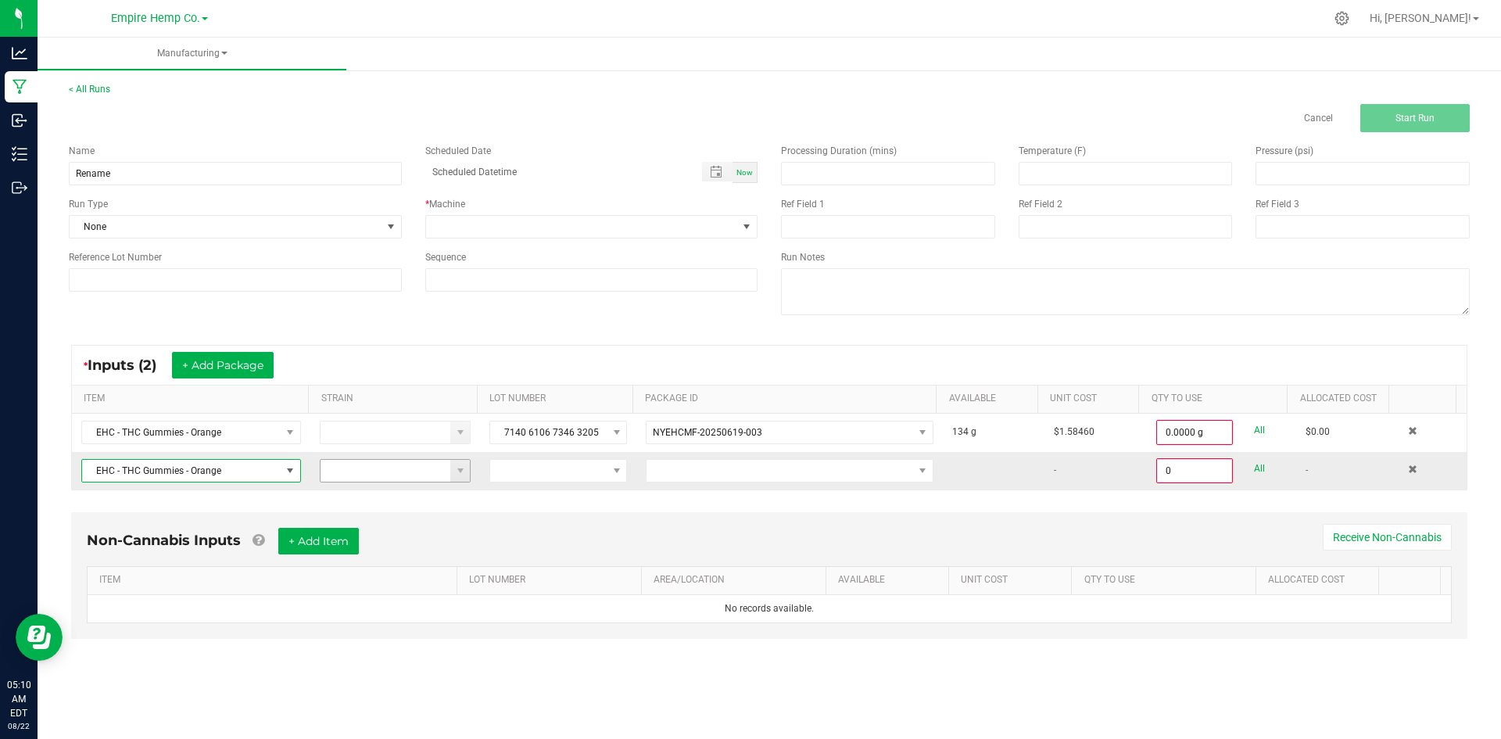
click at [343, 462] on input at bounding box center [385, 471] width 131 height 22
click at [520, 471] on span at bounding box center [548, 471] width 116 height 22
click at [559, 563] on 3205 "7140 6106 7346 3205" at bounding box center [560, 563] width 146 height 27
click at [695, 474] on span at bounding box center [779, 471] width 266 height 22
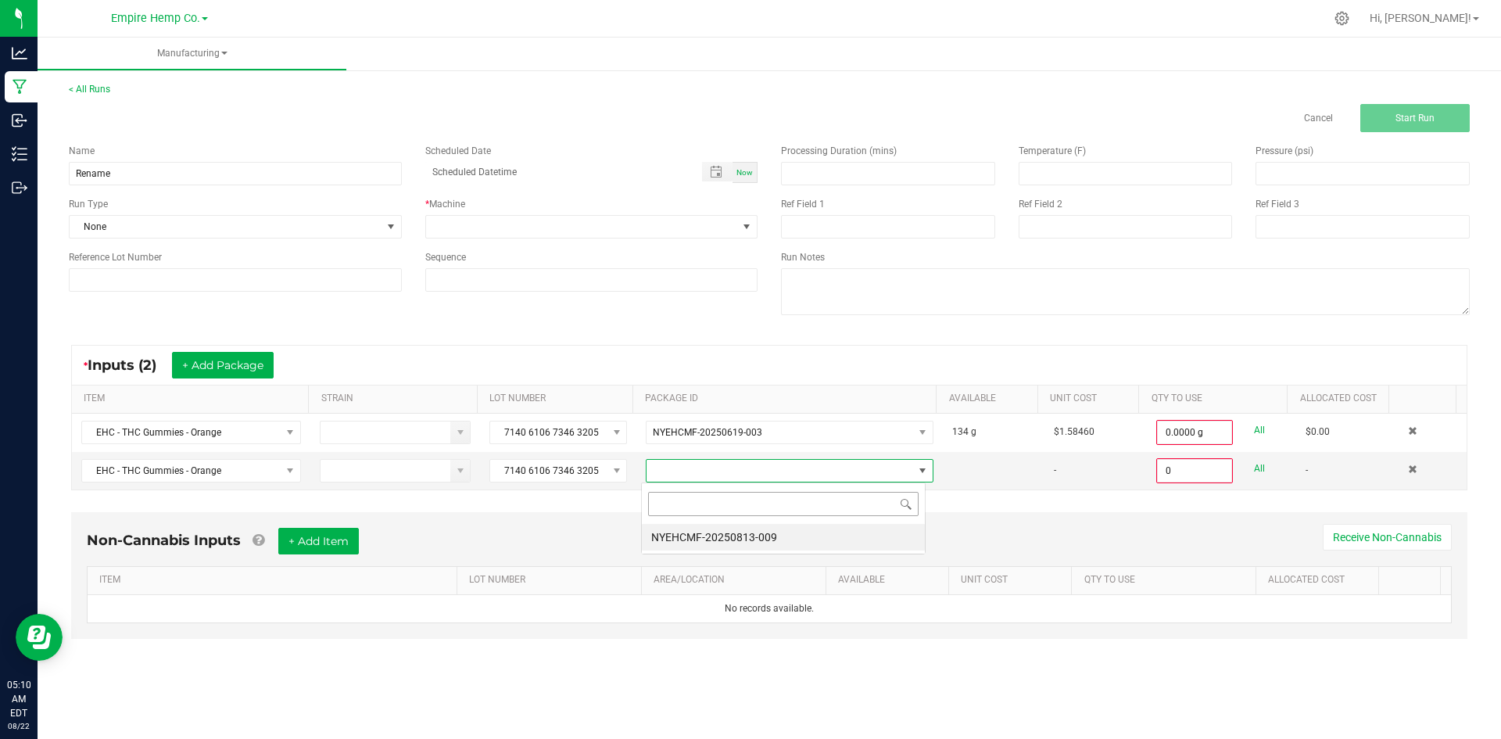
scroll to position [23, 285]
click at [703, 542] on li "NYEHCMF-20250813-009" at bounding box center [783, 537] width 283 height 27
type input "0.0000 g"
click at [214, 375] on button "+ Add Package" at bounding box center [223, 365] width 102 height 27
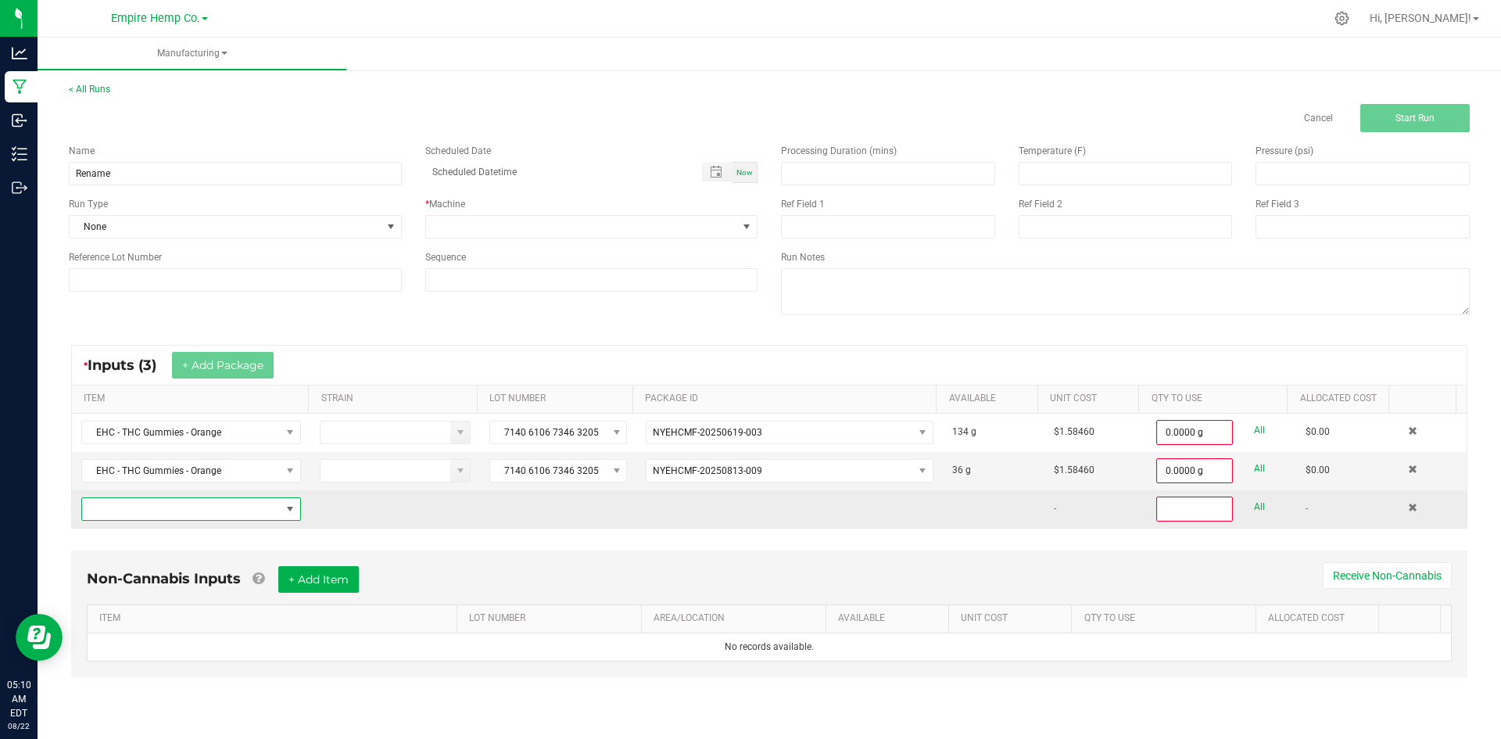
click at [236, 506] on span "NO DATA FOUND" at bounding box center [181, 509] width 199 height 22
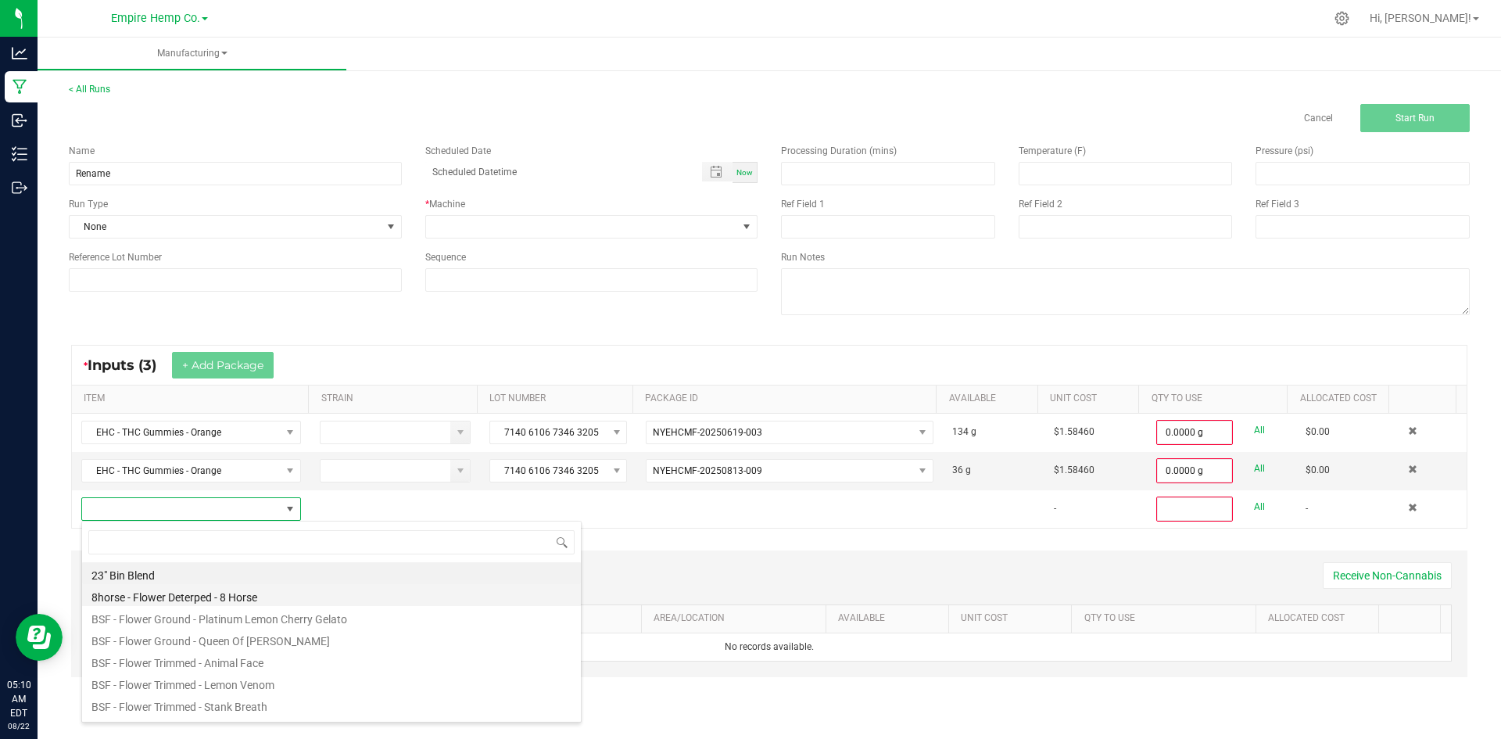
scroll to position [23, 216]
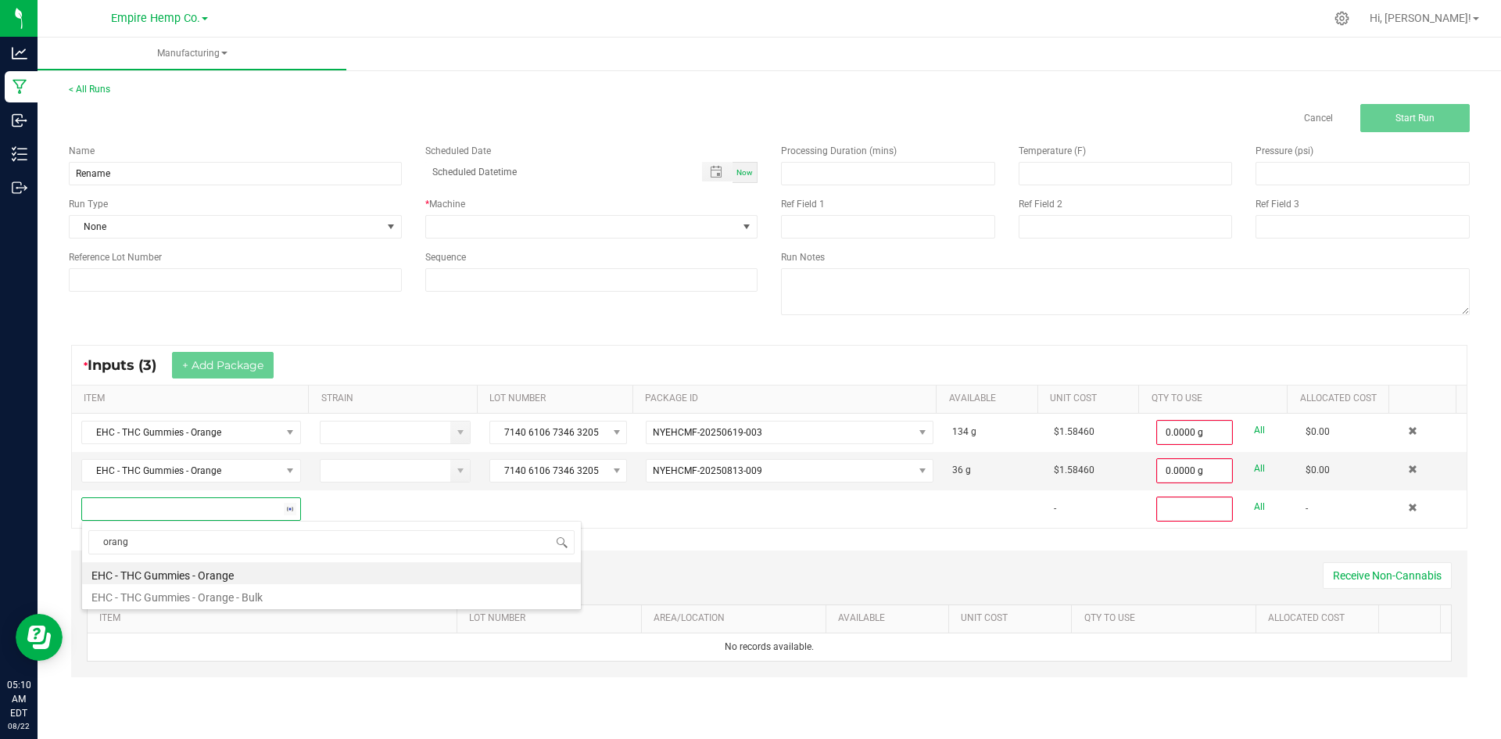
type input "orange"
click at [309, 580] on li "EHC - THC Gummies - Orange" at bounding box center [331, 573] width 499 height 22
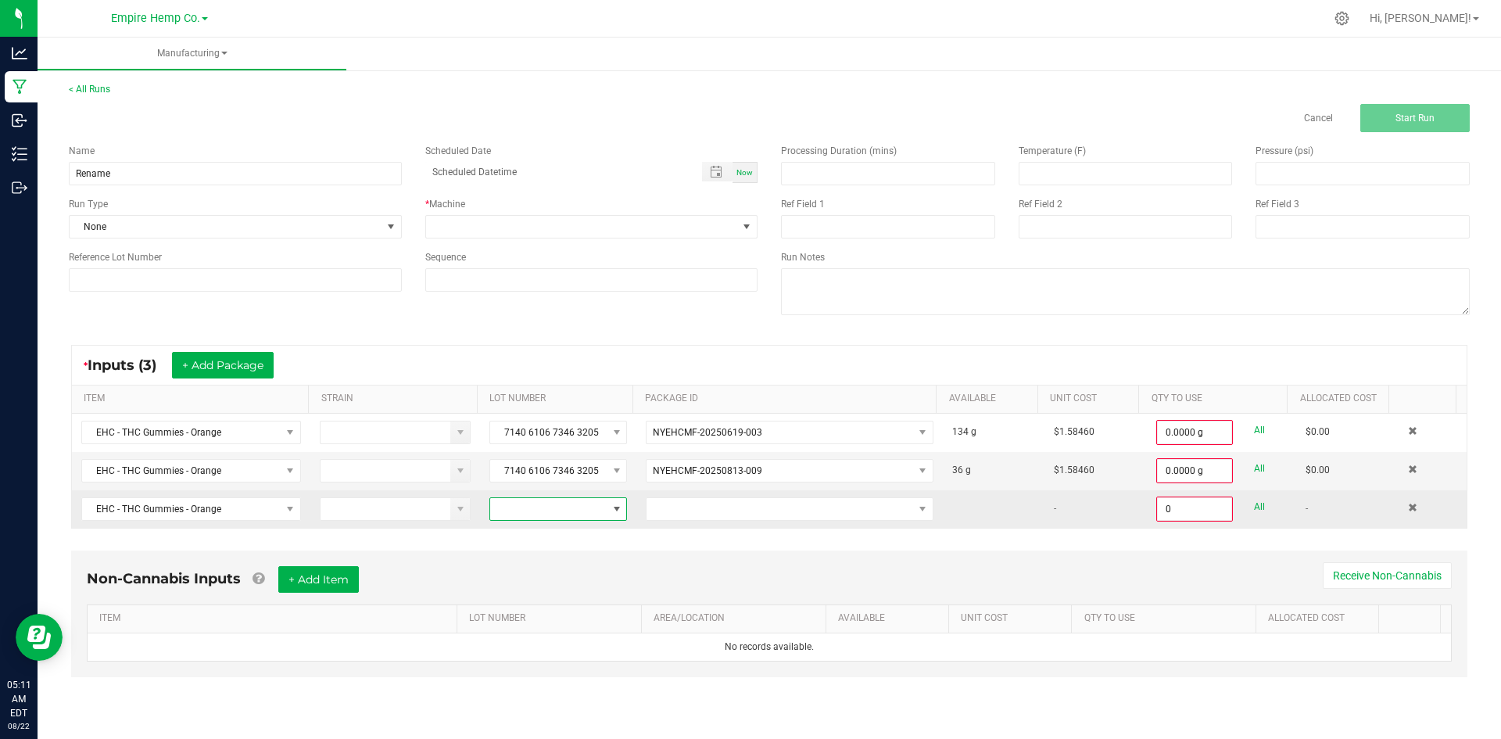
click at [563, 506] on span at bounding box center [548, 509] width 116 height 22
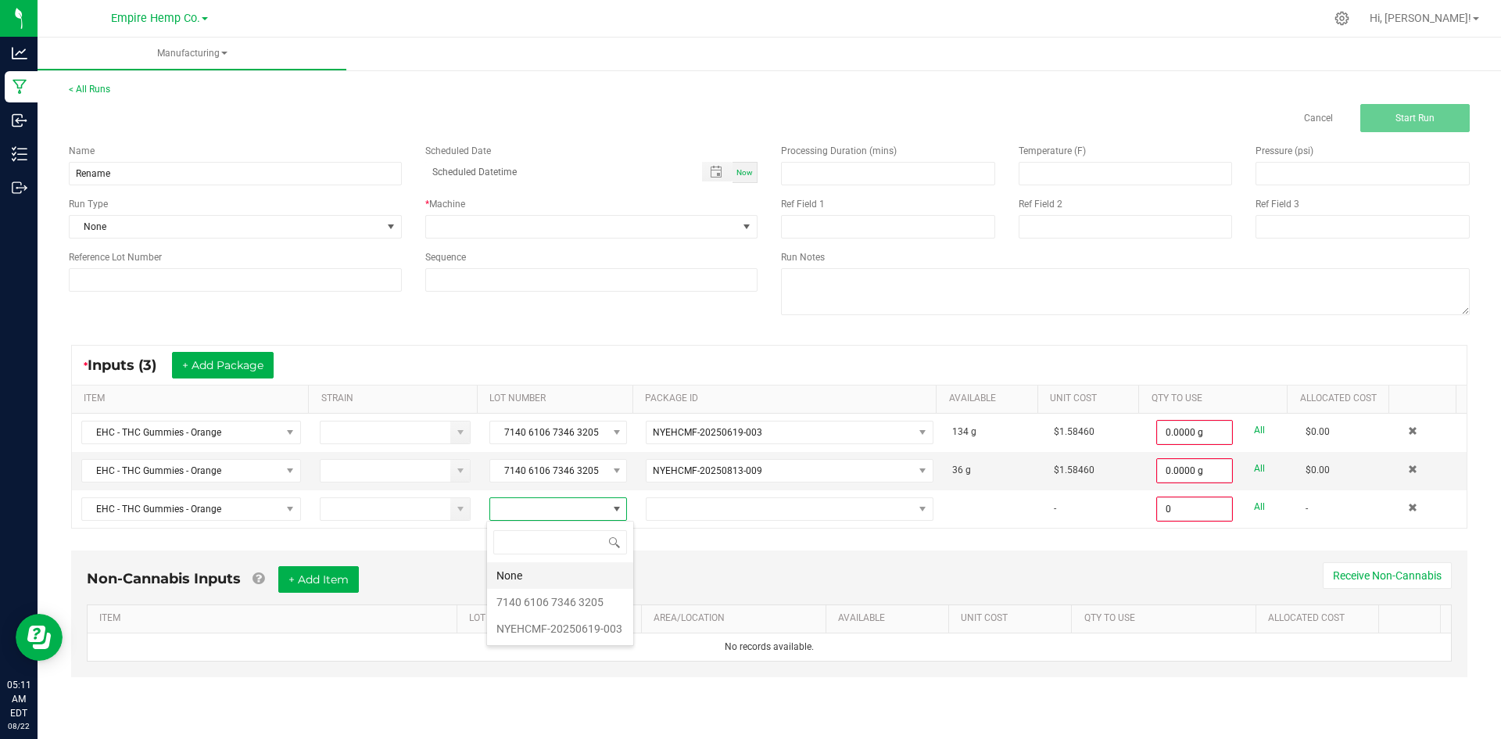
scroll to position [23, 137]
click at [558, 598] on 3205 "7140 6106 7346 3205" at bounding box center [560, 601] width 146 height 27
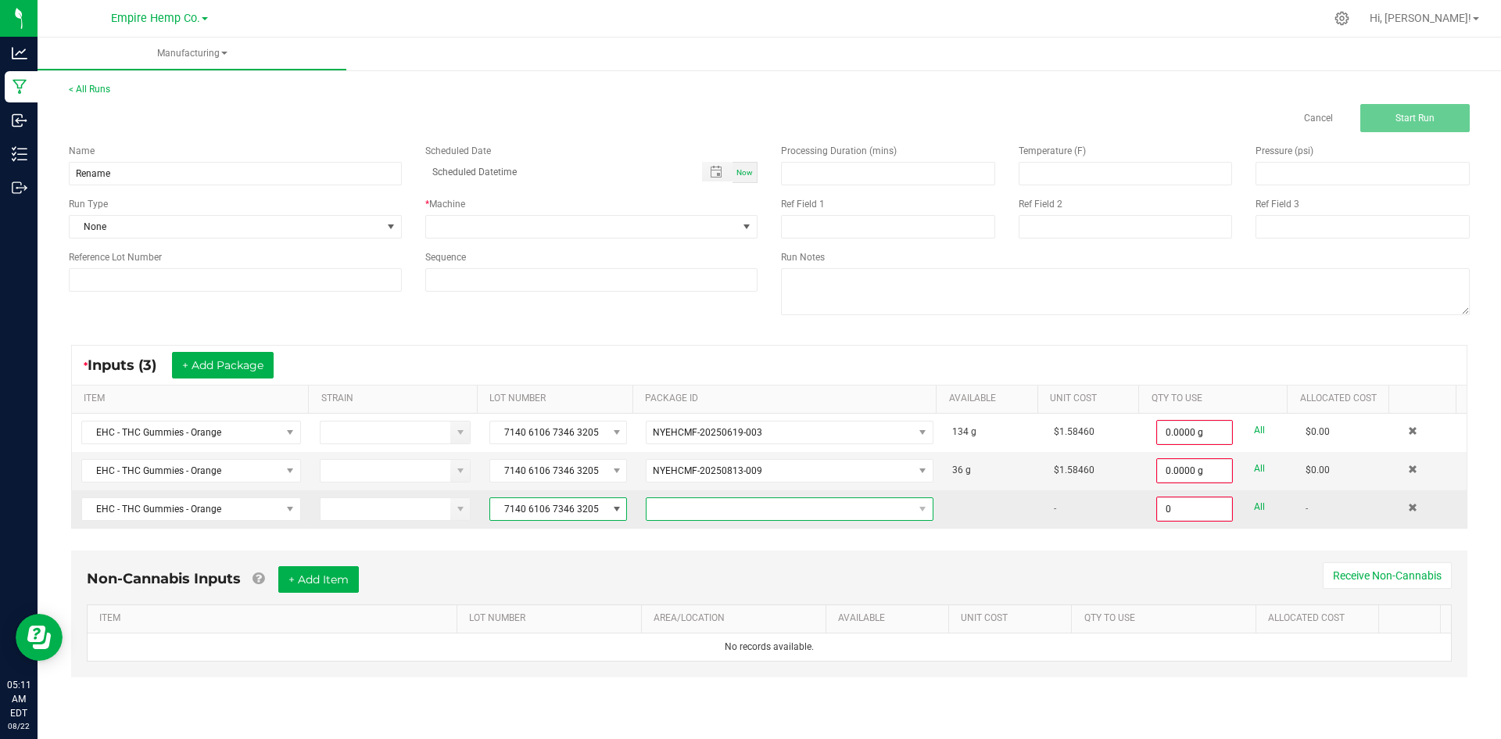
click at [691, 508] on span "NO DATA FOUND" at bounding box center [779, 509] width 266 height 22
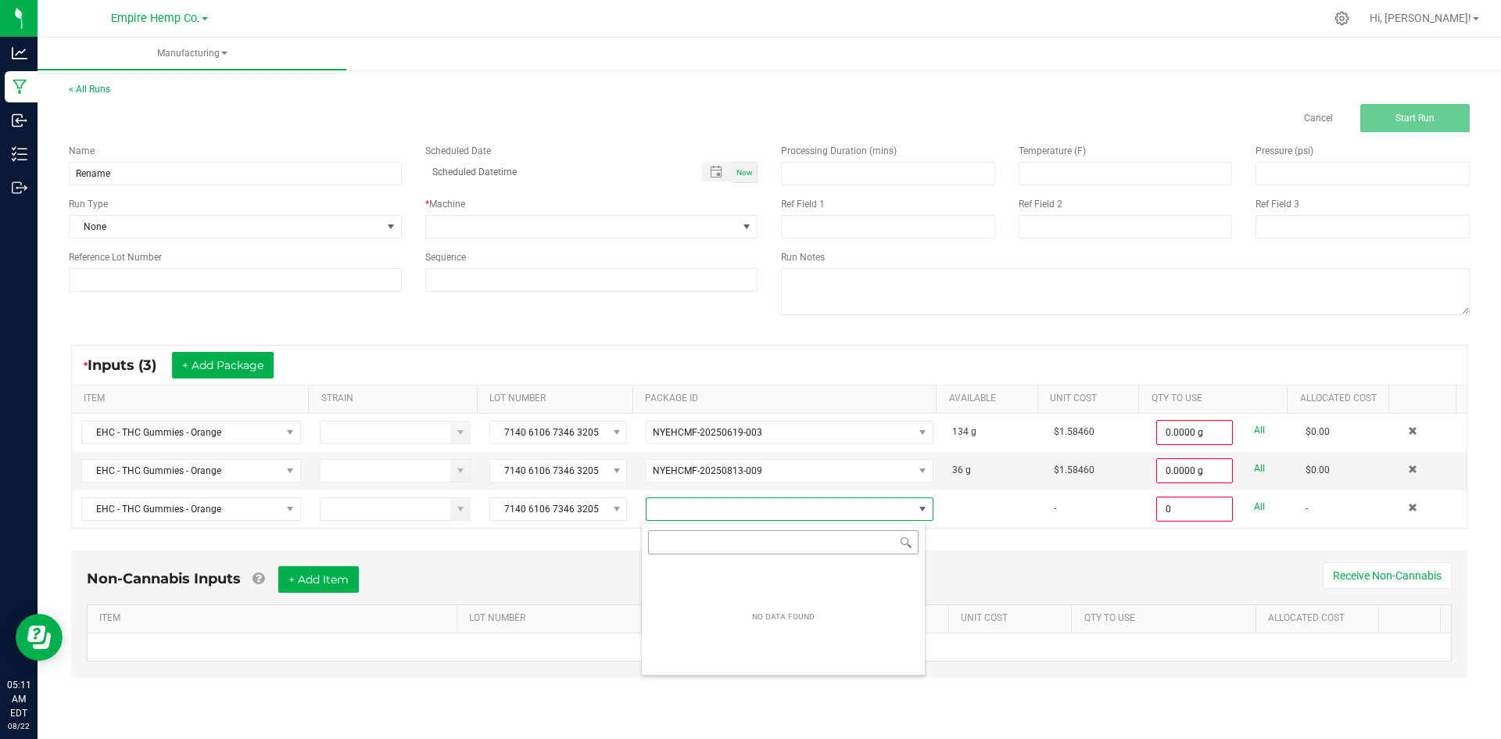
scroll to position [23, 285]
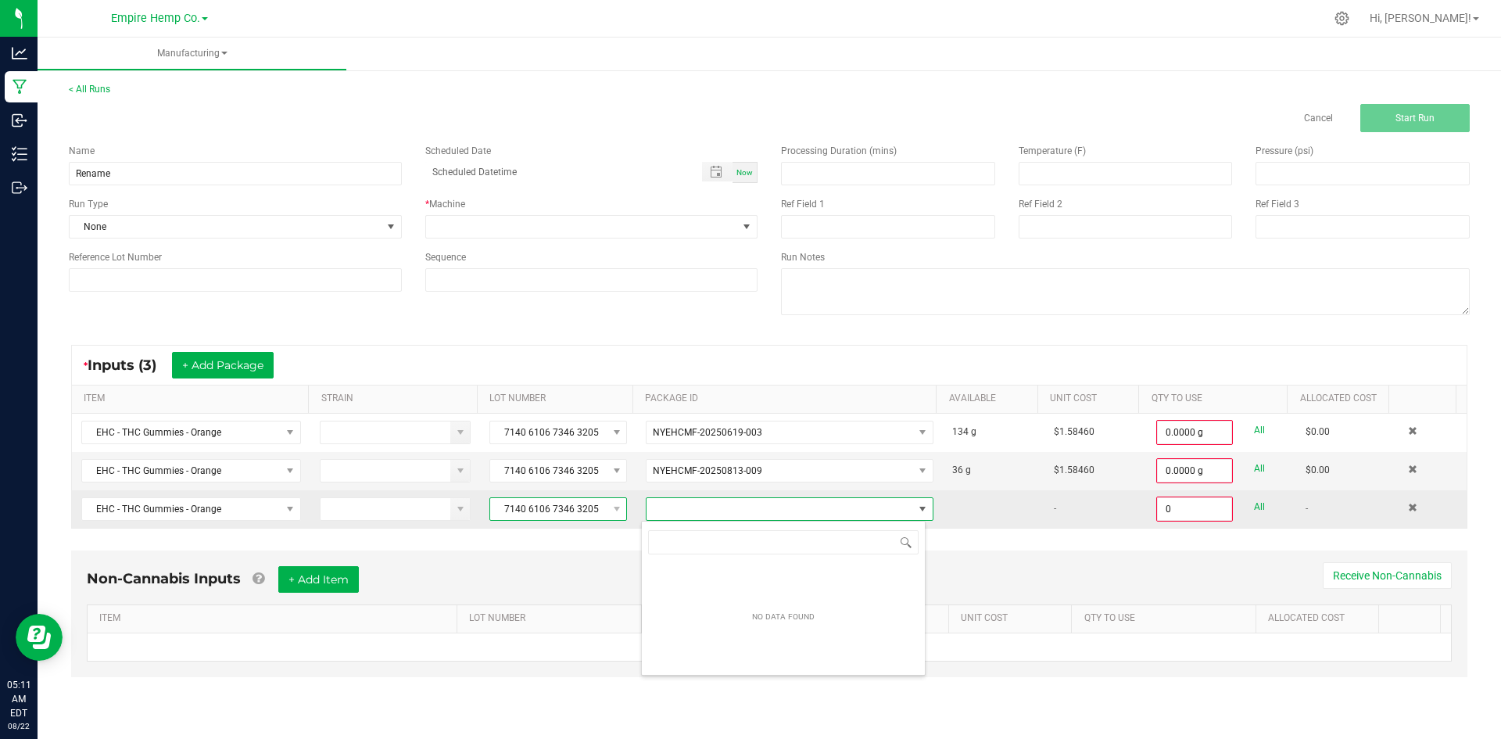
click at [543, 511] on span "7140 6106 7346 3205" at bounding box center [548, 509] width 116 height 22
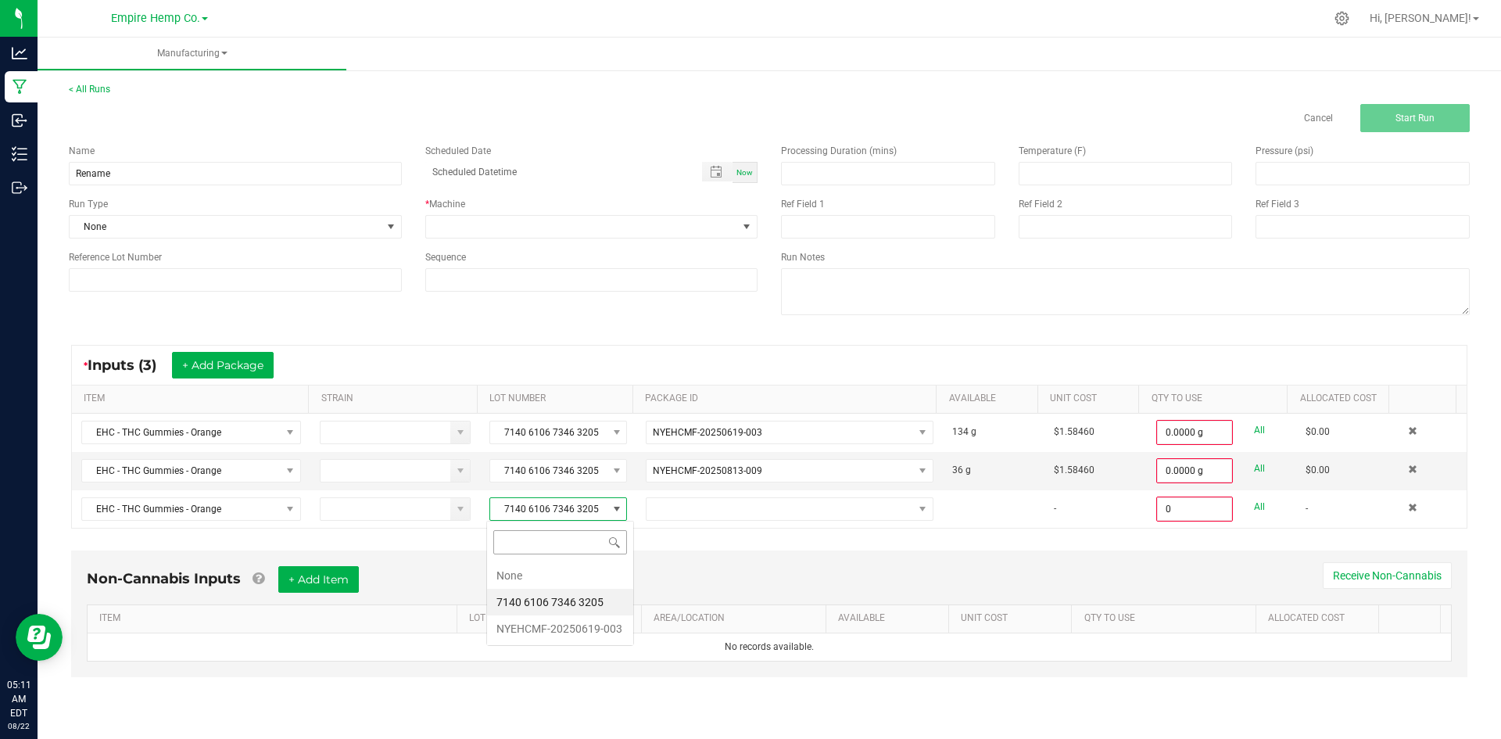
scroll to position [23, 137]
click at [556, 617] on li "NYEHCMF-20250619-003" at bounding box center [560, 628] width 146 height 27
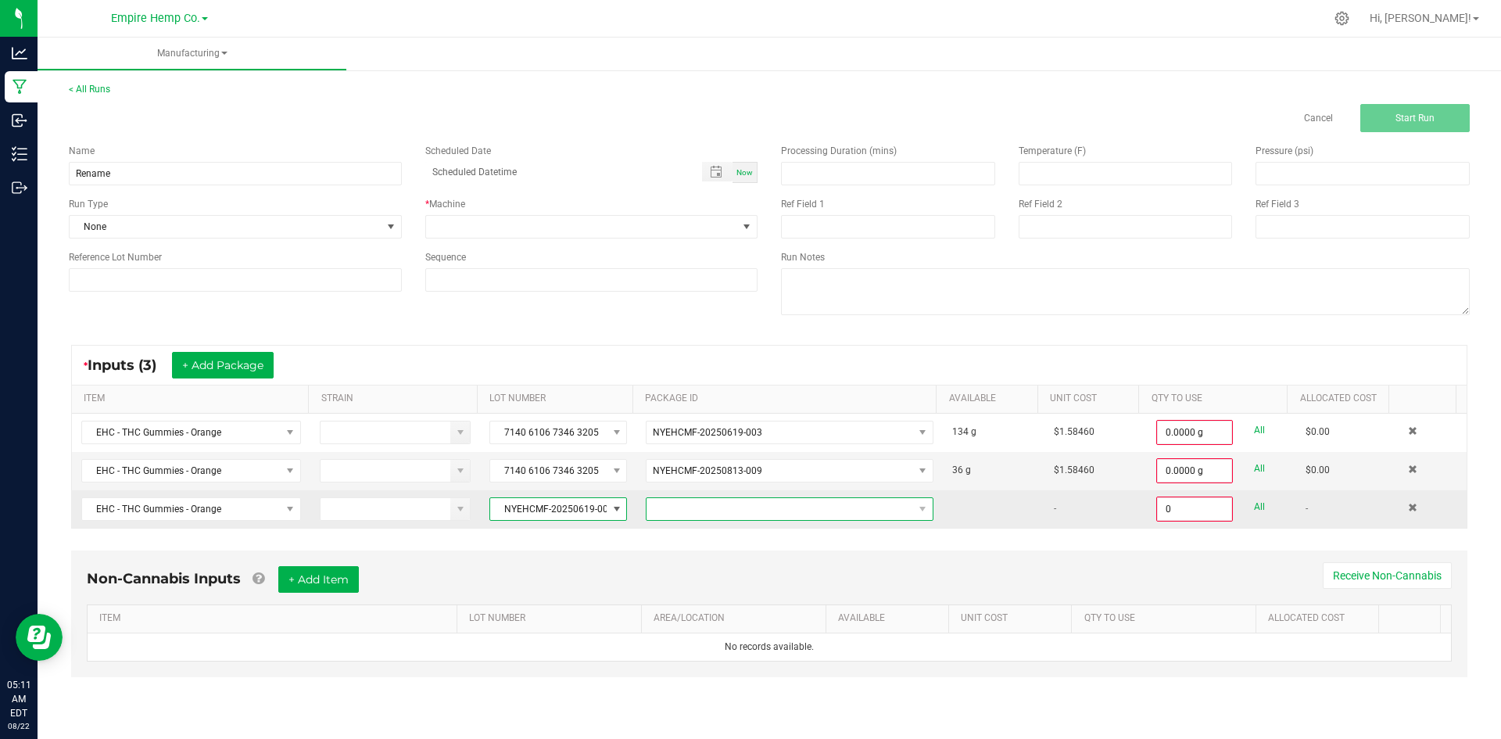
click at [669, 518] on span "NO DATA FOUND" at bounding box center [779, 509] width 266 height 22
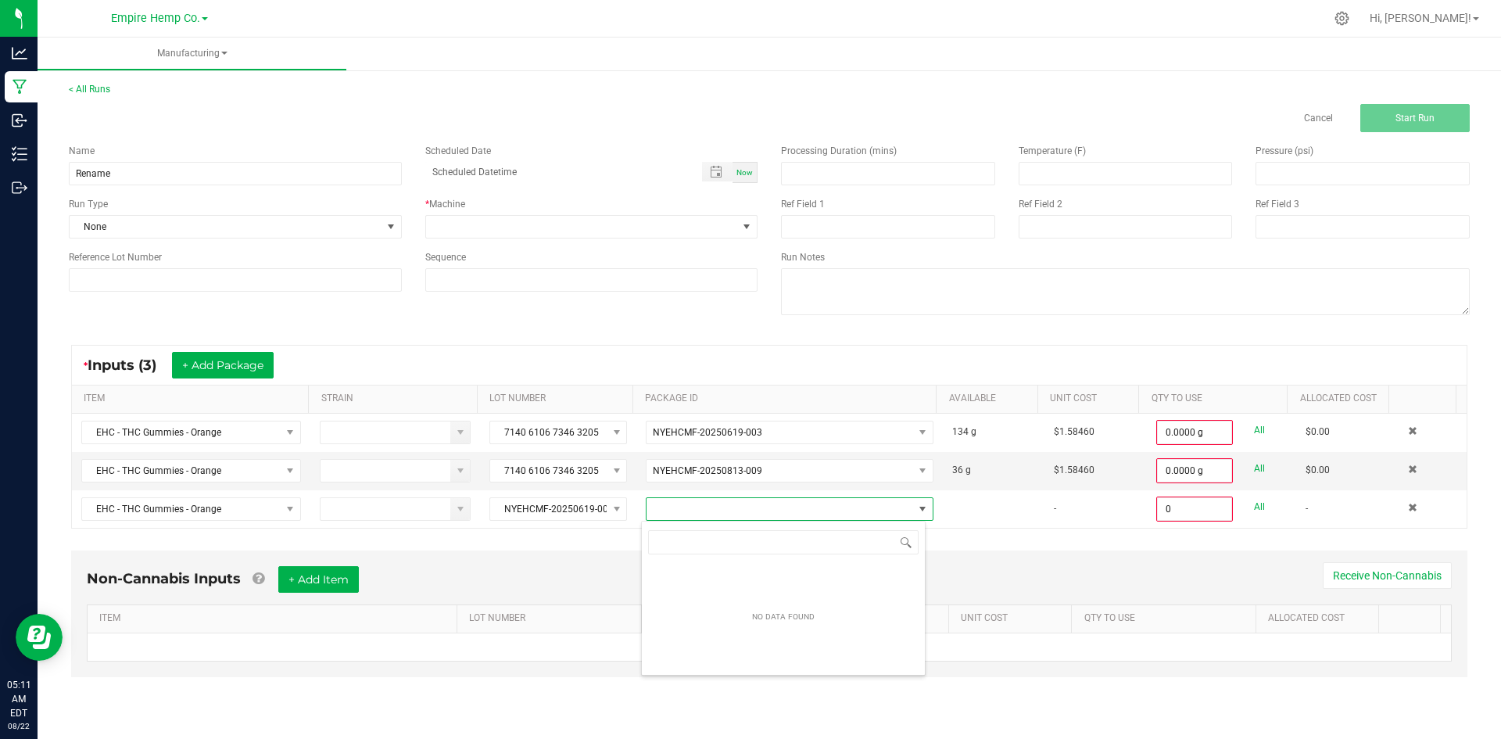
scroll to position [23, 285]
click at [608, 550] on div "Non-Cannabis Inputs + Add Item Receive Non-Cannabis ITEM LOT NUMBER AREA/LOCATI…" at bounding box center [769, 613] width 1396 height 127
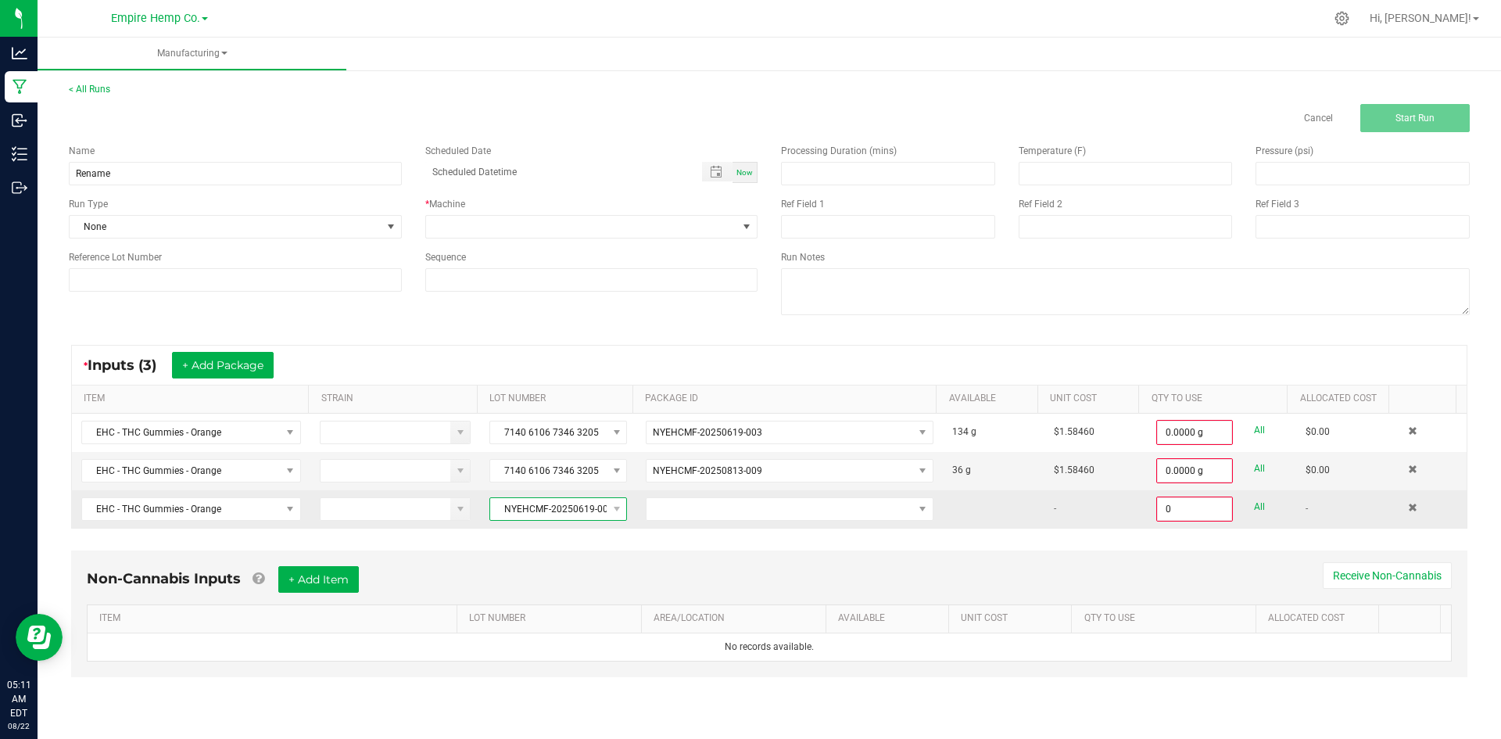
click at [594, 510] on span "NYEHCMF-20250619-003" at bounding box center [548, 509] width 116 height 22
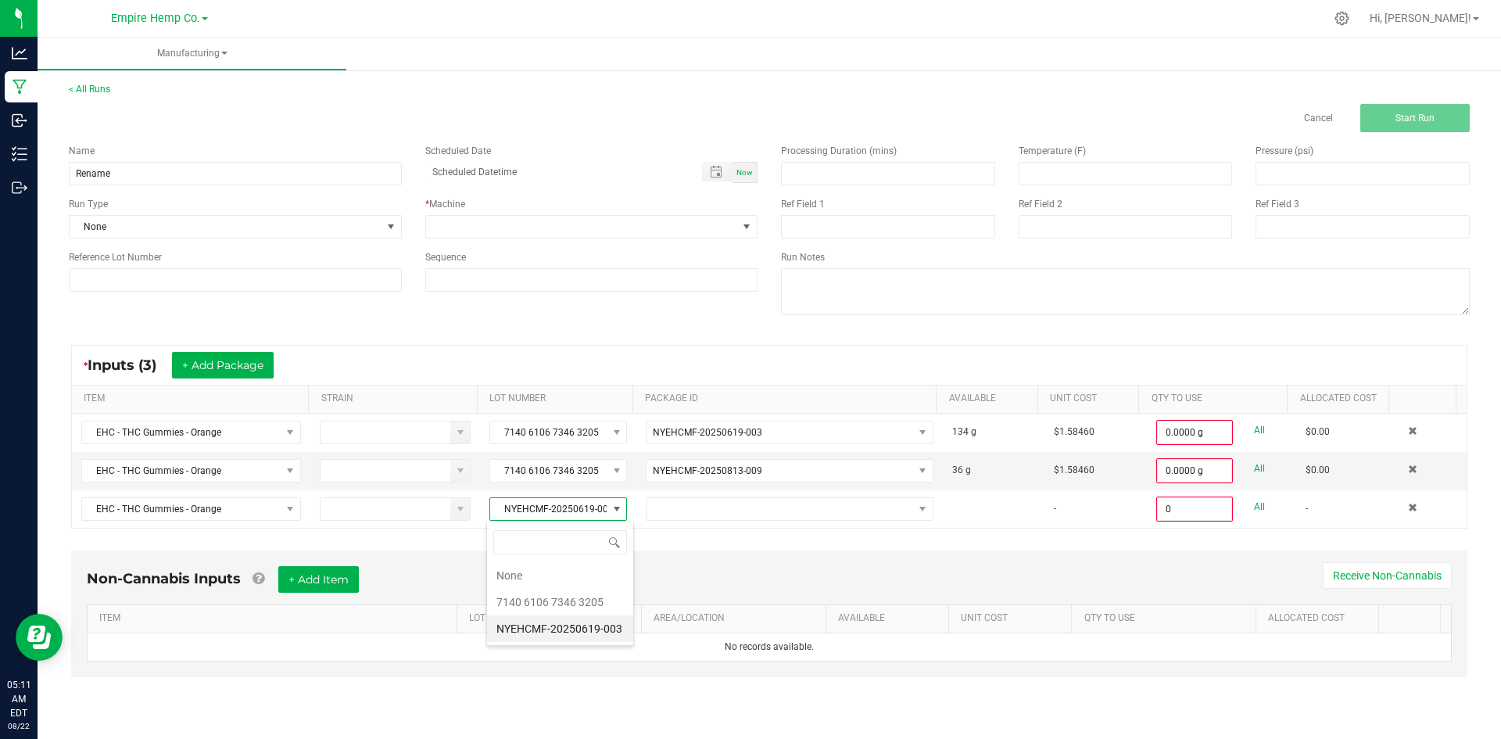
scroll to position [23, 137]
click at [563, 574] on li "None" at bounding box center [560, 575] width 146 height 27
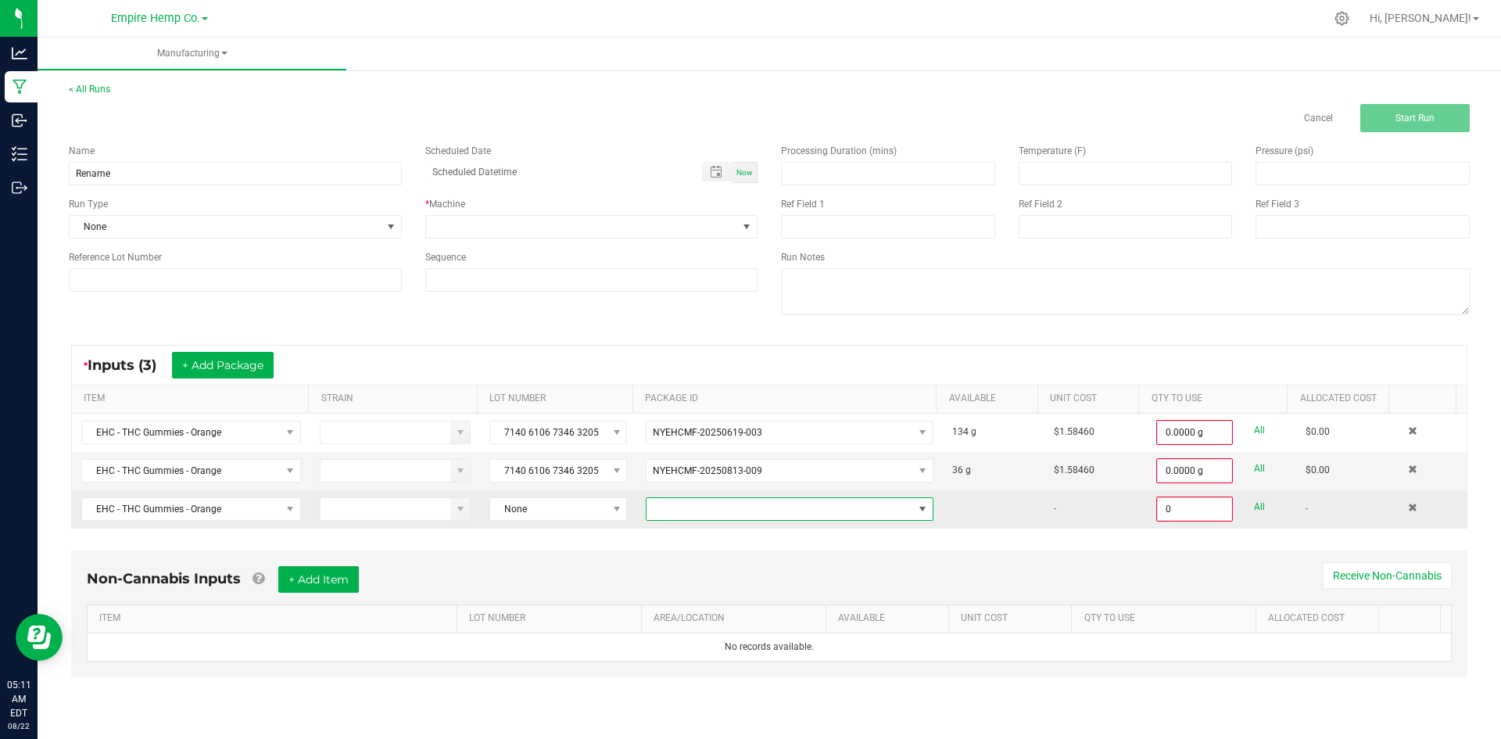
click at [708, 499] on span at bounding box center [779, 509] width 266 height 22
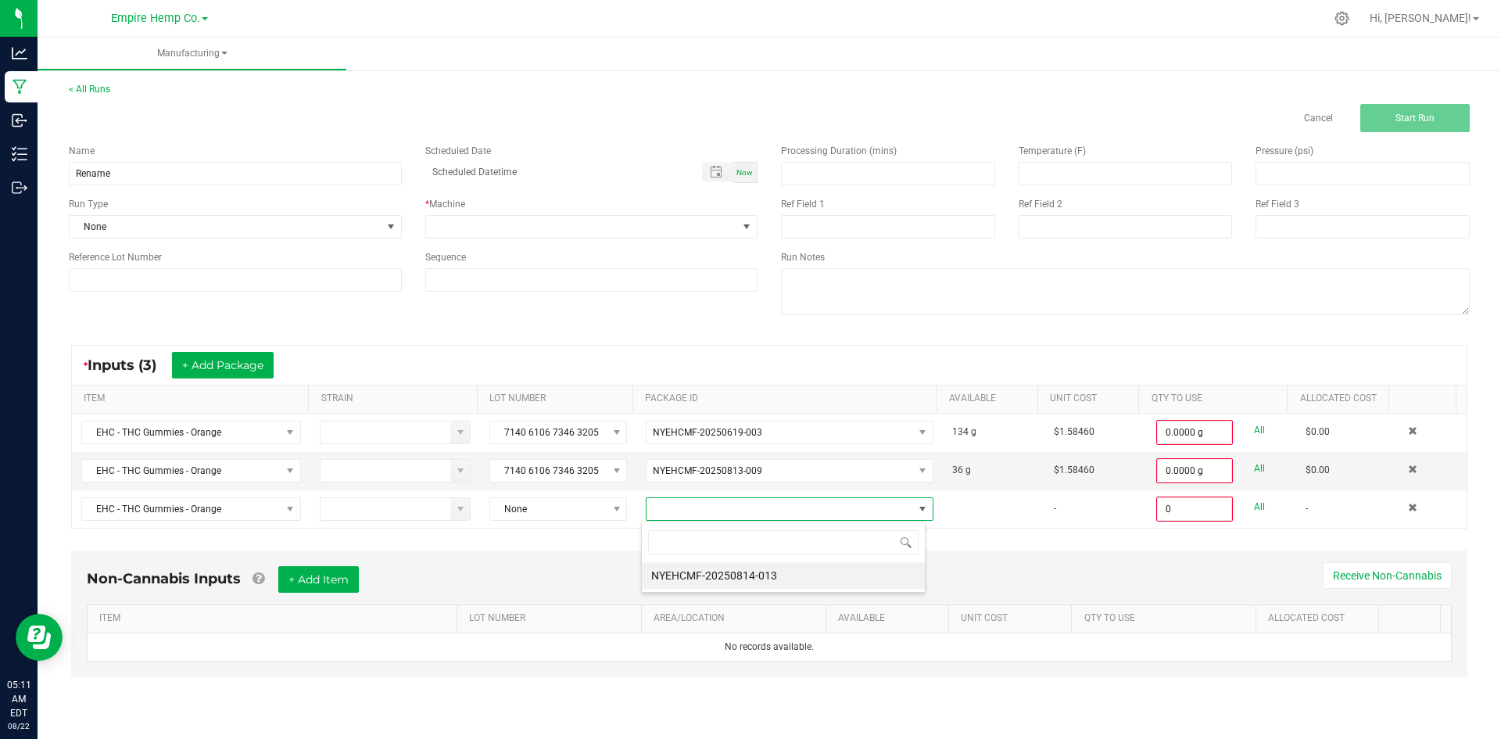
scroll to position [23, 285]
click at [702, 571] on li "NYEHCMF-20250814-013" at bounding box center [783, 575] width 283 height 27
type input "0.0000 g"
click at [620, 223] on span at bounding box center [582, 227] width 312 height 22
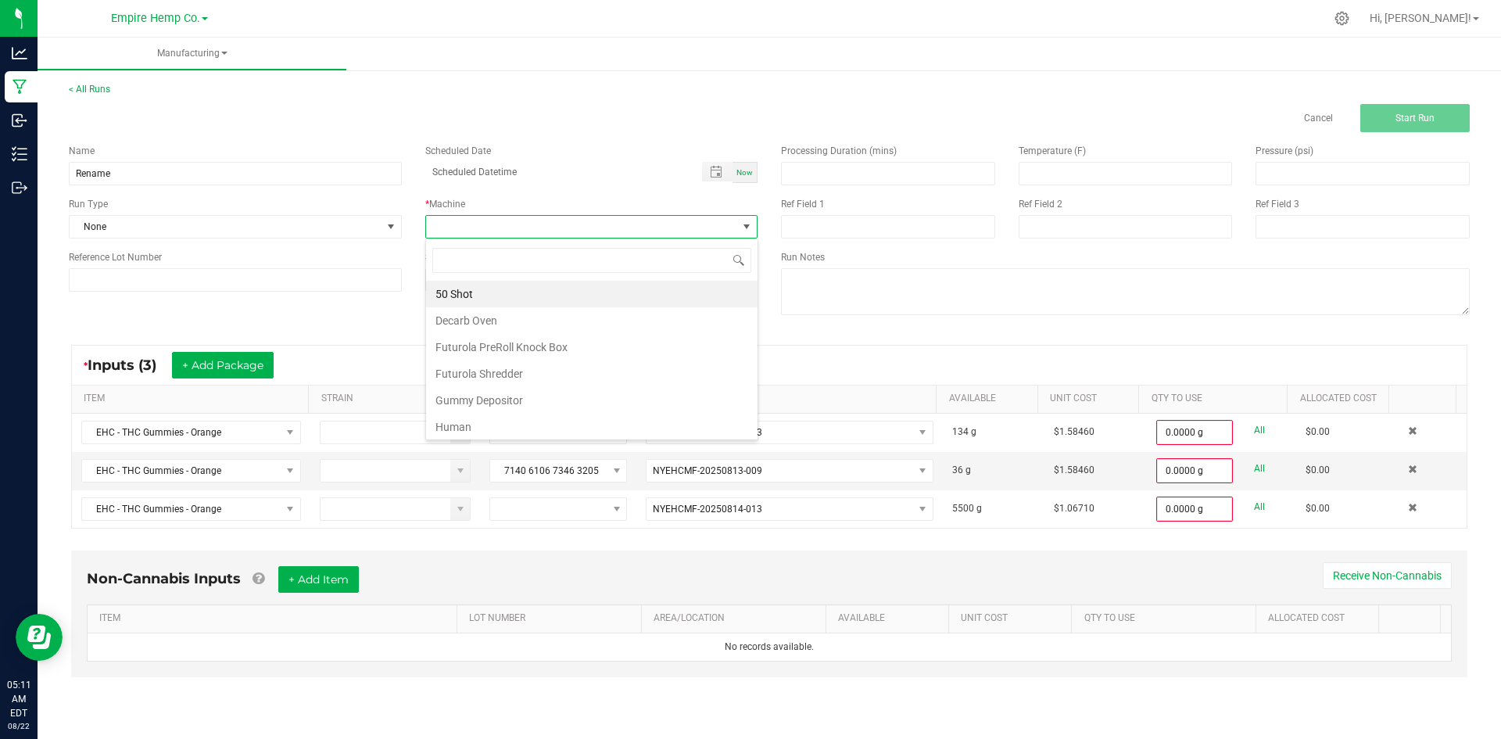
scroll to position [23, 332]
click at [482, 417] on li "Human" at bounding box center [591, 426] width 331 height 27
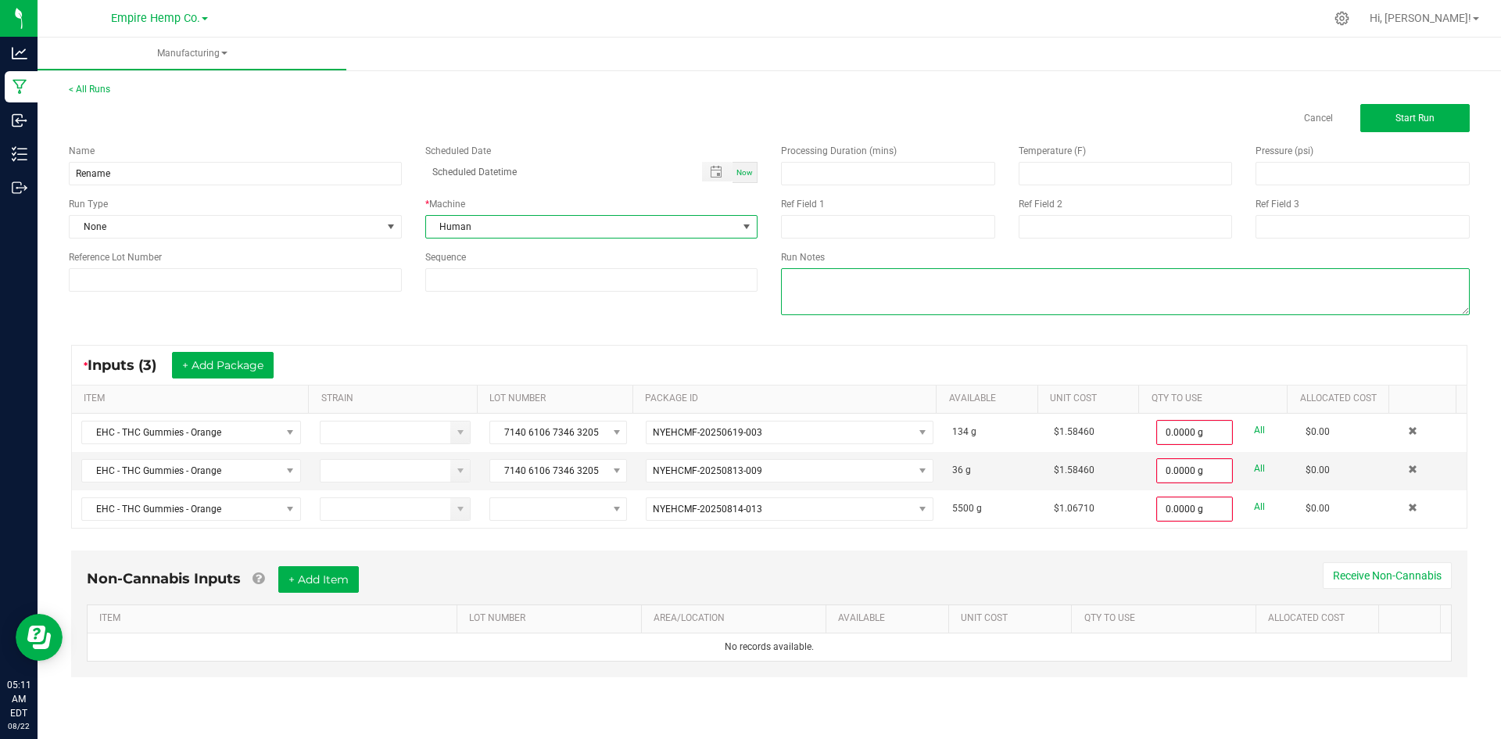
click at [883, 279] on textarea at bounding box center [1125, 291] width 689 height 47
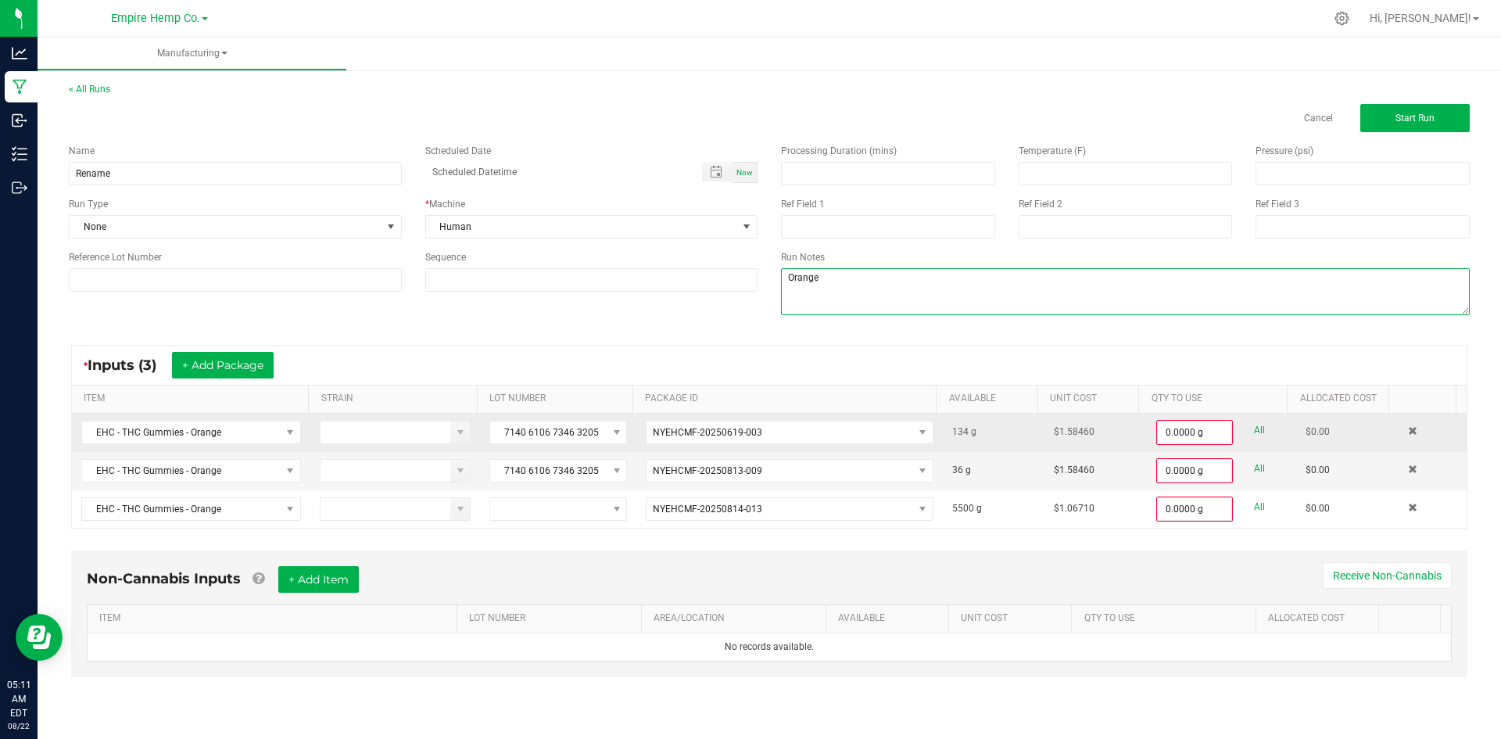
type textarea "Orange"
click at [1254, 432] on link "All" at bounding box center [1259, 430] width 11 height 21
type input "134.0000 g"
click at [1254, 465] on div "0.0000 g All" at bounding box center [1221, 468] width 131 height 25
click at [1254, 470] on link "All" at bounding box center [1259, 466] width 11 height 21
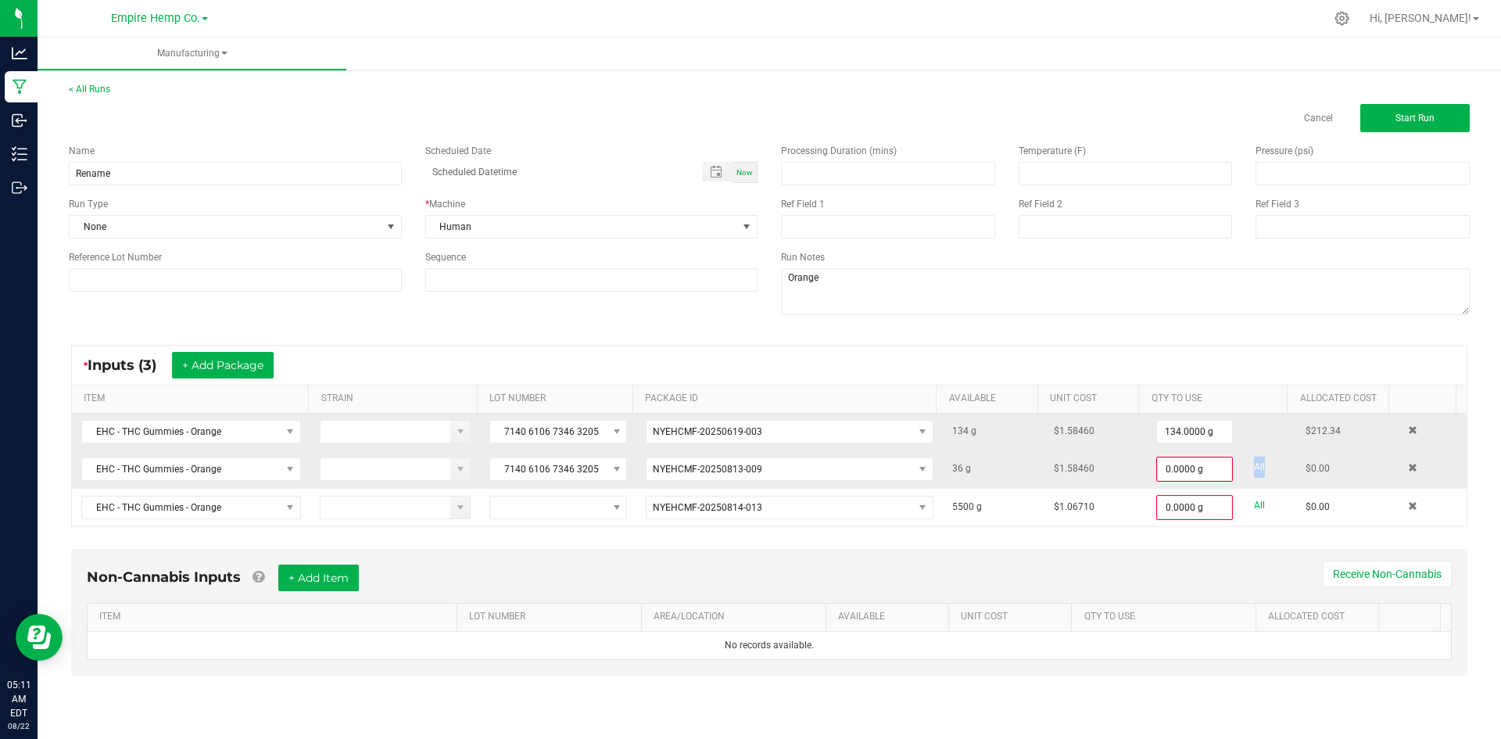
type input "36.0000 g"
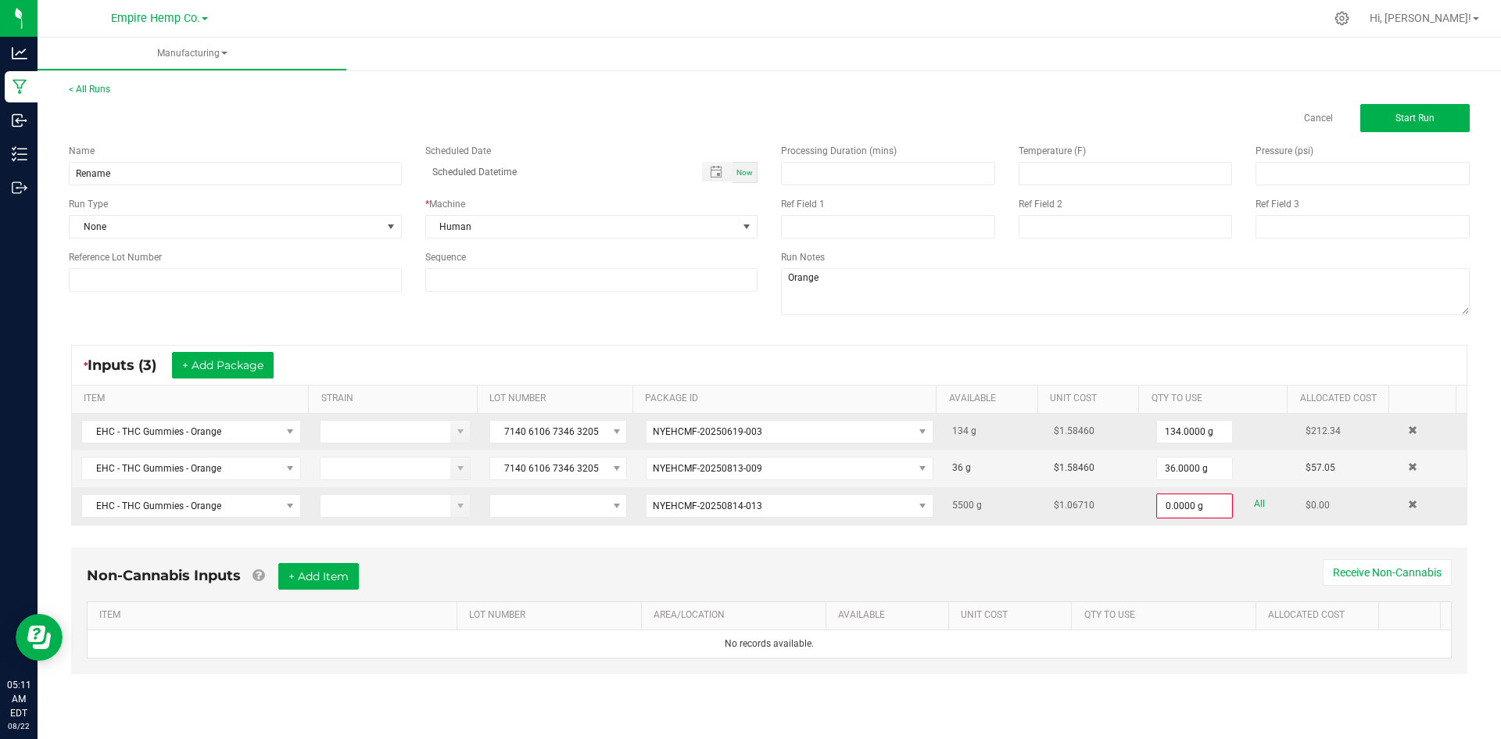
click at [1254, 504] on link "All" at bounding box center [1259, 503] width 11 height 21
type input "5500.0000 g"
click at [1386, 113] on button "Start Run" at bounding box center [1414, 118] width 109 height 28
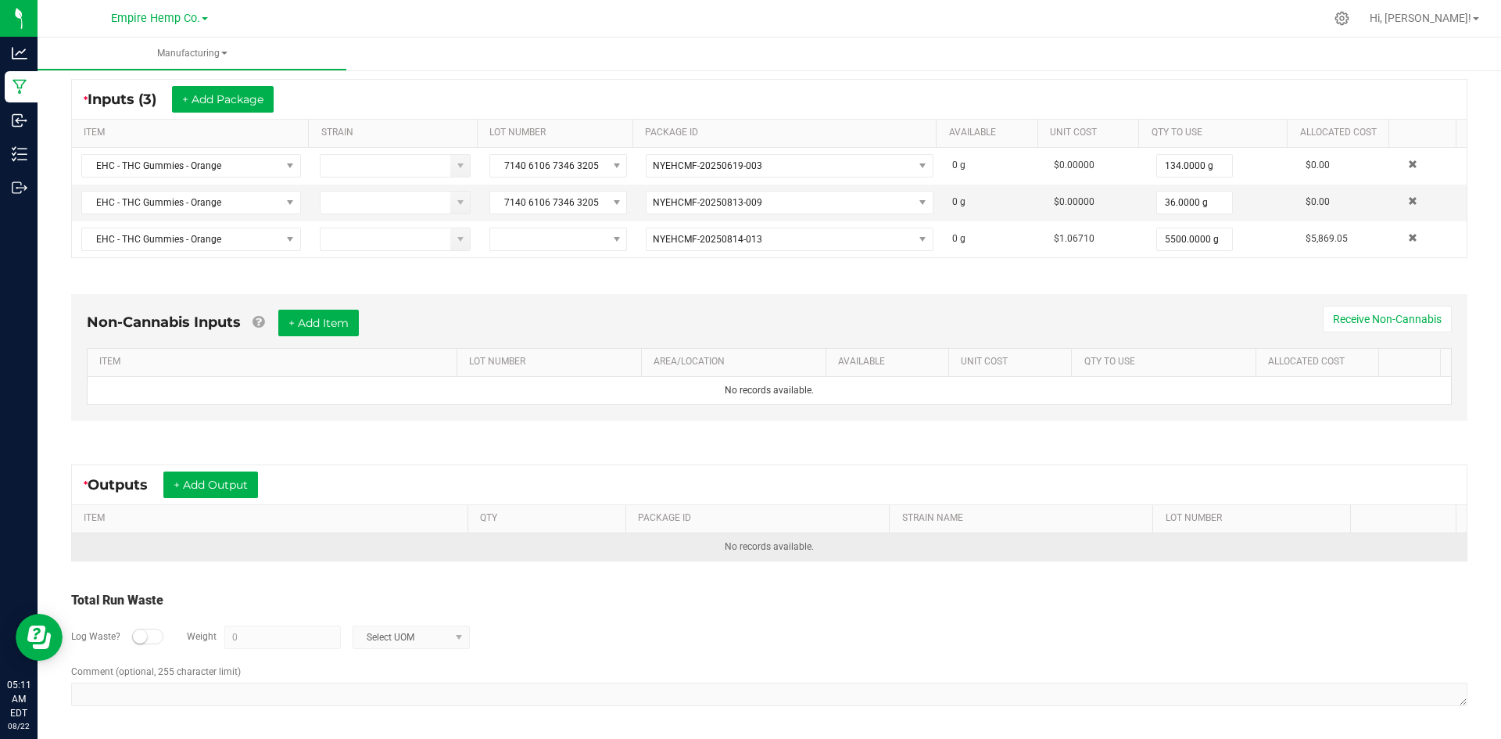
scroll to position [287, 0]
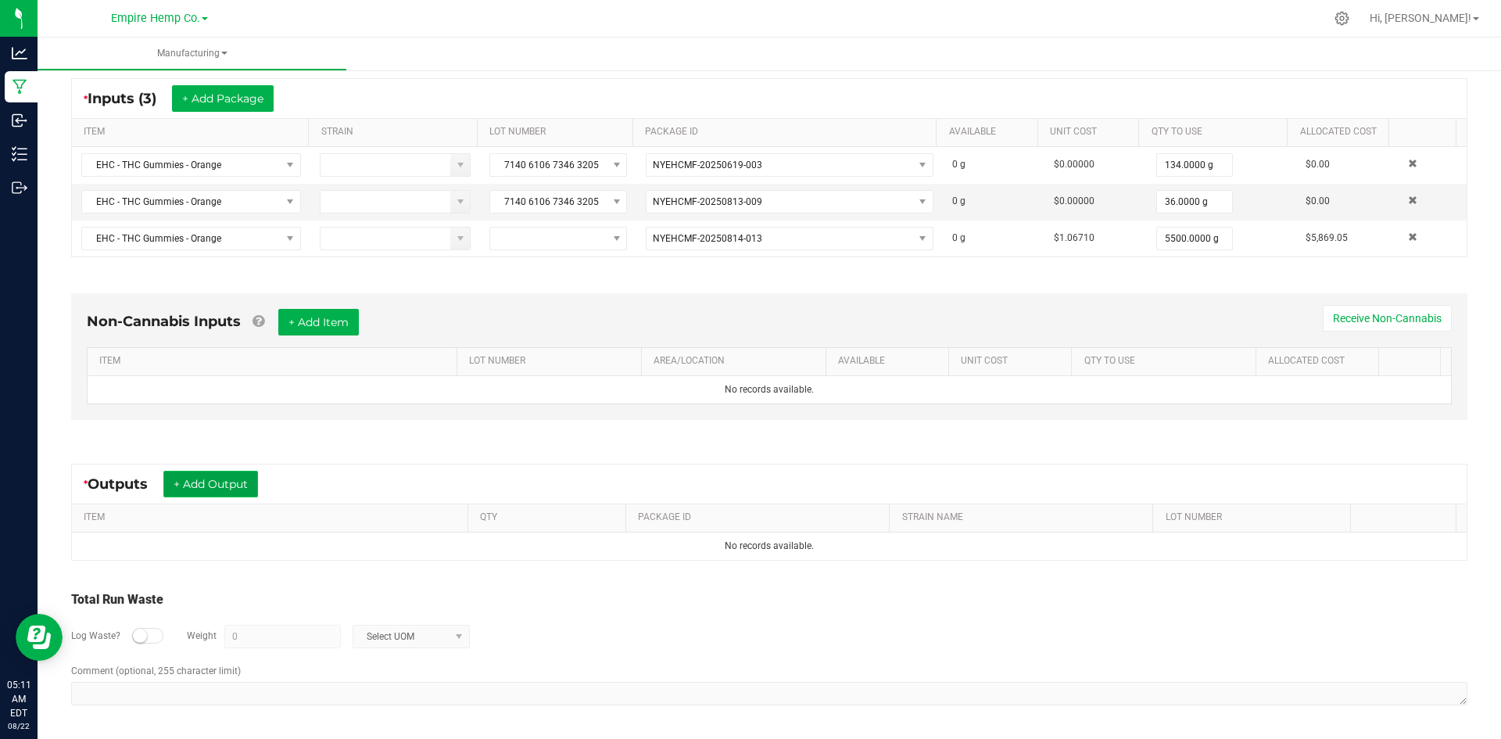
click at [199, 492] on button "+ Add Output" at bounding box center [210, 483] width 95 height 27
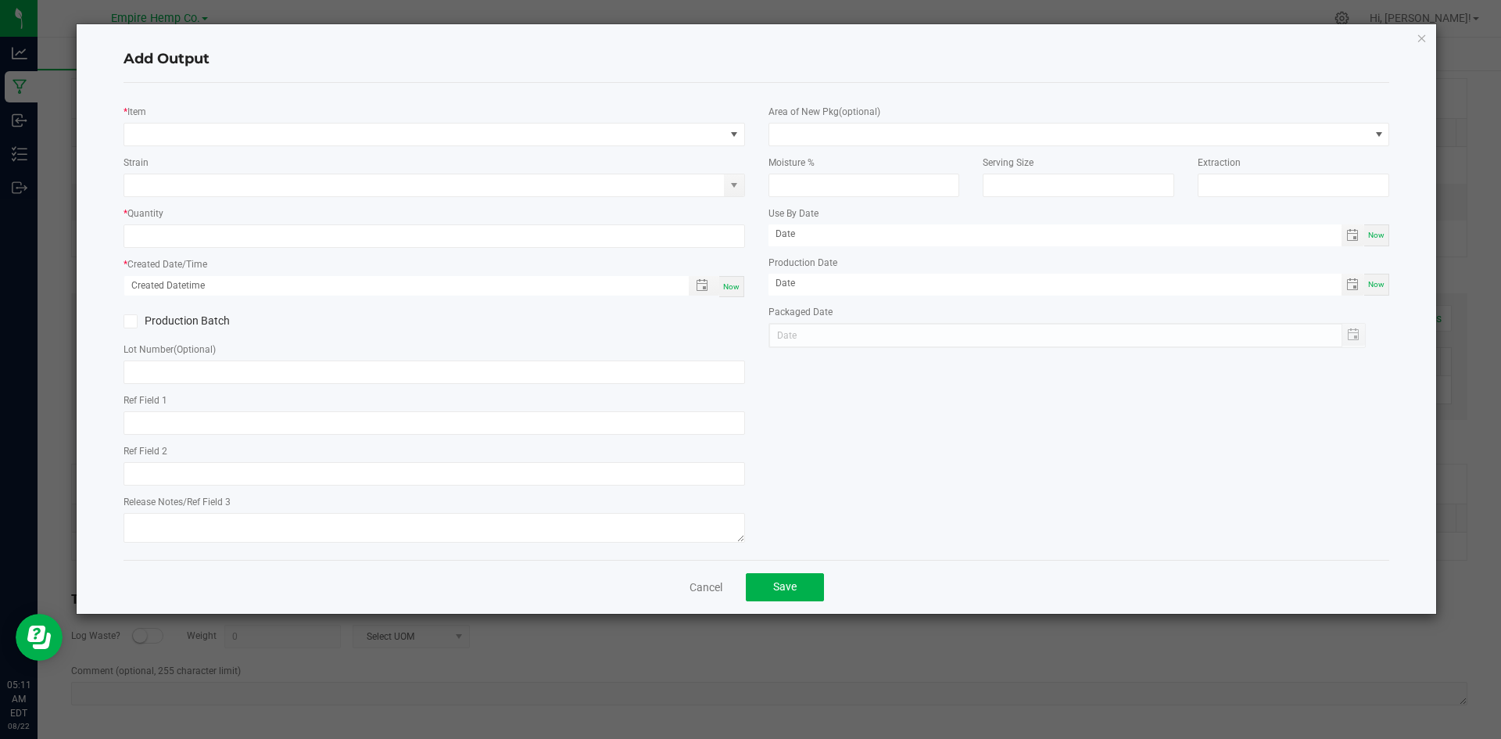
click at [178, 155] on div "Strain" at bounding box center [433, 175] width 621 height 43
click at [175, 141] on span "NO DATA FOUND" at bounding box center [424, 134] width 600 height 22
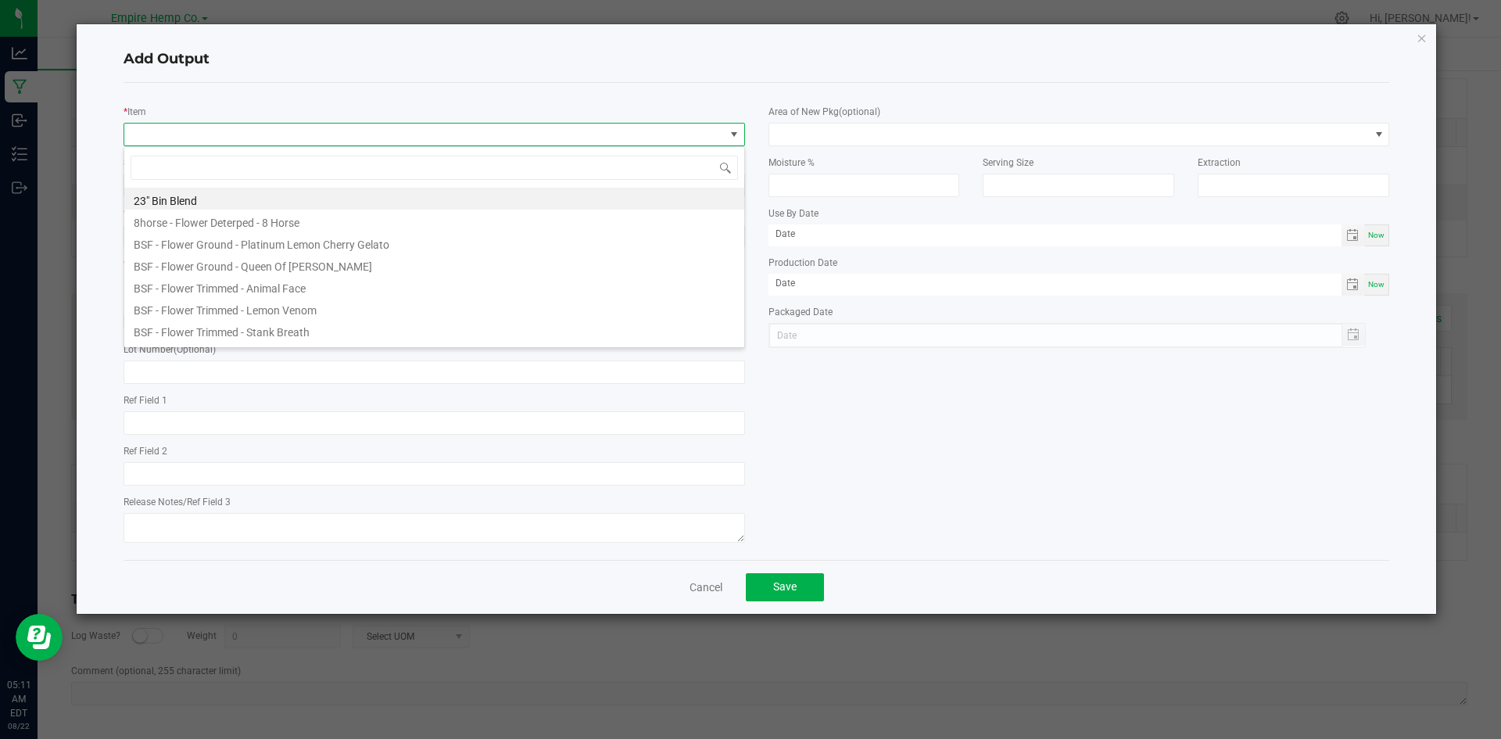
scroll to position [23, 621]
type input "ora"
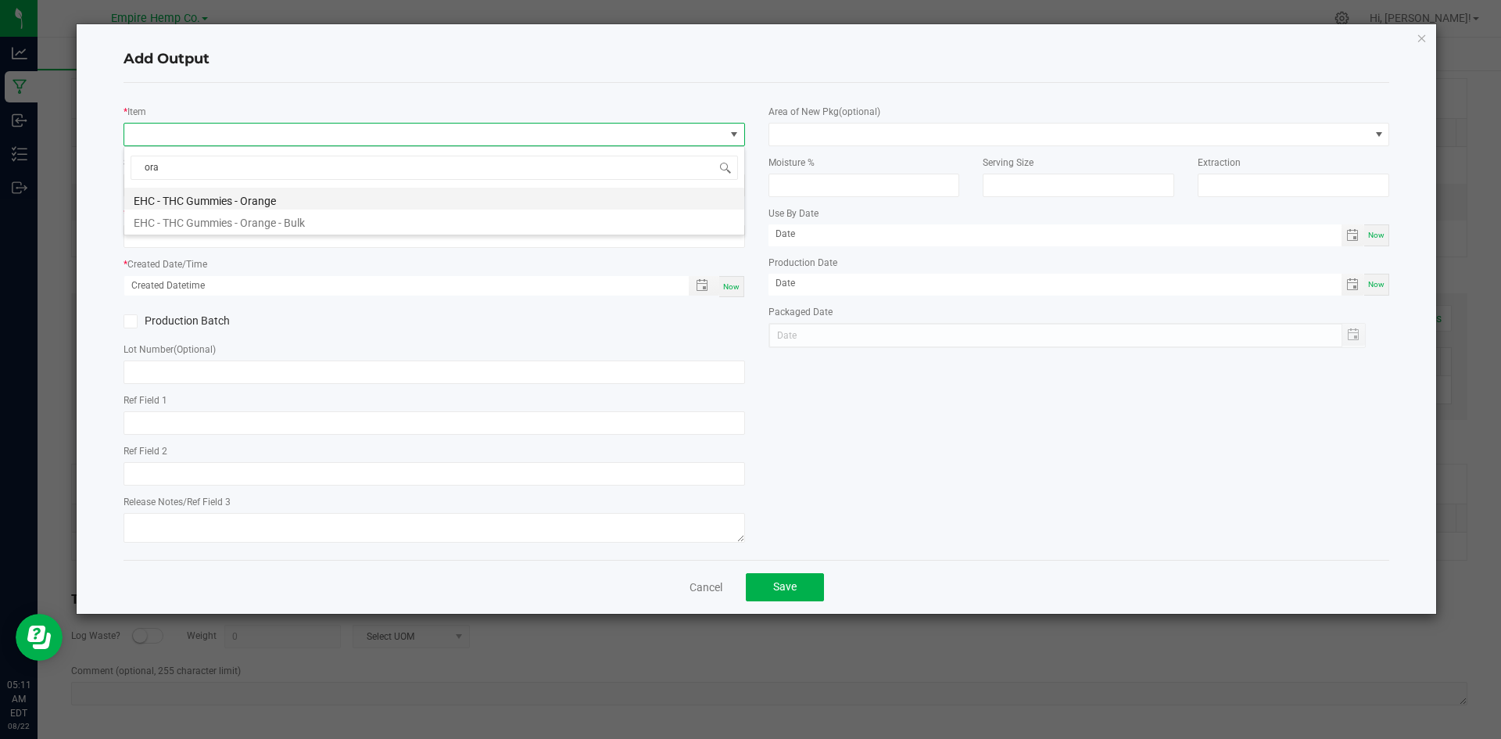
click at [213, 202] on li "EHC - THC Gummies - Orange" at bounding box center [434, 199] width 620 height 22
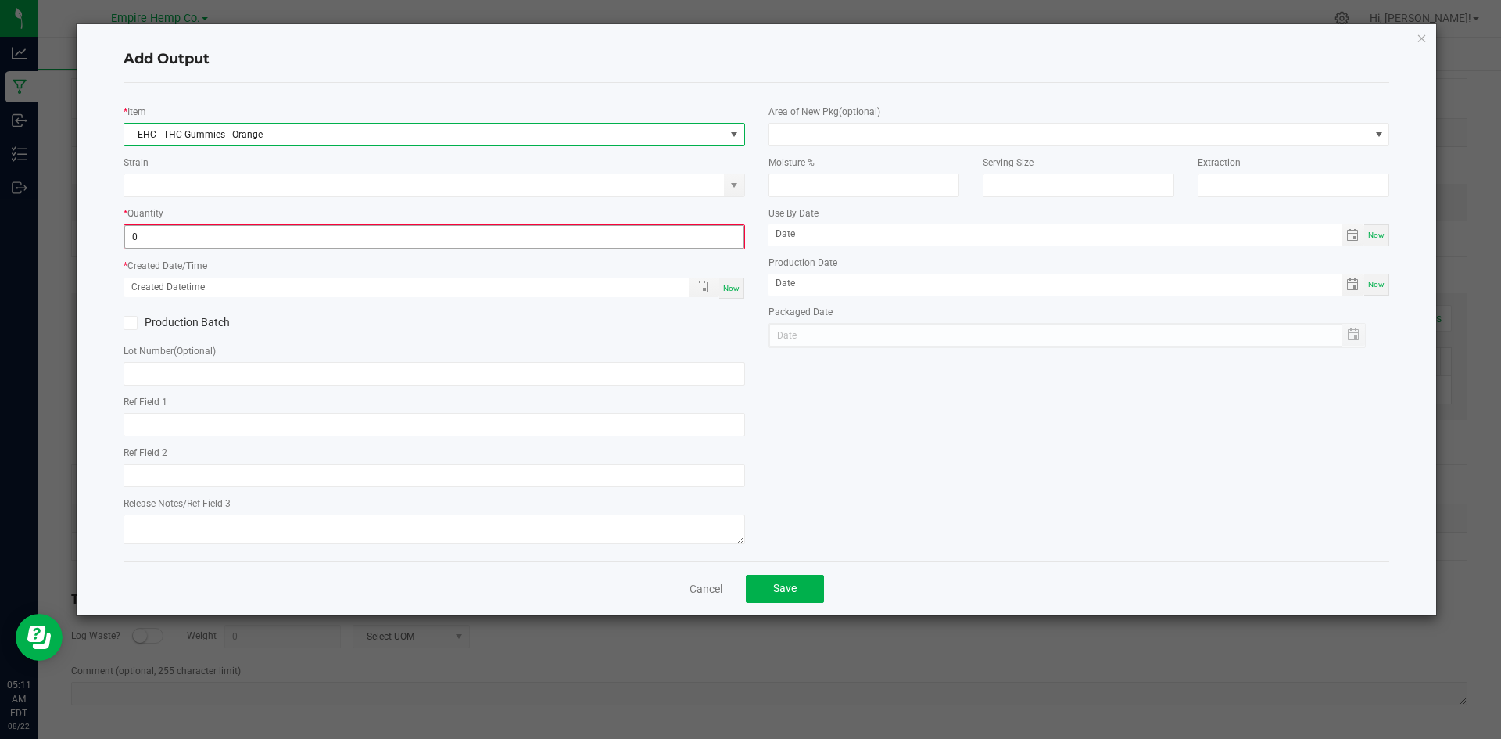
click at [188, 239] on input "0" at bounding box center [434, 237] width 618 height 22
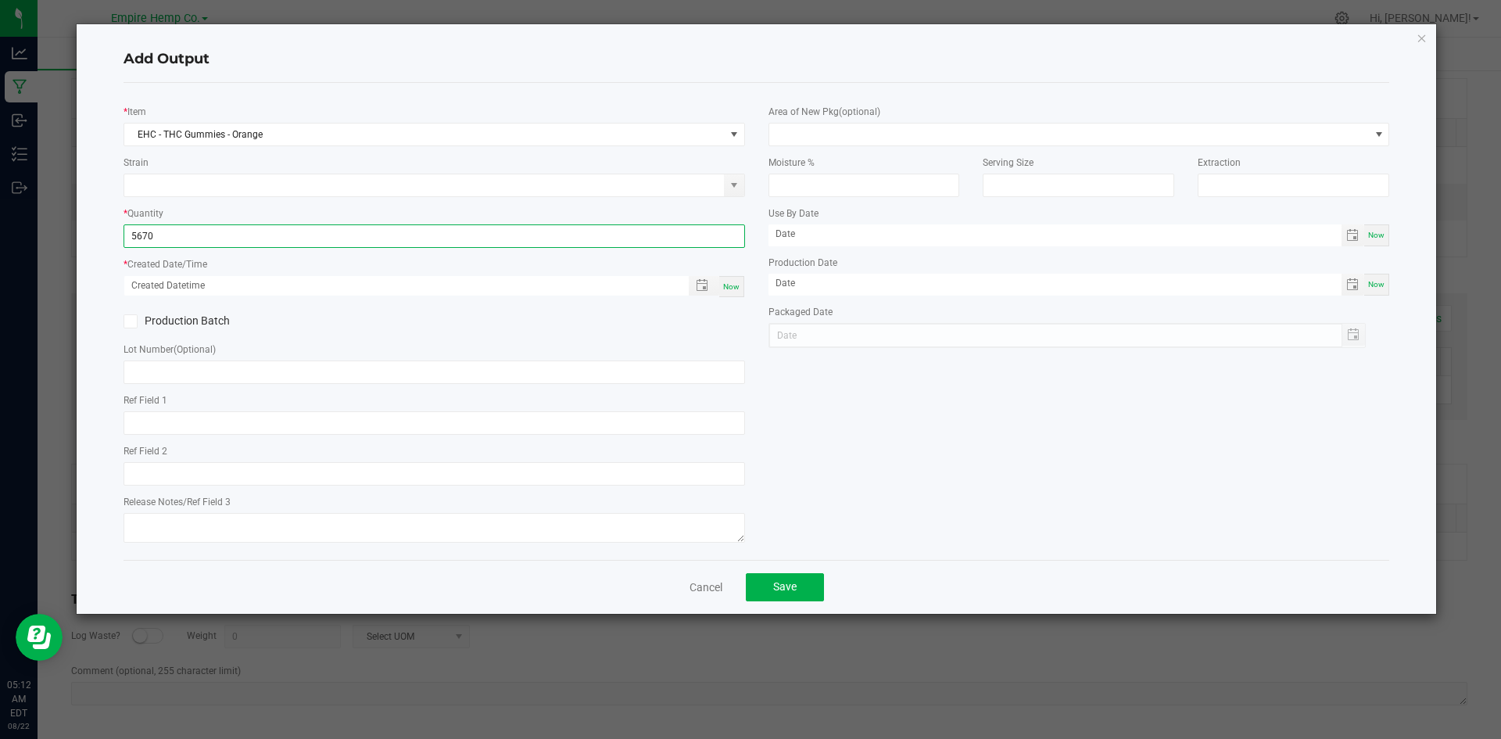
type input "5670.0000 g"
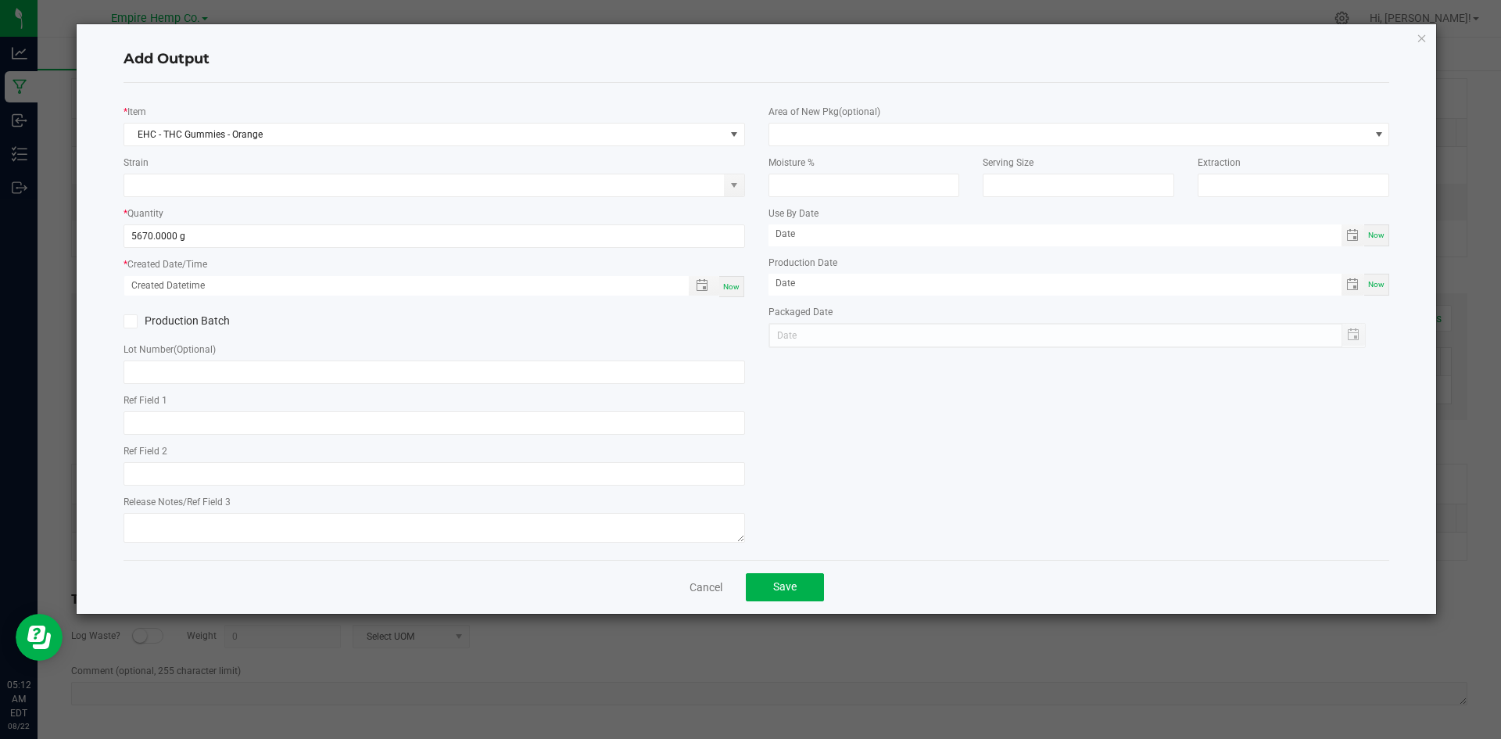
click at [724, 282] on span "Now" at bounding box center [731, 286] width 16 height 9
type input "[DATE] 5:12 AM"
type input "[DATE]"
click at [533, 373] on input "text" at bounding box center [433, 371] width 621 height 23
paste input "NYEHCMF-20250618-002"
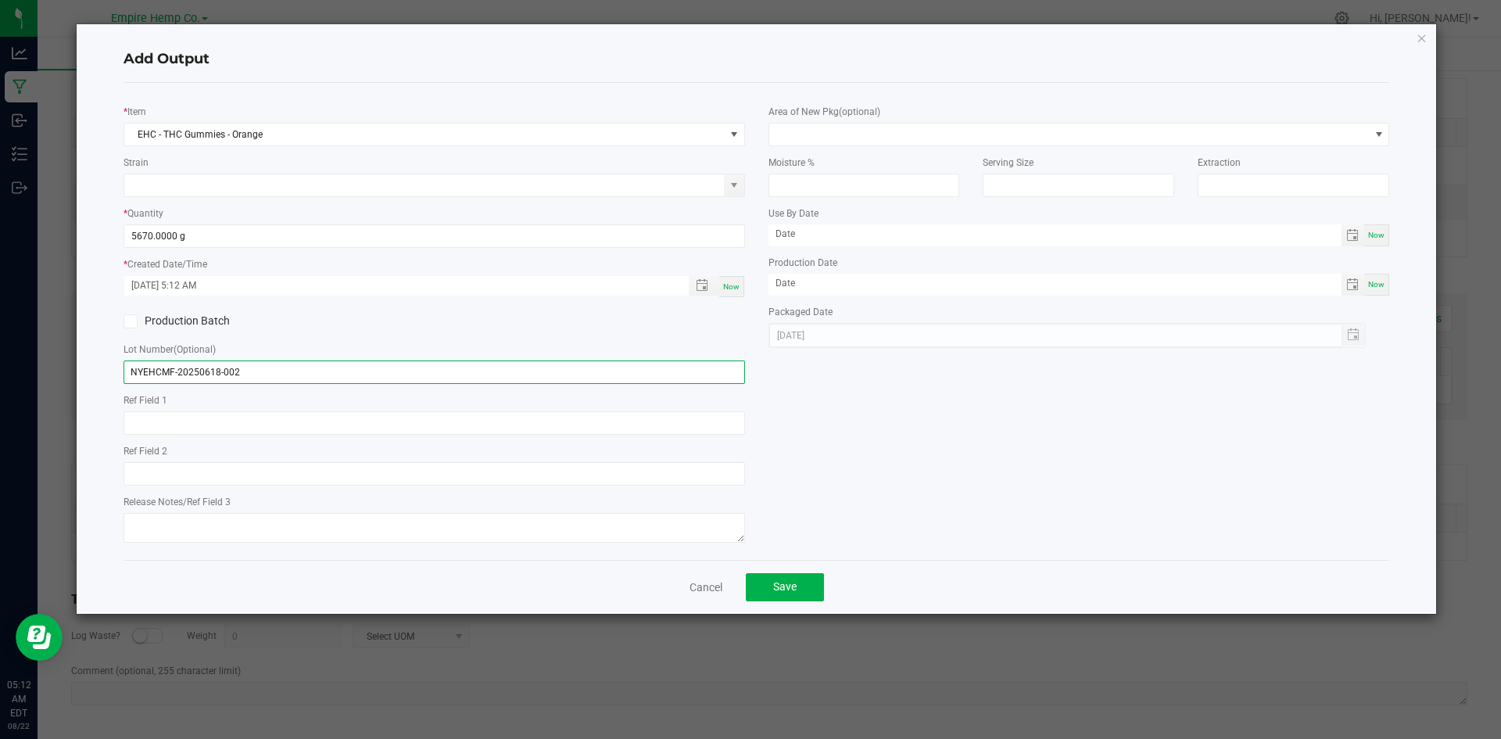
type input "NYEHCMF-20250618-002"
drag, startPoint x: 394, startPoint y: 380, endPoint x: 136, endPoint y: 359, distance: 258.8
click at [128, 366] on input "NYEHCMF-20250618-002" at bounding box center [433, 371] width 621 height 23
paste input "NYEHCMF-20250619-003"
type input "NYEHCMF-20250619-003"
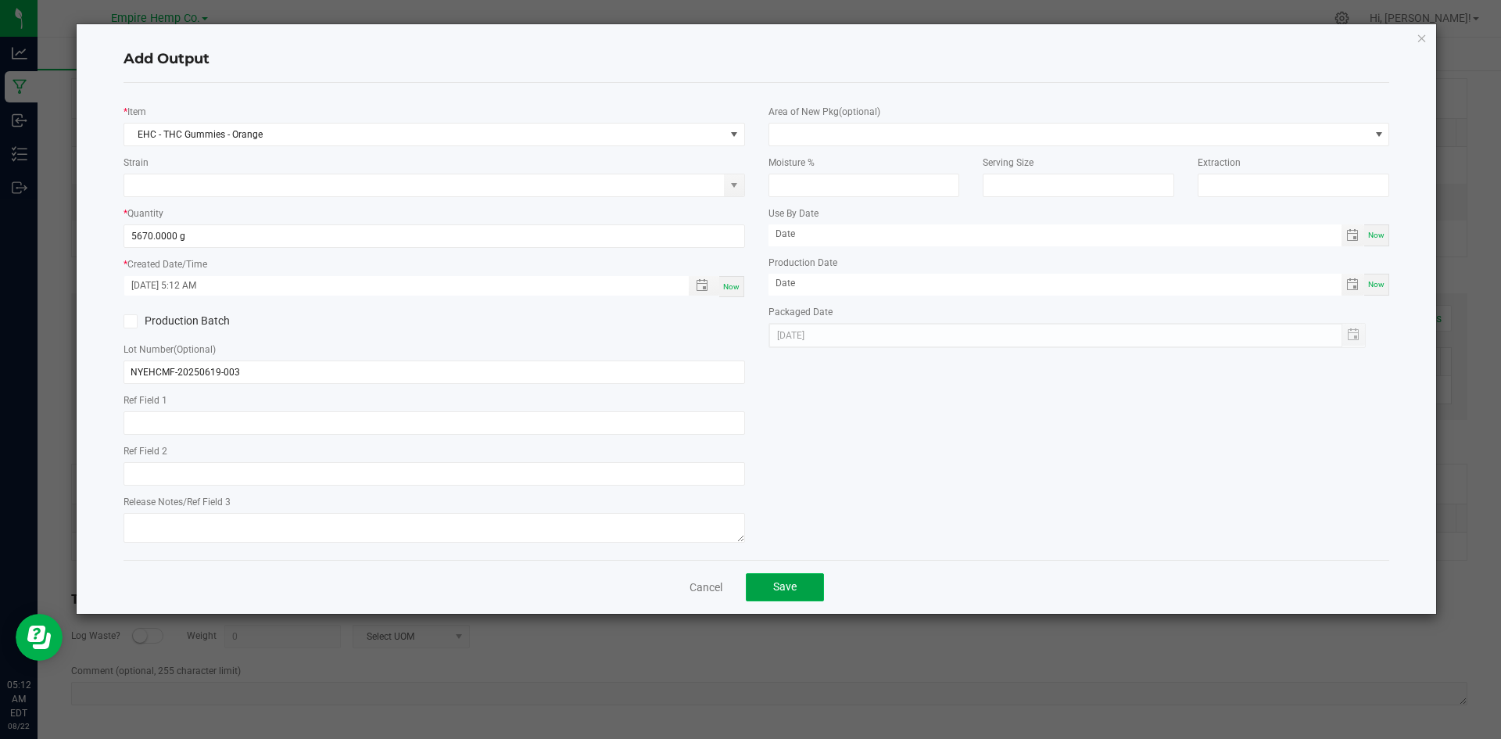
click at [766, 578] on button "Save" at bounding box center [785, 587] width 78 height 28
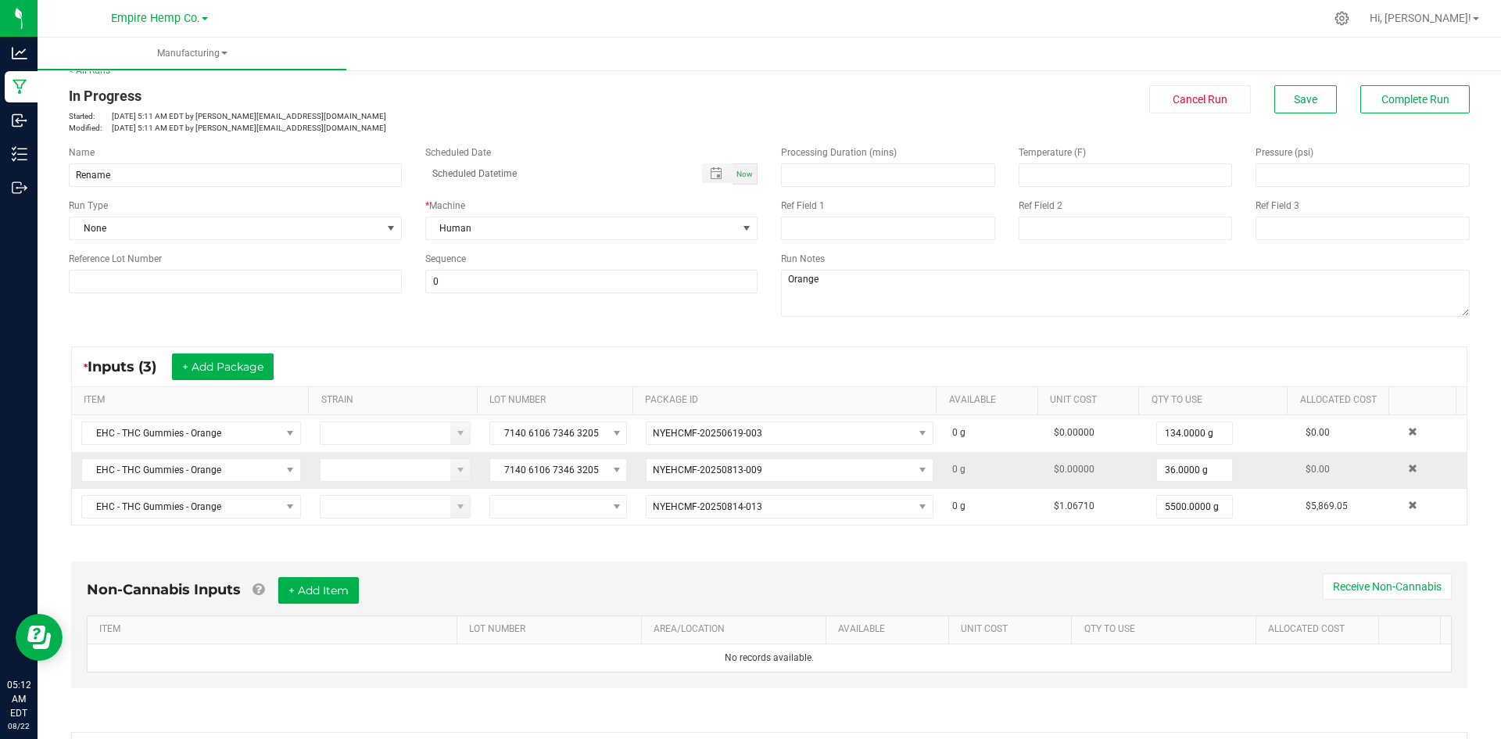
scroll to position [0, 0]
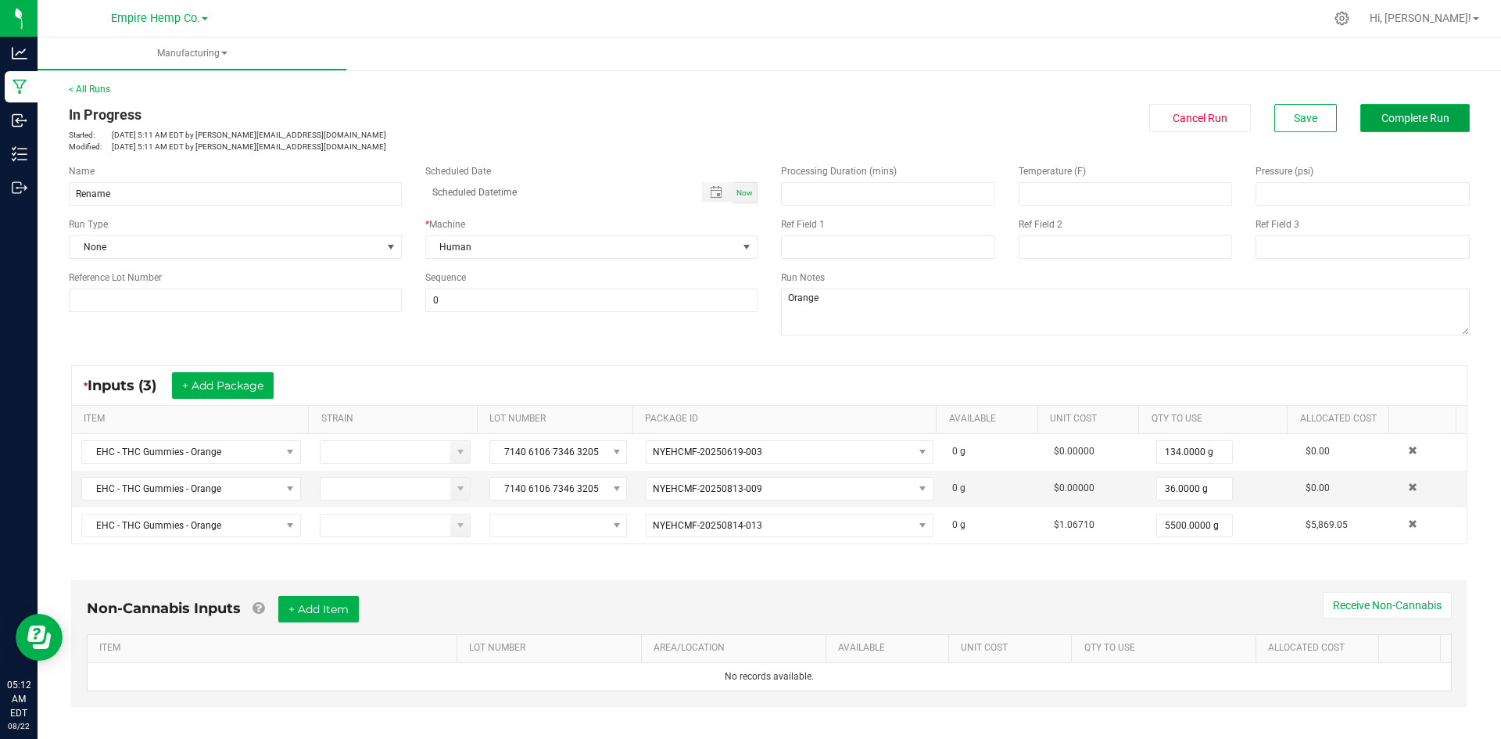
click at [1360, 123] on button "Complete Run" at bounding box center [1414, 118] width 109 height 28
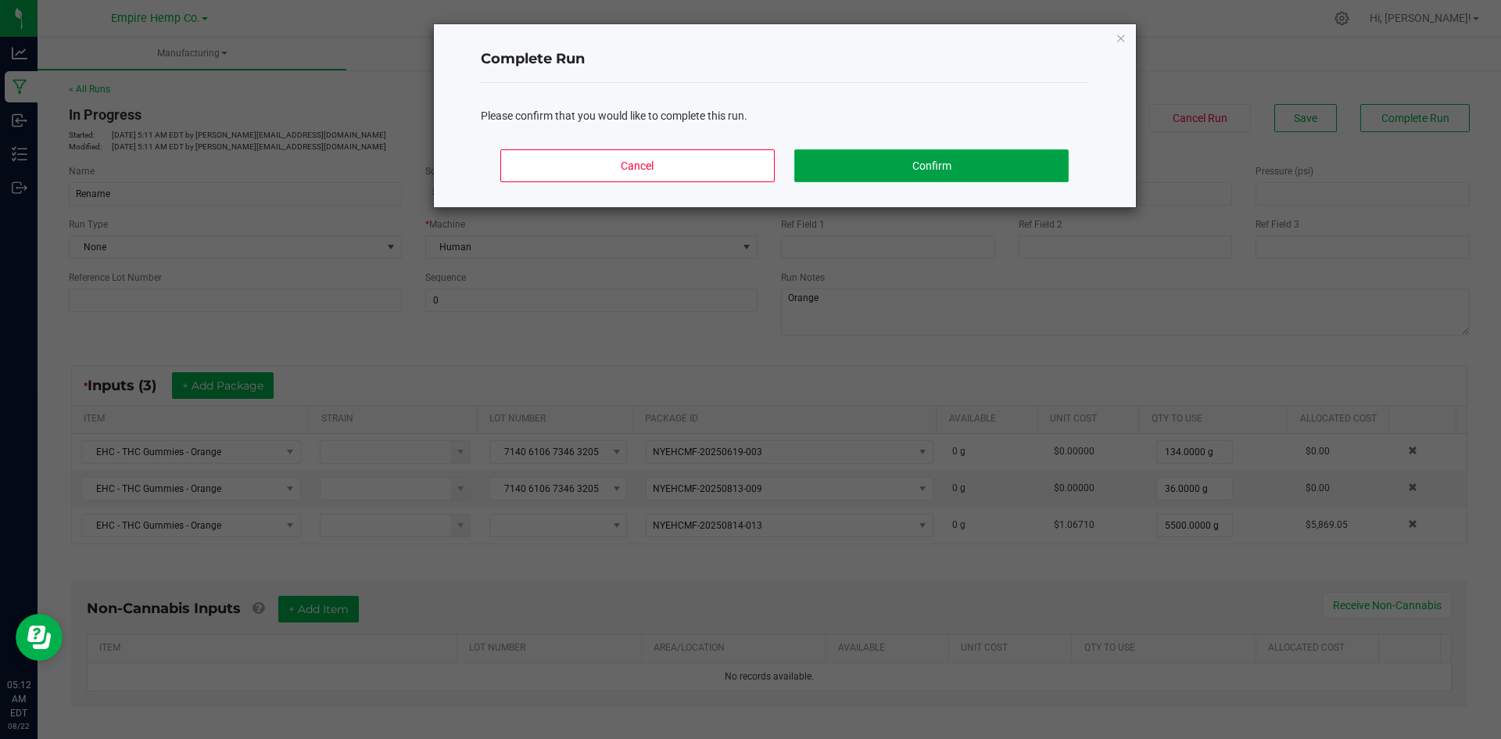
click at [859, 162] on button "Confirm" at bounding box center [931, 165] width 274 height 33
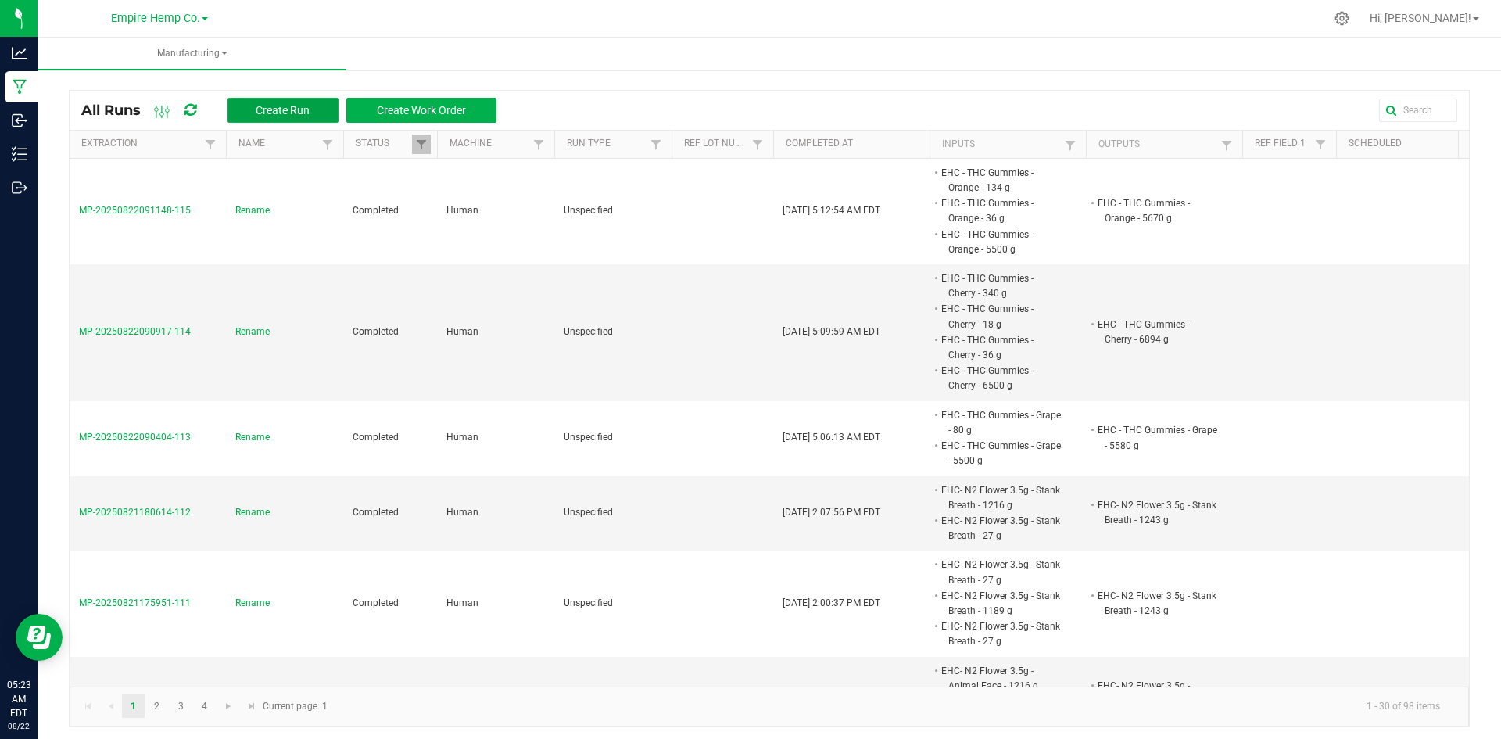
click at [303, 112] on span "Create Run" at bounding box center [283, 110] width 54 height 13
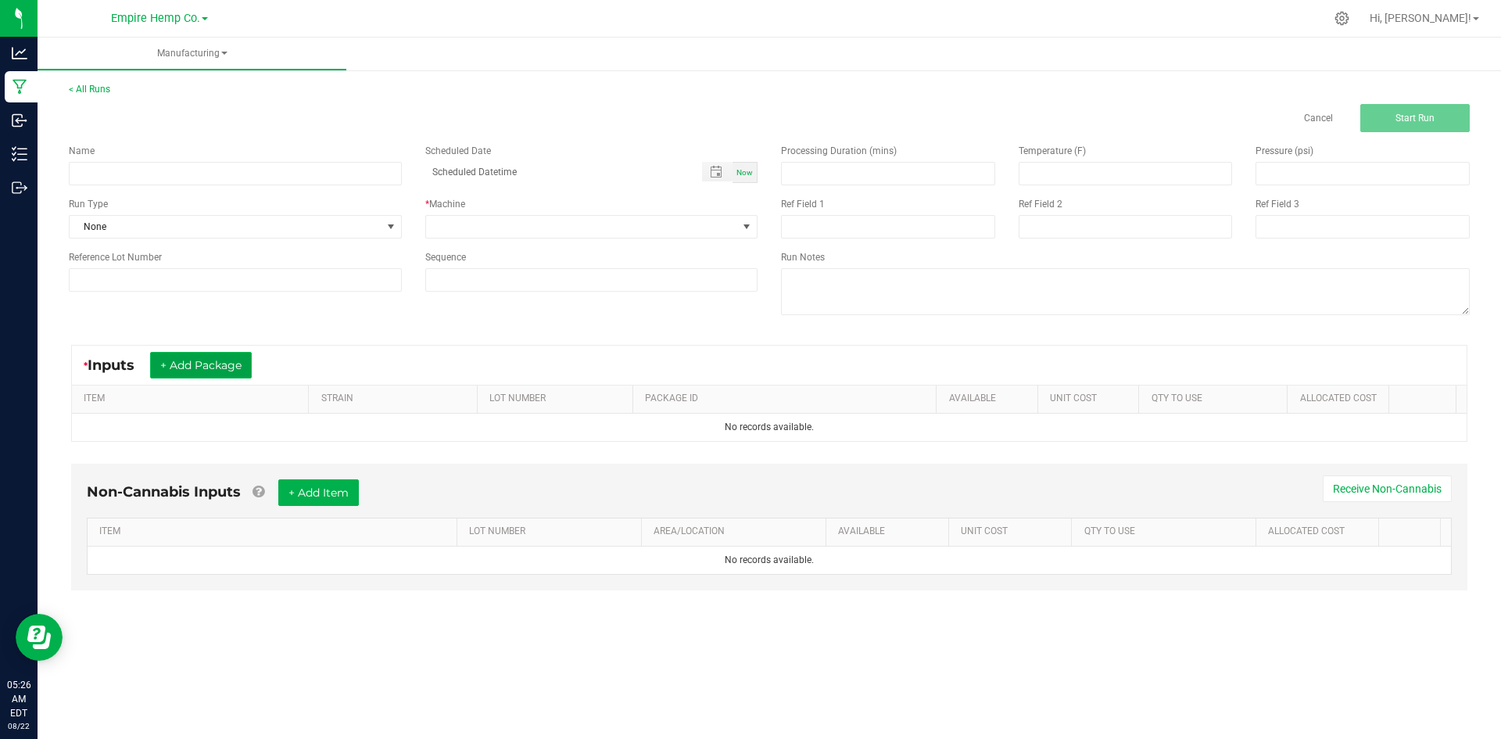
click at [252, 357] on button "+ Add Package" at bounding box center [201, 365] width 102 height 27
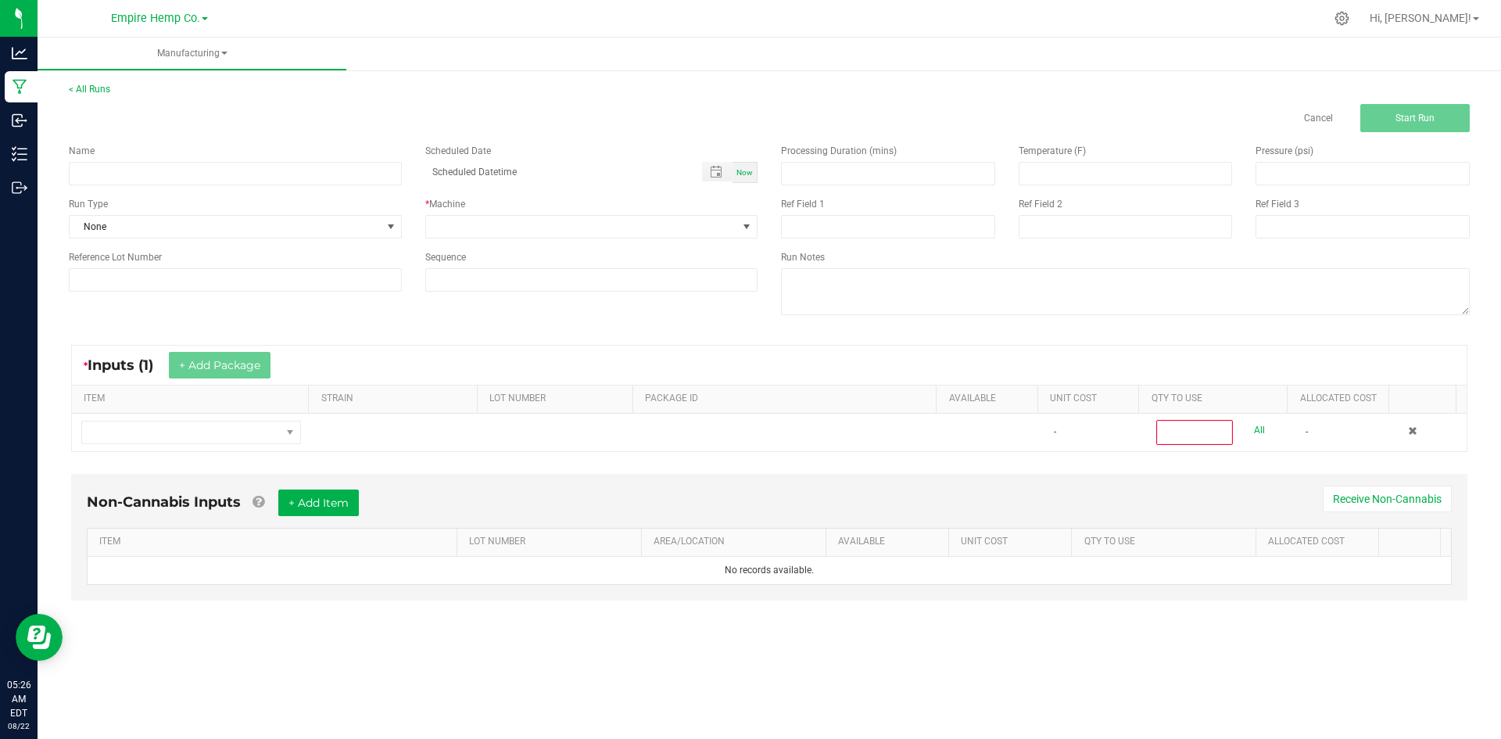
click at [197, 153] on div "Name" at bounding box center [235, 151] width 333 height 14
click at [189, 171] on input at bounding box center [235, 173] width 333 height 23
type input "Rename"
click at [438, 231] on span at bounding box center [582, 227] width 312 height 22
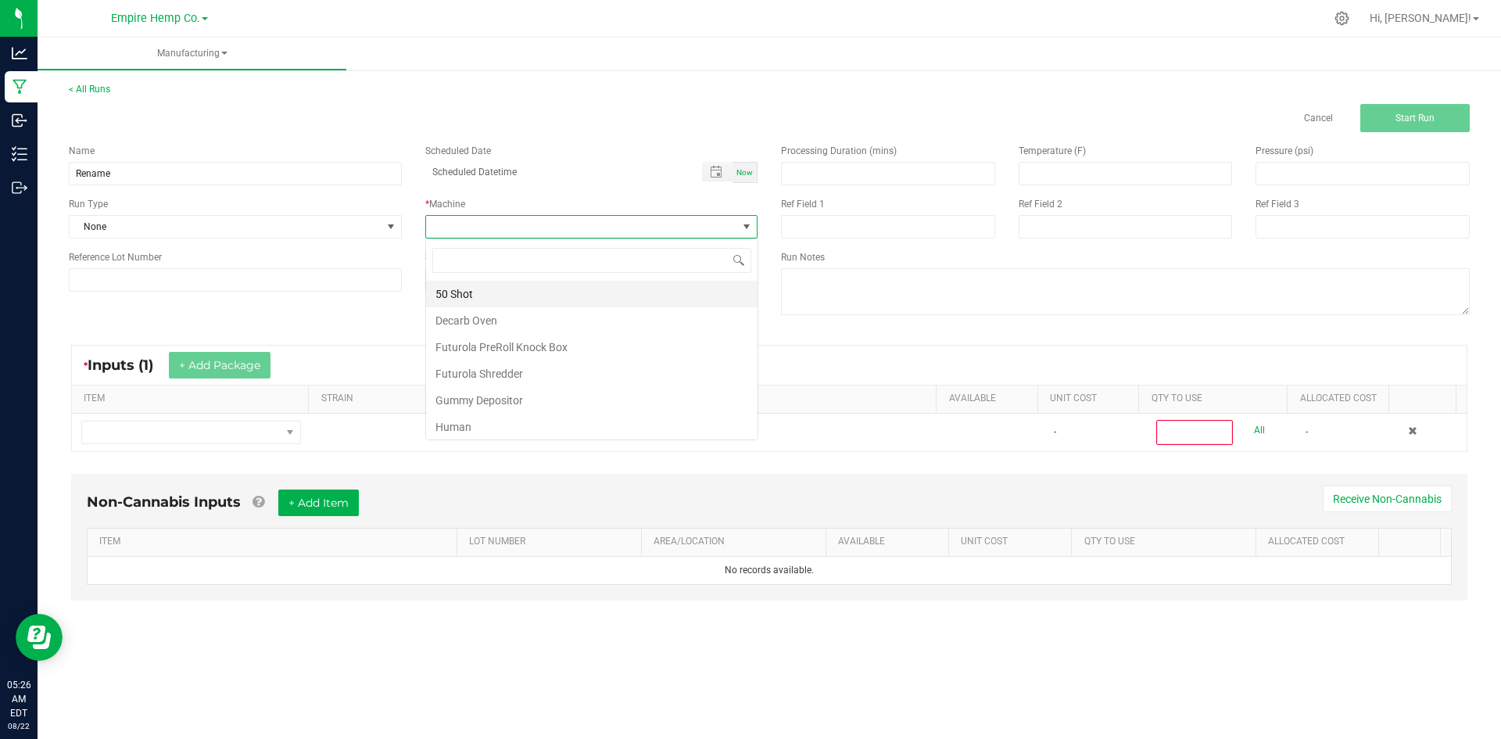
scroll to position [23, 332]
click at [506, 425] on li "Human" at bounding box center [591, 426] width 331 height 27
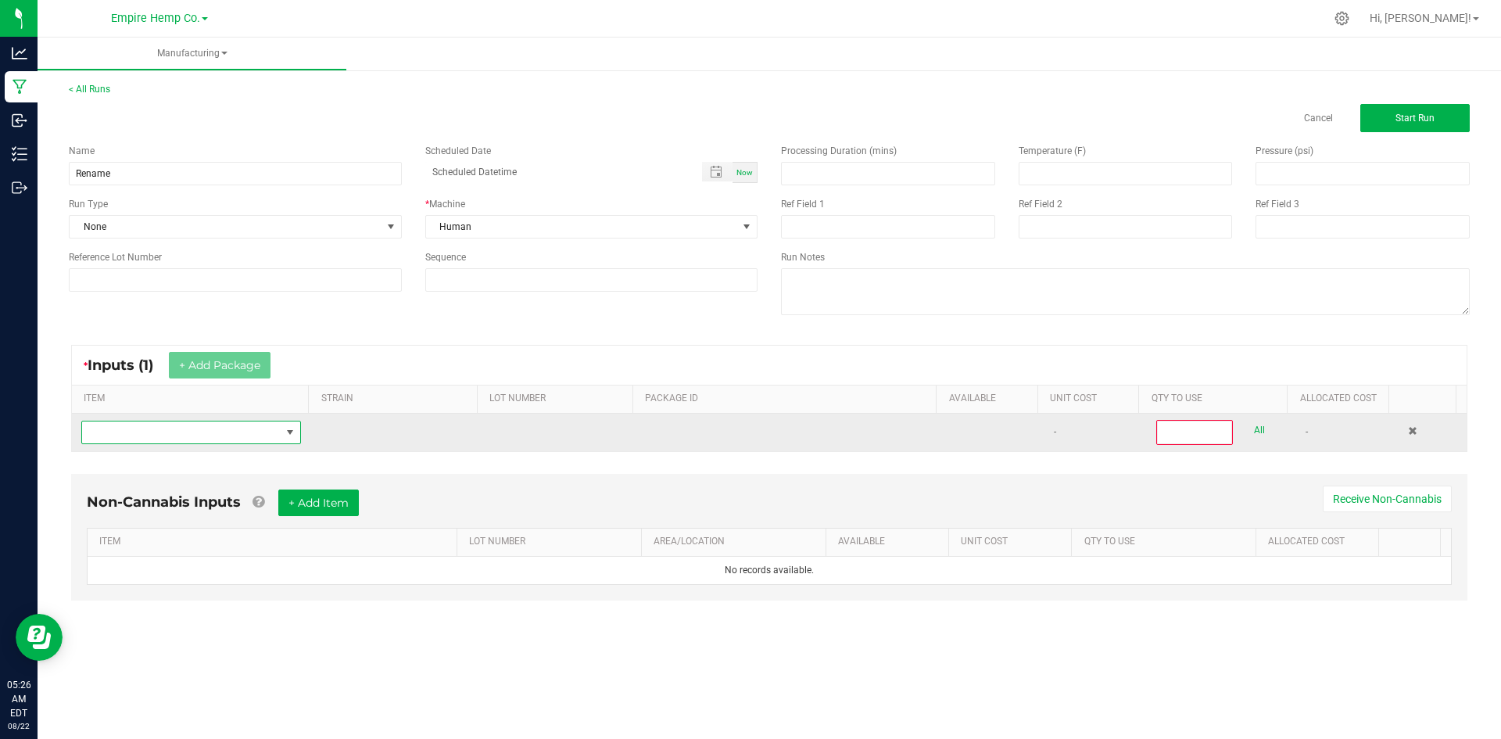
drag, startPoint x: 257, startPoint y: 434, endPoint x: 270, endPoint y: 432, distance: 13.4
click at [256, 434] on span "NO DATA FOUND" at bounding box center [181, 432] width 199 height 22
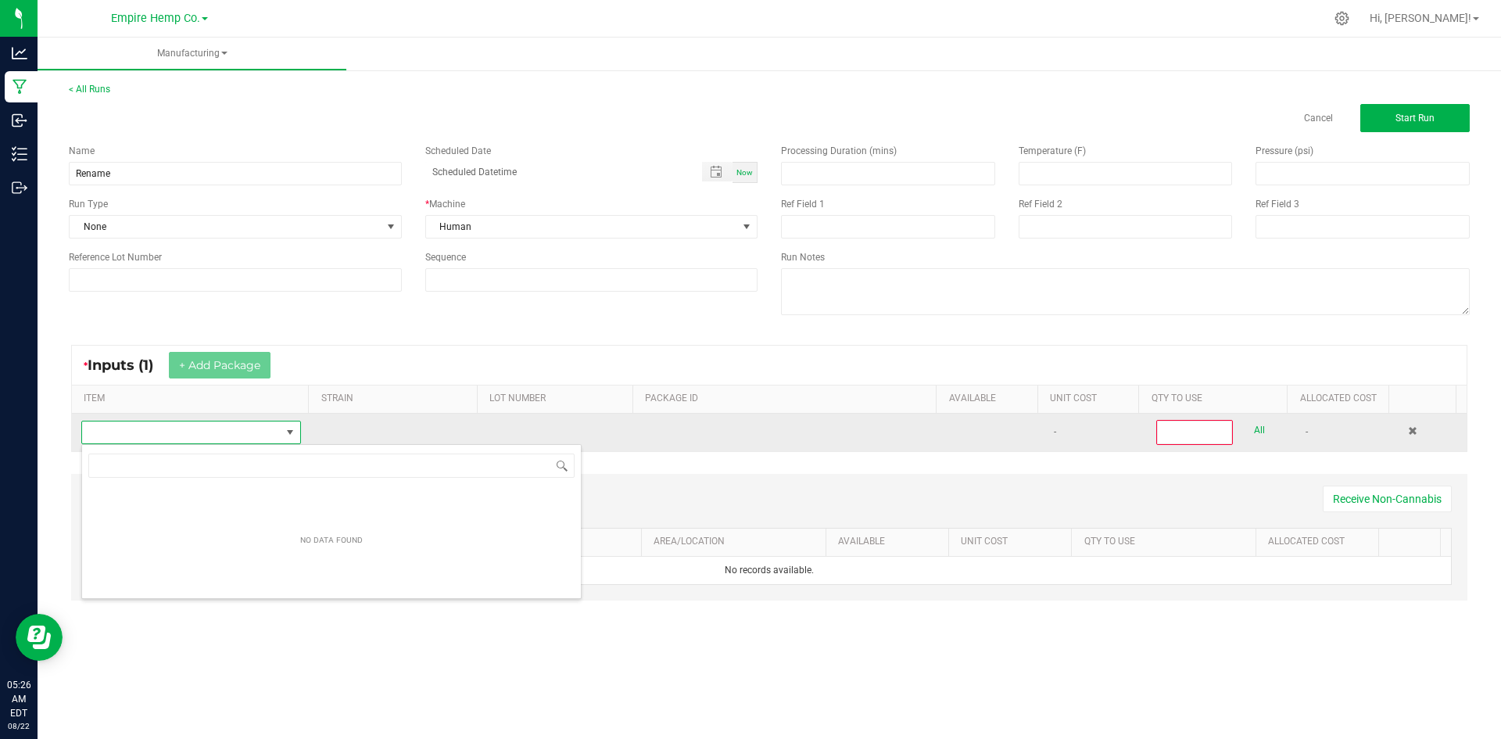
scroll to position [23, 216]
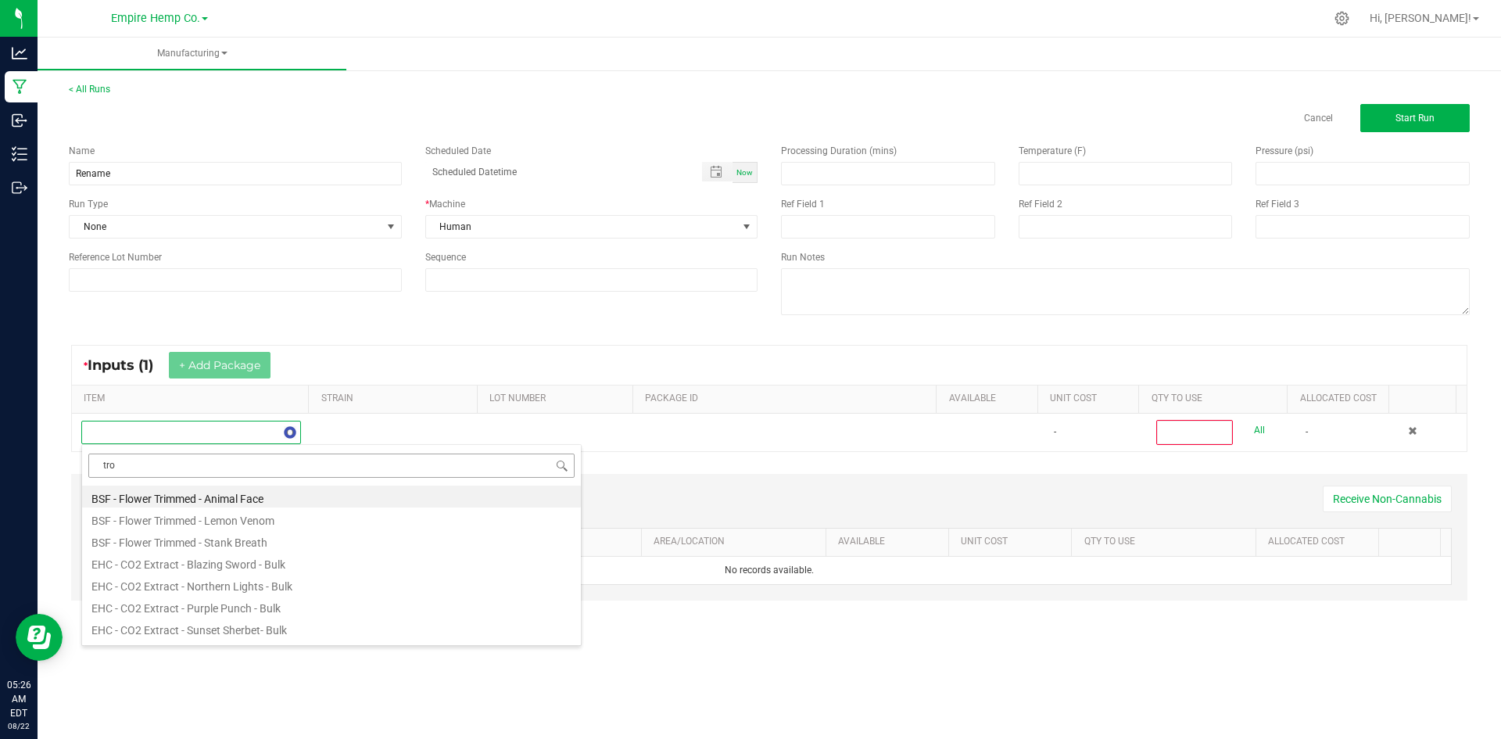
type input "trop"
click at [252, 517] on li "EHC - Flower - Tropicana Cookies - 3.5g" at bounding box center [331, 518] width 499 height 22
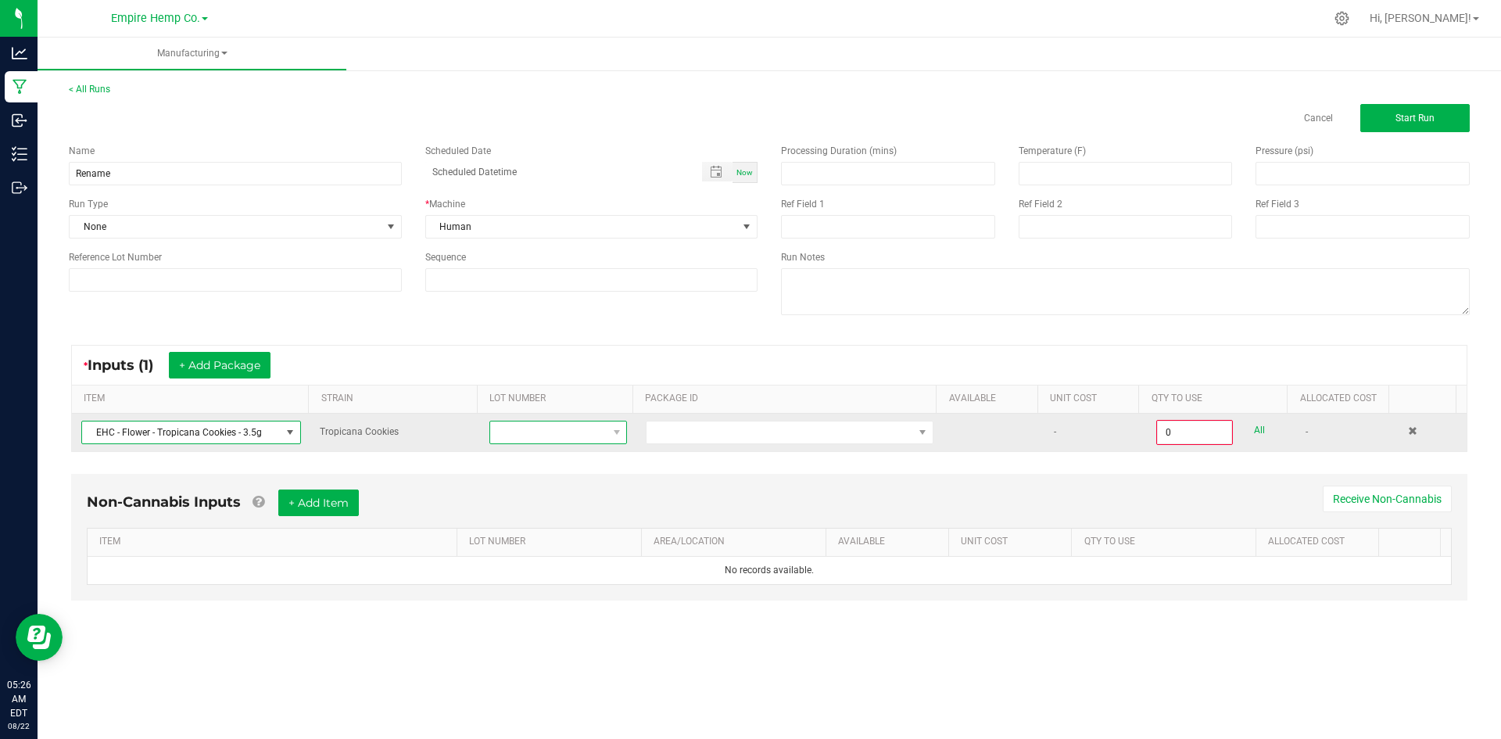
click at [499, 435] on span at bounding box center [548, 432] width 116 height 22
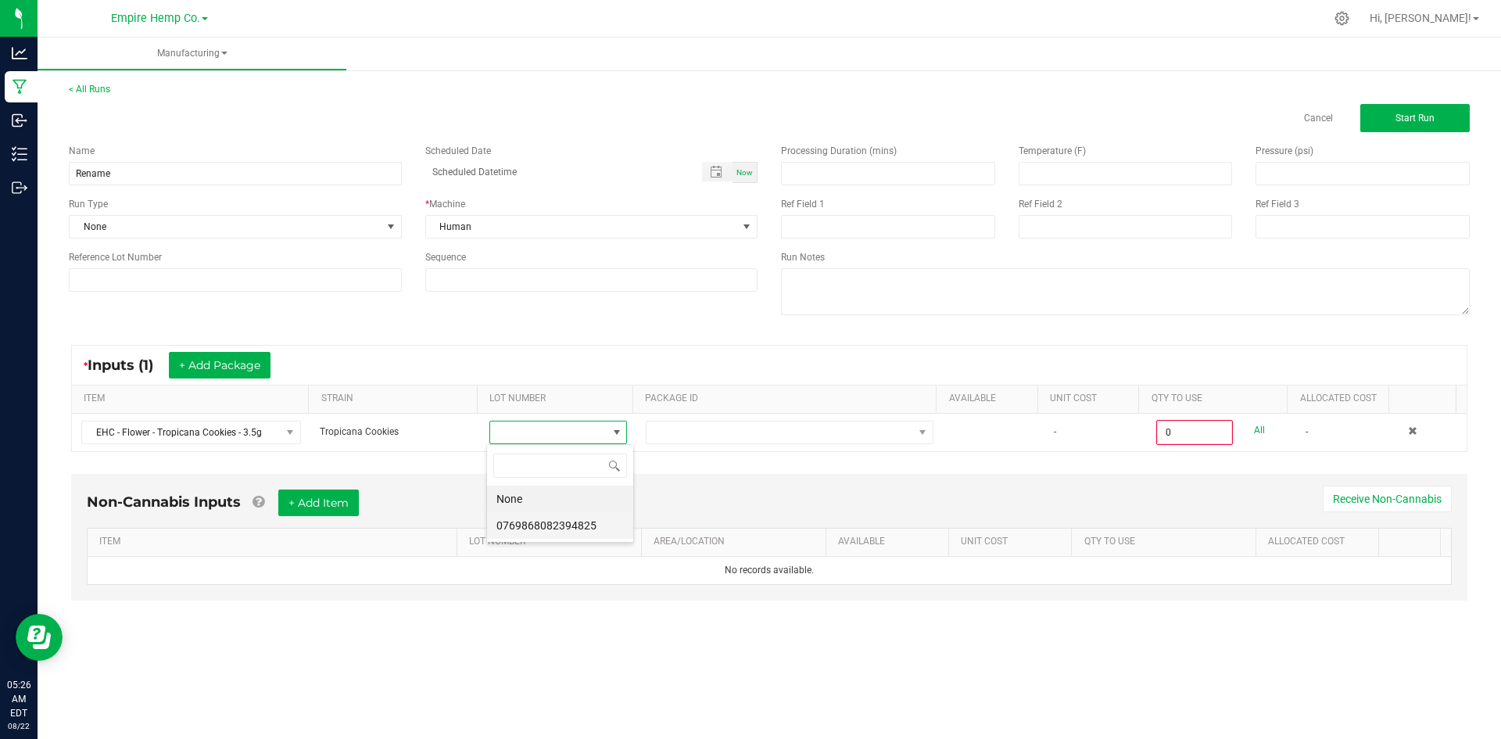
click at [530, 524] on li "0769868082394825" at bounding box center [560, 525] width 146 height 27
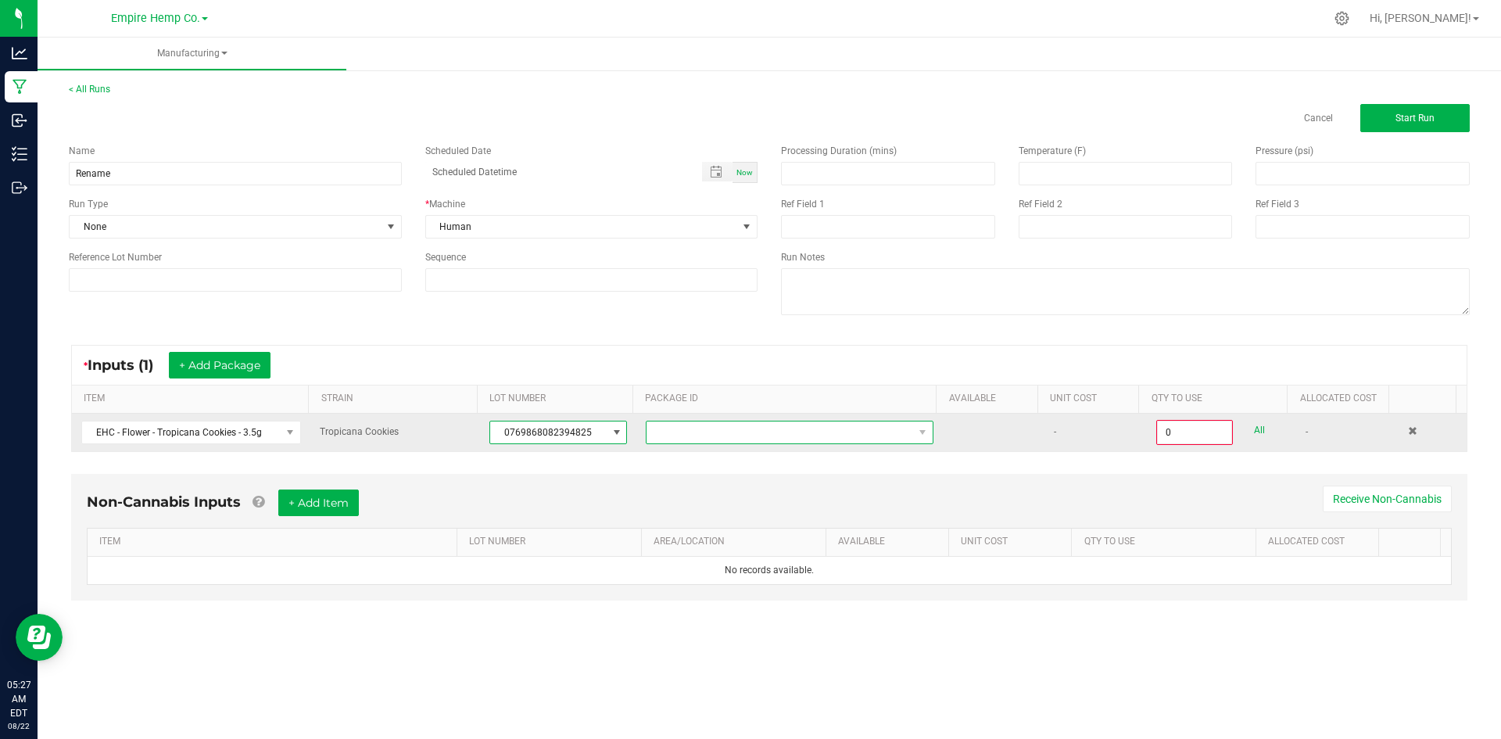
click at [672, 441] on span at bounding box center [779, 432] width 266 height 22
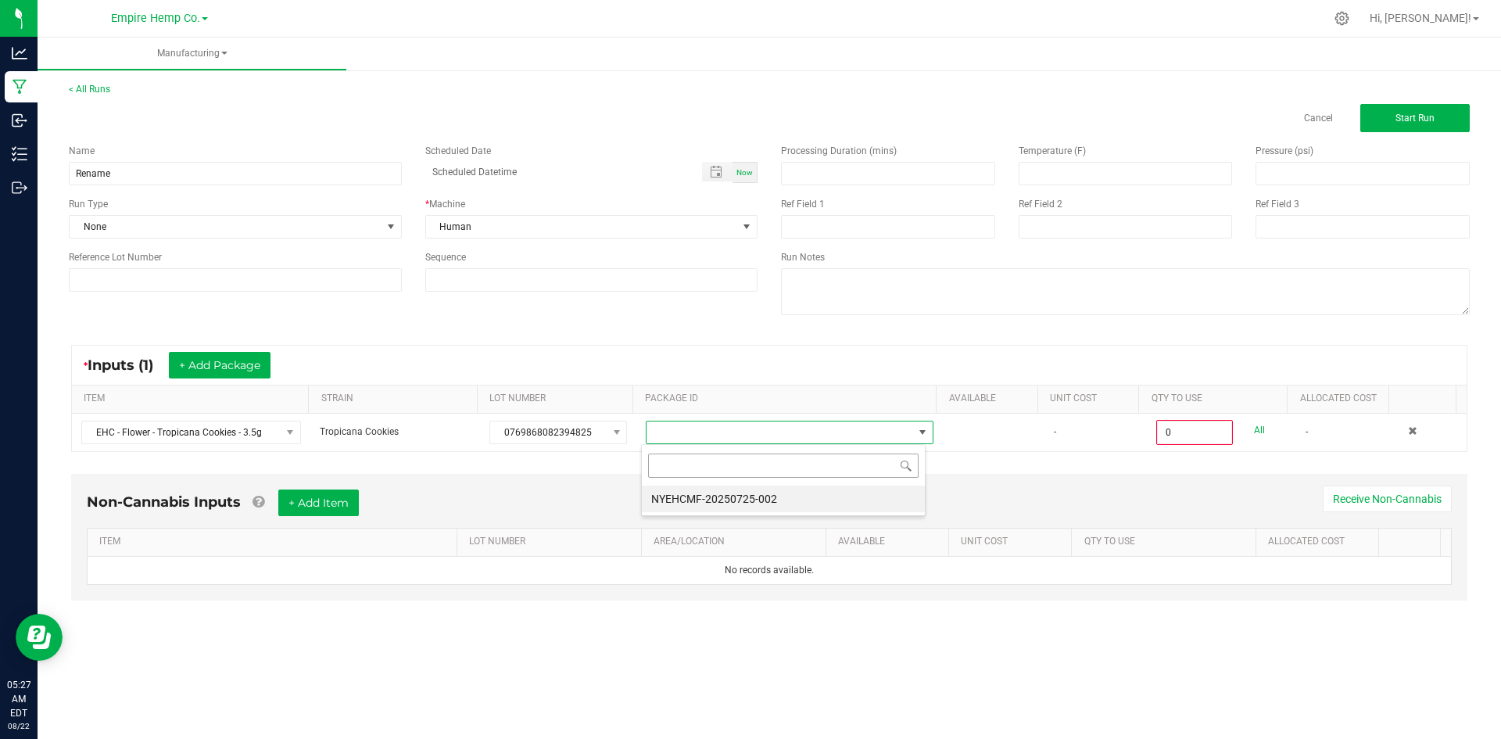
scroll to position [23, 285]
click at [682, 493] on li "NYEHCMF-20250725-002" at bounding box center [783, 498] width 283 height 27
type input "0.0000 g"
drag, startPoint x: 848, startPoint y: 618, endPoint x: 915, endPoint y: 596, distance: 70.7
click at [849, 618] on div "Non-Cannabis Inputs + Add Item Receive Non-Cannabis ITEM LOT NUMBER AREA/LOCATI…" at bounding box center [769, 548] width 1424 height 164
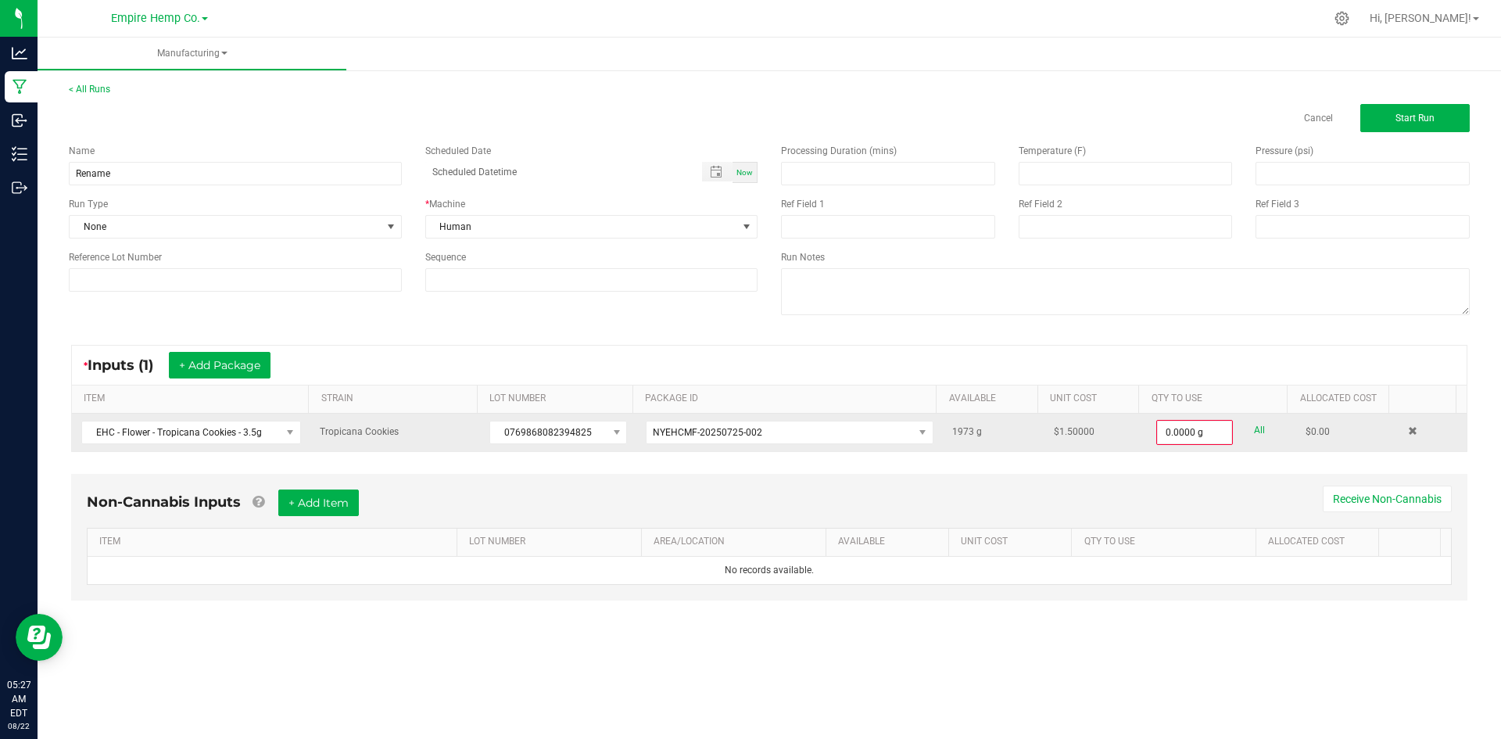
click at [1398, 431] on td at bounding box center [1432, 432] width 68 height 38
click at [1408, 428] on span at bounding box center [1412, 430] width 9 height 9
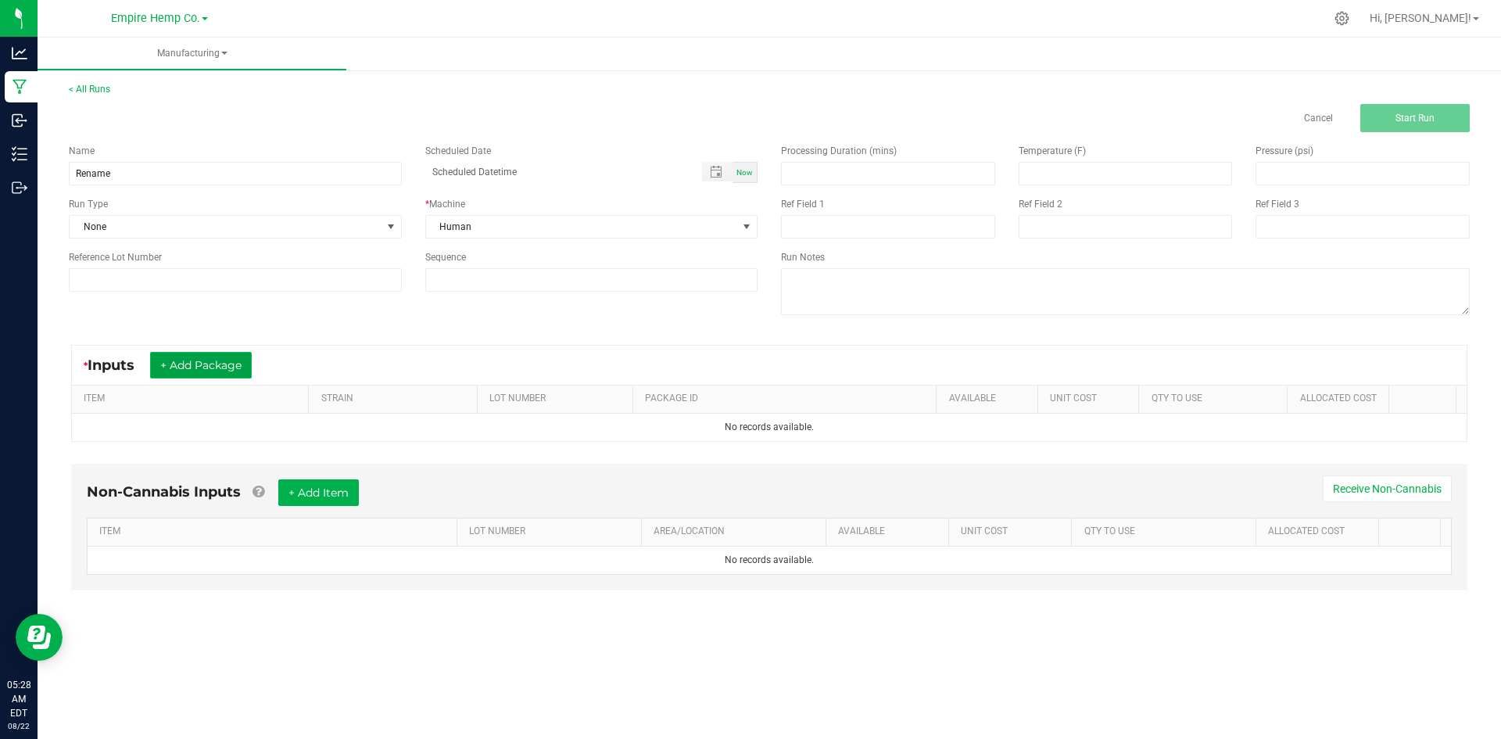
click at [244, 369] on button "+ Add Package" at bounding box center [201, 365] width 102 height 27
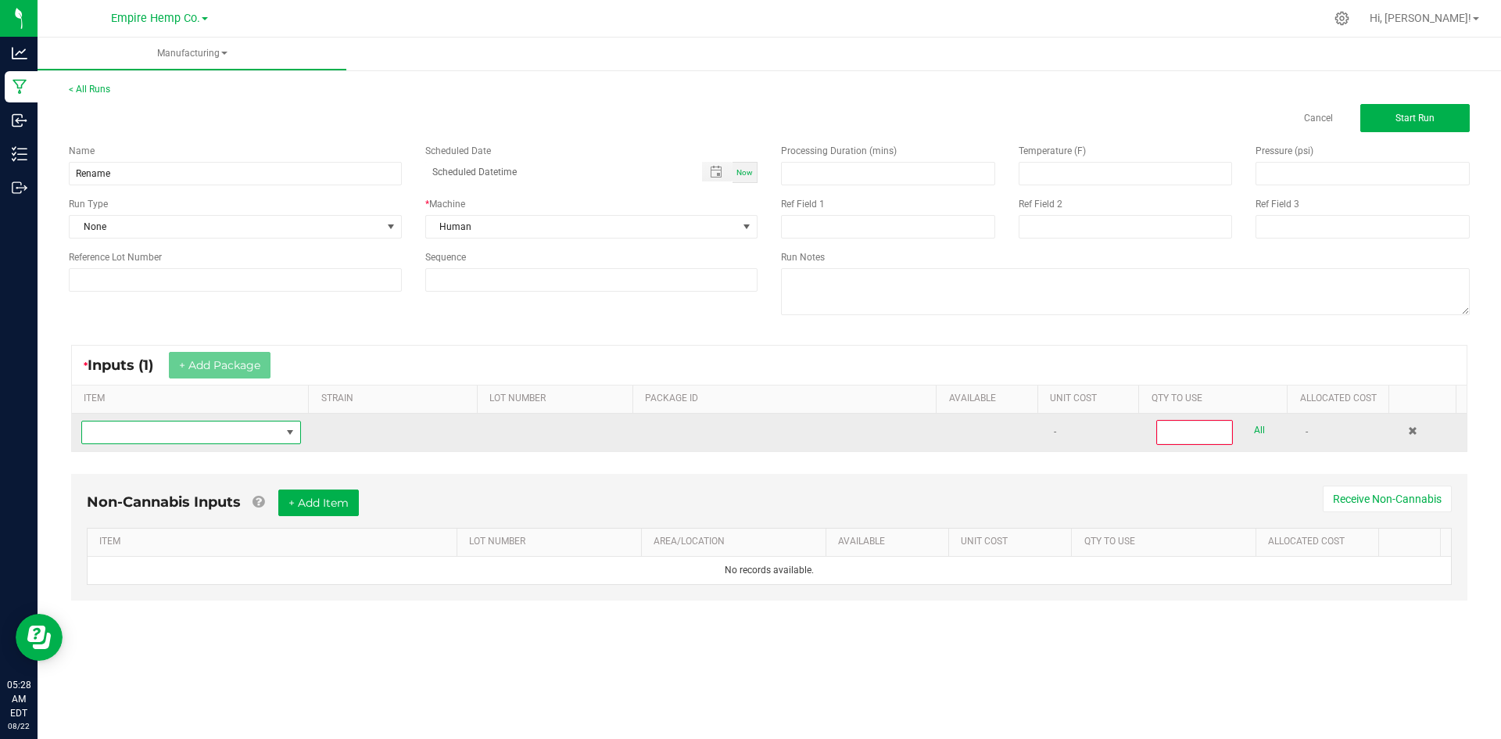
click at [240, 429] on span "NO DATA FOUND" at bounding box center [181, 432] width 199 height 22
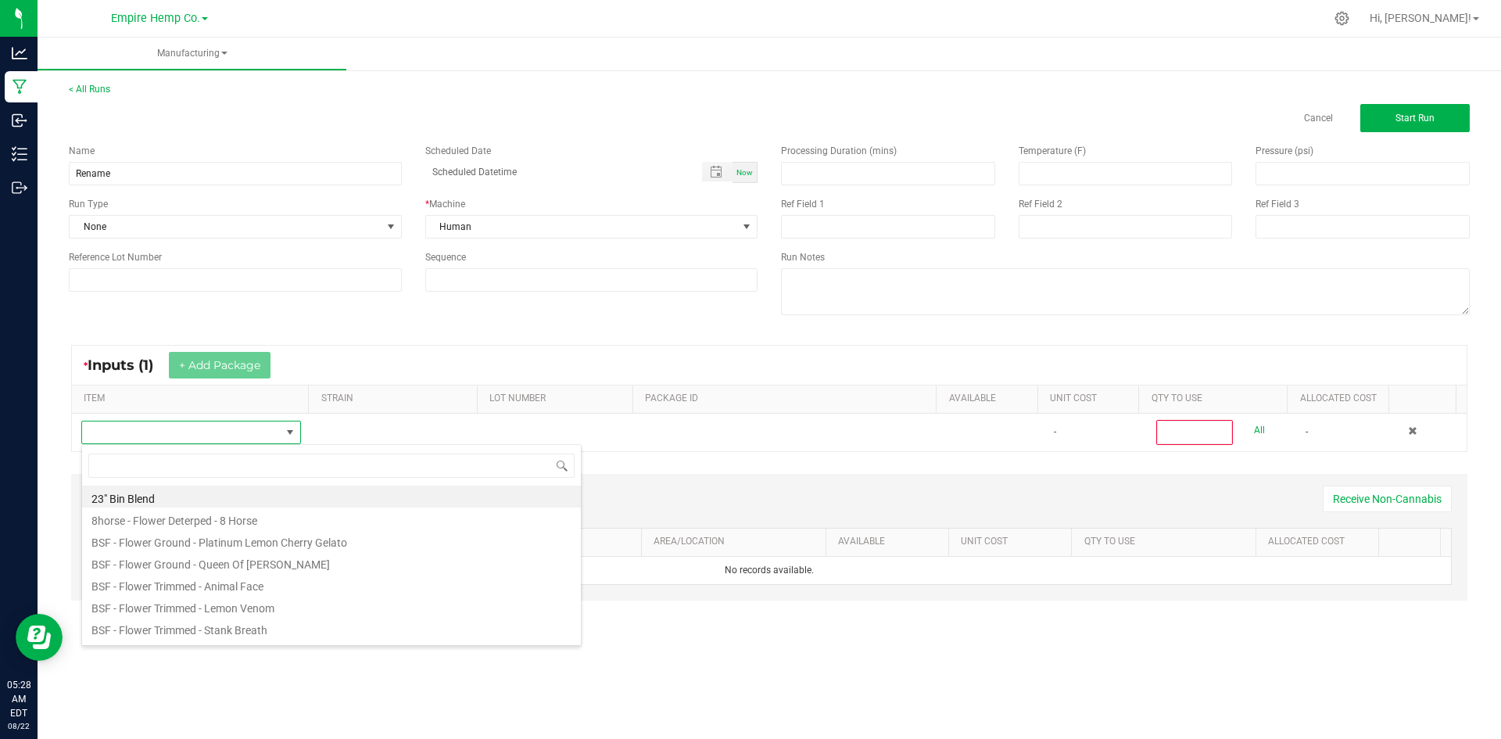
scroll to position [23, 216]
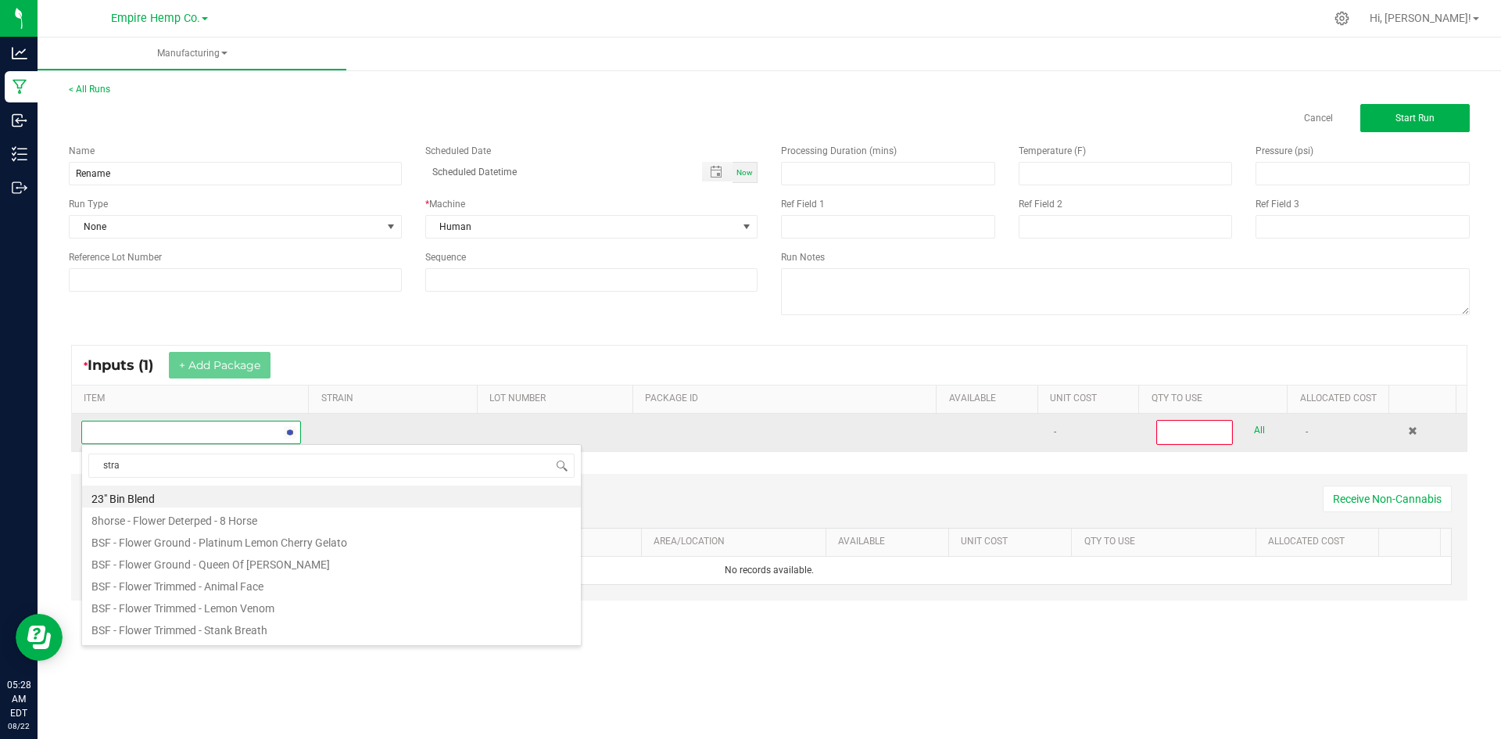
type input "straw"
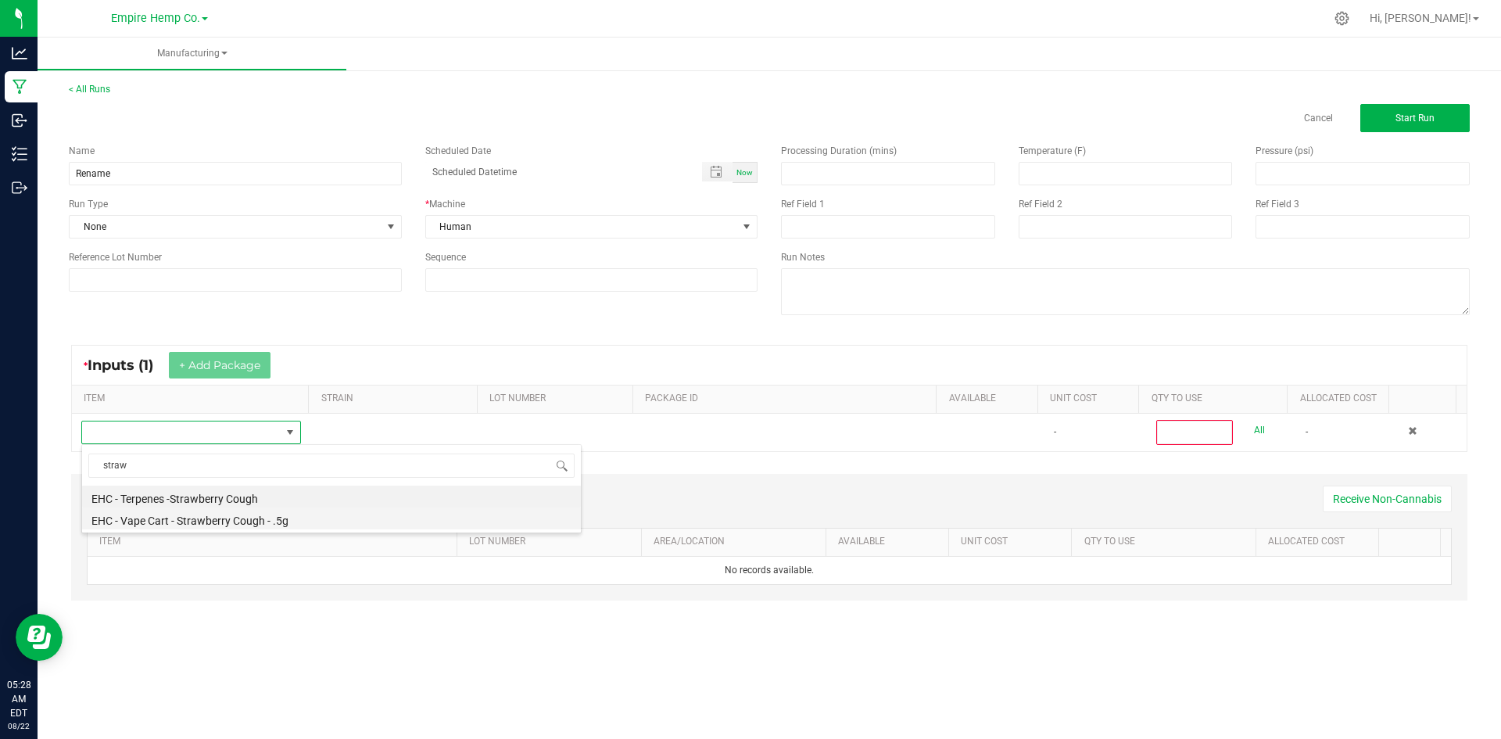
click at [252, 518] on li "EHC - Vape Cart - Strawberry Cough - .5g" at bounding box center [331, 518] width 499 height 22
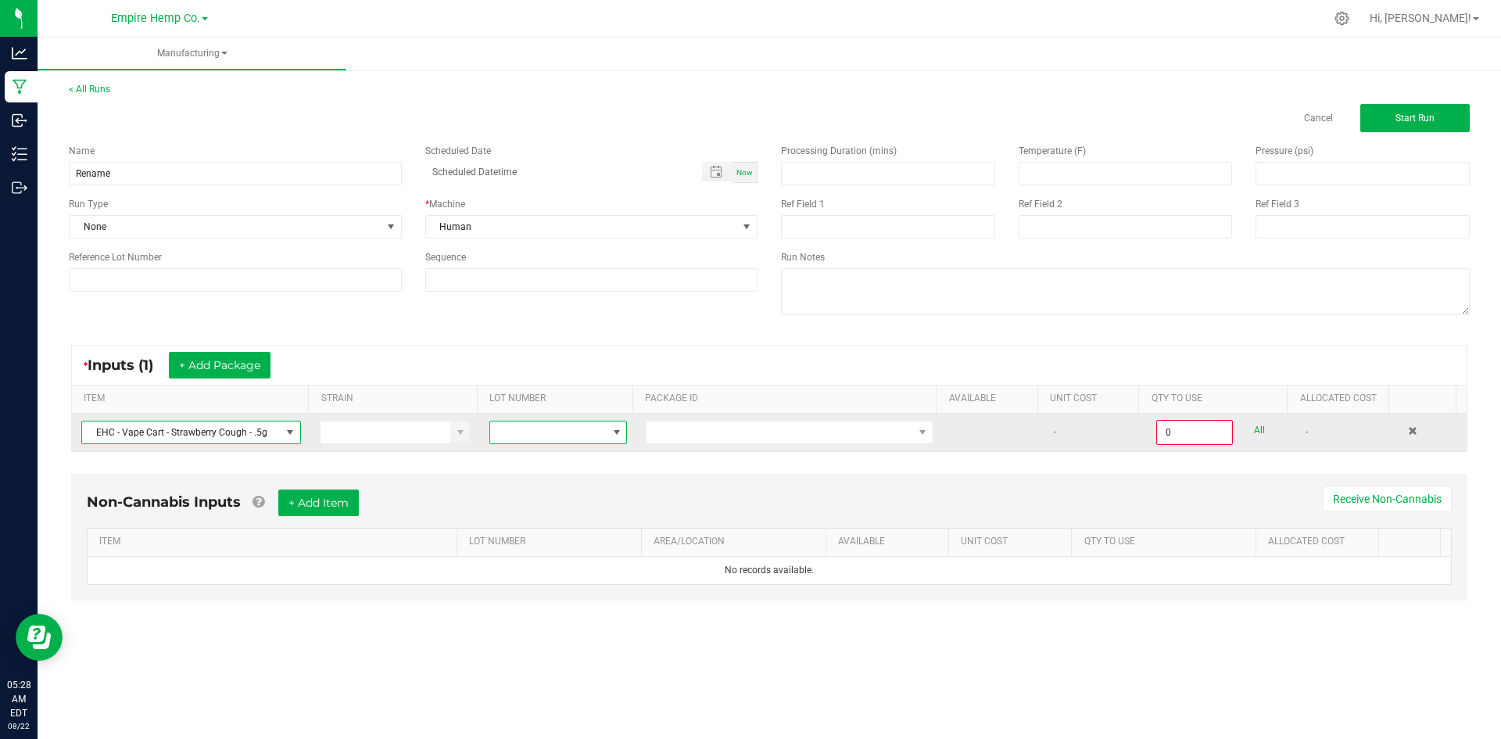
click at [530, 433] on span at bounding box center [548, 432] width 116 height 22
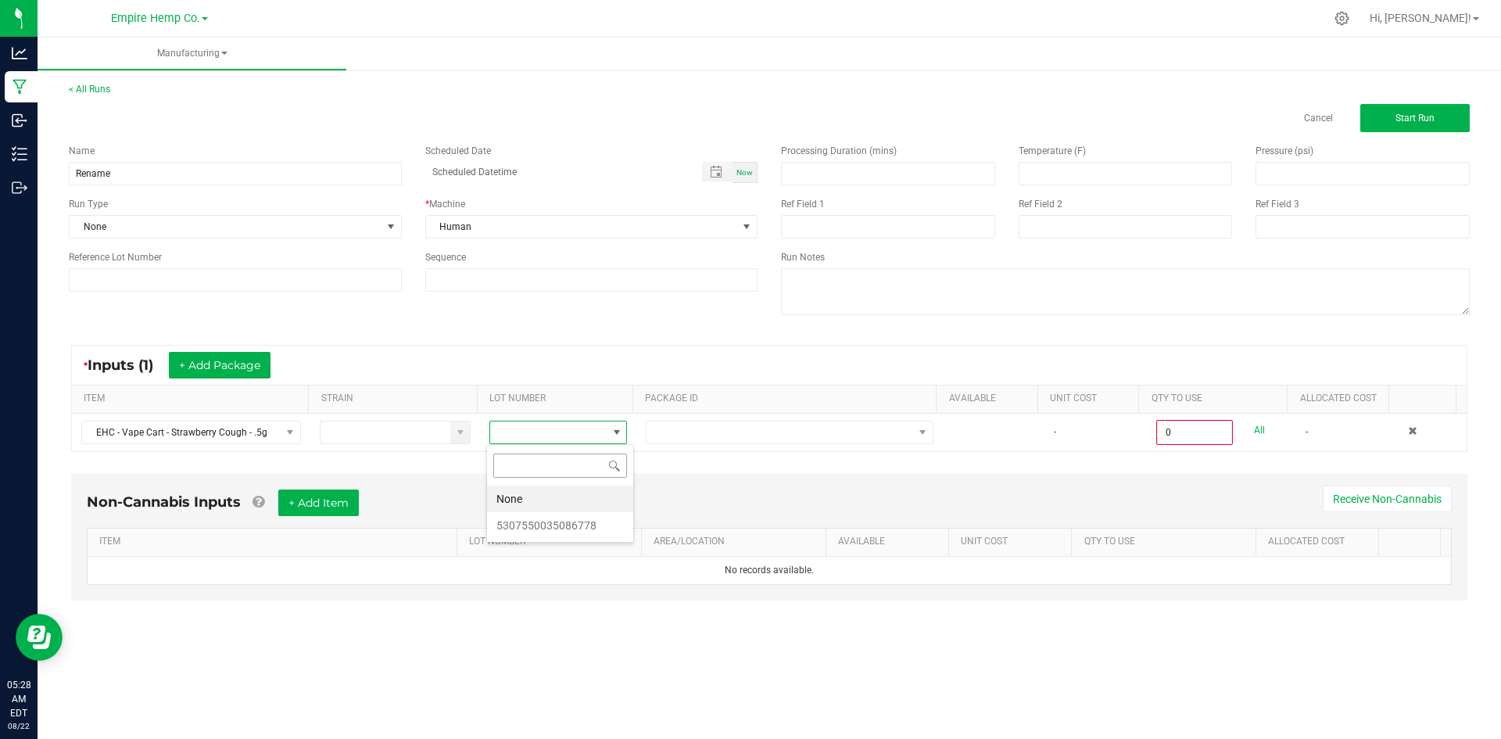
scroll to position [23, 137]
click at [535, 493] on li "None" at bounding box center [560, 498] width 146 height 27
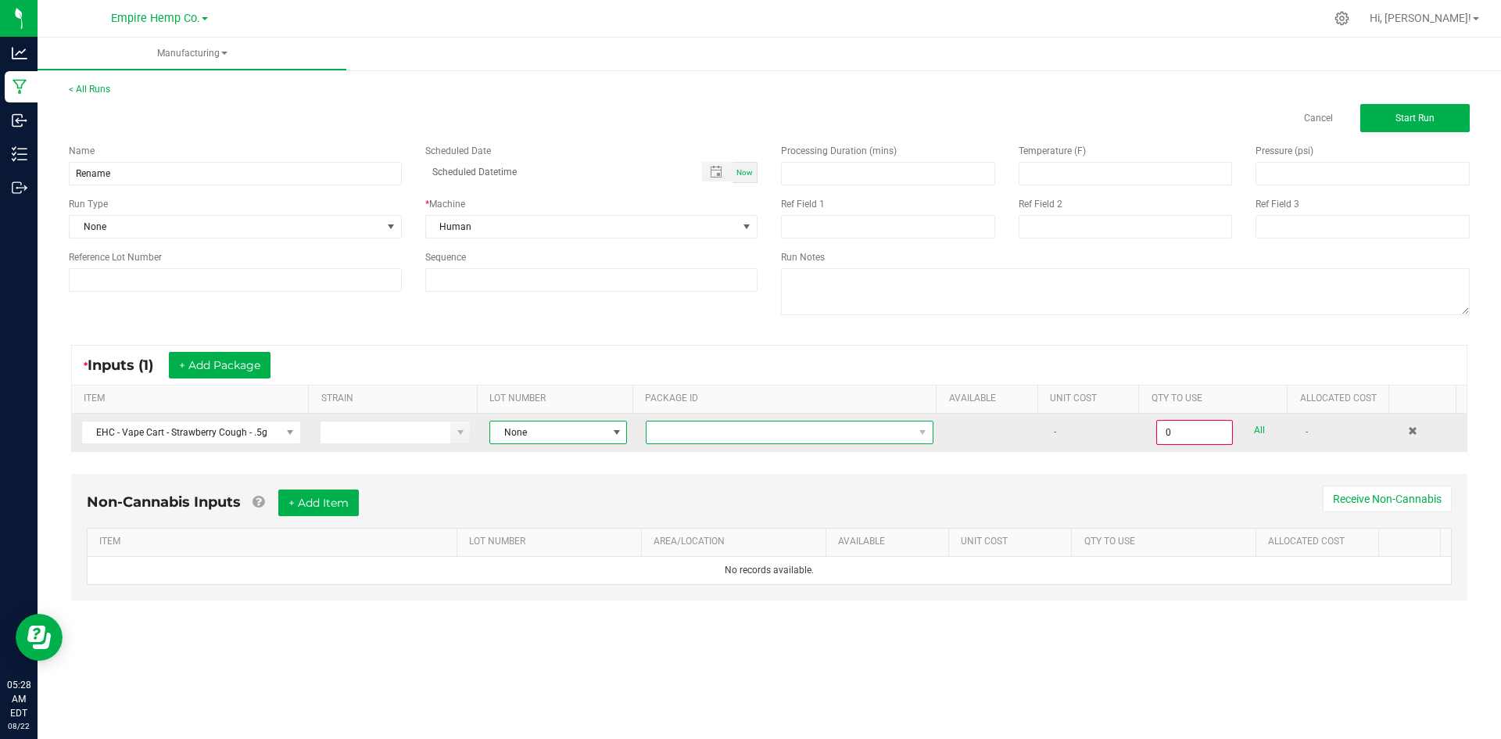
click at [686, 442] on span at bounding box center [779, 432] width 266 height 22
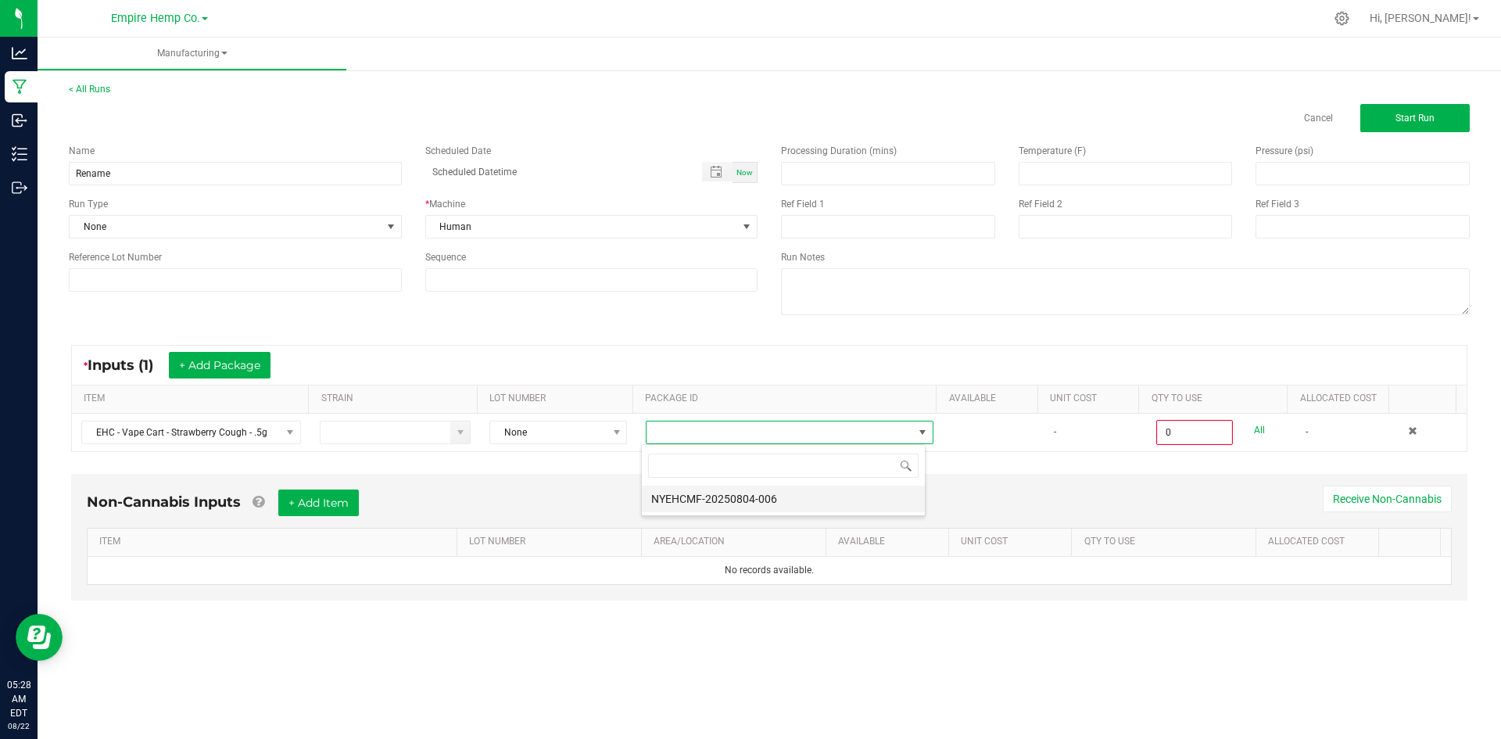
scroll to position [23, 285]
click at [687, 499] on li "NYEHCMF-20250804-006" at bounding box center [783, 498] width 283 height 27
type input "0.0000 g"
click at [224, 369] on button "+ Add Package" at bounding box center [220, 365] width 102 height 27
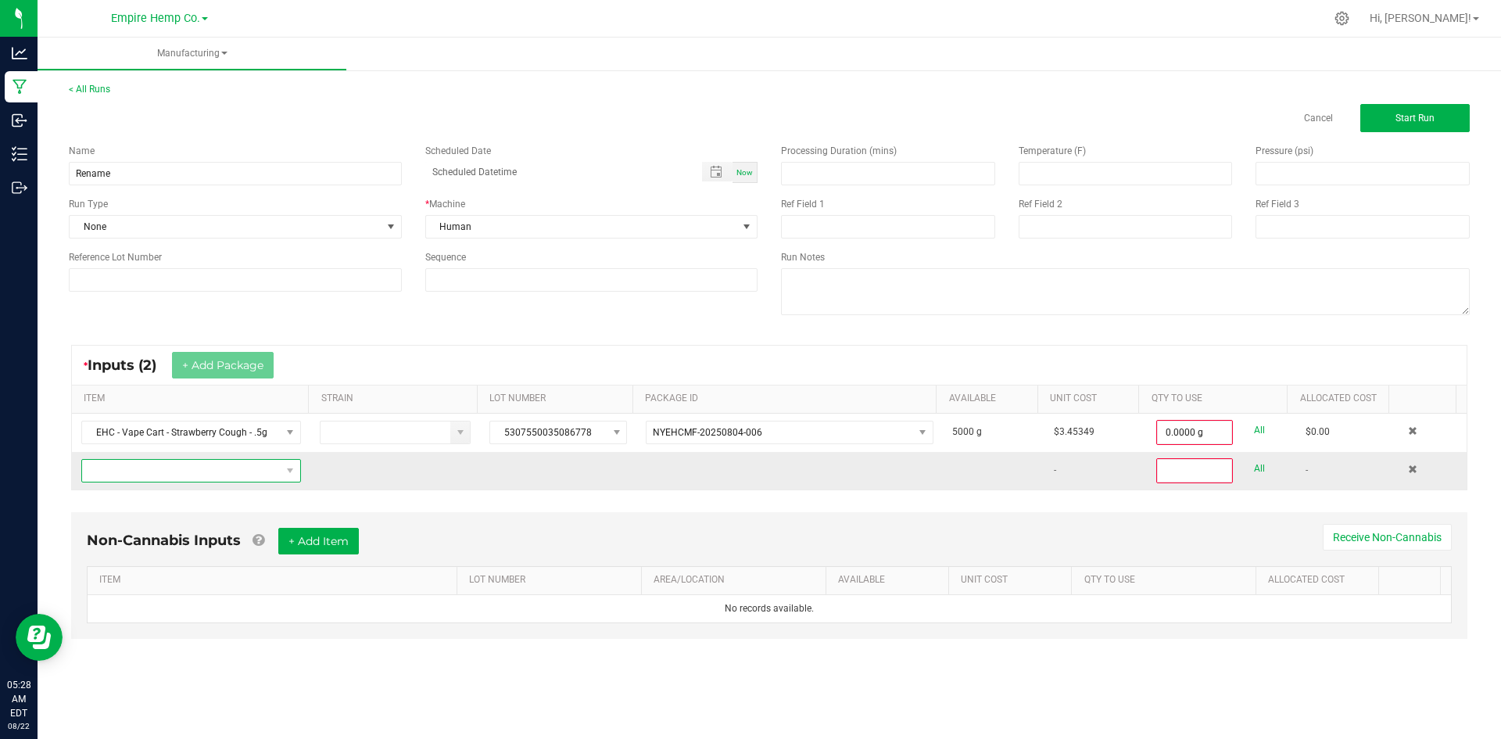
click at [234, 475] on span "NO DATA FOUND" at bounding box center [181, 471] width 199 height 22
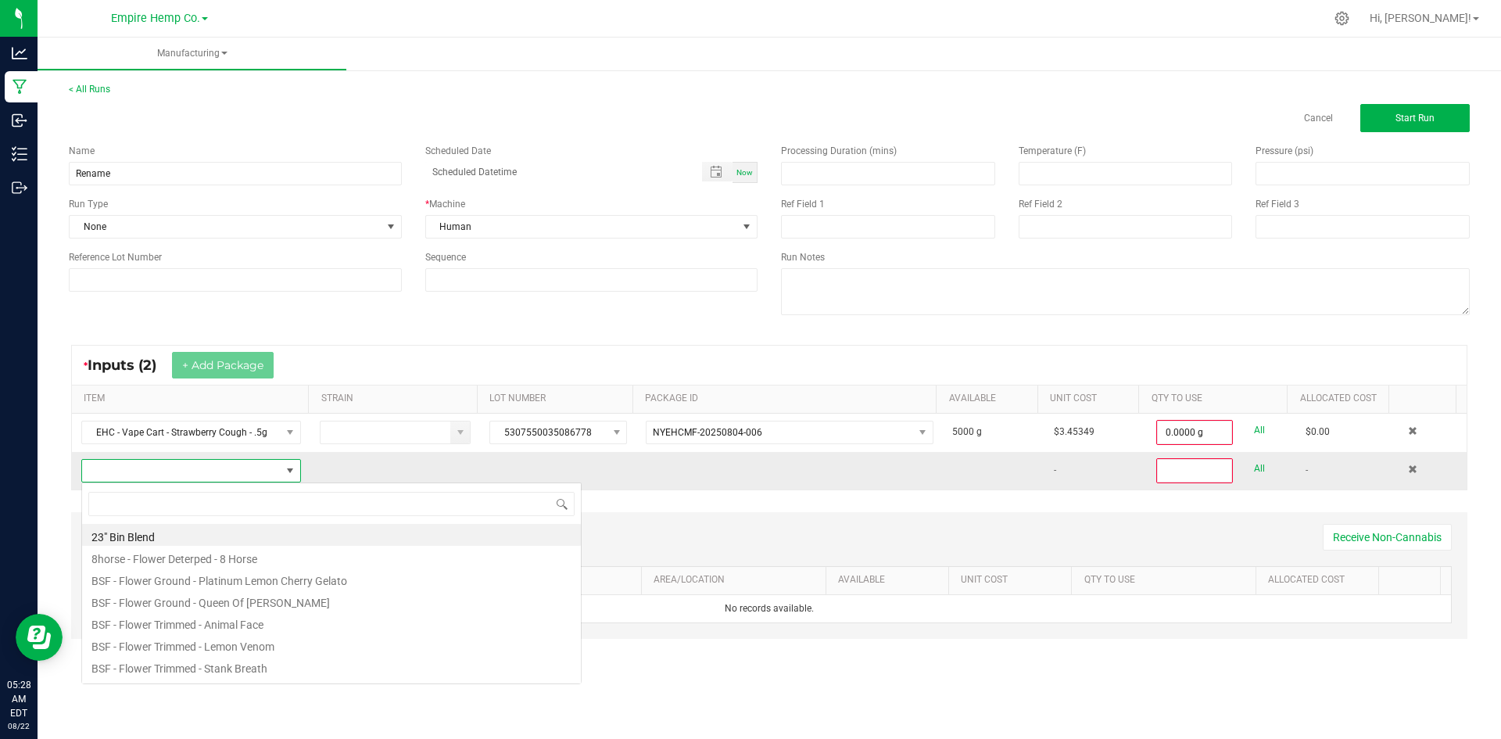
scroll to position [23, 216]
type input "stra"
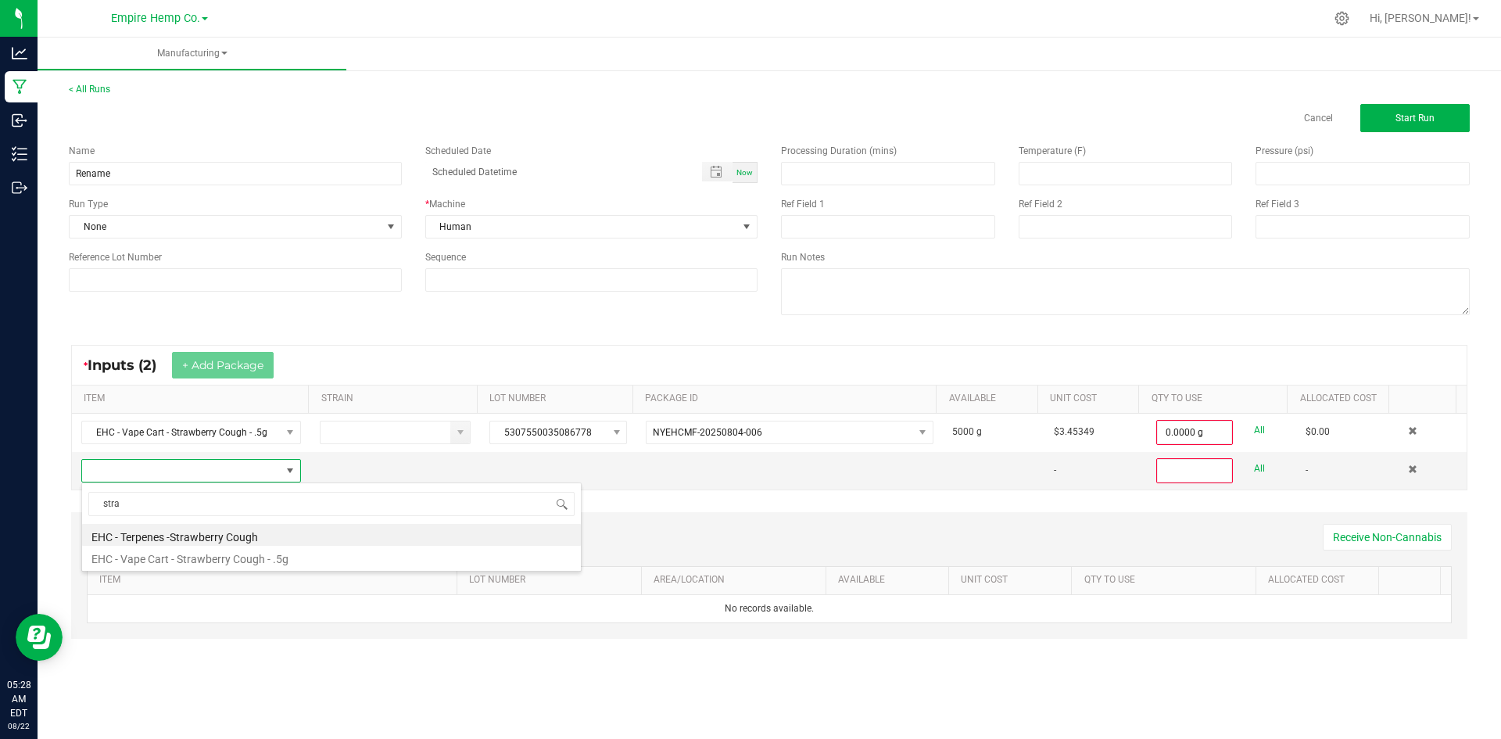
drag, startPoint x: 270, startPoint y: 558, endPoint x: 335, endPoint y: 495, distance: 90.7
click at [269, 557] on li "EHC - Vape Cart - Strawberry Cough - .5g" at bounding box center [331, 556] width 499 height 22
type input "0"
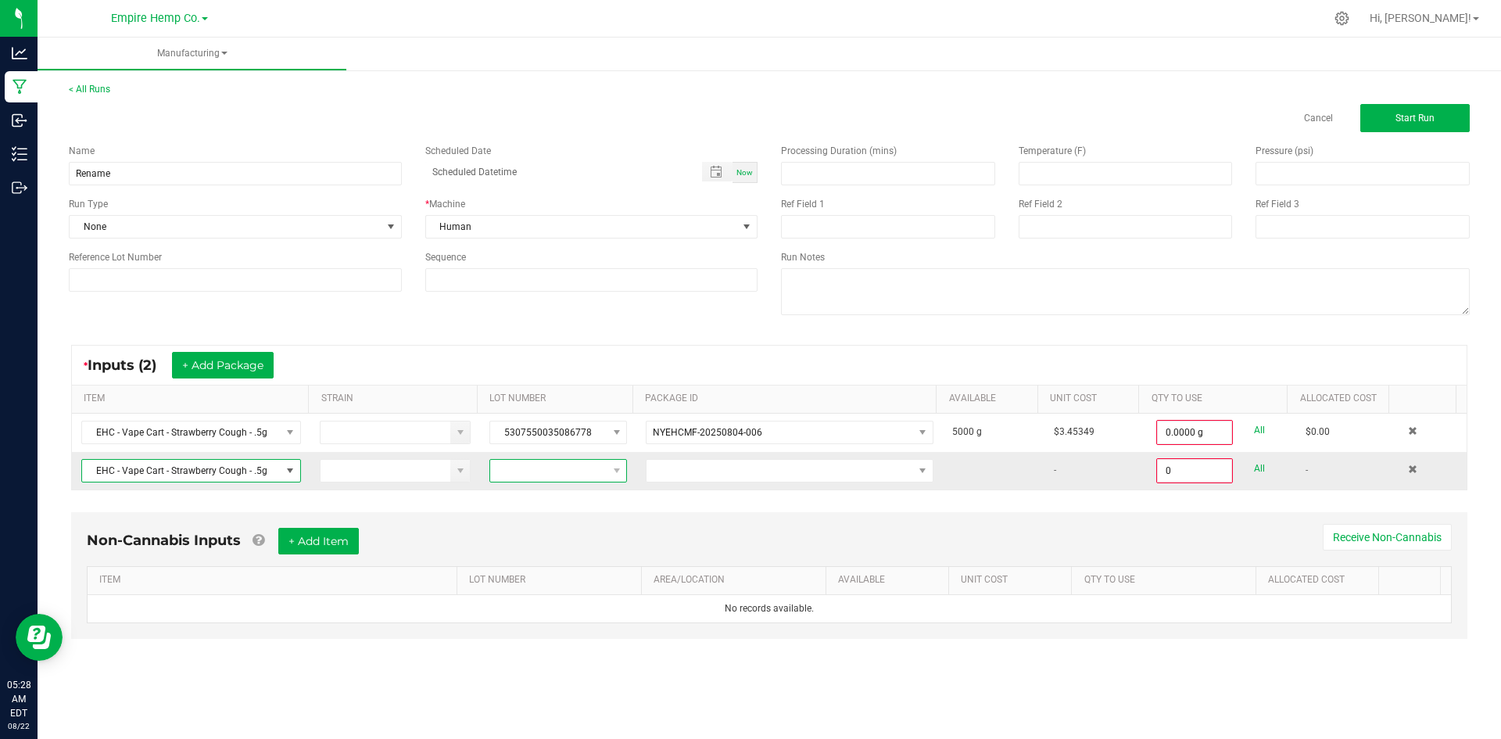
click at [538, 471] on span at bounding box center [548, 471] width 116 height 22
click at [552, 538] on li "None" at bounding box center [560, 537] width 146 height 27
click at [663, 472] on span "NO DATA FOUND" at bounding box center [779, 471] width 266 height 22
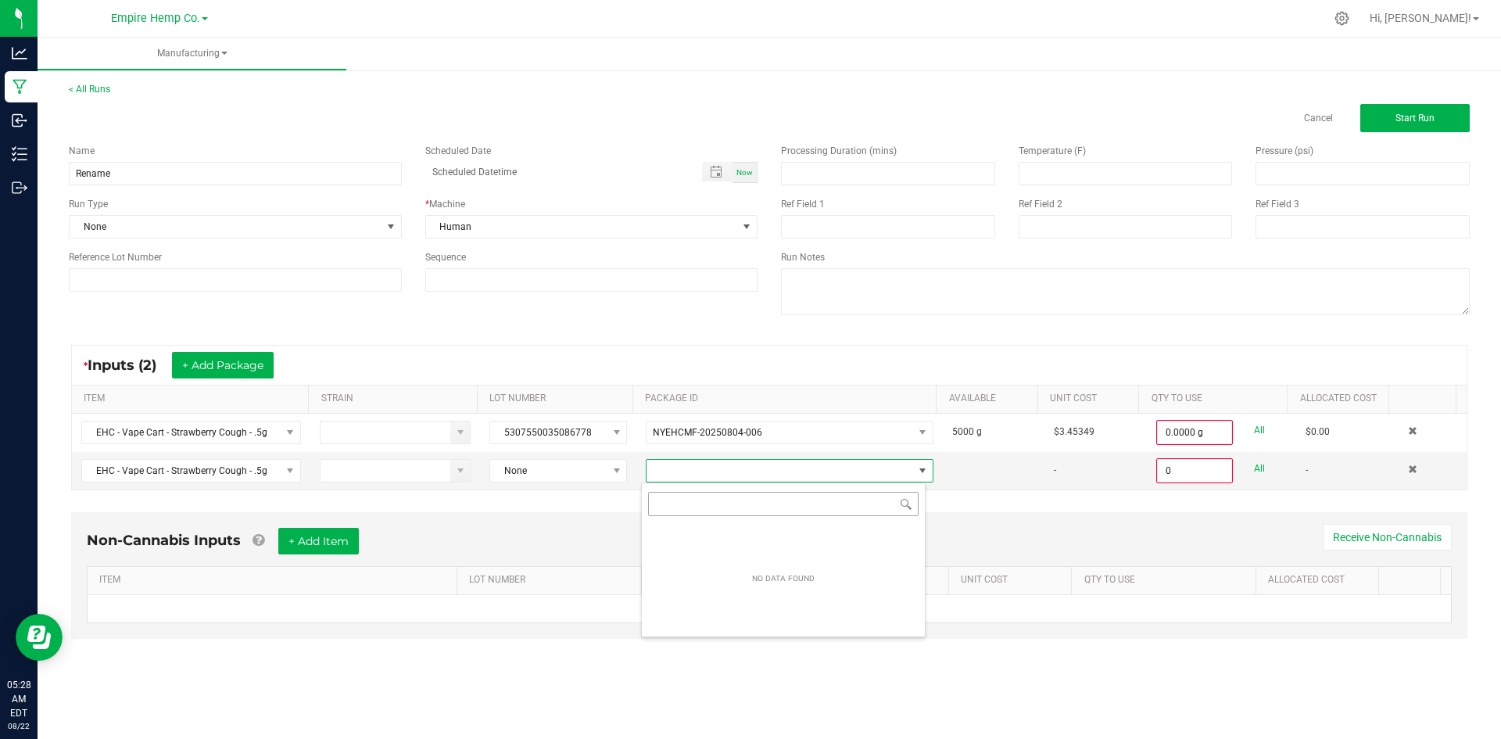
scroll to position [23, 285]
click at [553, 481] on span "None" at bounding box center [558, 470] width 138 height 23
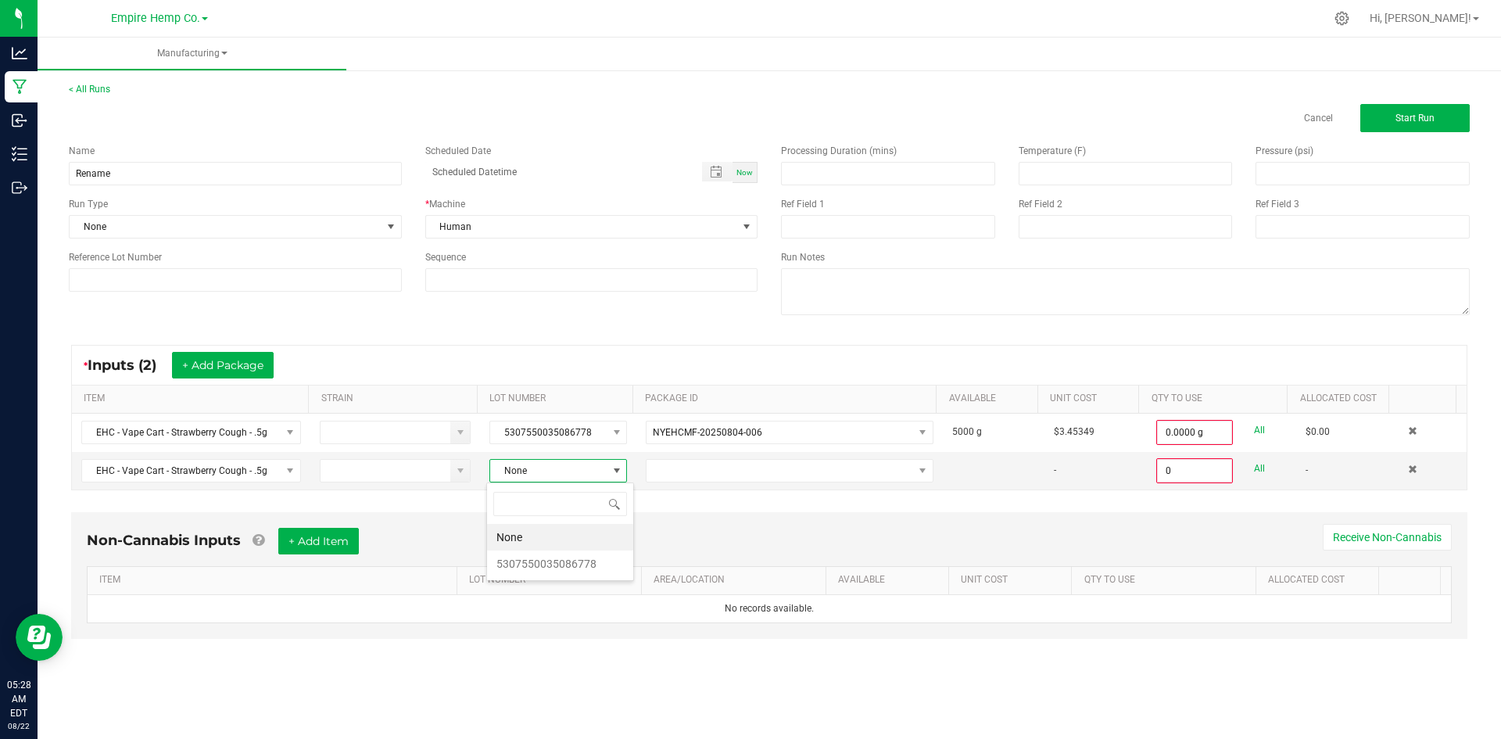
scroll to position [23, 137]
click at [554, 563] on li "5307550035086778" at bounding box center [560, 563] width 146 height 27
click at [648, 471] on span "NO DATA FOUND" at bounding box center [779, 471] width 266 height 22
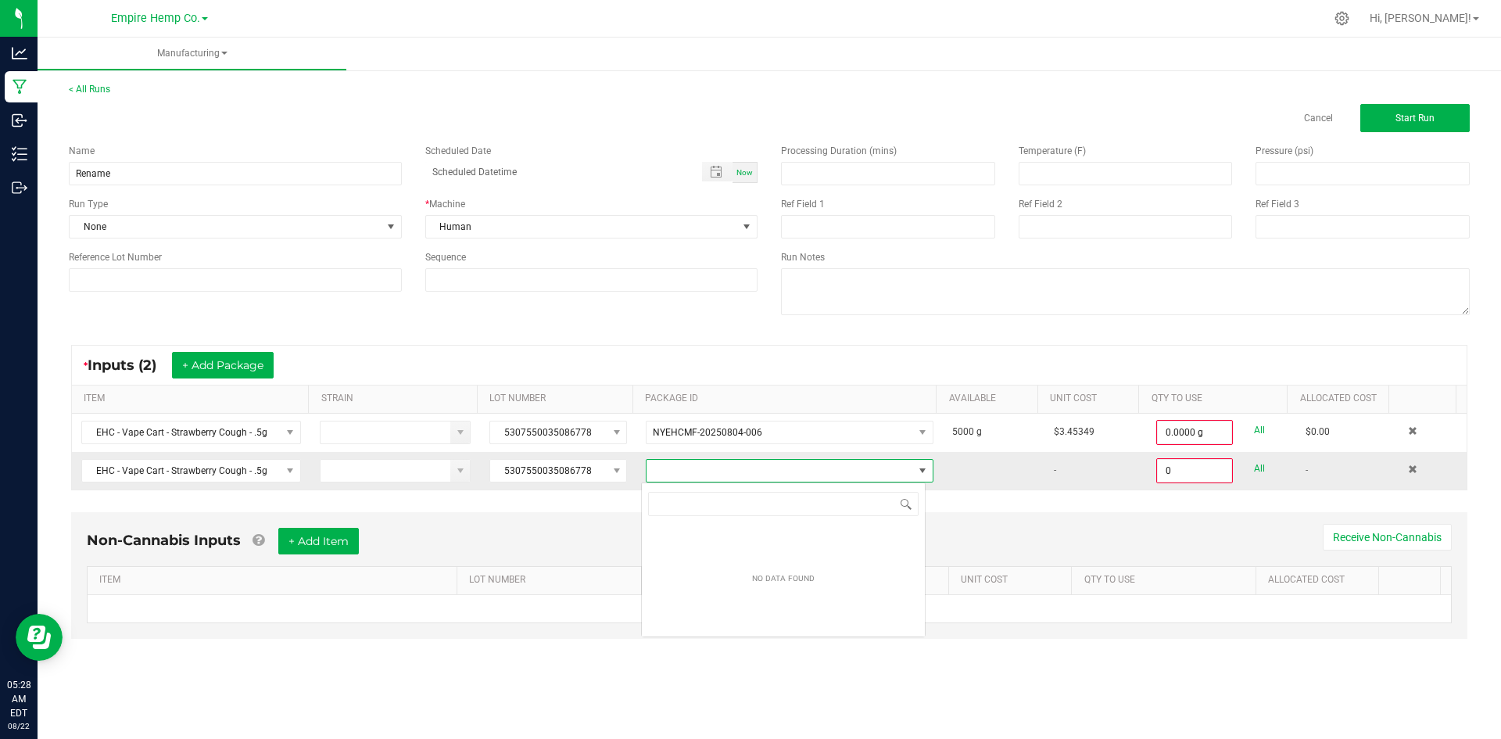
scroll to position [23, 285]
click at [616, 510] on div "Non-Cannabis Inputs + Add Item Receive Non-Cannabis ITEM LOT NUMBER AREA/LOCATI…" at bounding box center [769, 586] width 1424 height 164
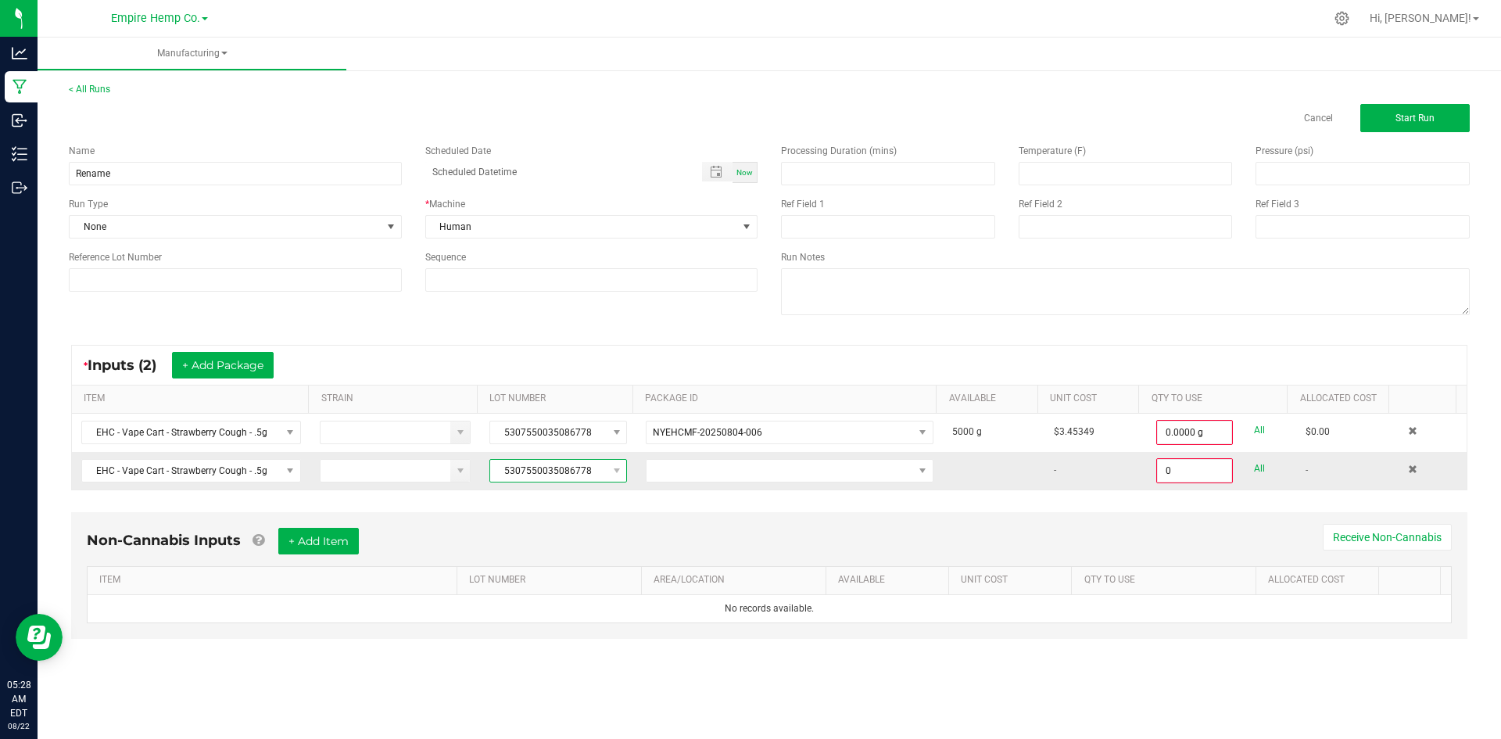
click at [591, 470] on span "5307550035086778" at bounding box center [548, 471] width 116 height 22
click at [689, 528] on div "Non-Cannabis Inputs + Add Item Receive Non-Cannabis" at bounding box center [769, 547] width 1365 height 38
click at [1408, 474] on span at bounding box center [1412, 468] width 9 height 9
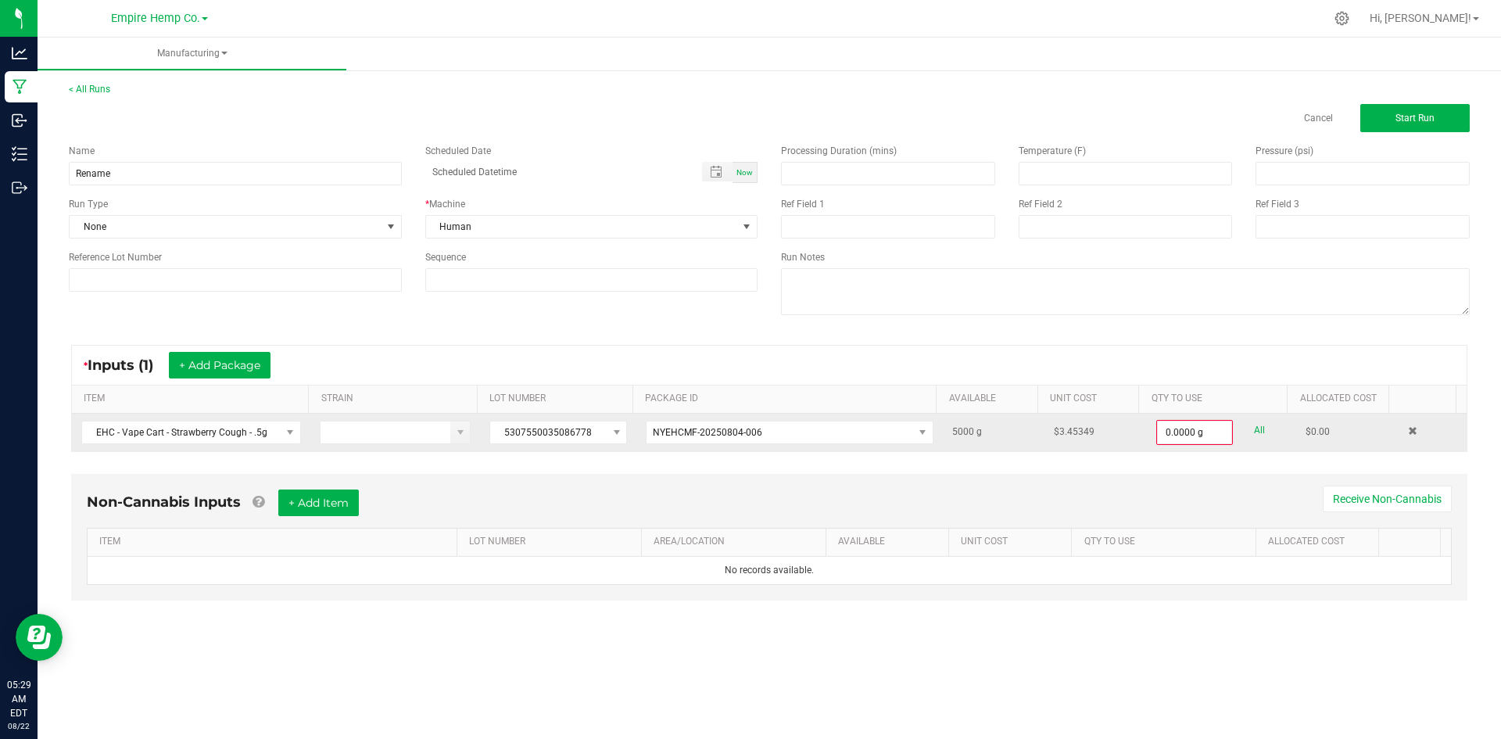
click at [1254, 431] on link "All" at bounding box center [1259, 430] width 11 height 21
click at [1192, 428] on input "5000" at bounding box center [1194, 431] width 75 height 22
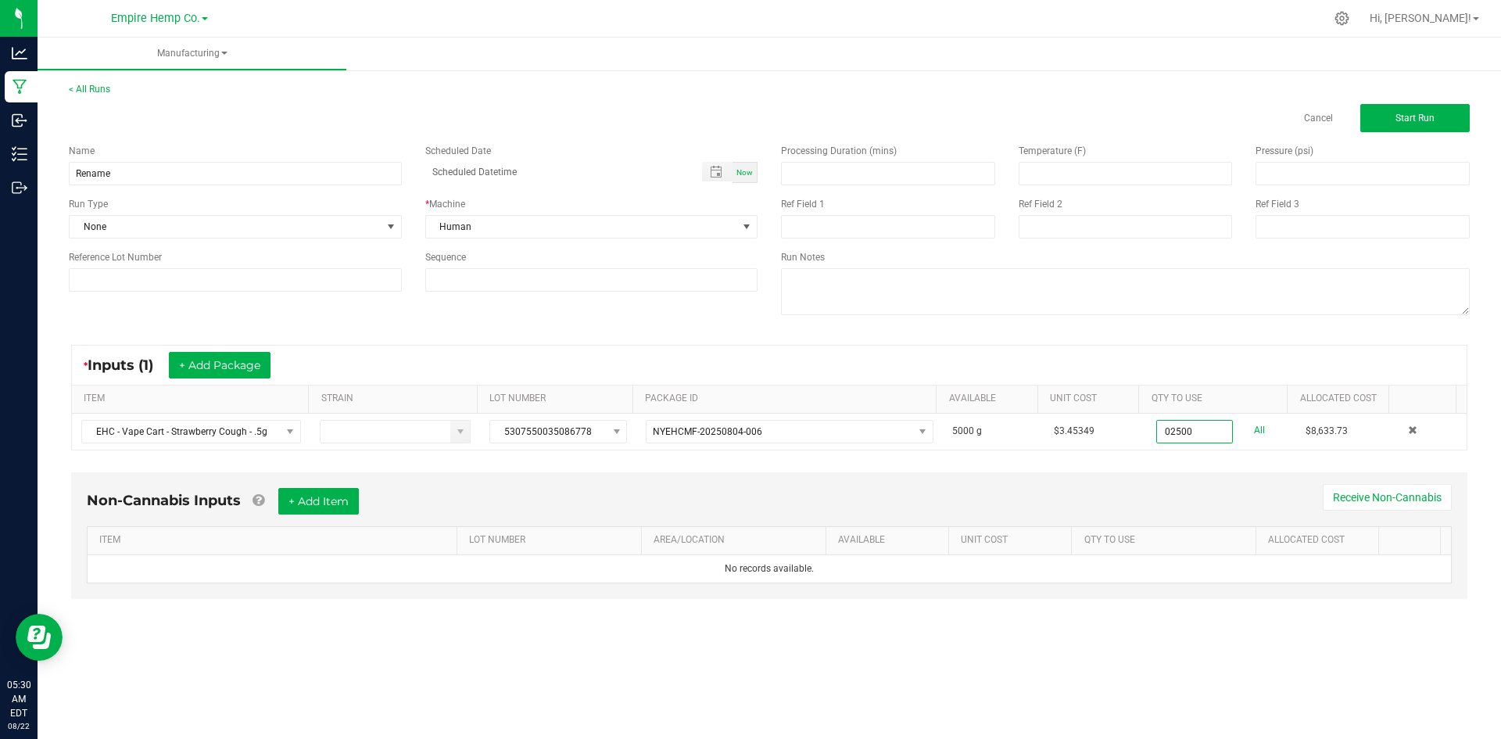
type input "2500.0000 g"
click at [1177, 459] on div "* Inputs (1) + Add Package ITEM STRAIN LOT NUMBER PACKAGE ID AVAILABLE Unit Cos…" at bounding box center [769, 398] width 1424 height 134
click at [1395, 122] on span "Start Run" at bounding box center [1414, 118] width 39 height 11
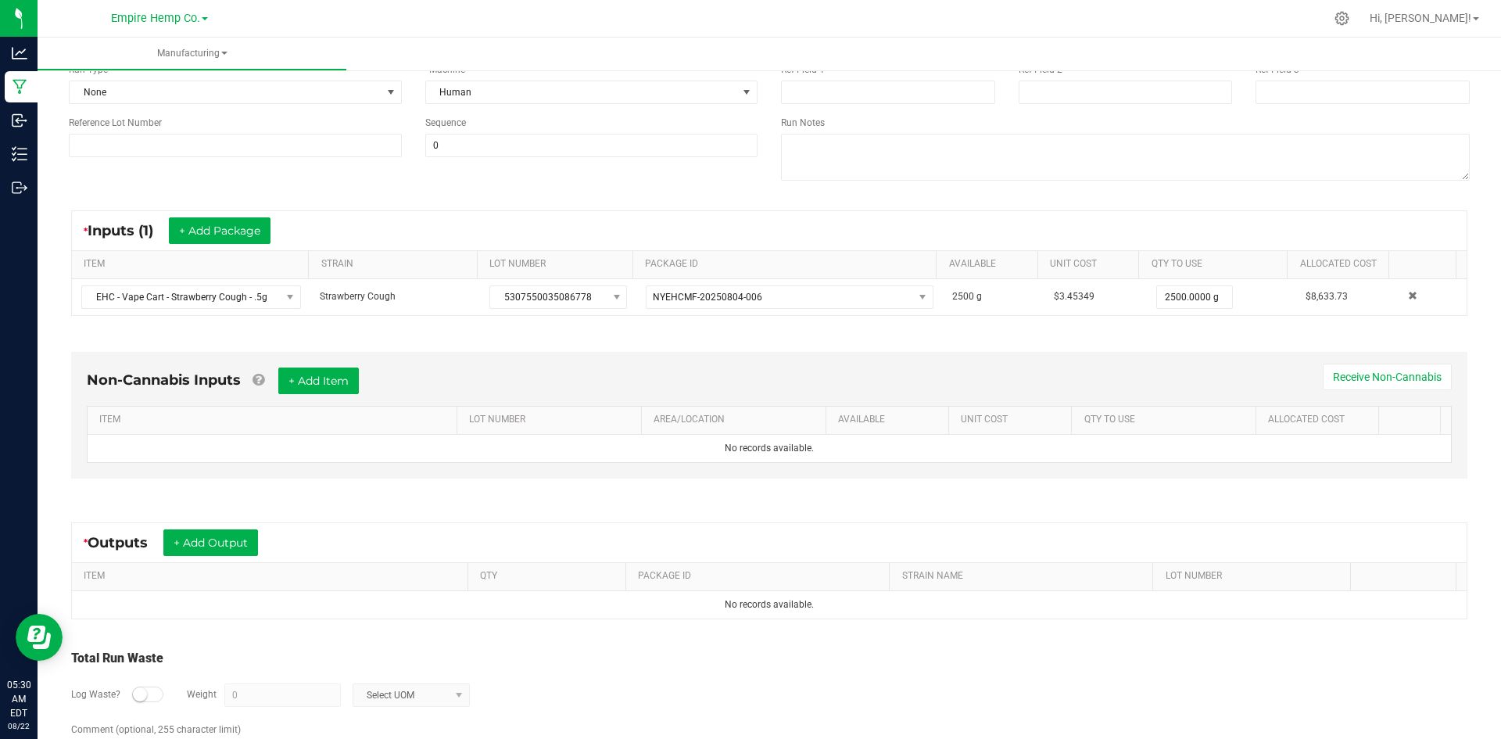
scroll to position [156, 0]
click at [206, 535] on button "+ Add Output" at bounding box center [210, 541] width 95 height 27
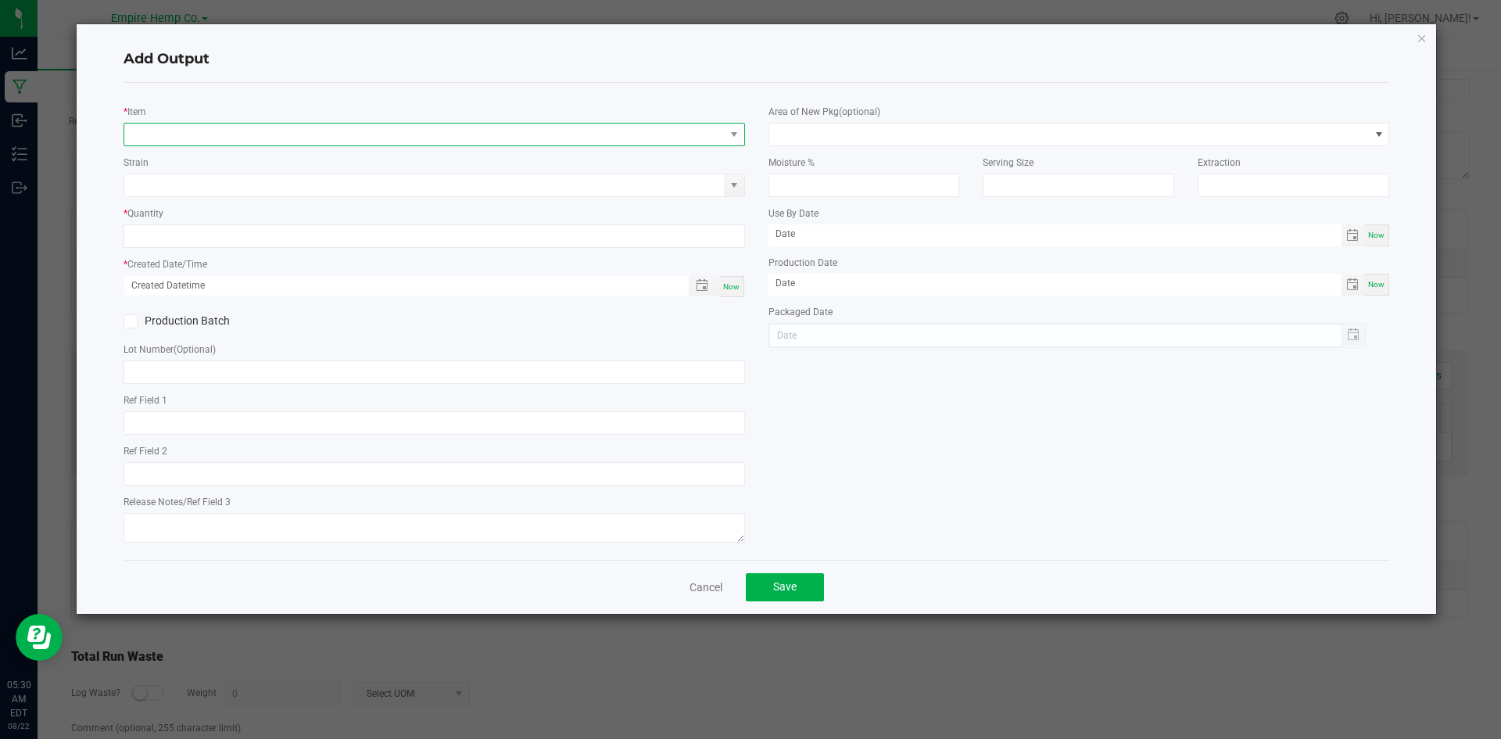
click at [269, 131] on span "NO DATA FOUND" at bounding box center [424, 134] width 600 height 22
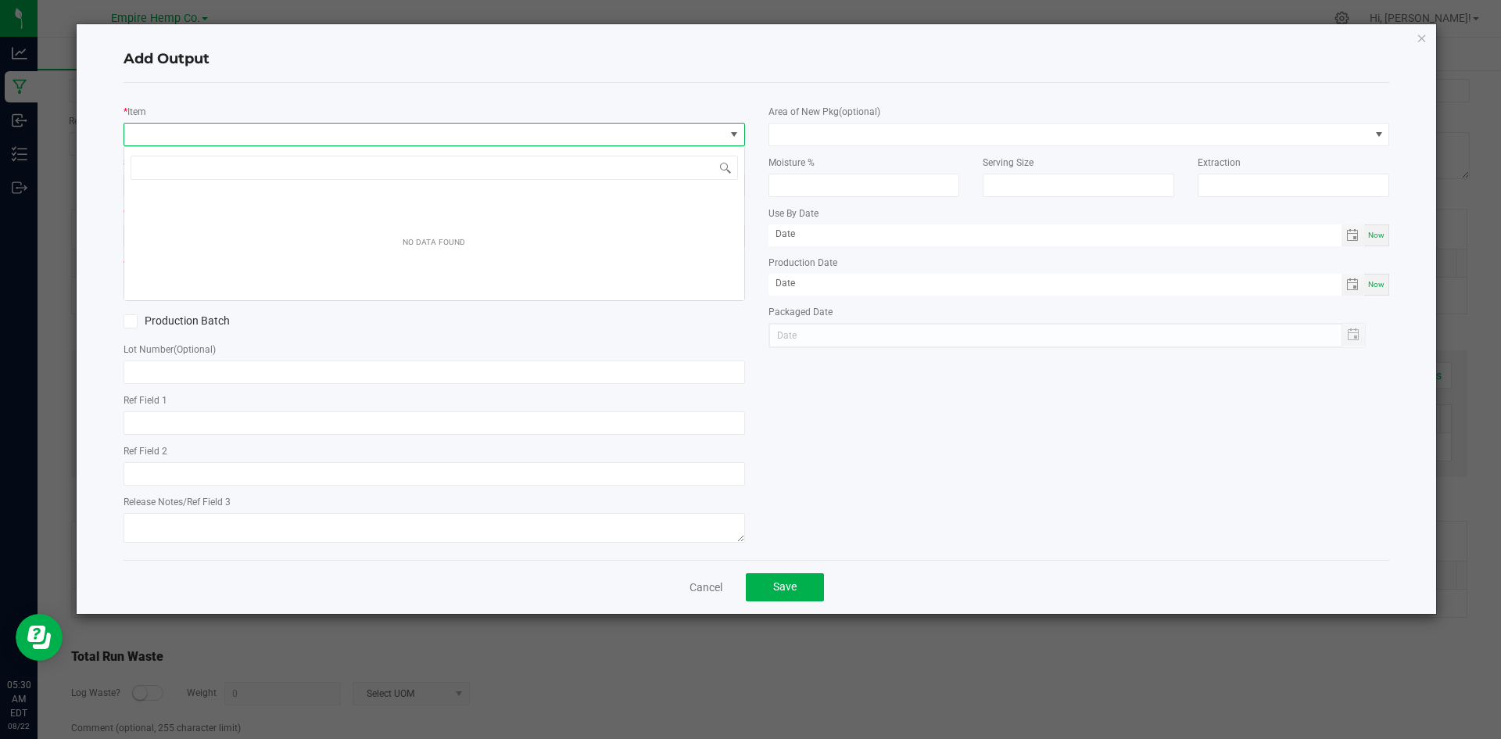
scroll to position [23, 621]
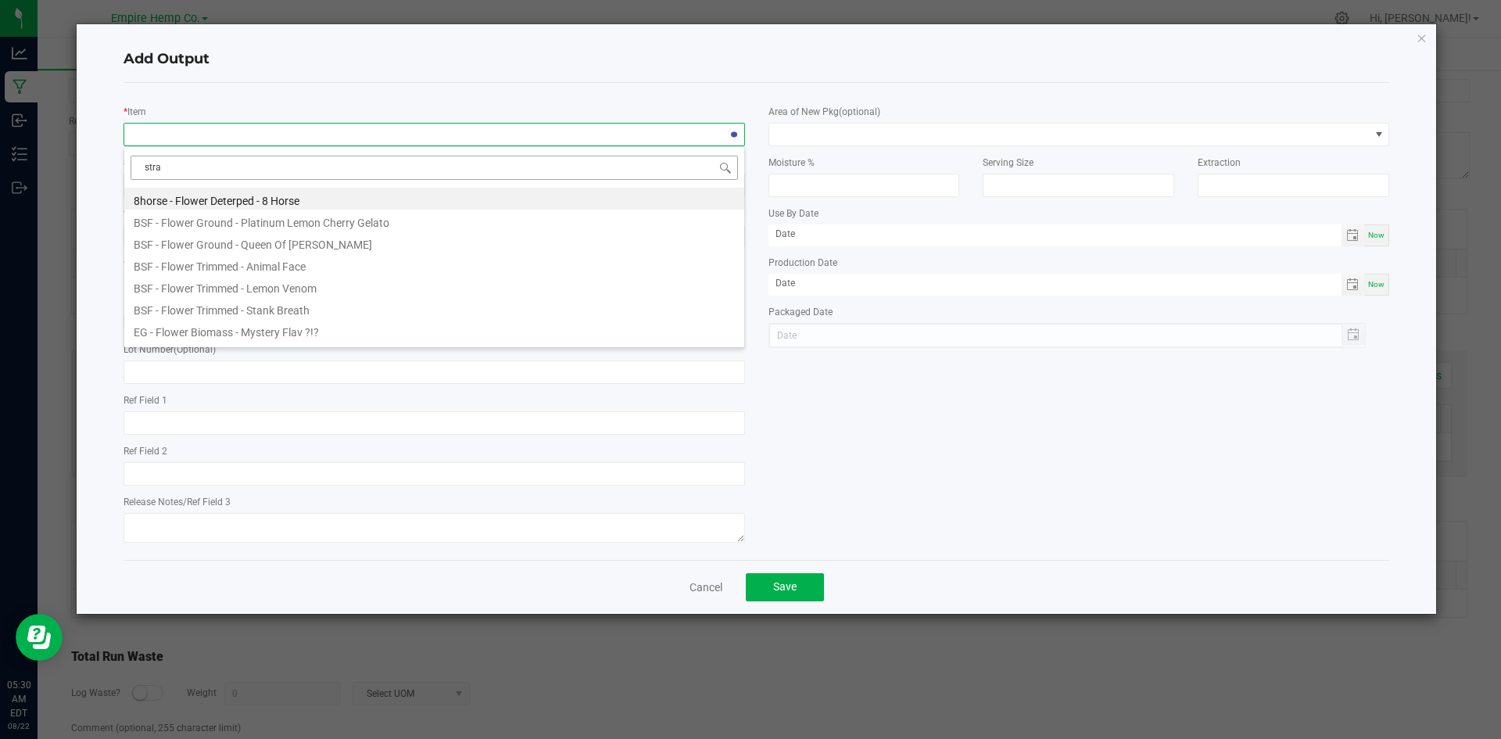
type input "straw"
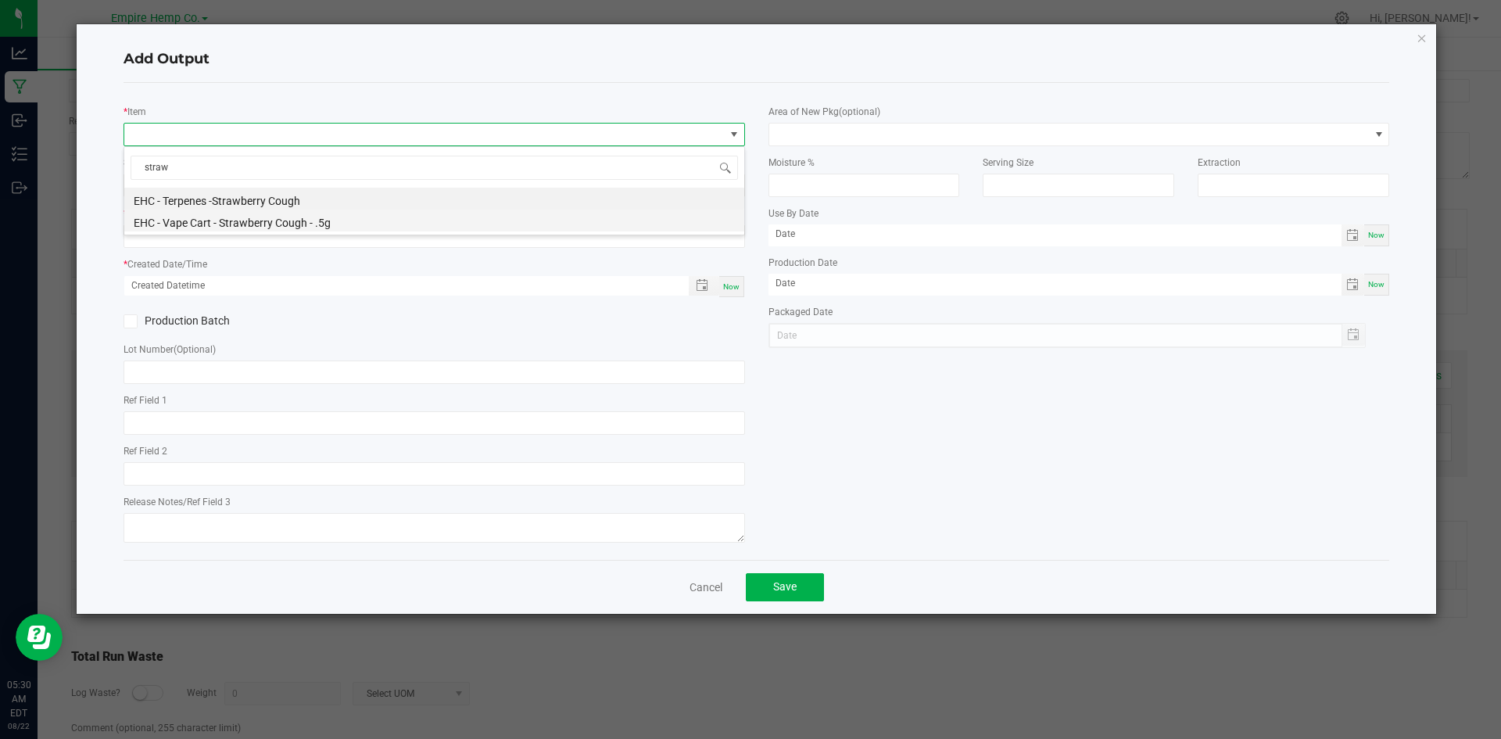
click at [310, 227] on li "EHC - Vape Cart - Strawberry Cough - .5g" at bounding box center [434, 220] width 620 height 22
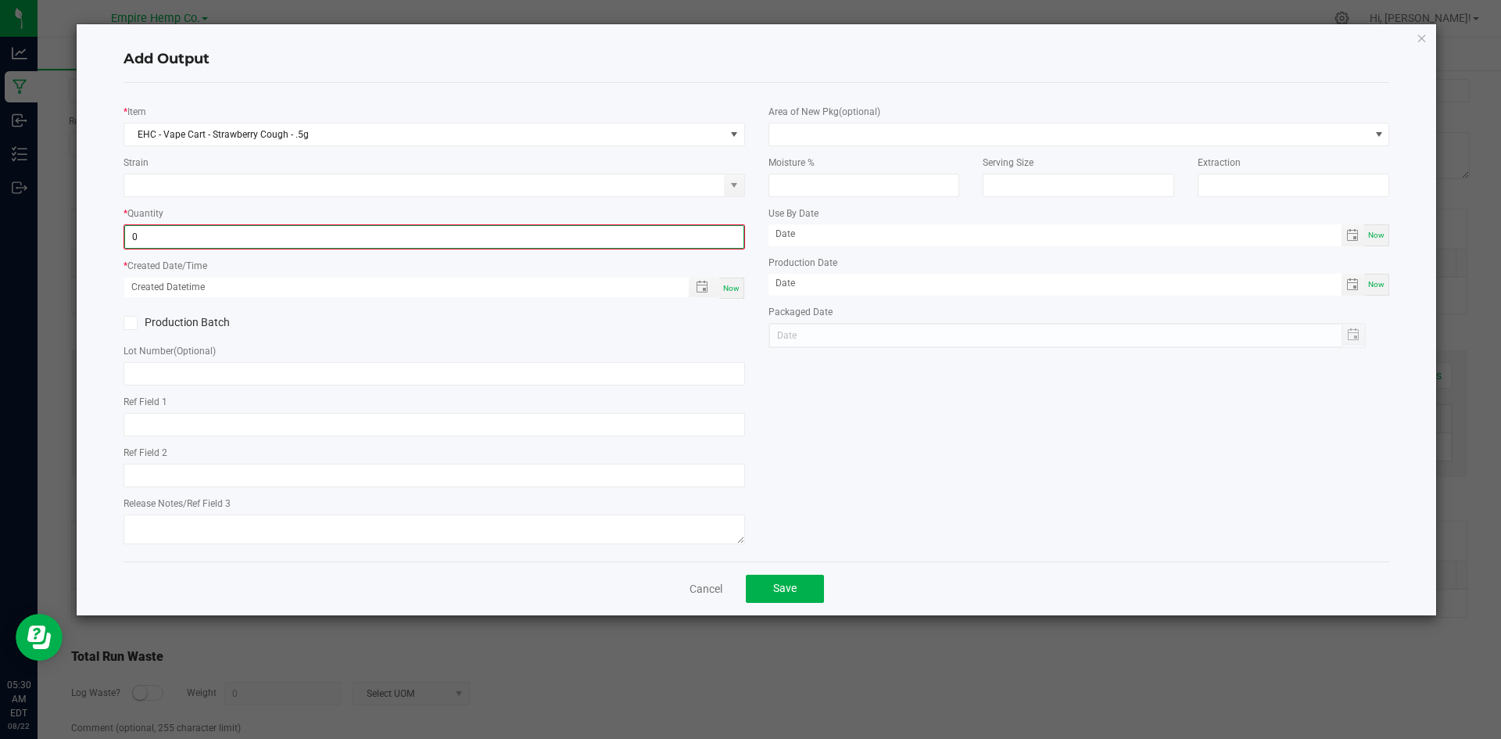
click at [308, 244] on input "0" at bounding box center [434, 237] width 618 height 22
click at [703, 282] on span "Toggle popup" at bounding box center [702, 285] width 13 height 13
type input "2500.0000 g"
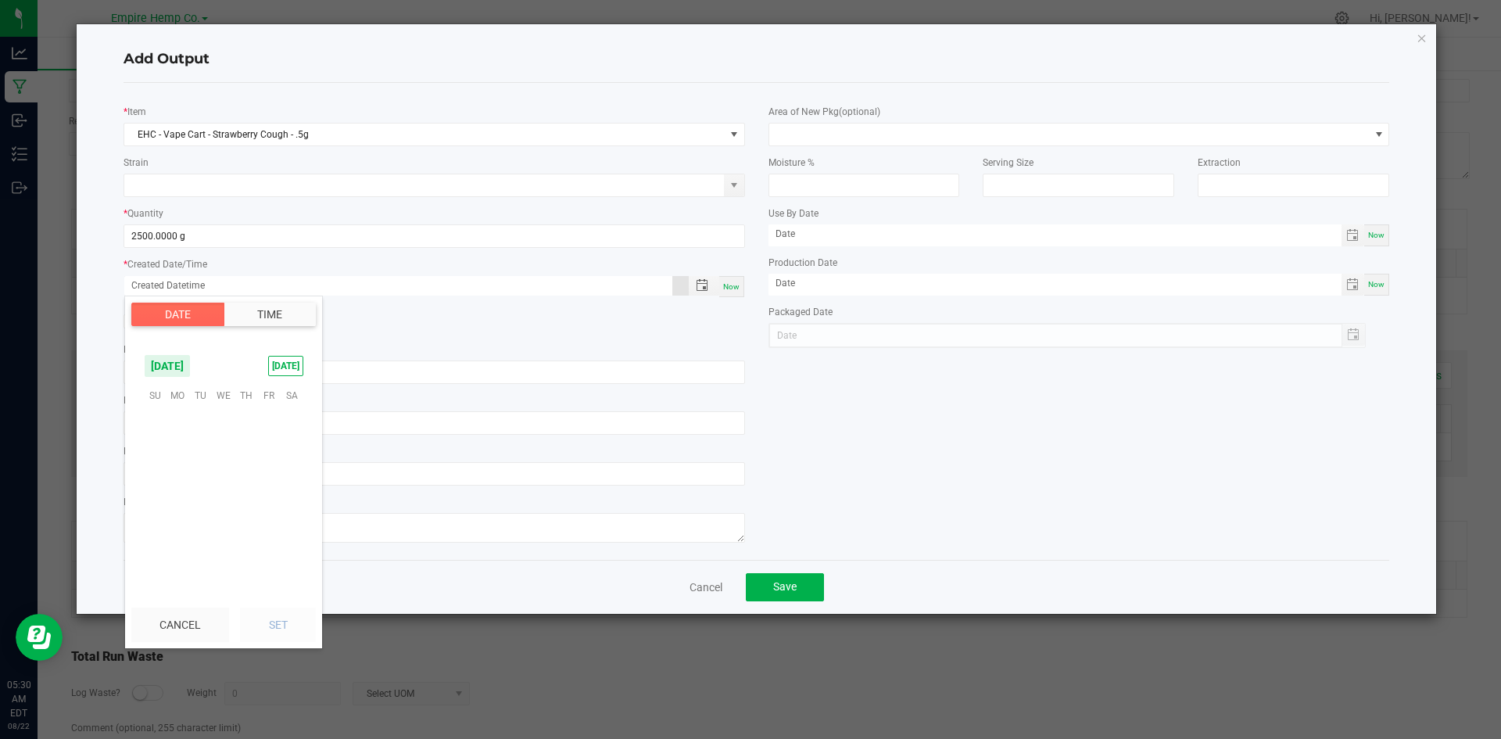
scroll to position [253287, 0]
click at [697, 327] on div "Production Batch" at bounding box center [434, 320] width 645 height 23
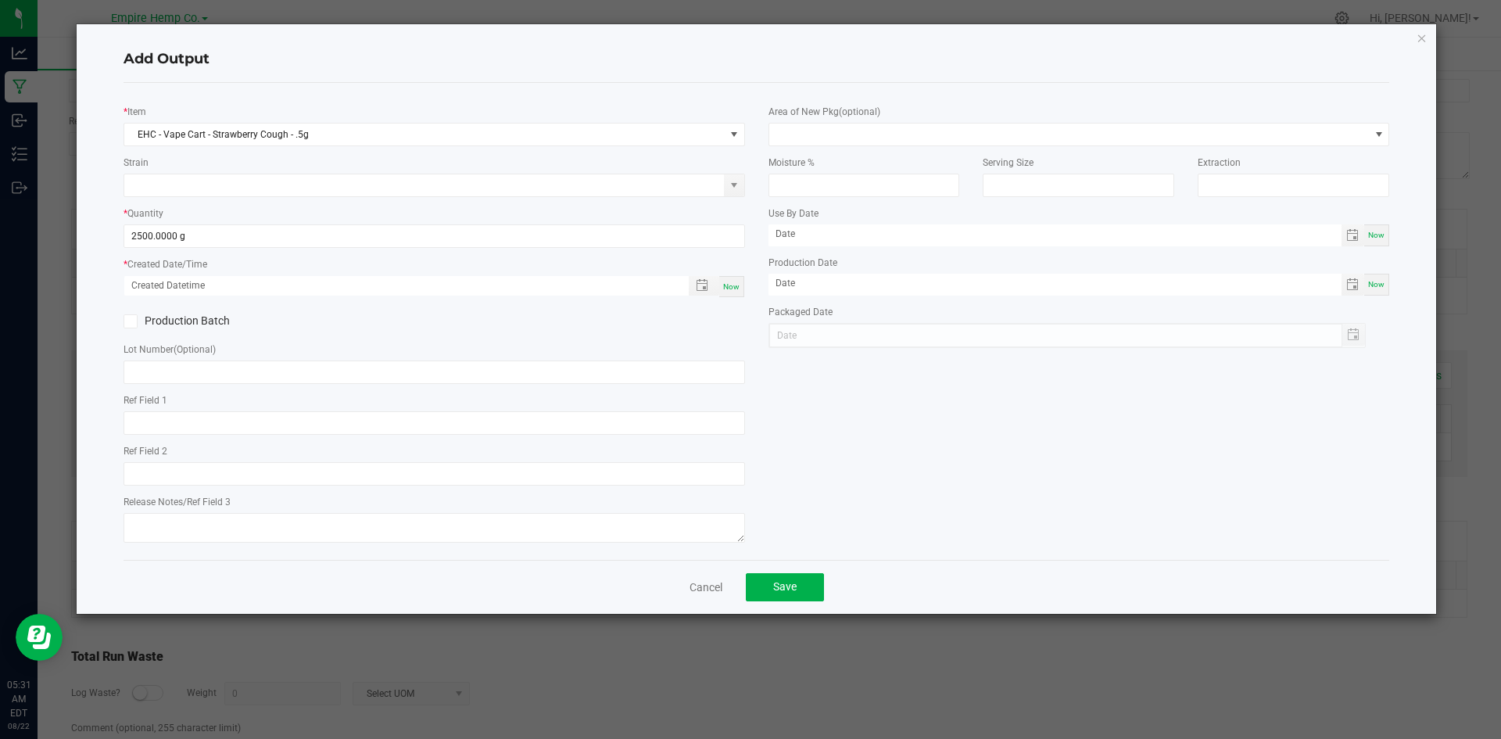
click at [724, 284] on span "Now" at bounding box center [731, 286] width 16 height 9
type input "[DATE] 5:31 AM"
type input "[DATE]"
click at [661, 369] on input "text" at bounding box center [433, 371] width 621 height 23
paste input "1085966686249760"
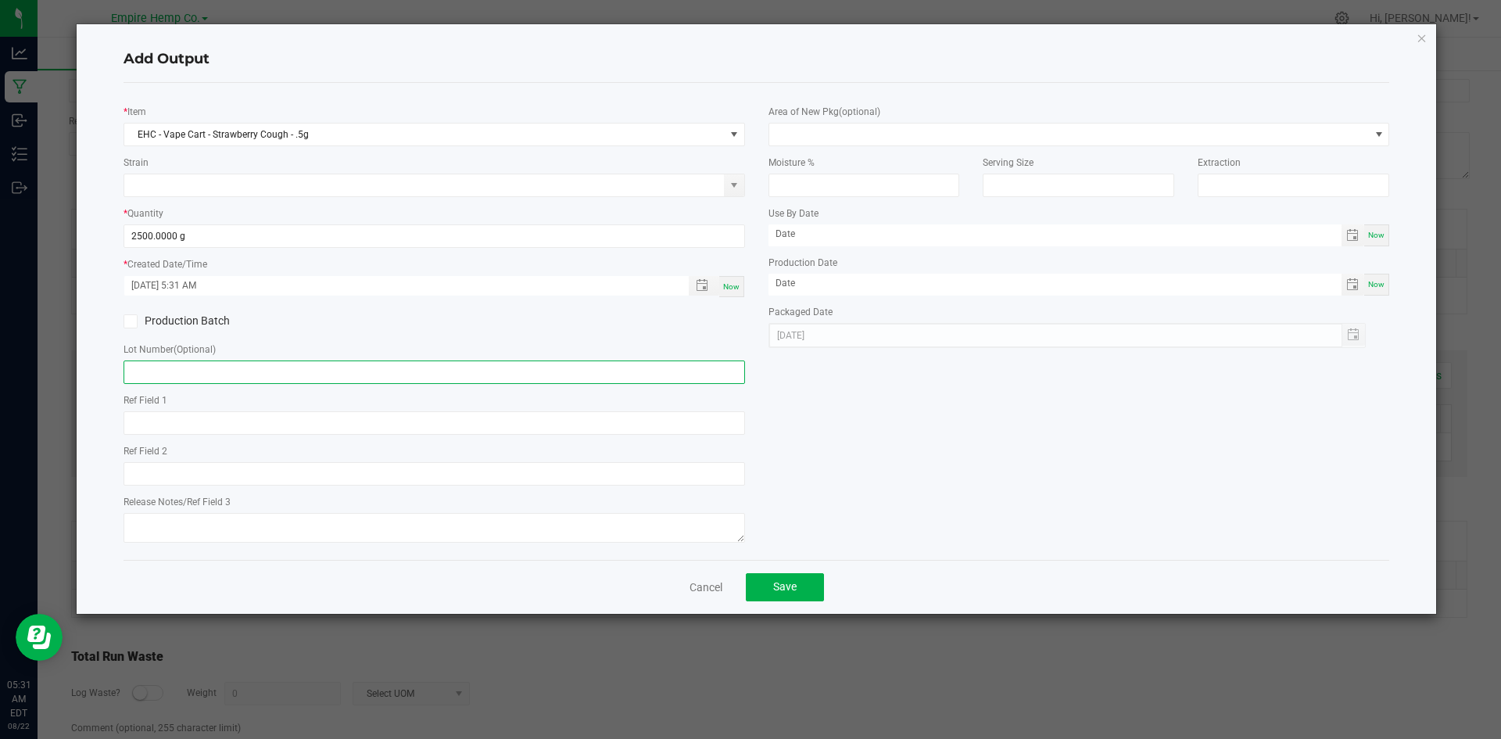
type input "1085966686249760"
drag, startPoint x: 501, startPoint y: 373, endPoint x: 41, endPoint y: 312, distance: 464.3
click at [41, 312] on ngb-modal-window "Add Output * Item EHC - Vape Cart - Strawberry Cough - .5g Strain * Quantity 25…" at bounding box center [756, 369] width 1512 height 739
paste input "1085966686249760"
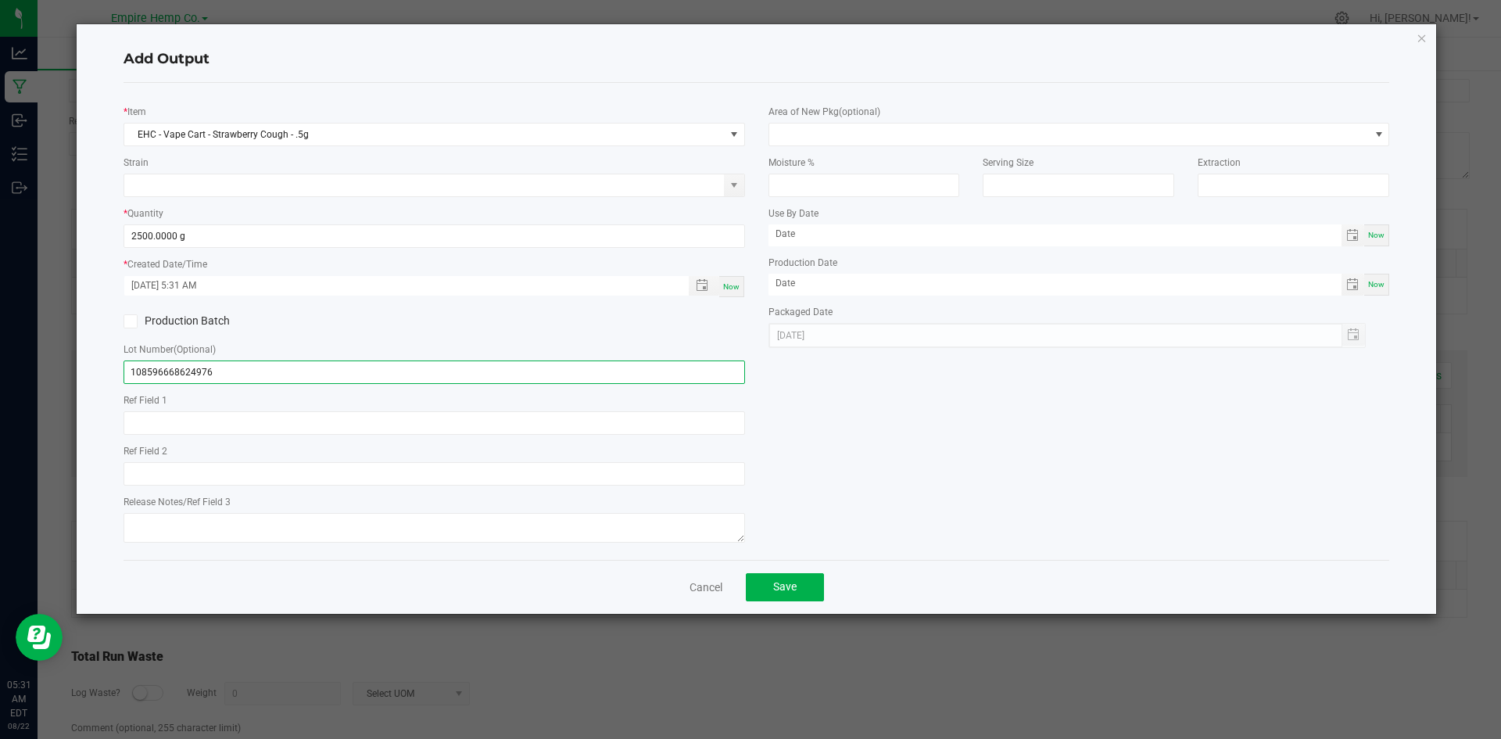
type input "1085966686249761085966686249760"
drag, startPoint x: 399, startPoint y: 373, endPoint x: 3, endPoint y: 326, distance: 399.0
click at [3, 326] on ngb-modal-window "Add Output * Item EHC - Vape Cart - Strawberry Cough - .5g Strain * Quantity 25…" at bounding box center [756, 369] width 1512 height 739
paste input ": RD7222025-1"
click at [135, 372] on input ": RD7222025-1" at bounding box center [433, 371] width 621 height 23
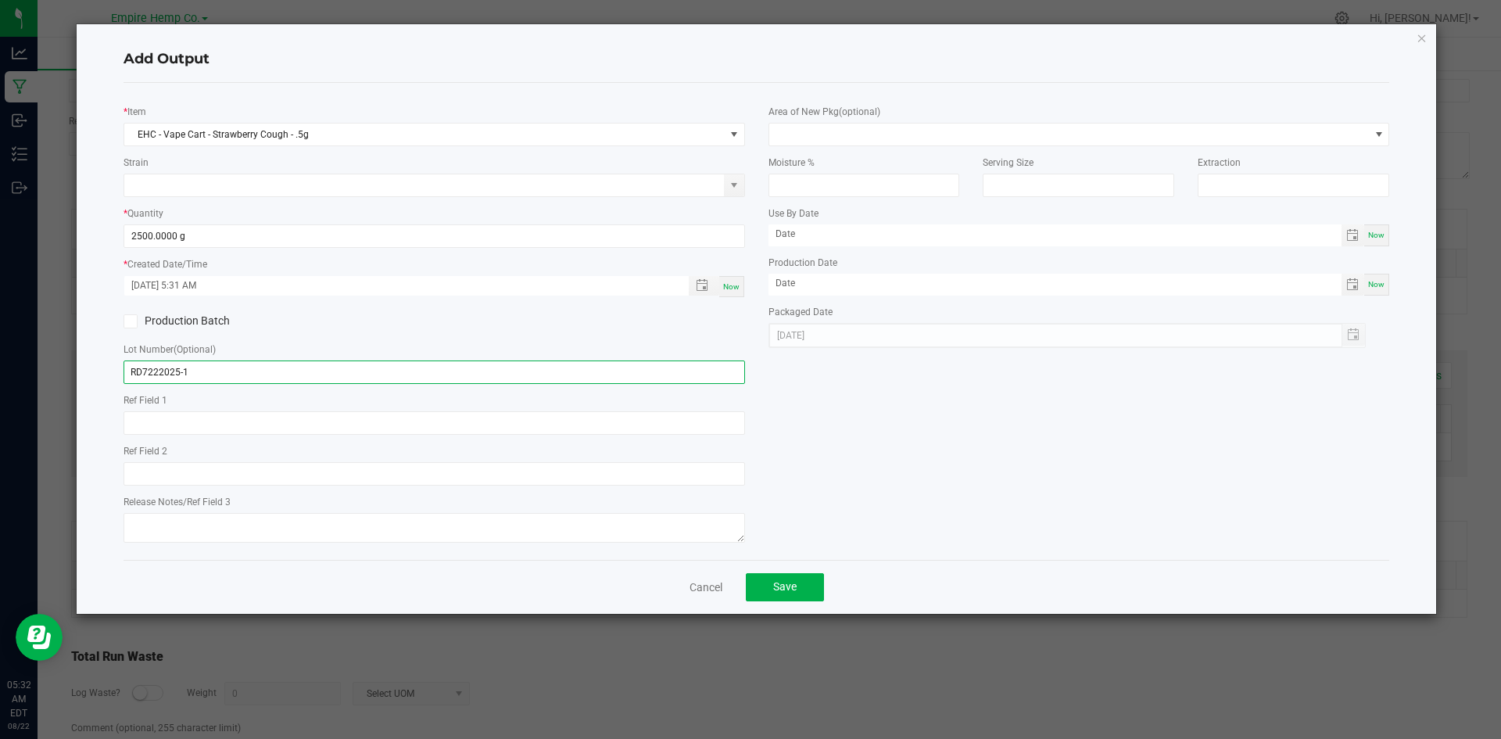
type input "RD7222025-1"
click at [108, 350] on div "Add Output * Item EHC - Vape Cart - Strawberry Cough - .5g Strain * Quantity 25…" at bounding box center [757, 318] width 1360 height 589
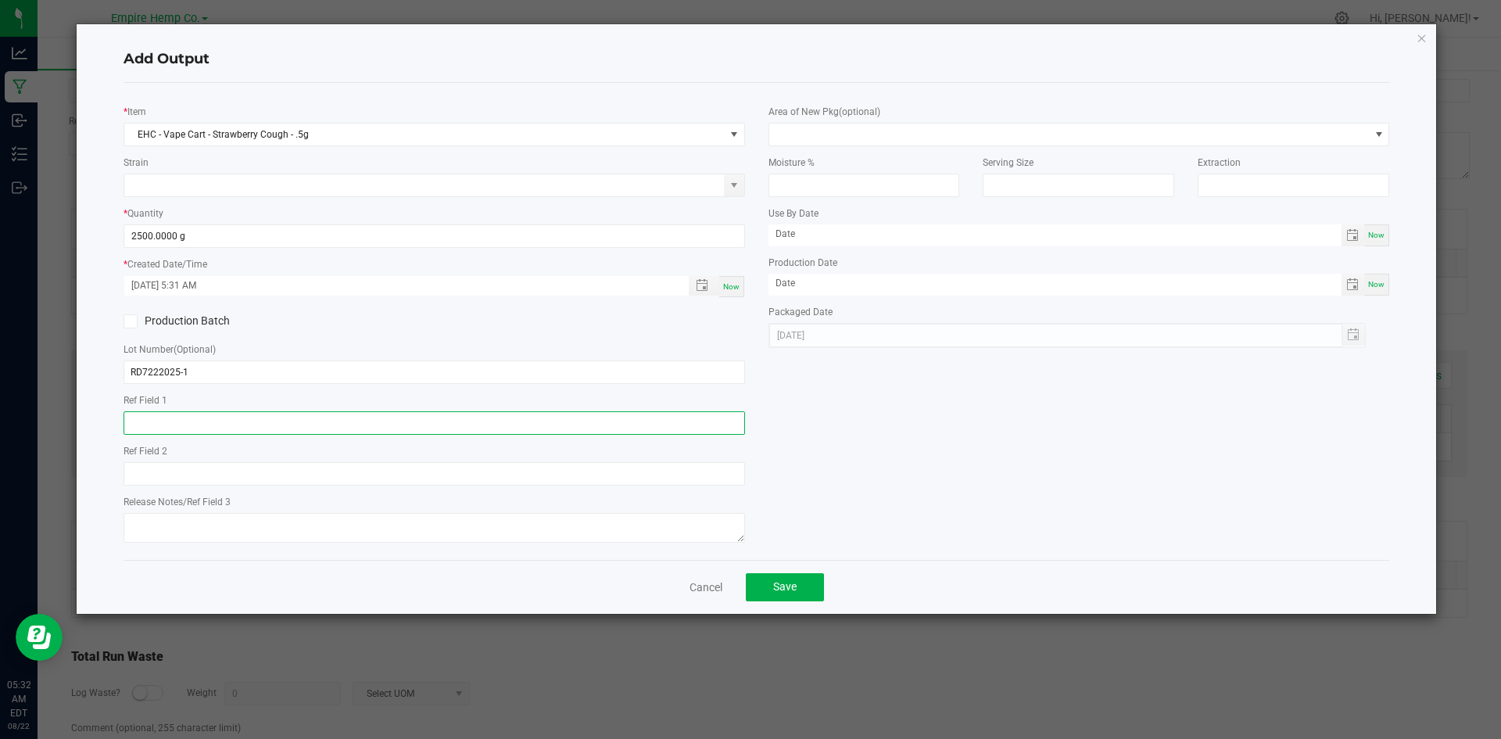
click at [382, 424] on input "text" at bounding box center [433, 422] width 621 height 23
paste input "Sample Received: [DATE]; Report Created: [DATE]"
type input "Sample Received: [DATE]; Report Created: [DATE]"
click at [762, 578] on button "Save" at bounding box center [785, 587] width 78 height 28
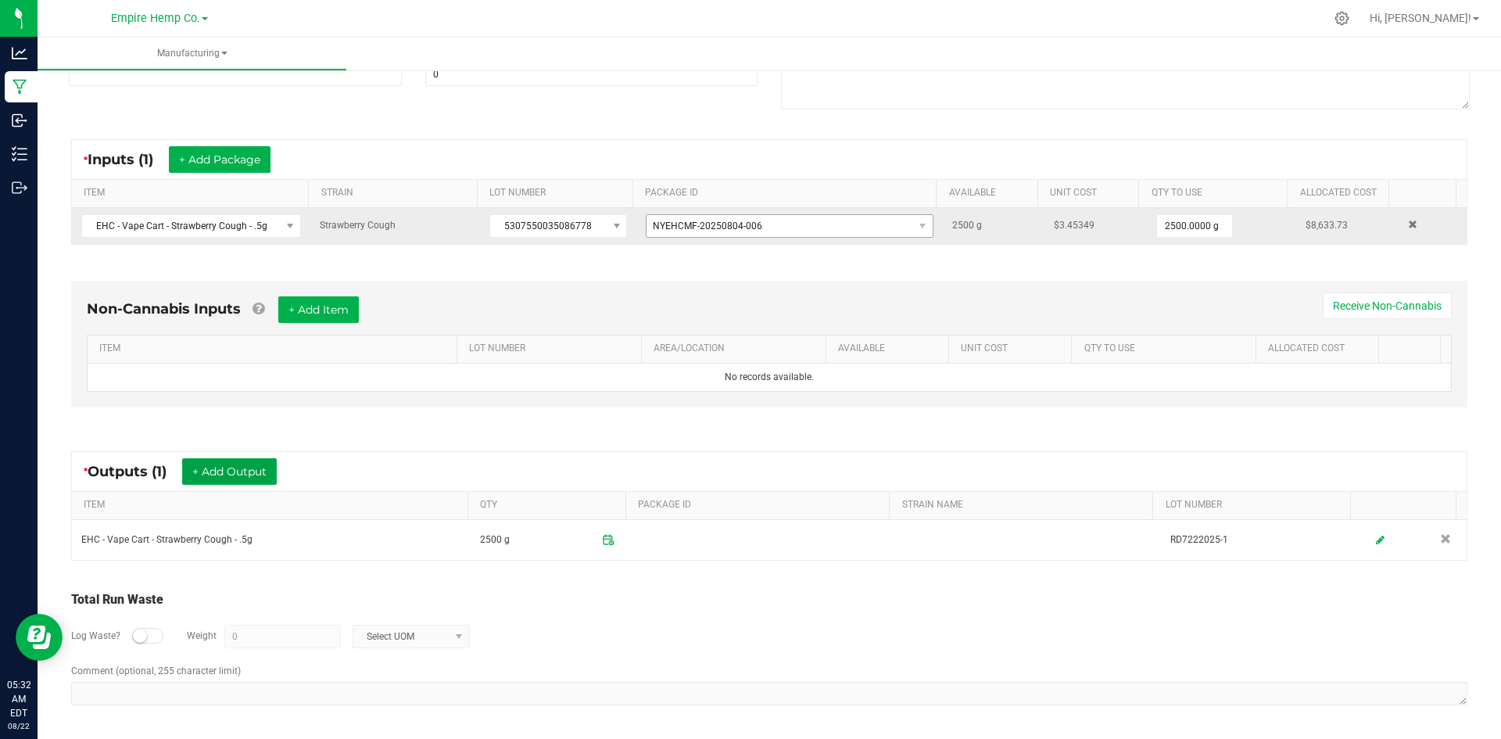
scroll to position [0, 0]
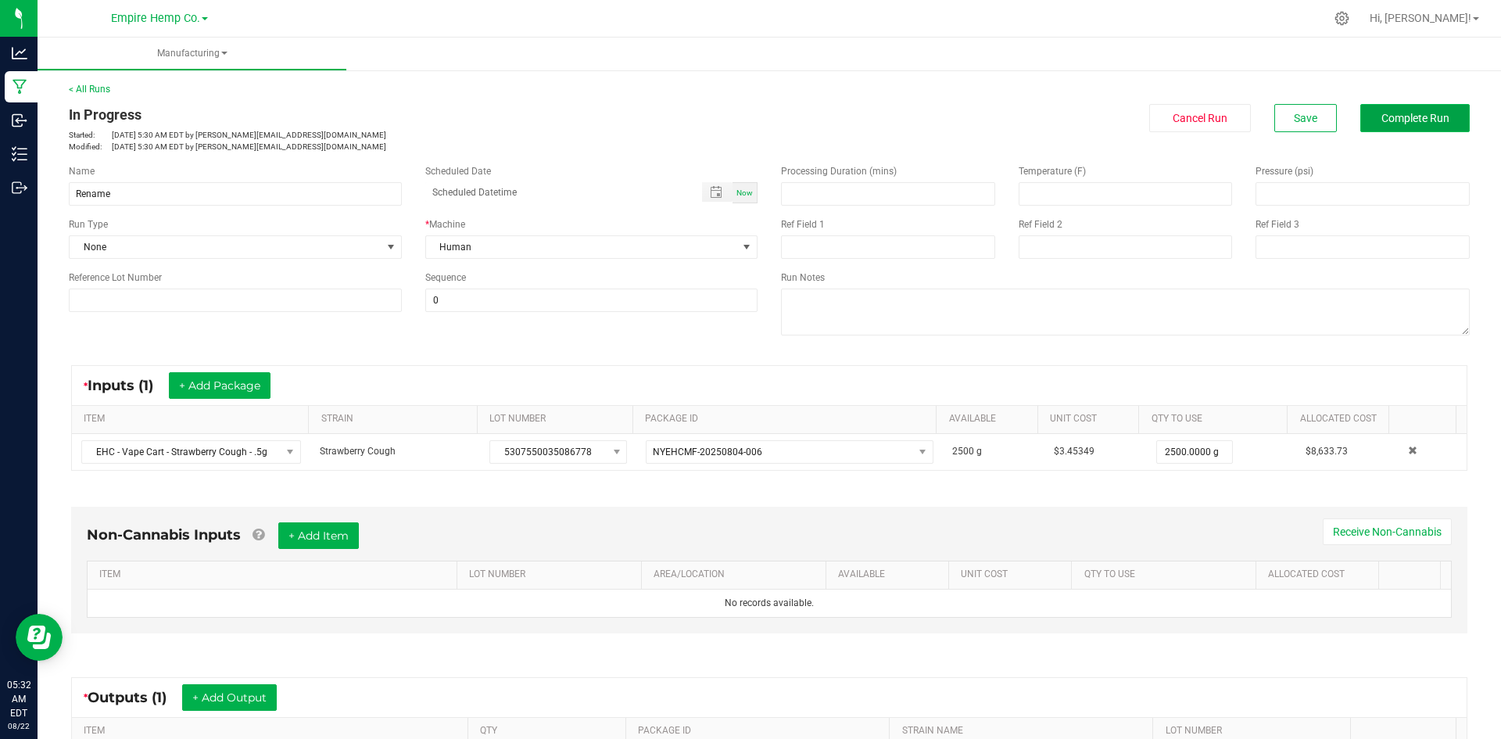
click at [1364, 115] on button "Complete Run" at bounding box center [1414, 118] width 109 height 28
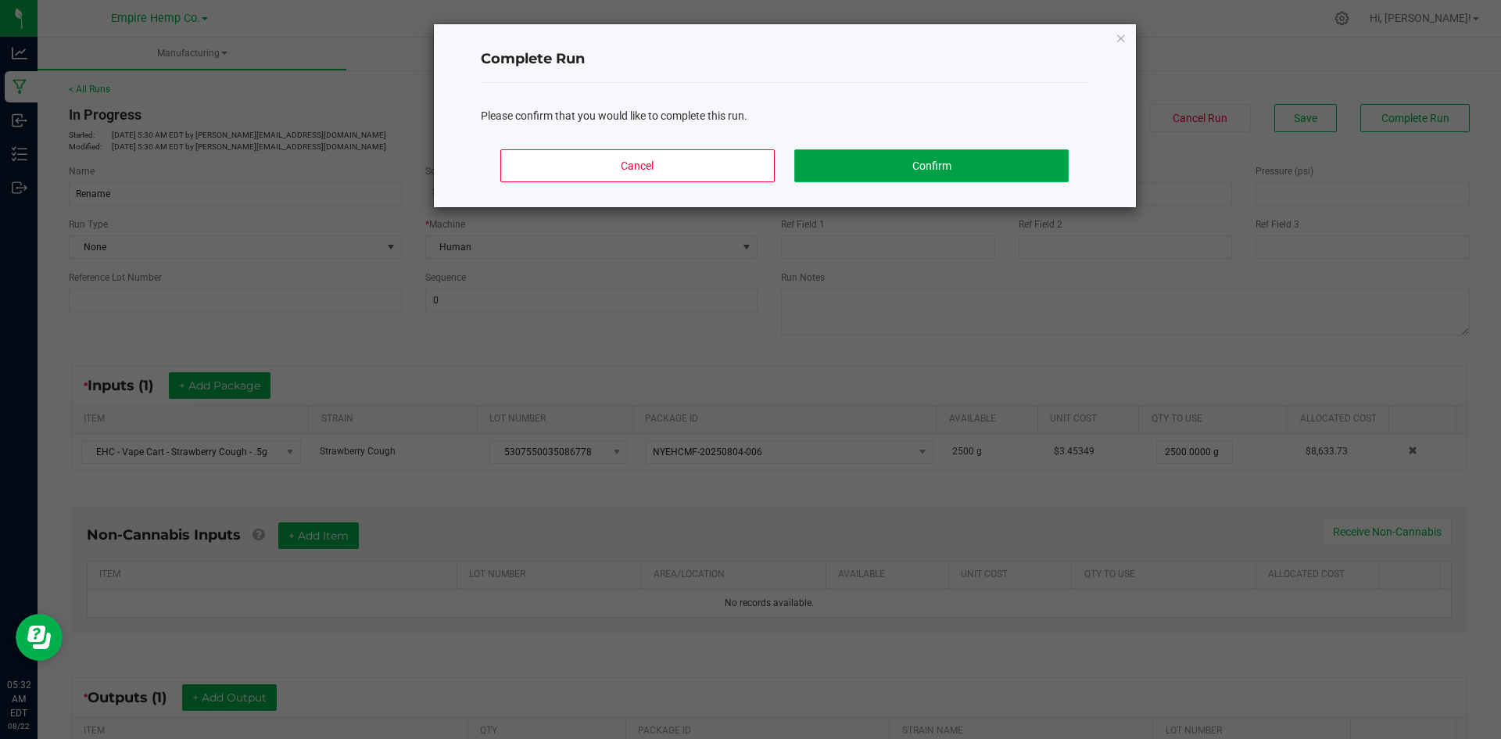
click at [1035, 152] on button "Confirm" at bounding box center [931, 165] width 274 height 33
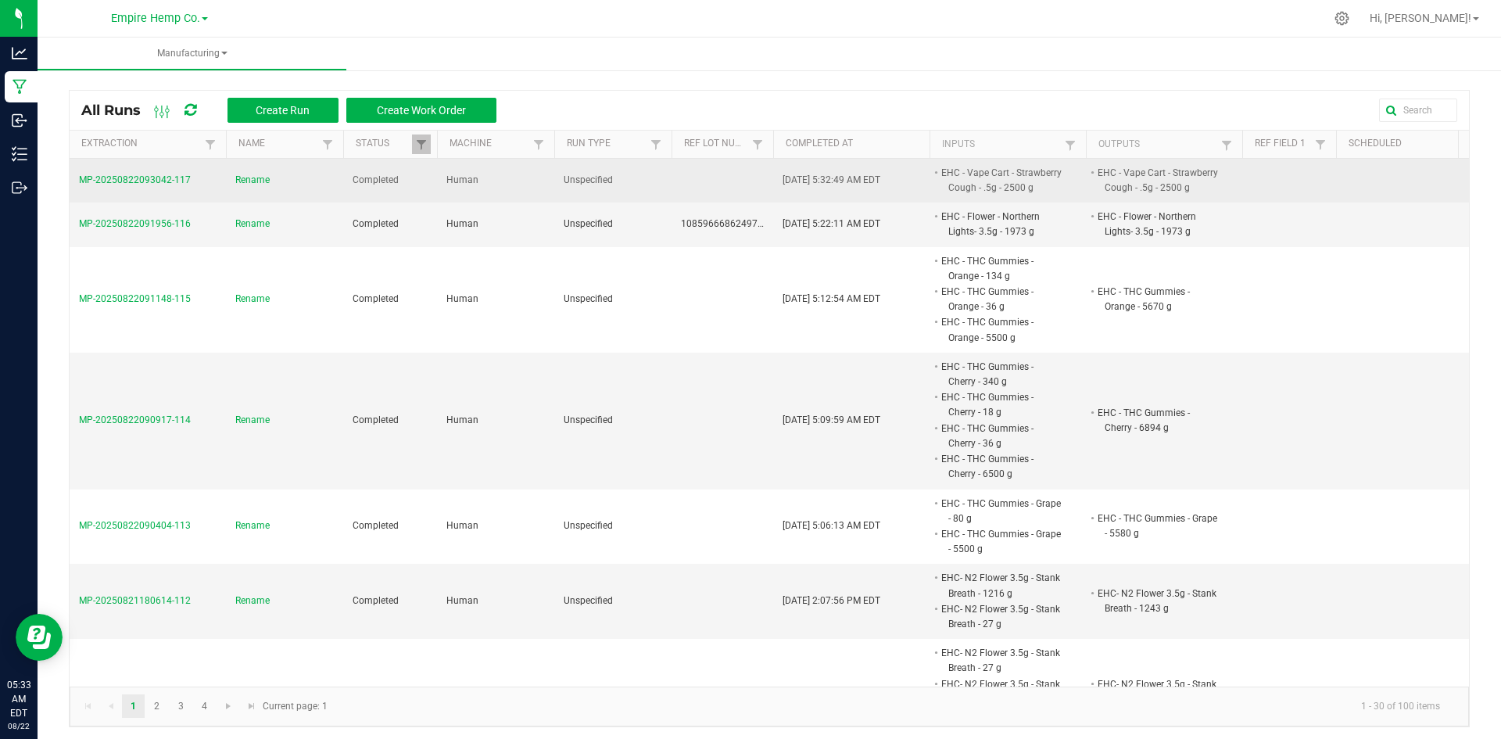
click at [771, 183] on td at bounding box center [722, 181] width 102 height 44
click at [164, 177] on span "MP-20250822093042-117" at bounding box center [135, 179] width 112 height 11
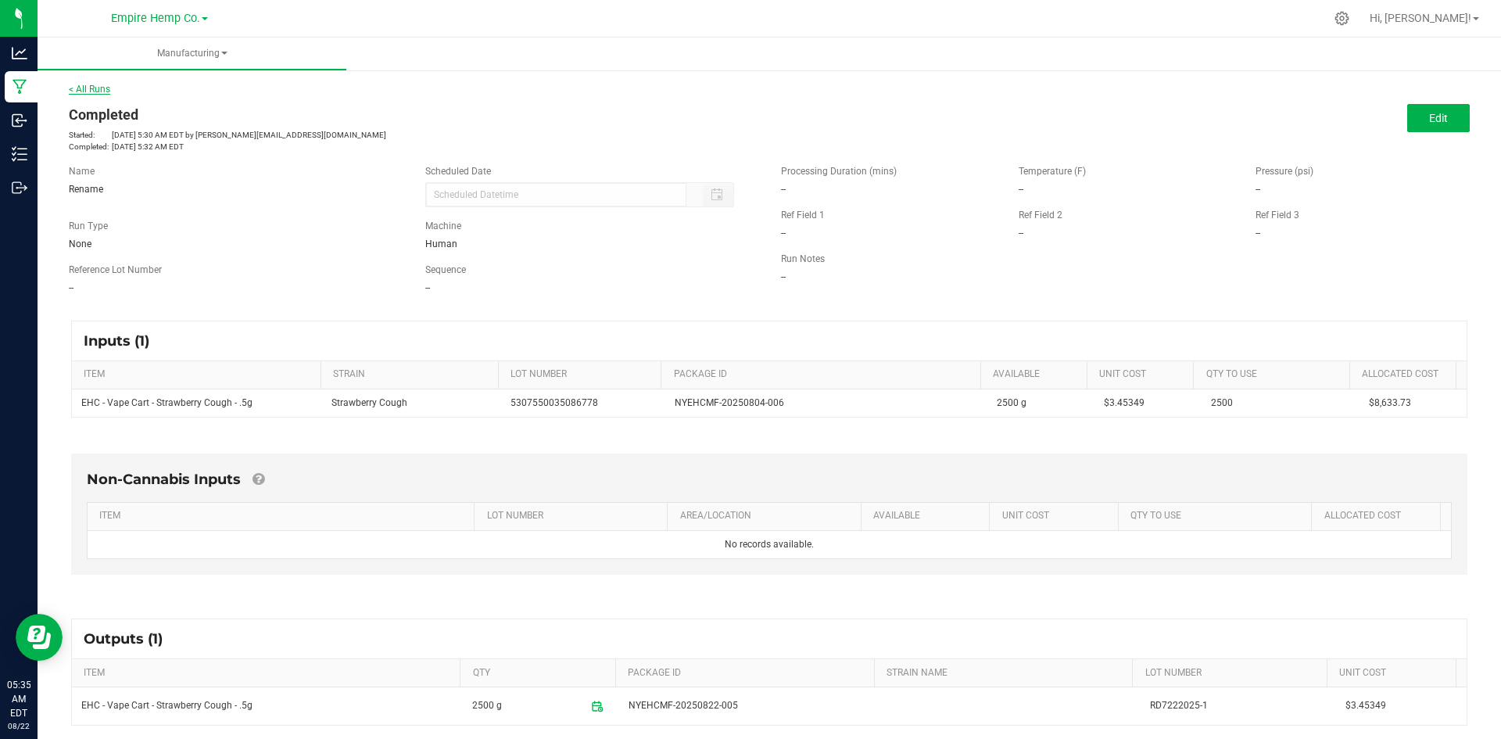
click at [95, 85] on link "< All Runs" at bounding box center [89, 89] width 41 height 11
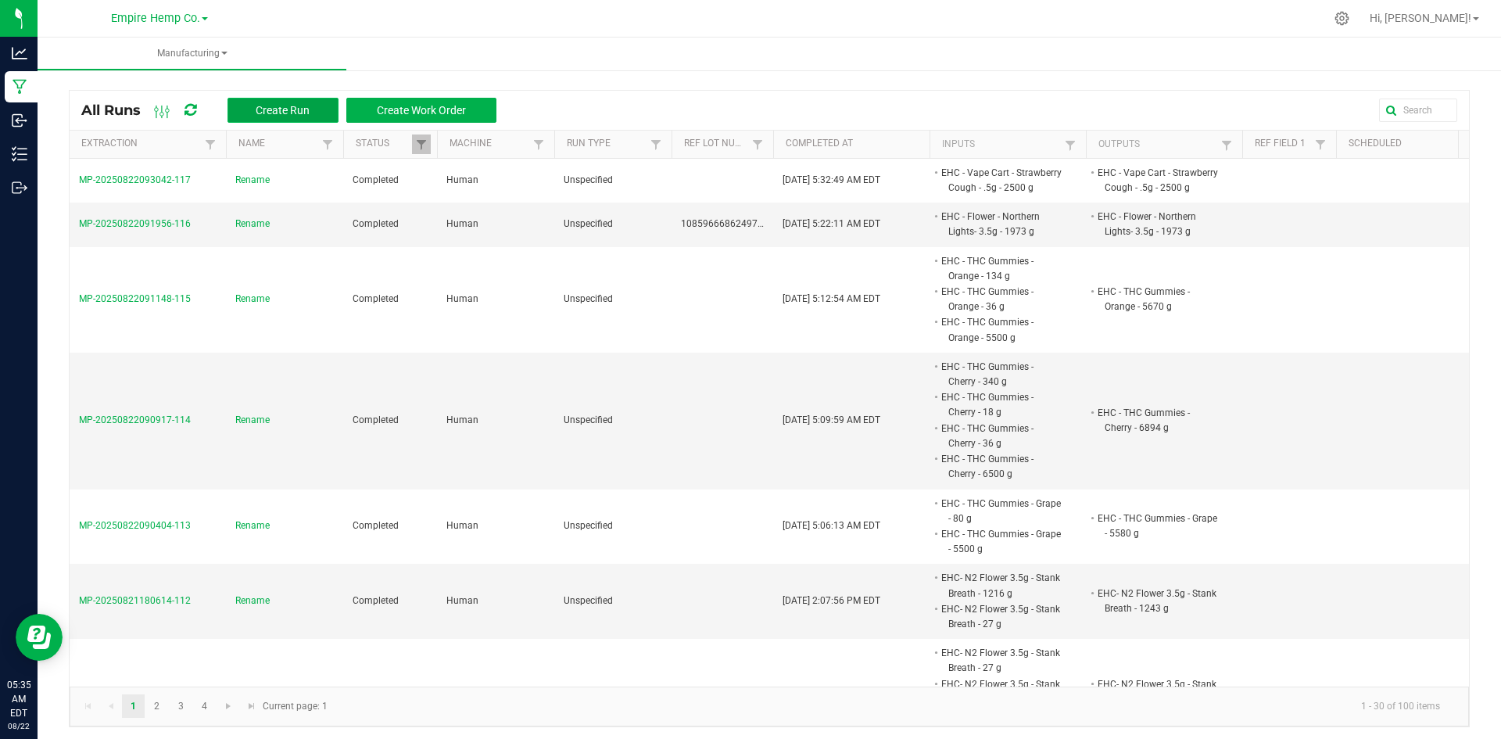
click at [265, 114] on span "Create Run" at bounding box center [283, 110] width 54 height 13
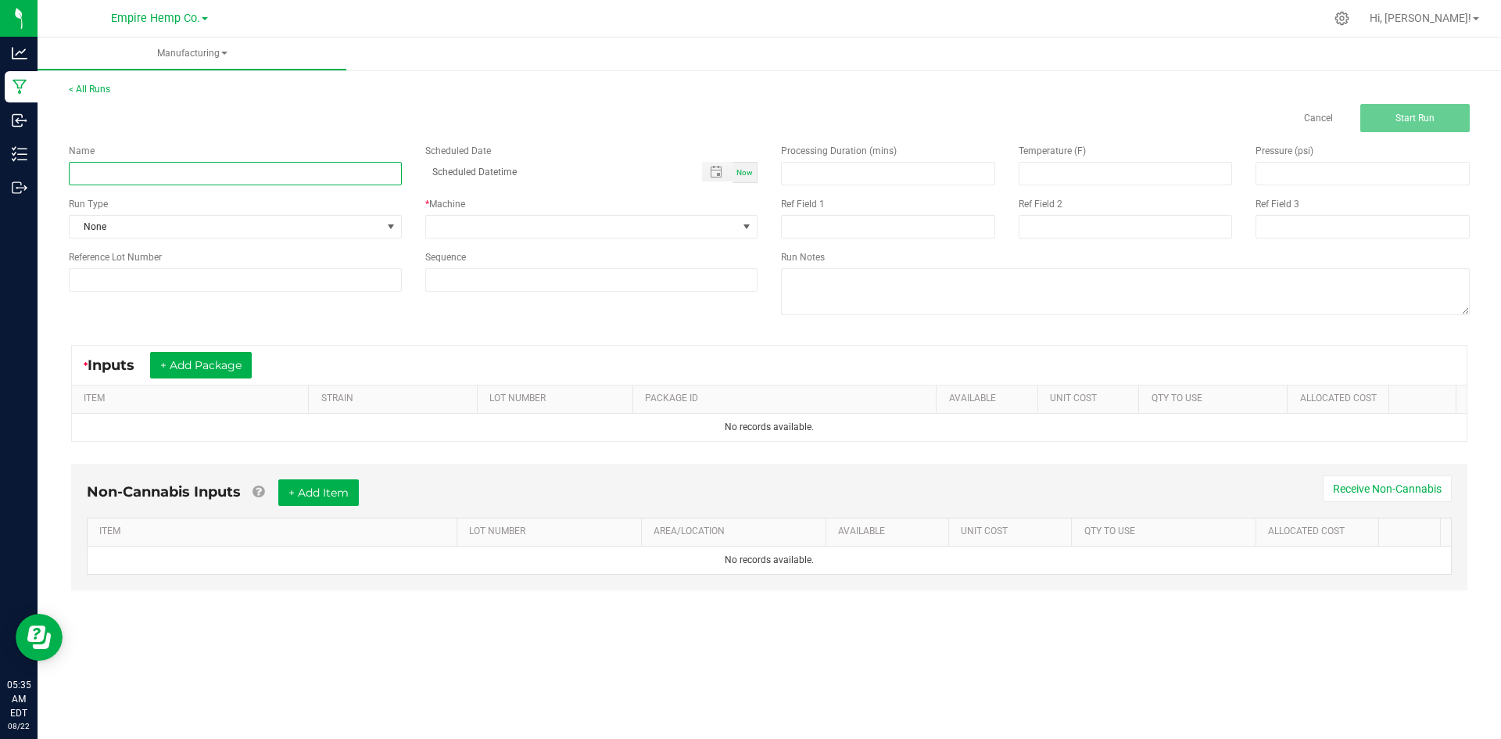
click at [229, 172] on input at bounding box center [235, 173] width 333 height 23
type input "Rename"
click at [220, 362] on button "+ Add Package" at bounding box center [201, 365] width 102 height 27
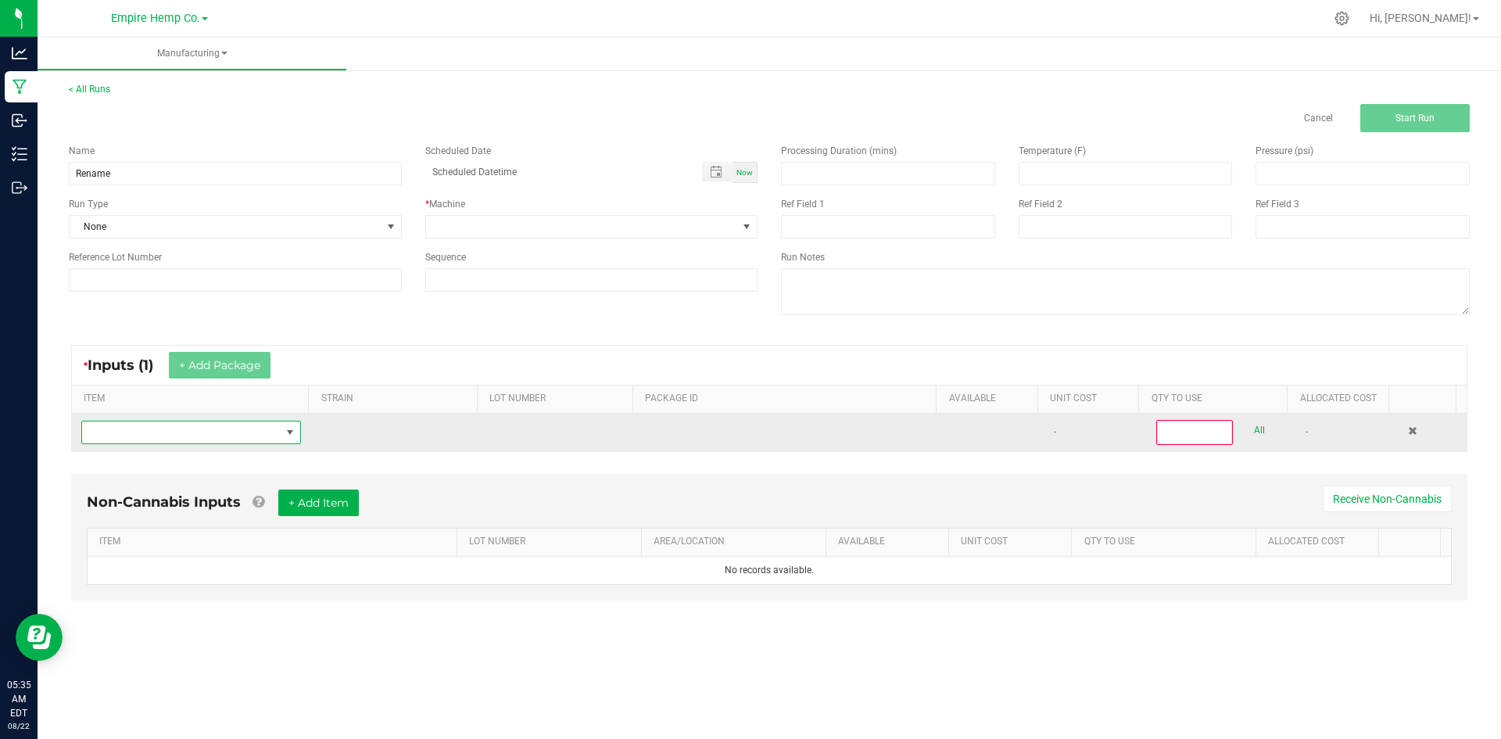
drag, startPoint x: 221, startPoint y: 441, endPoint x: 220, endPoint y: 433, distance: 7.9
click at [219, 439] on span "NO DATA FOUND" at bounding box center [181, 432] width 199 height 22
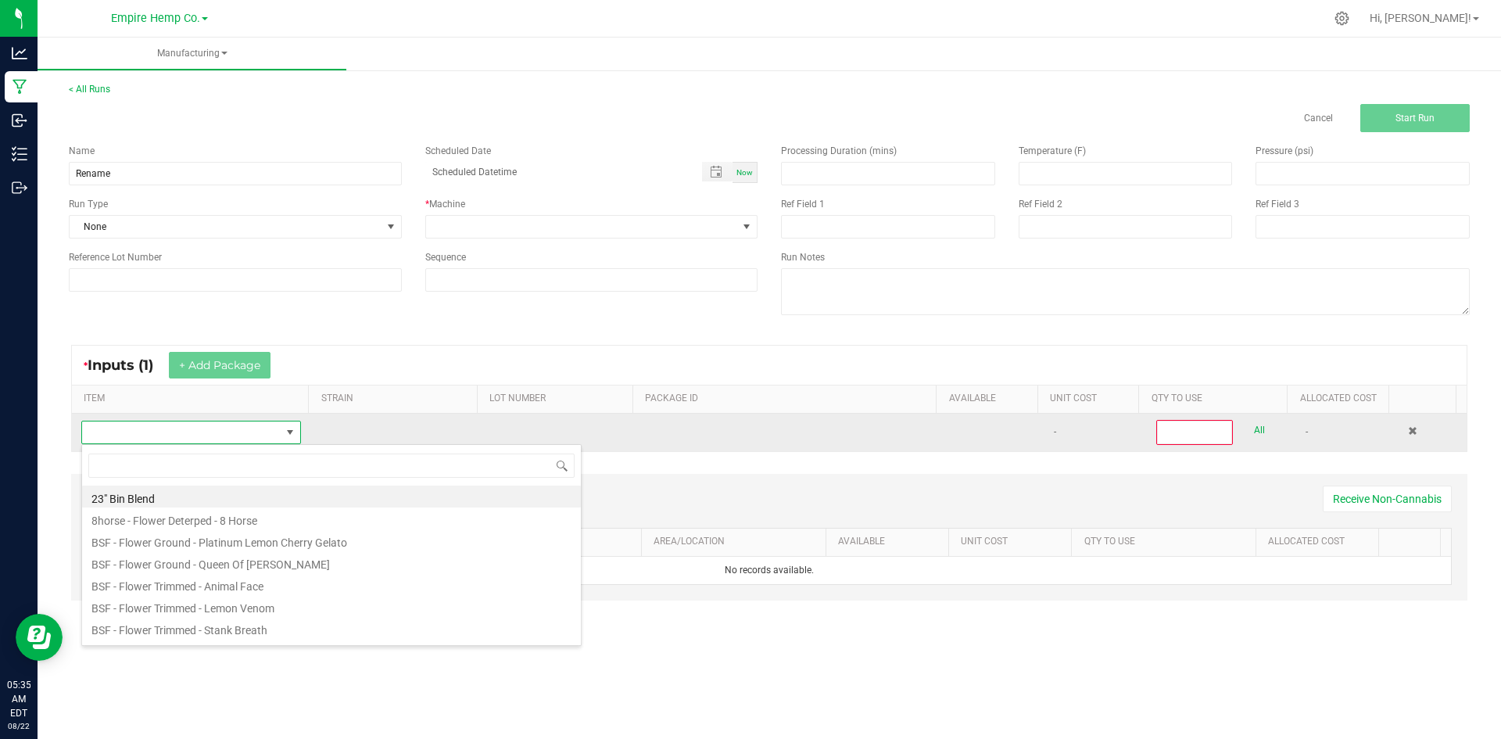
scroll to position [23, 216]
type input "[PERSON_NAME]"
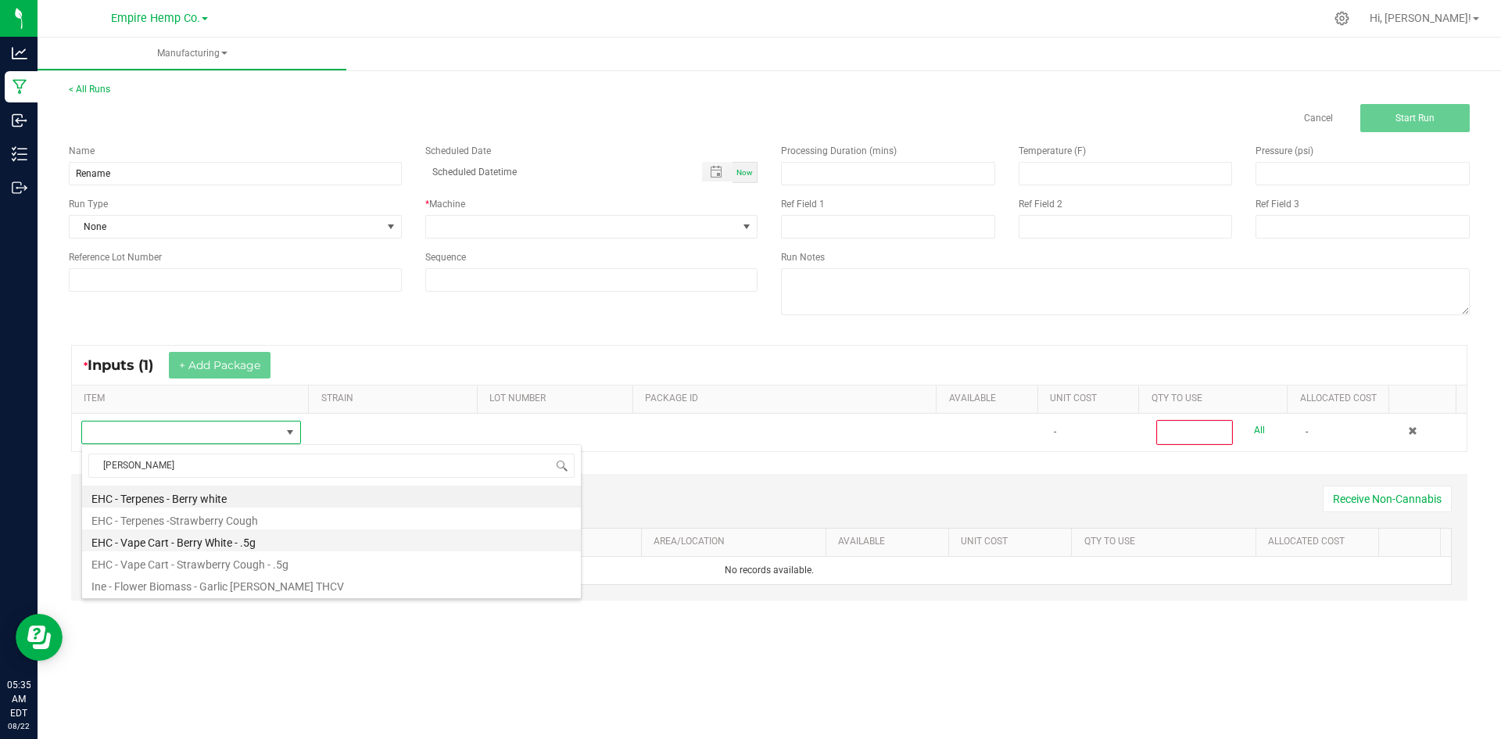
click at [256, 545] on li "EHC - Vape Cart - Berry White - .5g" at bounding box center [331, 540] width 499 height 22
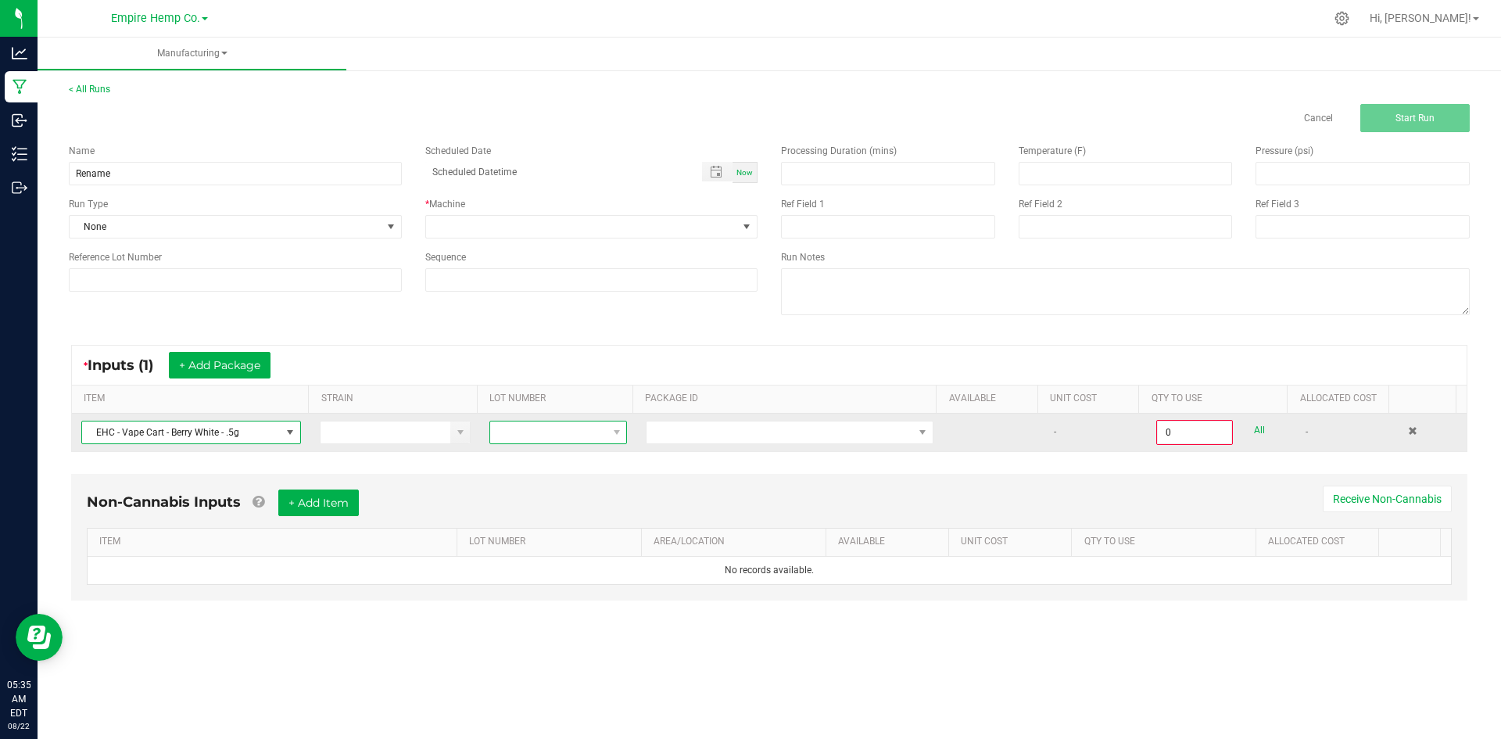
click at [538, 429] on span at bounding box center [548, 432] width 116 height 22
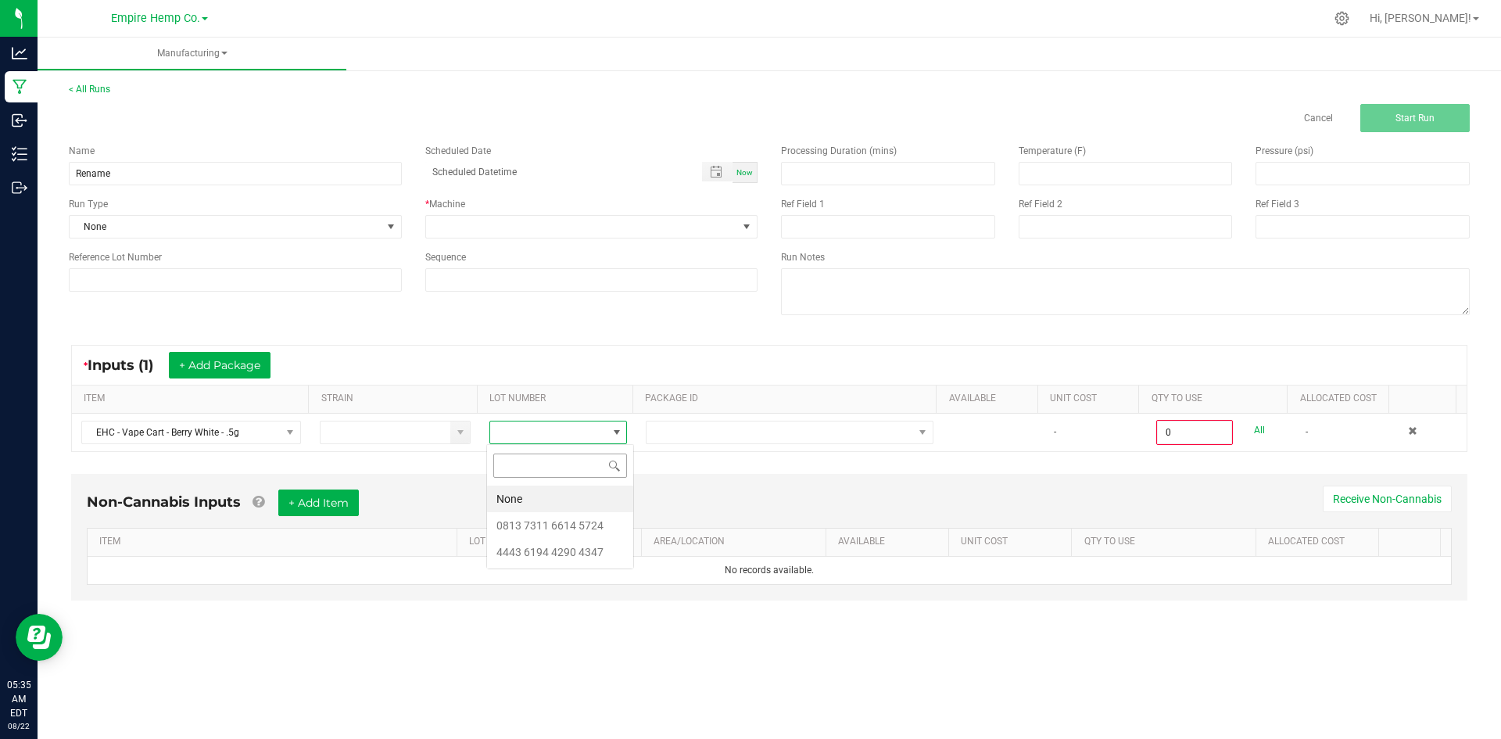
scroll to position [23, 137]
click at [578, 537] on 5724 "0813 7311 6614 5724" at bounding box center [560, 525] width 146 height 27
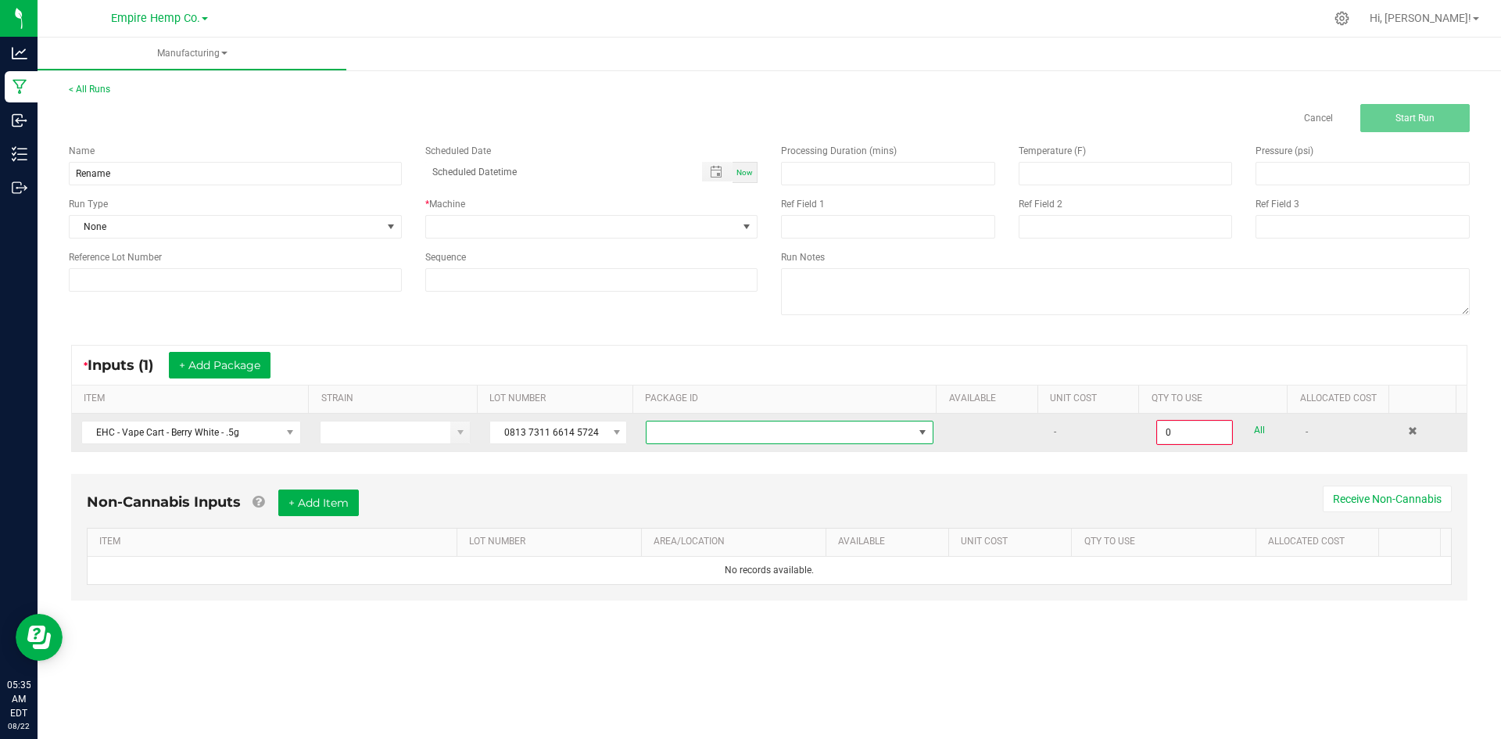
click at [681, 428] on span at bounding box center [779, 432] width 266 height 22
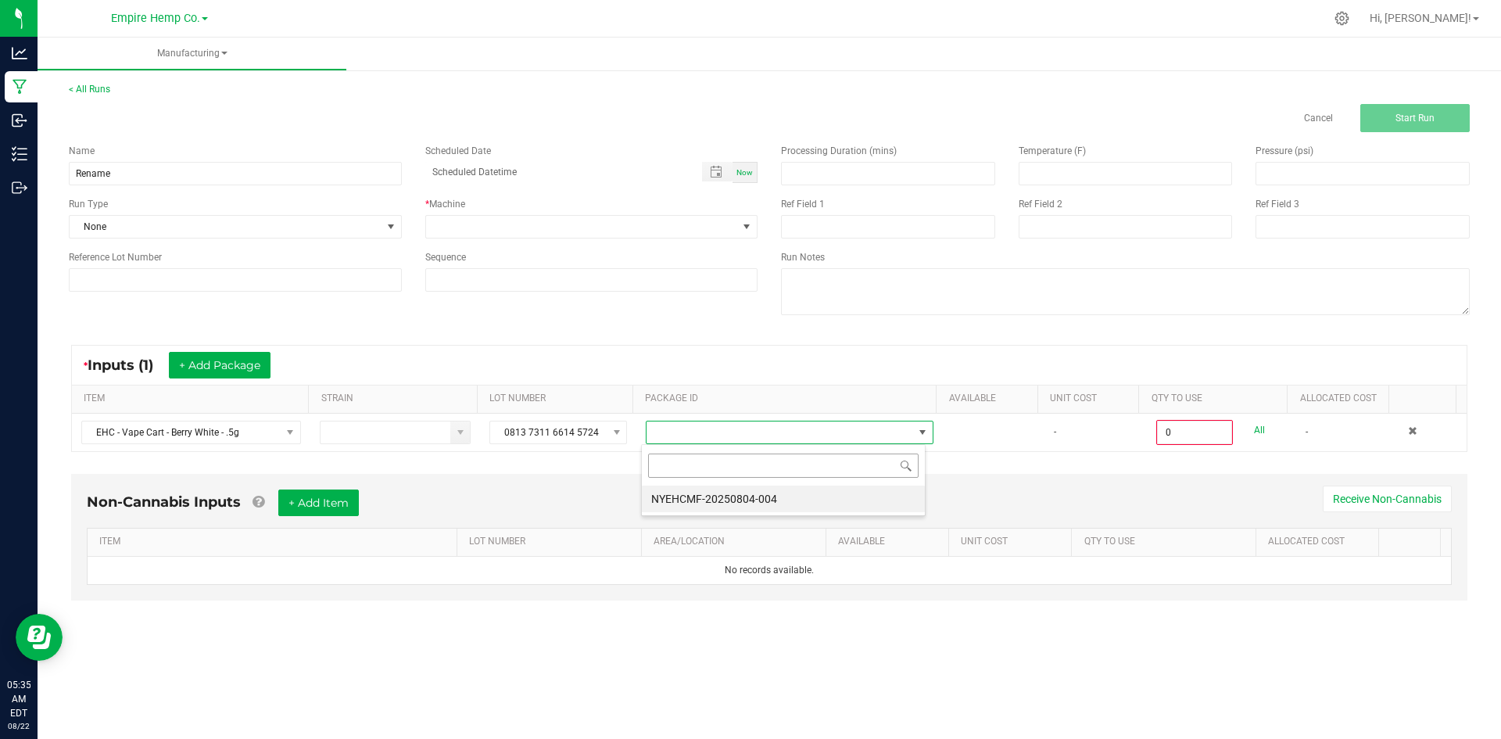
scroll to position [23, 285]
click at [709, 495] on li "NYEHCMF-20250804-004" at bounding box center [783, 498] width 283 height 27
type input "0.0000 g"
click at [231, 367] on button "+ Add Package" at bounding box center [220, 365] width 102 height 27
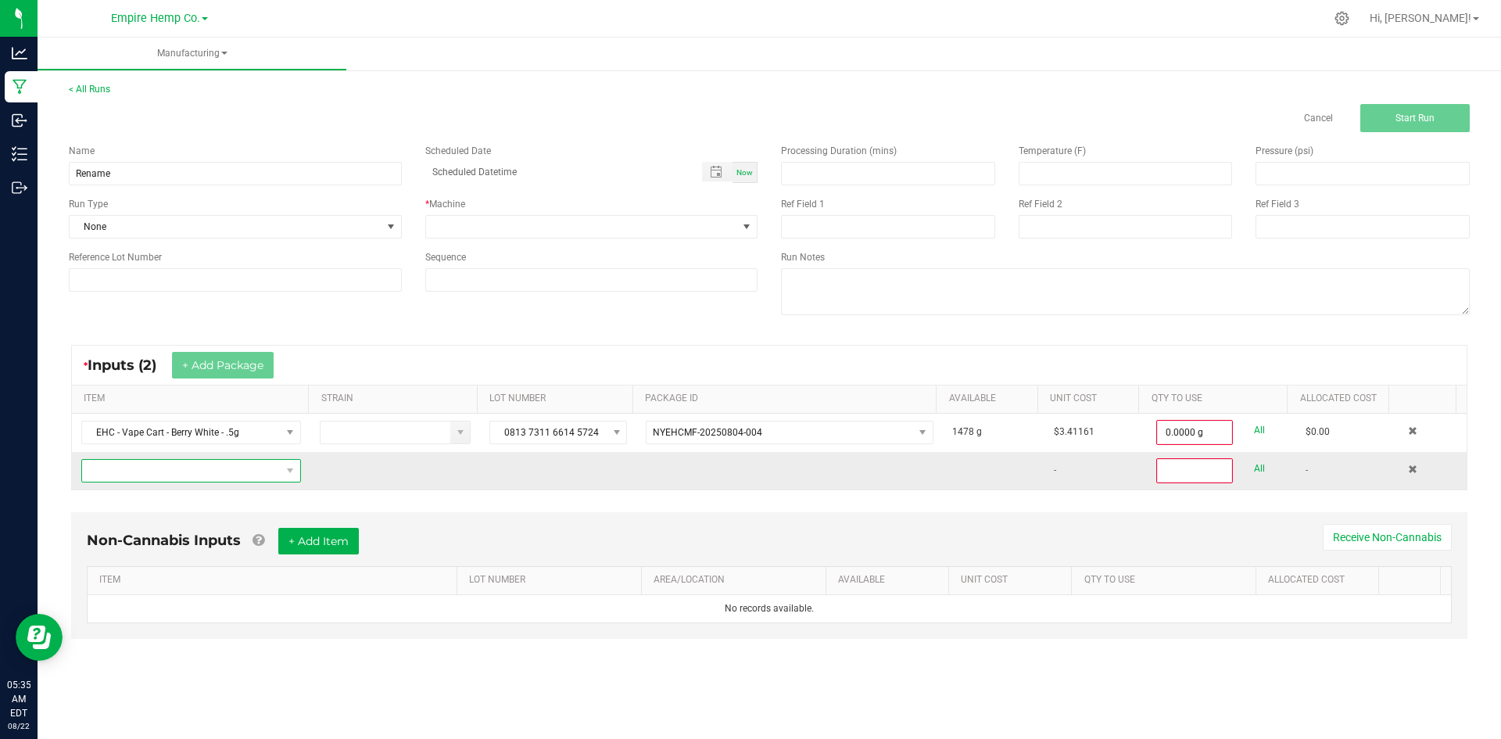
click at [224, 467] on span "NO DATA FOUND" at bounding box center [181, 471] width 199 height 22
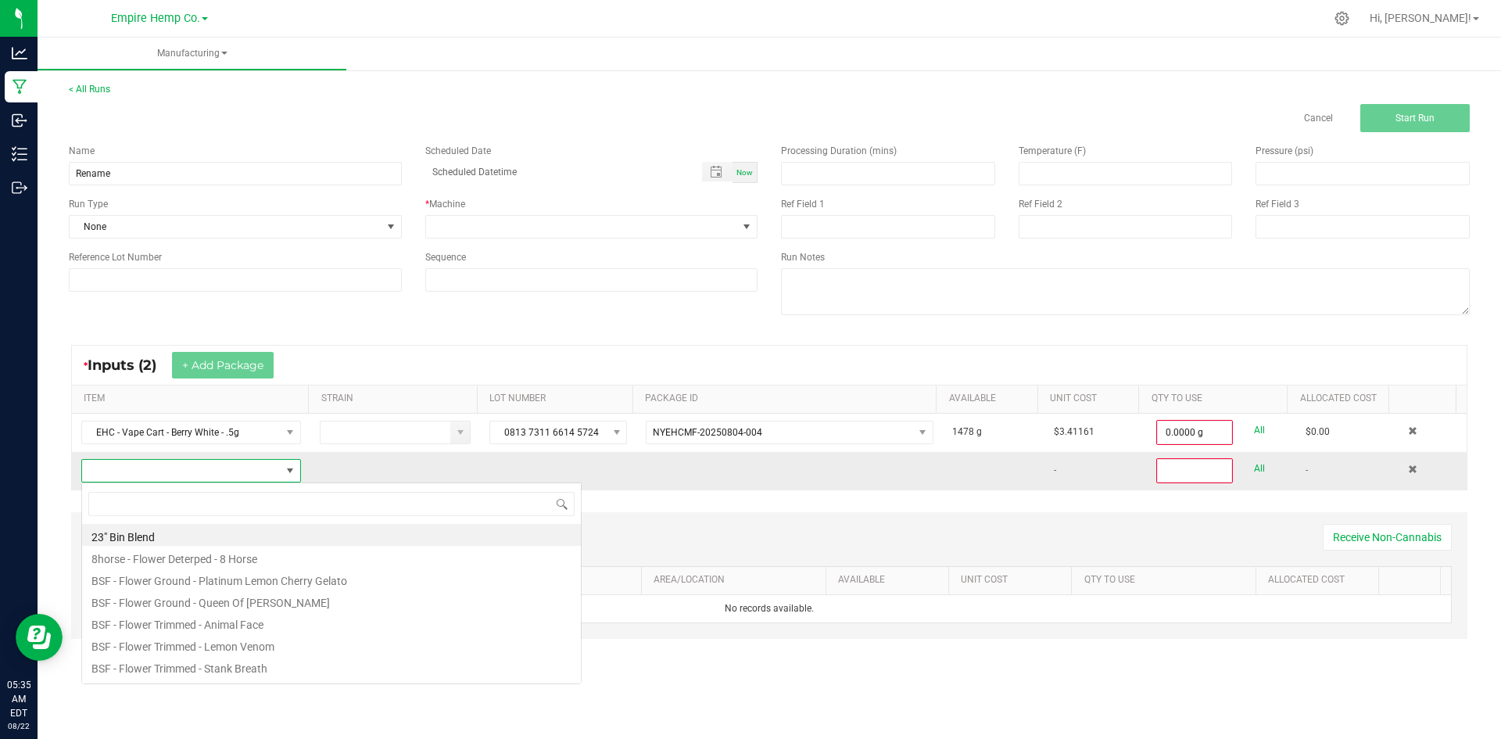
scroll to position [23, 216]
type input "berr"
click at [243, 586] on li "EHC - Vape Cart - Berry White - .5g" at bounding box center [331, 578] width 499 height 22
type input "0"
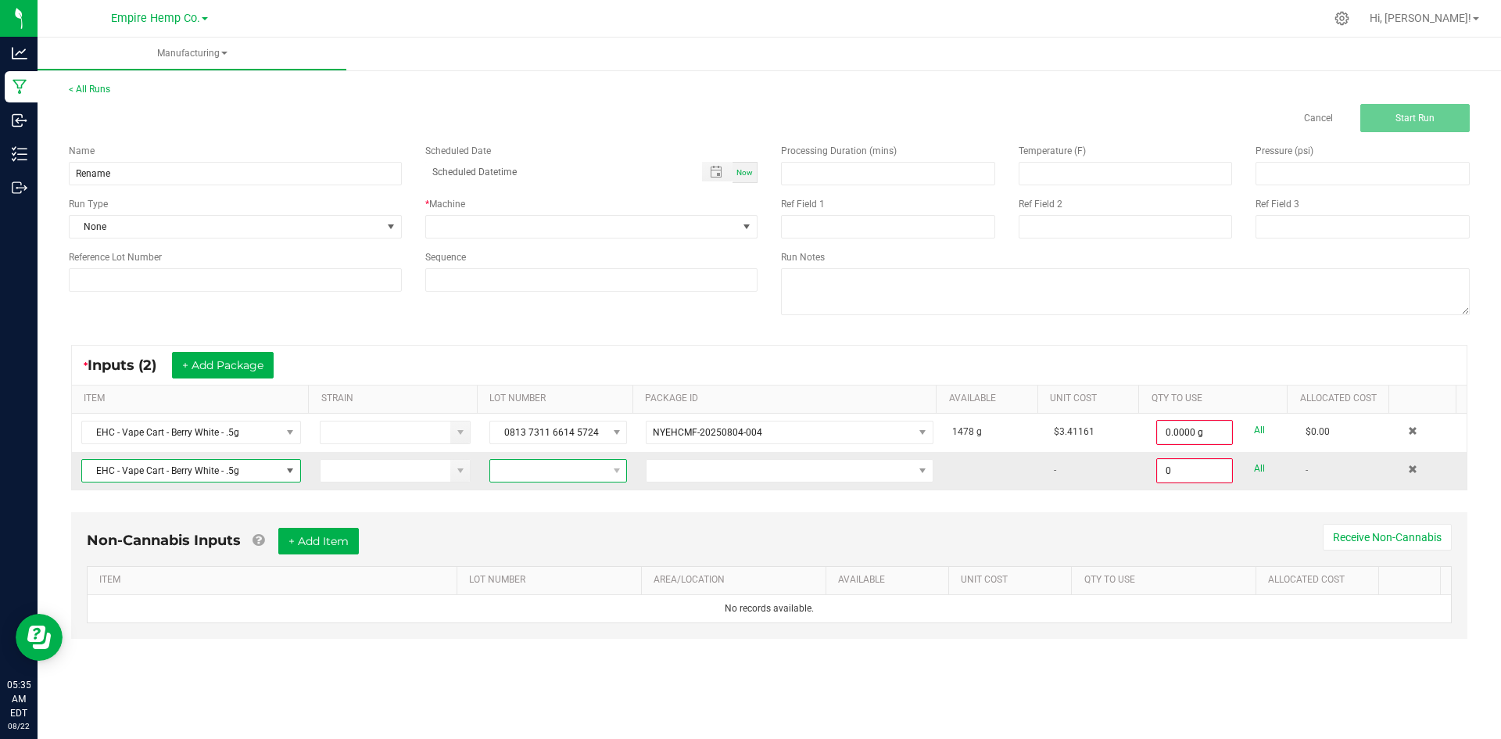
click at [530, 471] on span at bounding box center [548, 471] width 116 height 22
click at [555, 587] on 4347 "4443 6194 4290 4347" at bounding box center [560, 590] width 146 height 27
click at [664, 466] on span "NO DATA FOUND" at bounding box center [779, 471] width 266 height 22
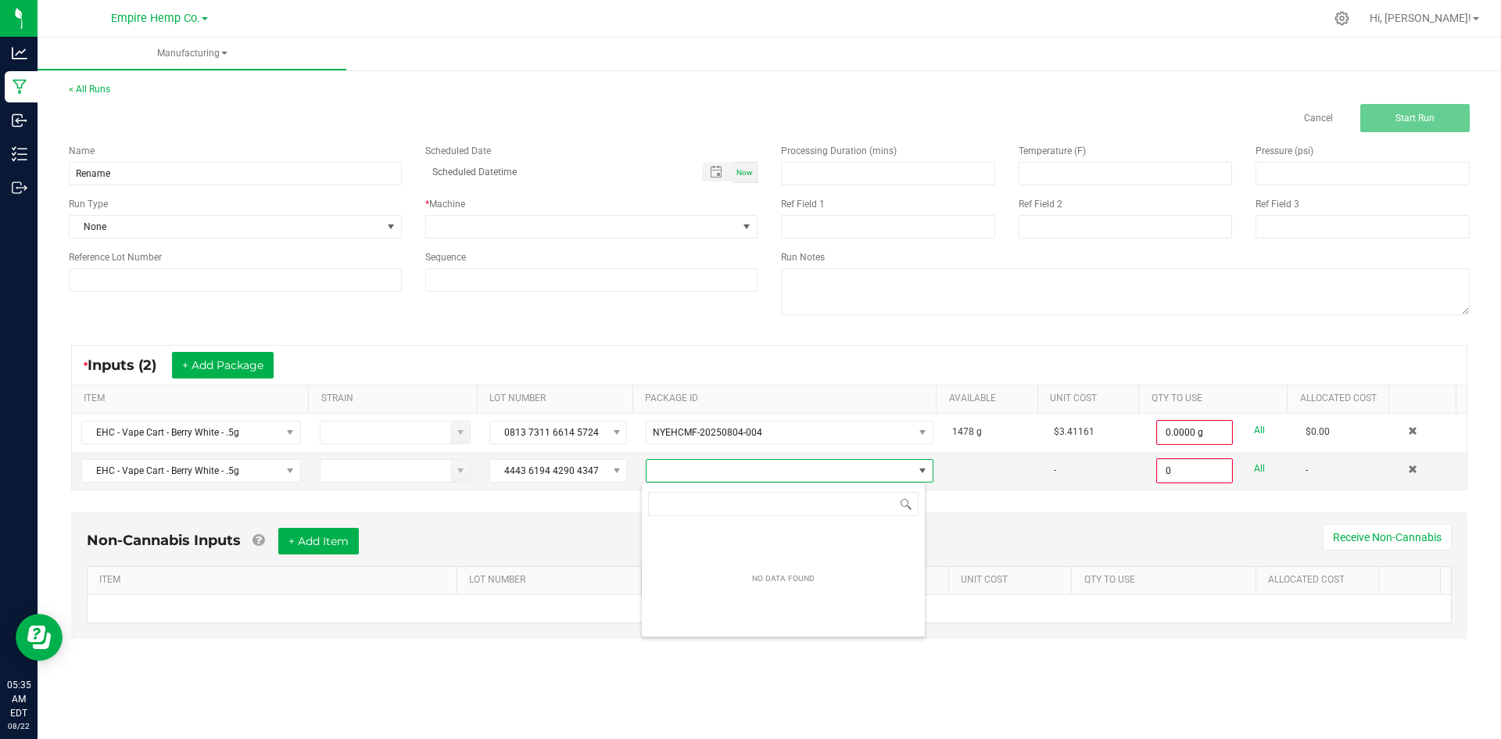
scroll to position [23, 285]
click at [595, 506] on div "Non-Cannabis Inputs + Add Item Receive Non-Cannabis ITEM LOT NUMBER AREA/LOCATI…" at bounding box center [769, 586] width 1424 height 164
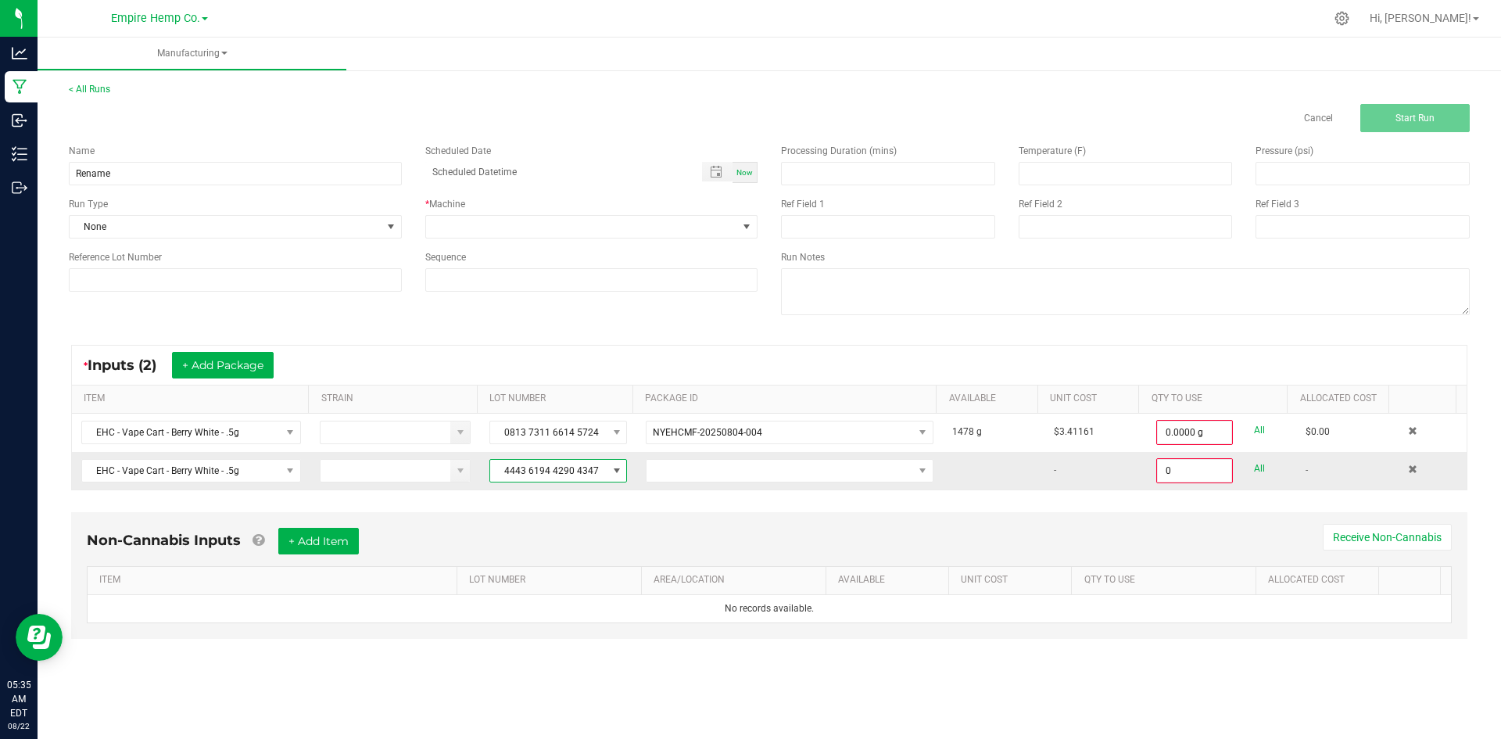
click at [592, 478] on span "4443 6194 4290 4347" at bounding box center [548, 471] width 116 height 22
click at [567, 560] on 5724 "0813 7311 6614 5724" at bounding box center [560, 563] width 146 height 27
click at [668, 465] on span "NO DATA FOUND" at bounding box center [779, 471] width 266 height 22
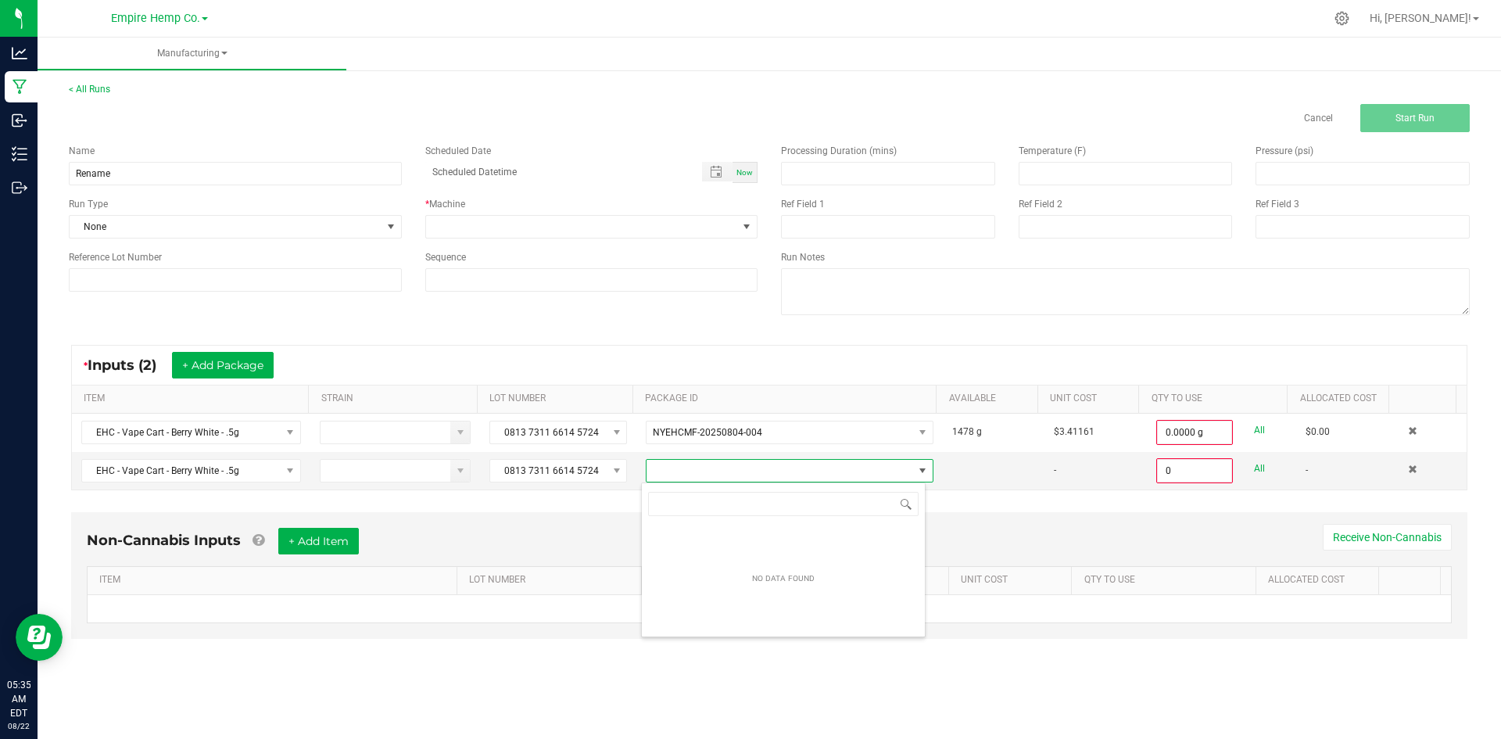
scroll to position [23, 285]
click at [621, 514] on div "Non-Cannabis Inputs + Add Item Receive Non-Cannabis ITEM LOT NUMBER AREA/LOCATI…" at bounding box center [769, 575] width 1396 height 127
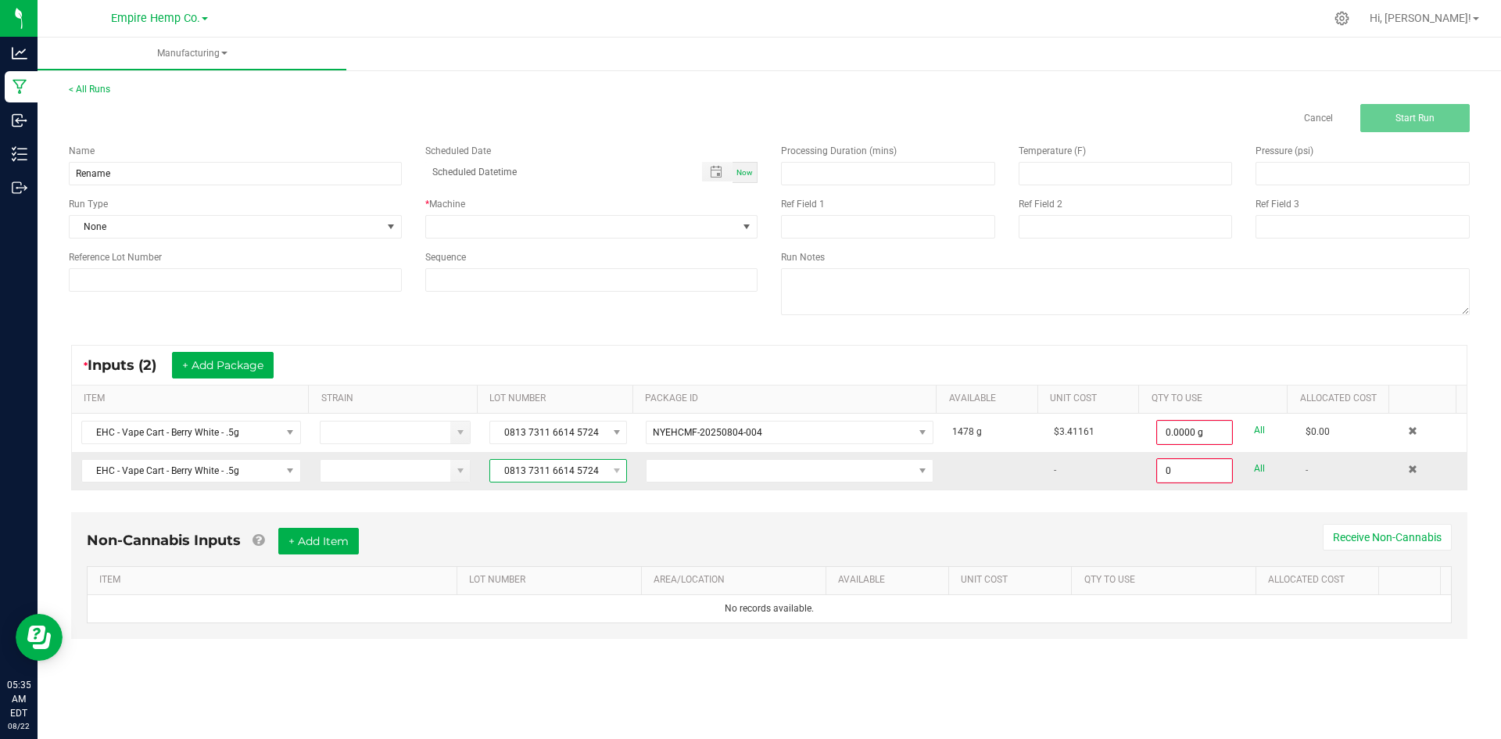
click at [601, 478] on span "0813 7311 6614 5724" at bounding box center [548, 471] width 116 height 22
click at [576, 536] on li "None" at bounding box center [560, 537] width 146 height 27
drag, startPoint x: 656, startPoint y: 497, endPoint x: 664, endPoint y: 478, distance: 20.8
click at [659, 496] on div "* Inputs (2) + Add Package ITEM STRAIN LOT NUMBER PACKAGE ID AVAILABLE Unit Cos…" at bounding box center [769, 417] width 1424 height 173
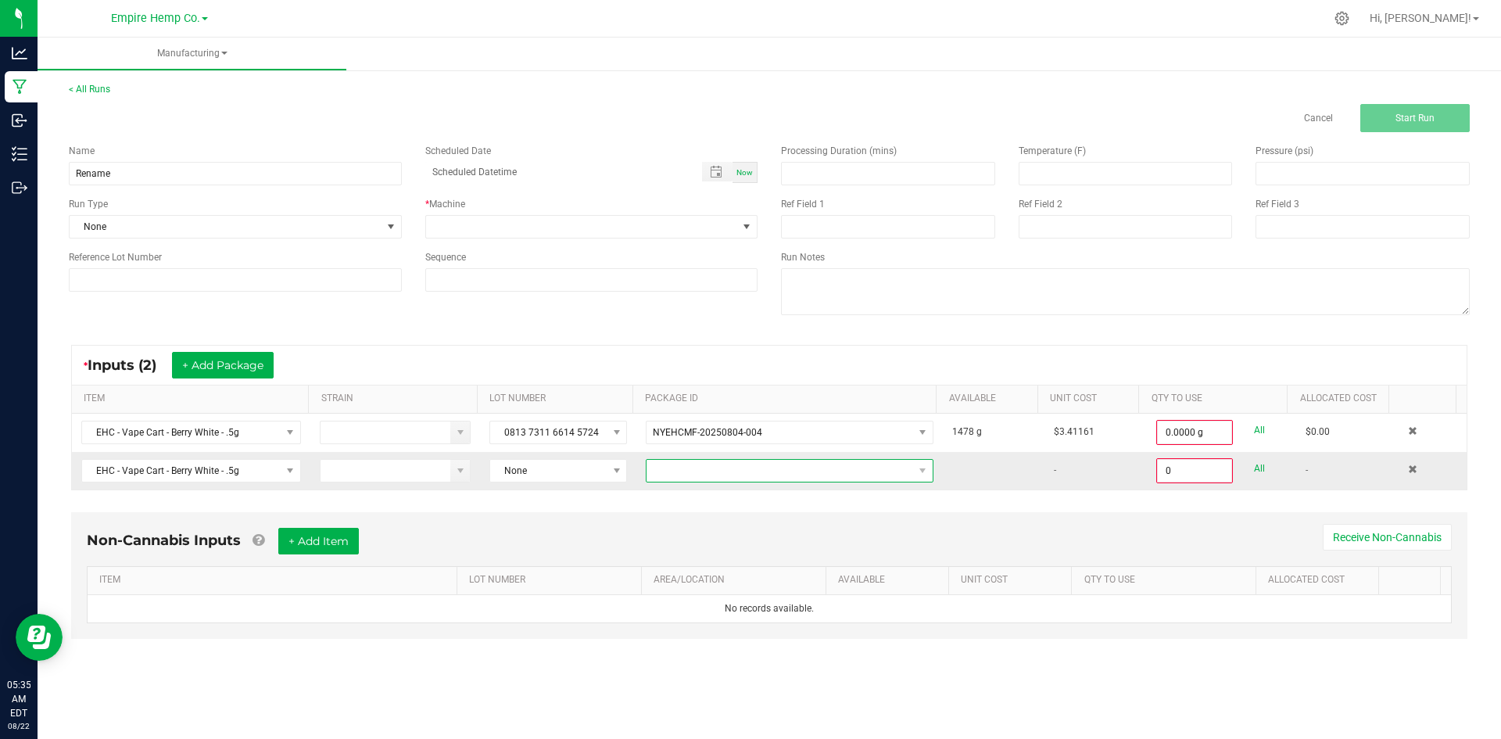
click at [667, 467] on span "NO DATA FOUND" at bounding box center [779, 471] width 266 height 22
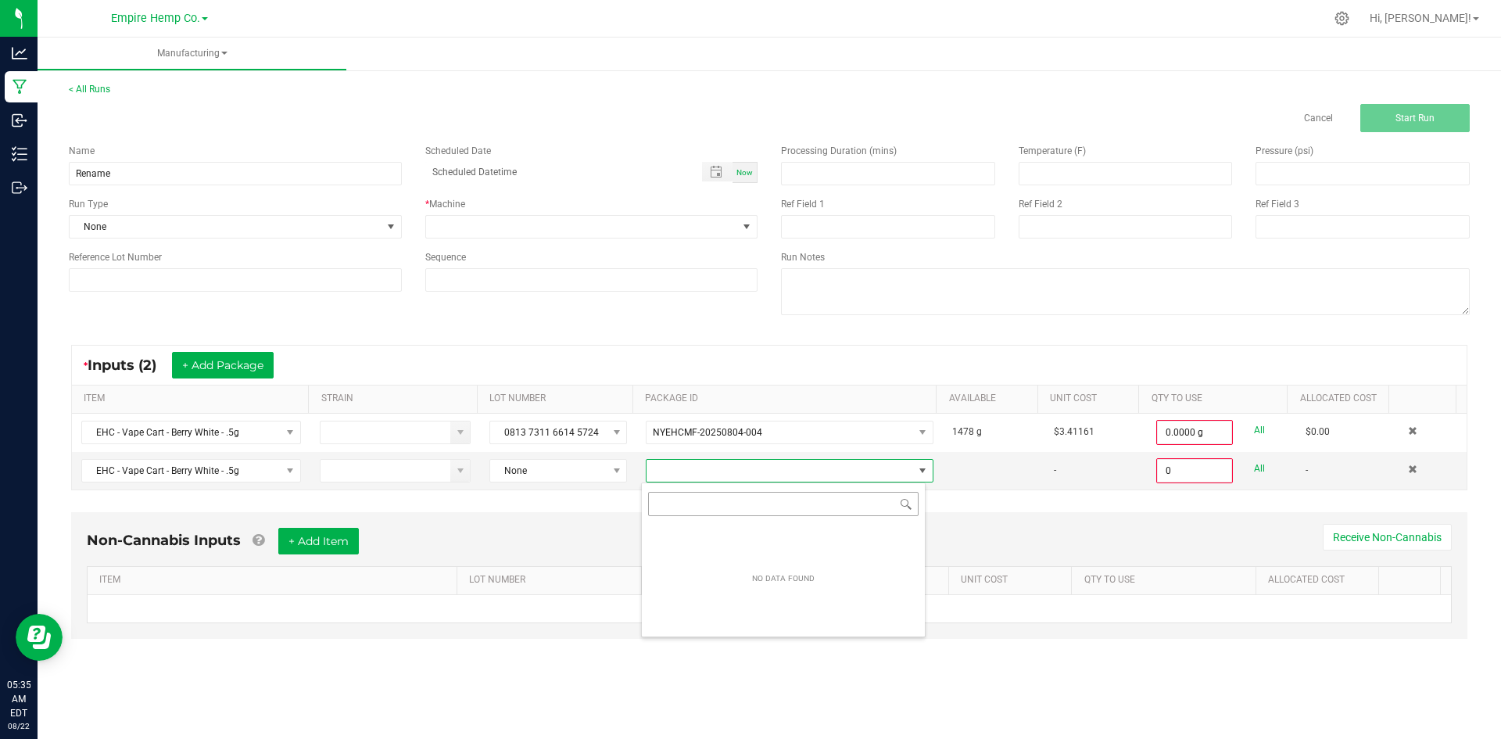
scroll to position [23, 285]
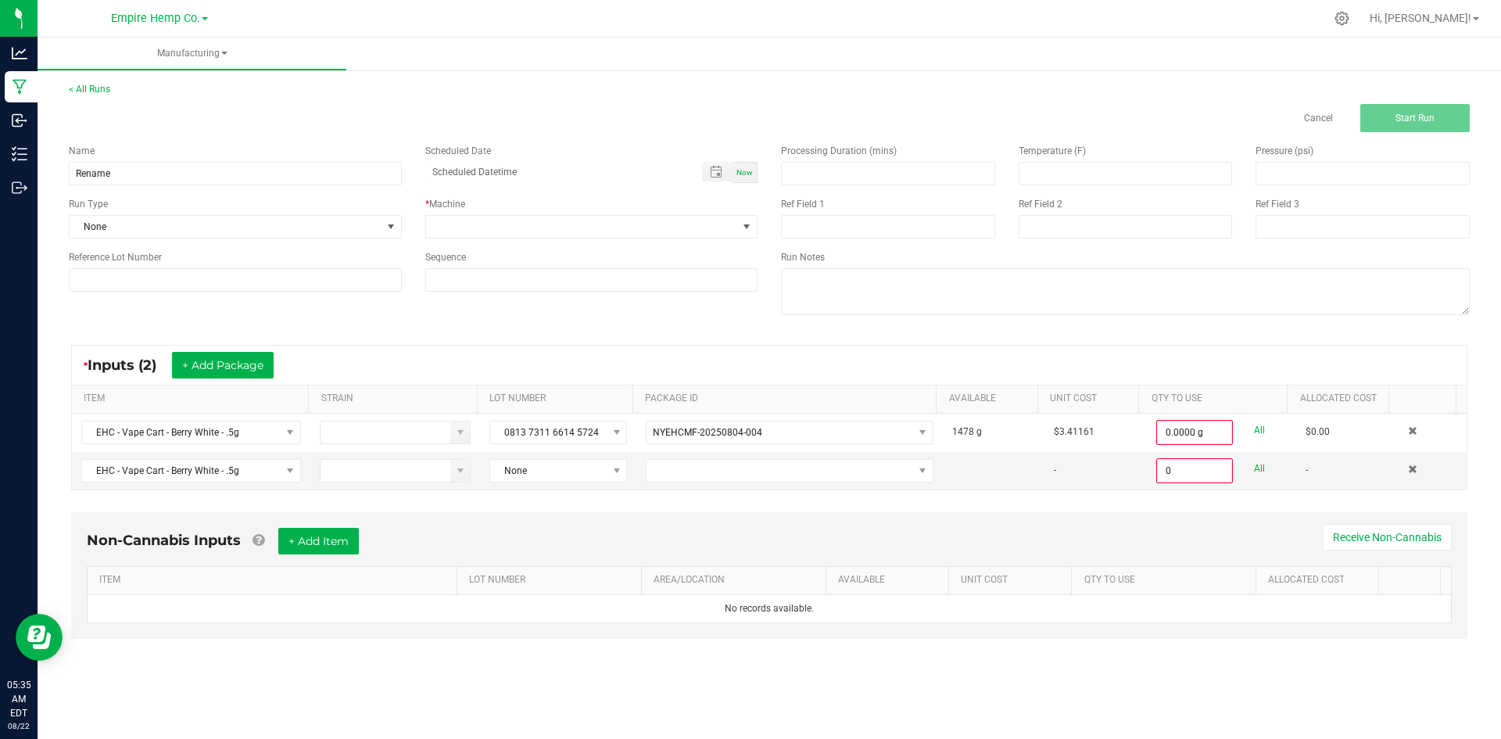
click at [592, 520] on div "Non-Cannabis Inputs + Add Item Receive Non-Cannabis ITEM LOT NUMBER AREA/LOCATI…" at bounding box center [769, 575] width 1396 height 127
click at [1408, 470] on span at bounding box center [1412, 468] width 9 height 9
